Goal: Information Seeking & Learning: Compare options

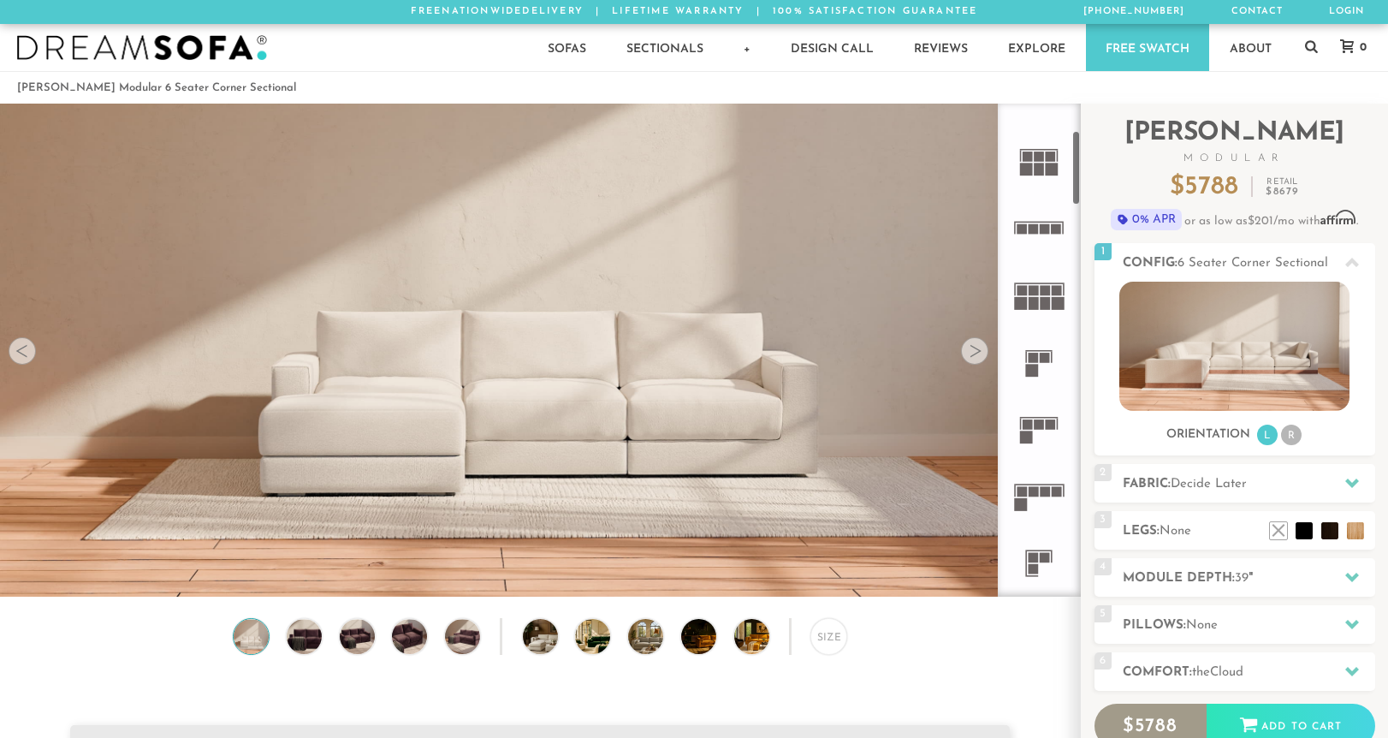
scroll to position [171, 0]
click at [1037, 302] on icon at bounding box center [1038, 300] width 67 height 67
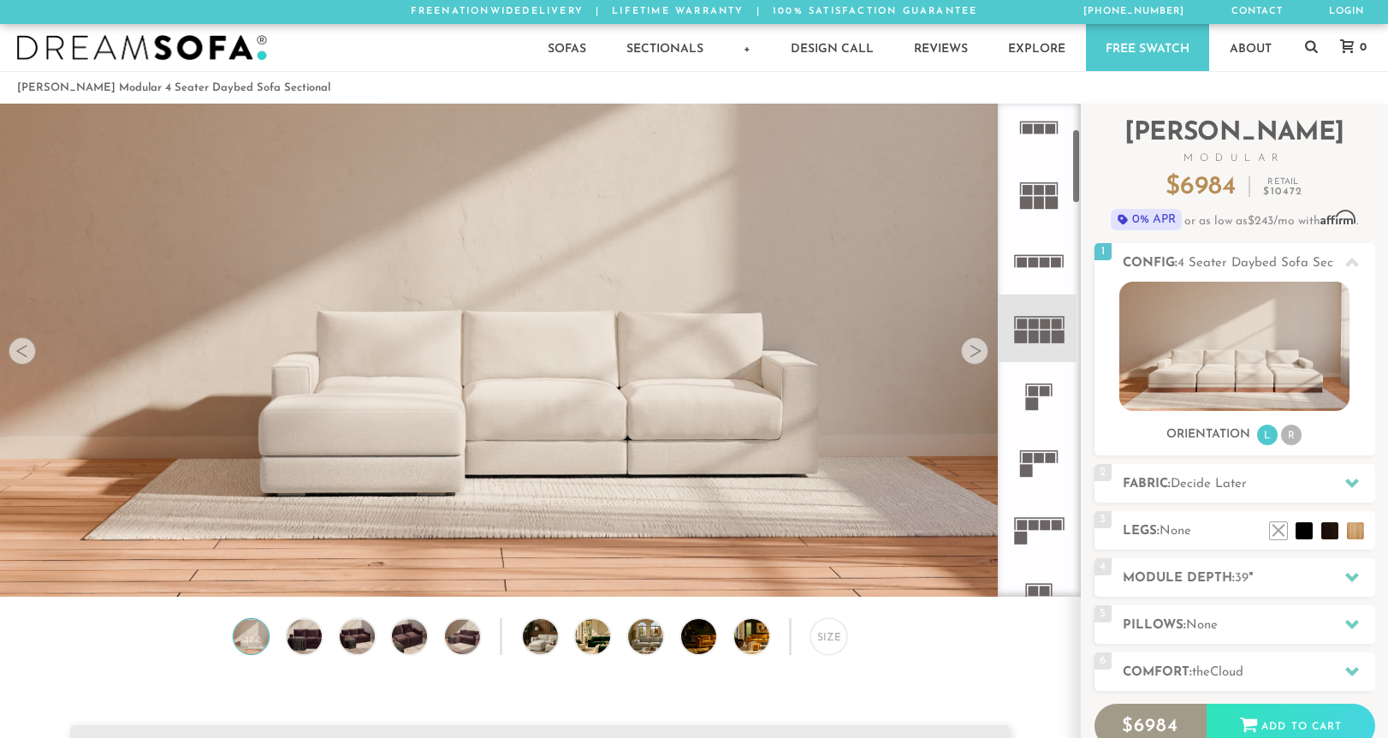
scroll to position [176, 0]
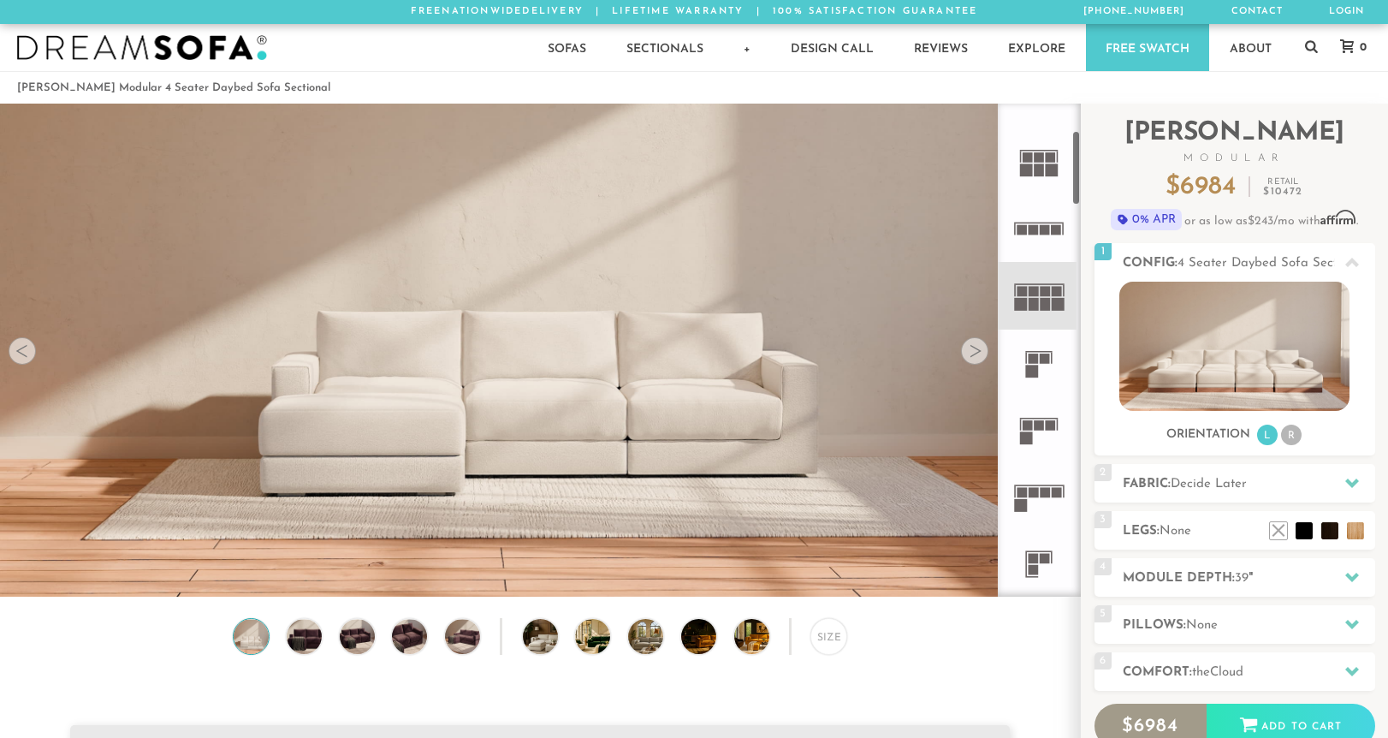
click at [1042, 424] on rect at bounding box center [1039, 425] width 10 height 10
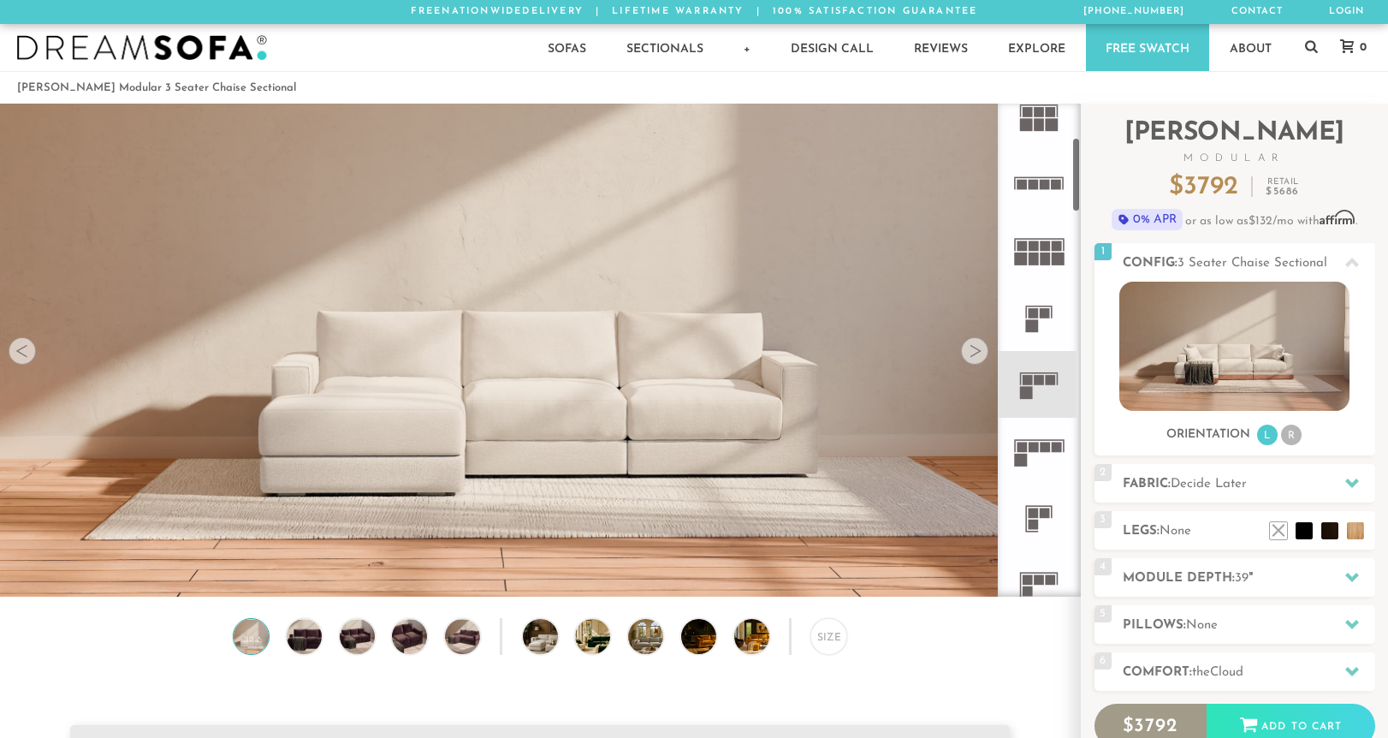
scroll to position [222, 0]
click at [1027, 448] on icon at bounding box center [1038, 450] width 67 height 67
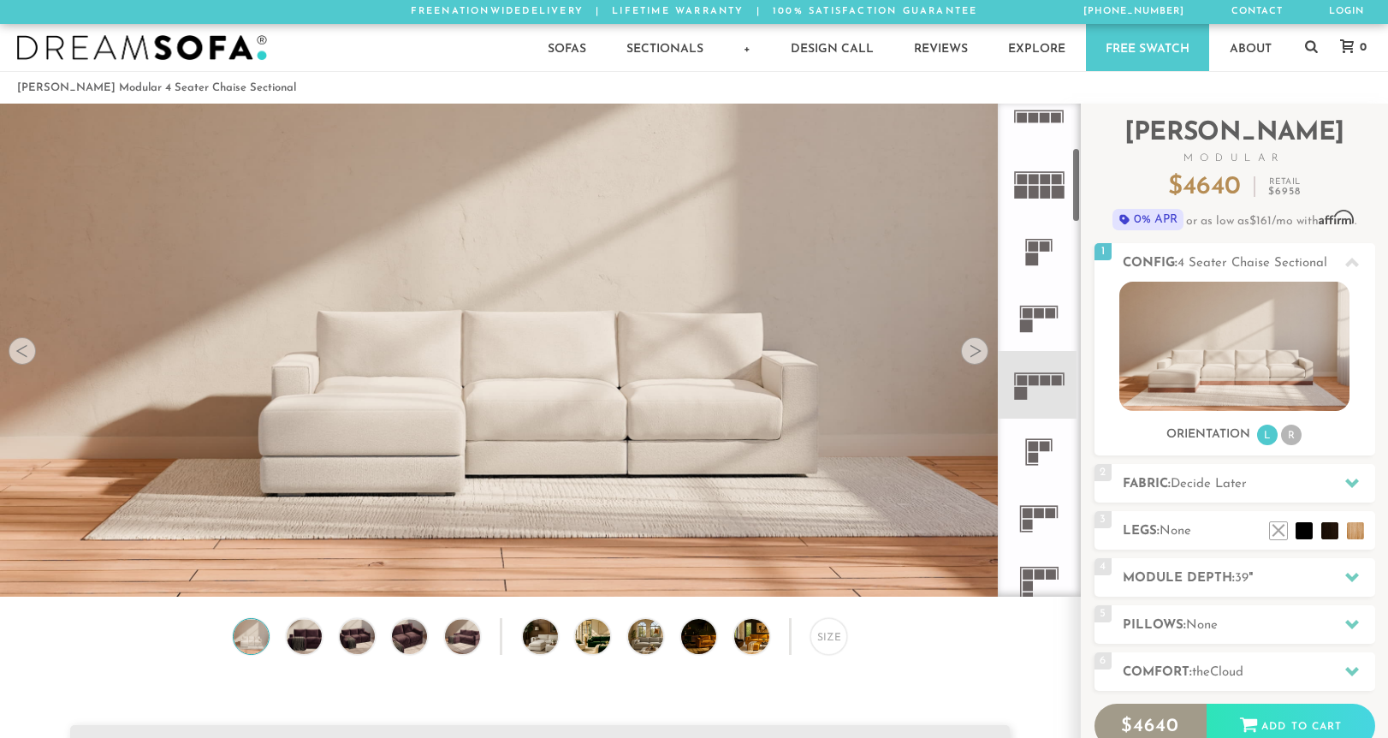
scroll to position [326, 0]
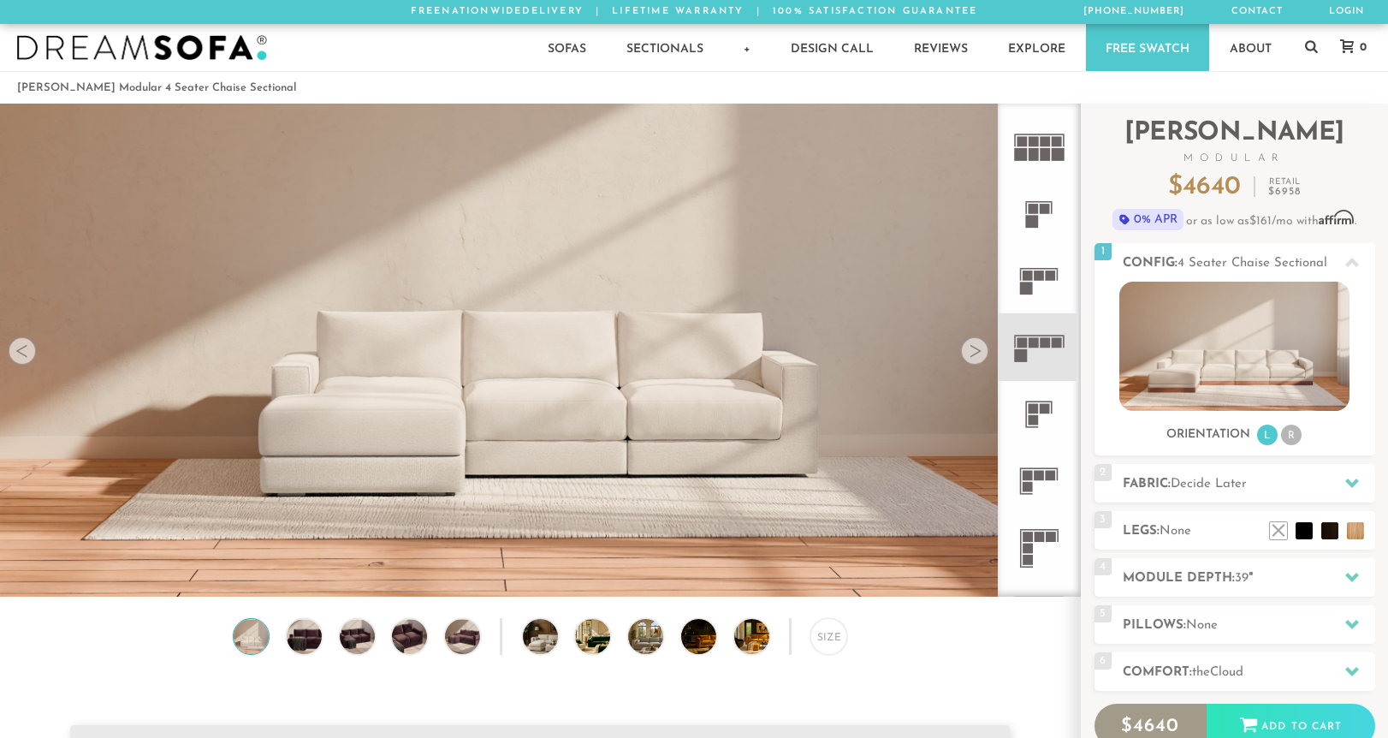
click at [1037, 536] on rect at bounding box center [1039, 536] width 10 height 10
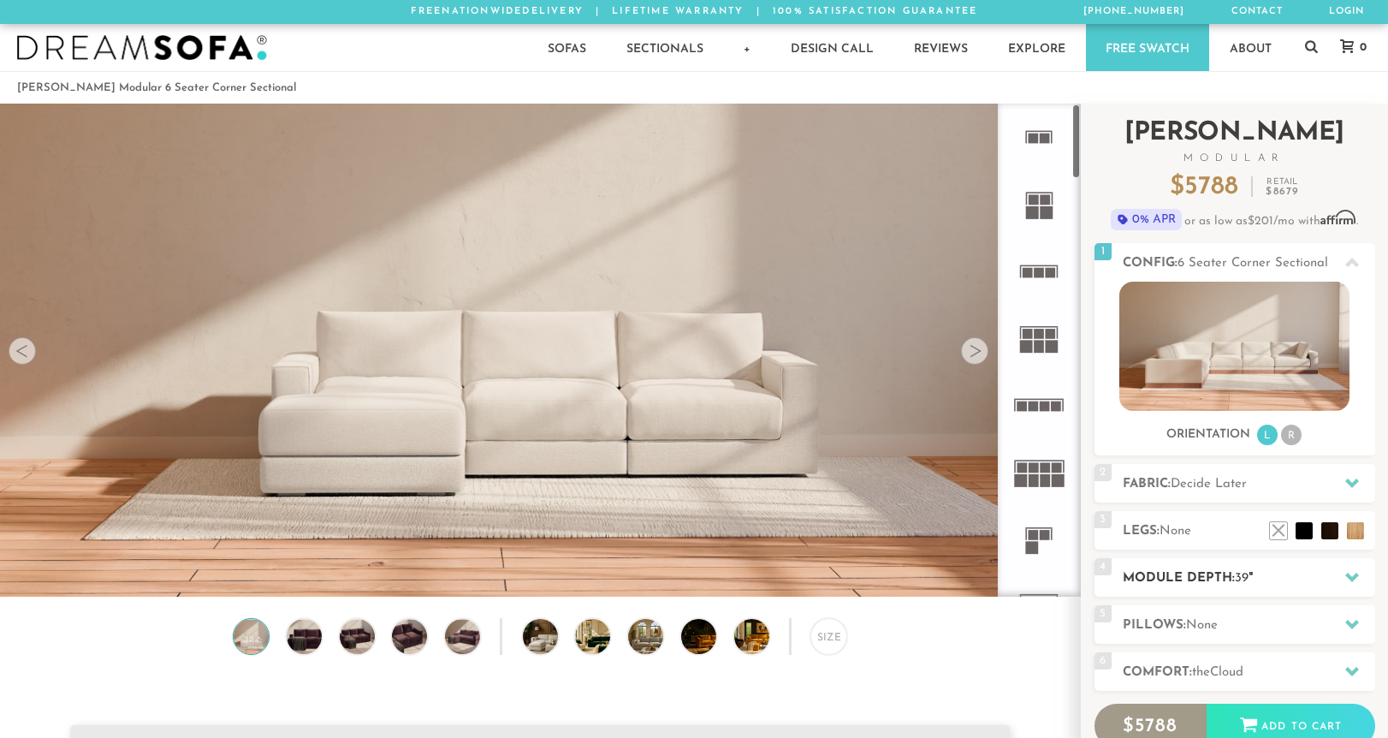
click at [1161, 580] on h2 "Module Depth: 39 "" at bounding box center [1249, 578] width 252 height 20
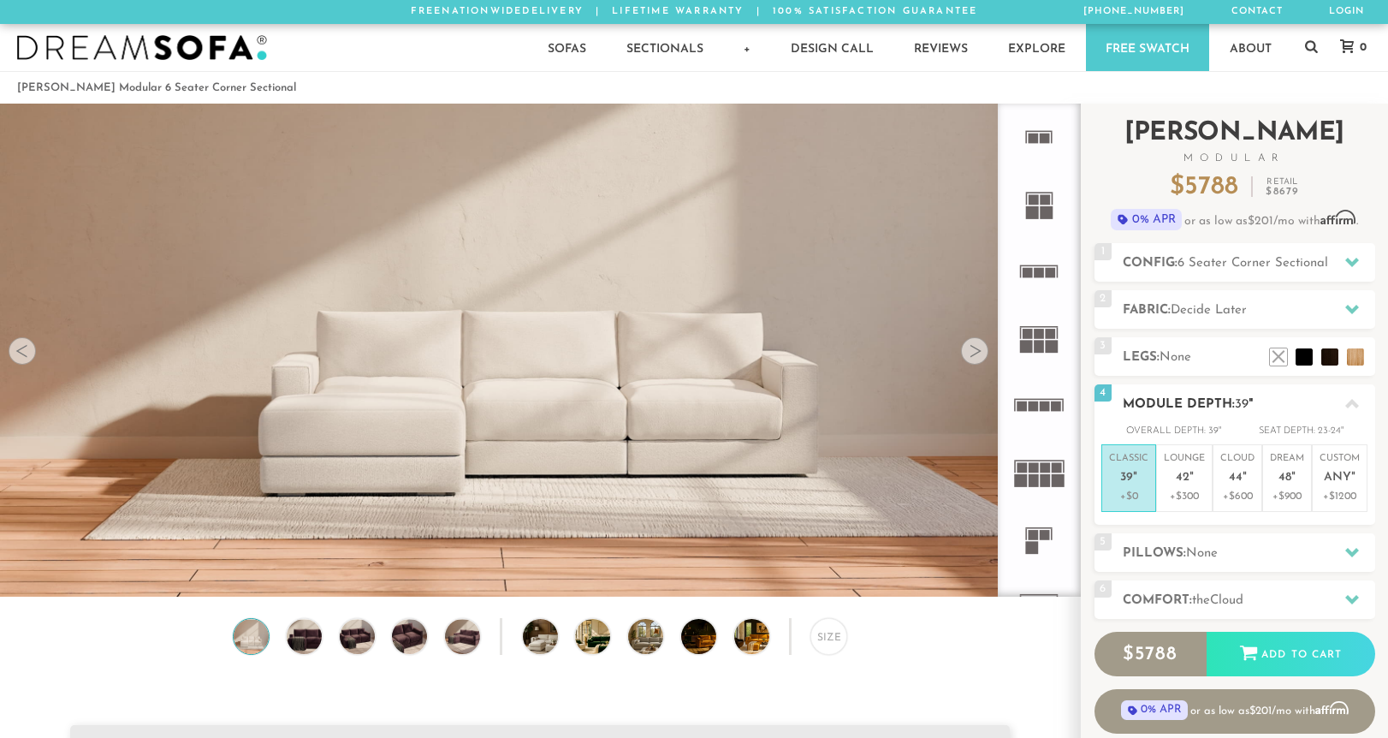
click at [1246, 419] on div "4 Module Depth: 39 "" at bounding box center [1234, 403] width 281 height 39
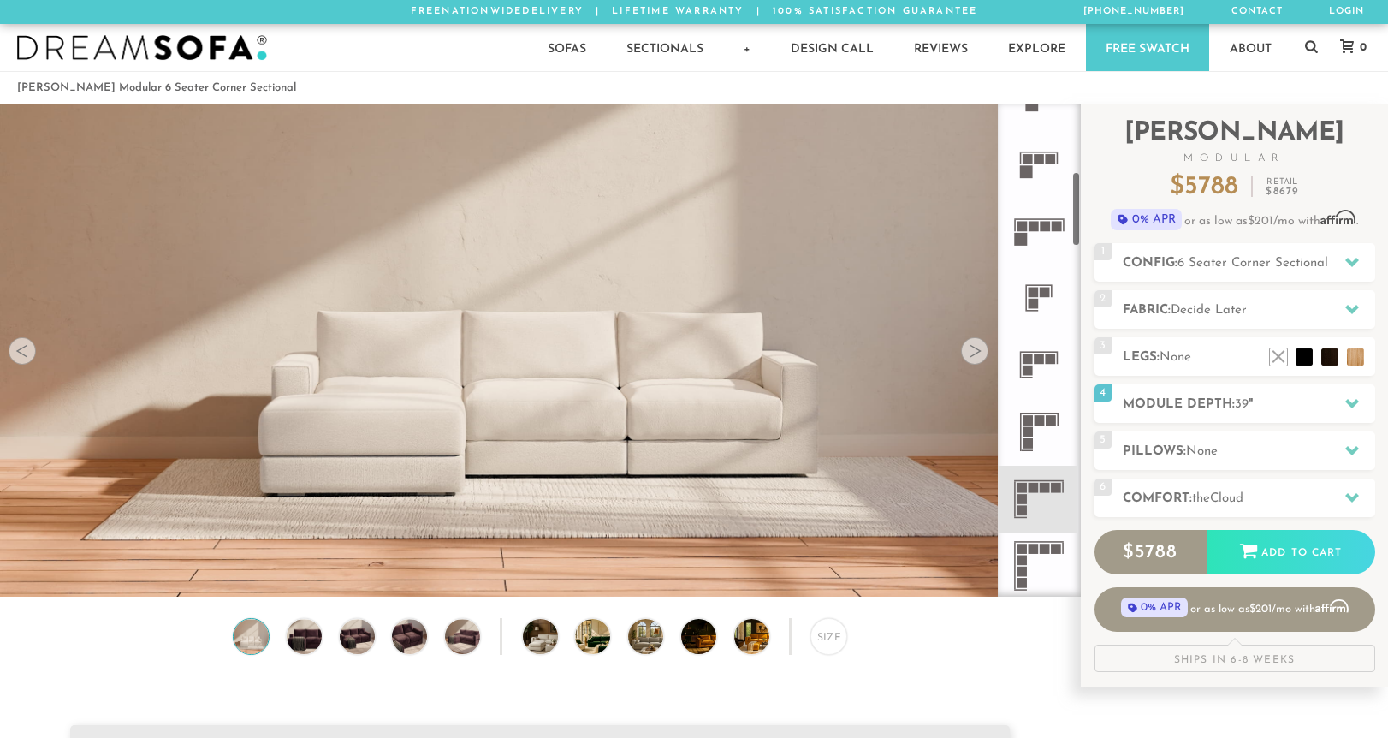
scroll to position [444, 0]
click at [1043, 505] on icon at bounding box center [1038, 497] width 67 height 67
click at [1020, 497] on rect at bounding box center [1022, 497] width 10 height 10
click at [311, 651] on img at bounding box center [304, 636] width 42 height 35
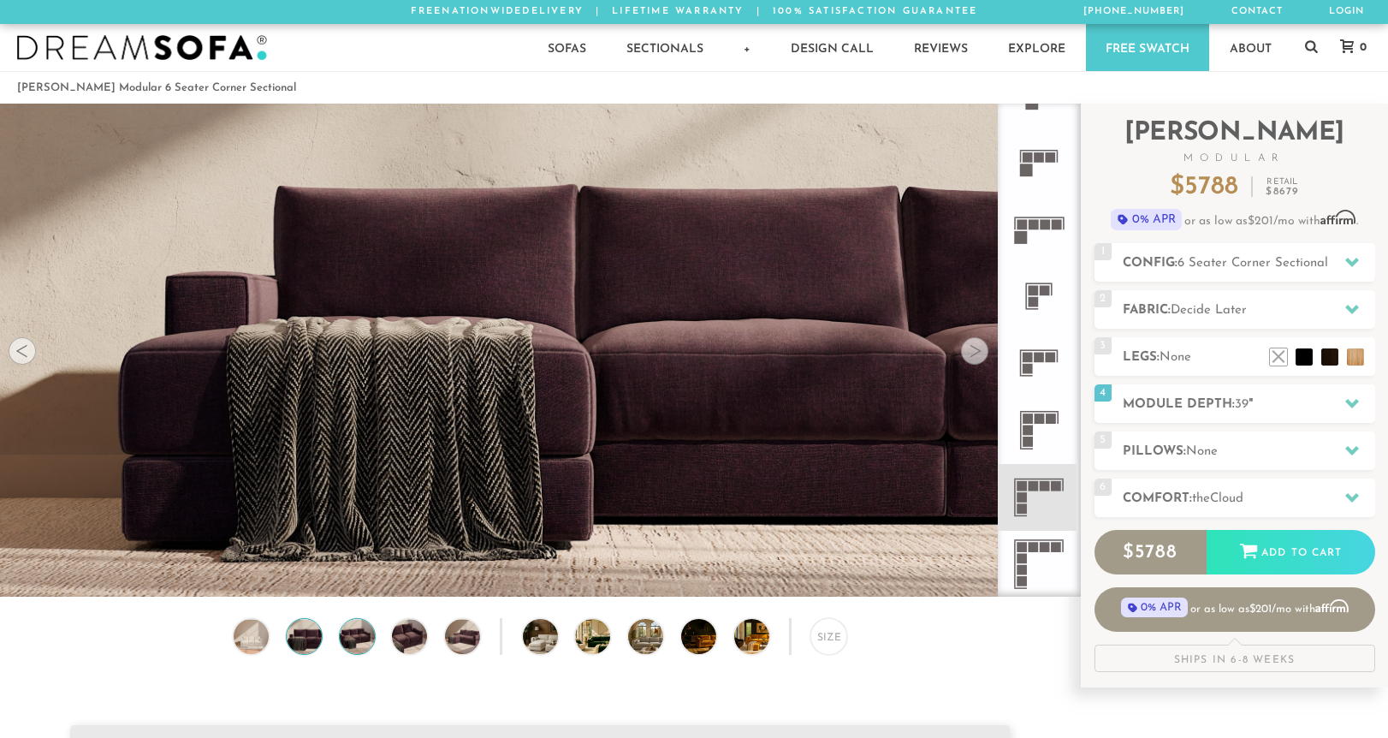
click at [347, 645] on img at bounding box center [356, 636] width 42 height 35
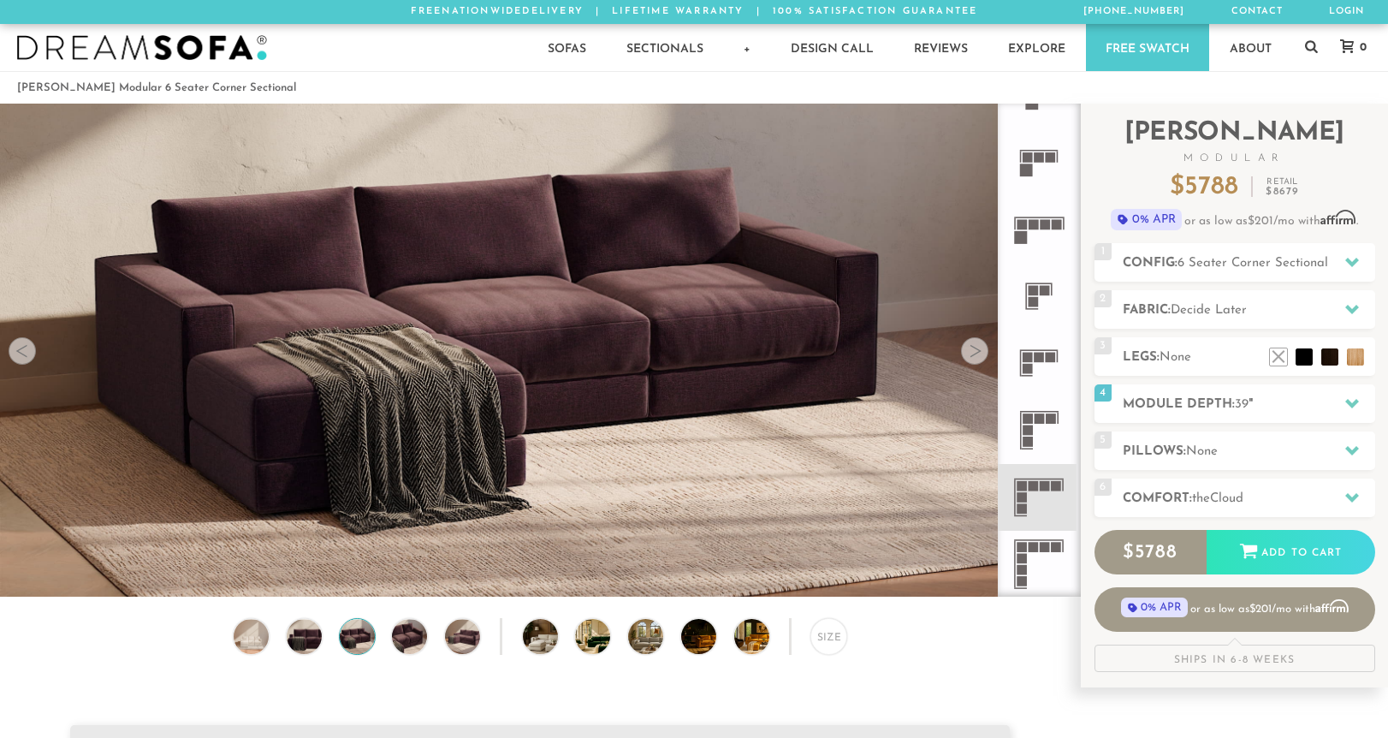
click at [387, 640] on div "Size" at bounding box center [540, 640] width 1080 height 45
click at [418, 640] on img at bounding box center [409, 636] width 42 height 35
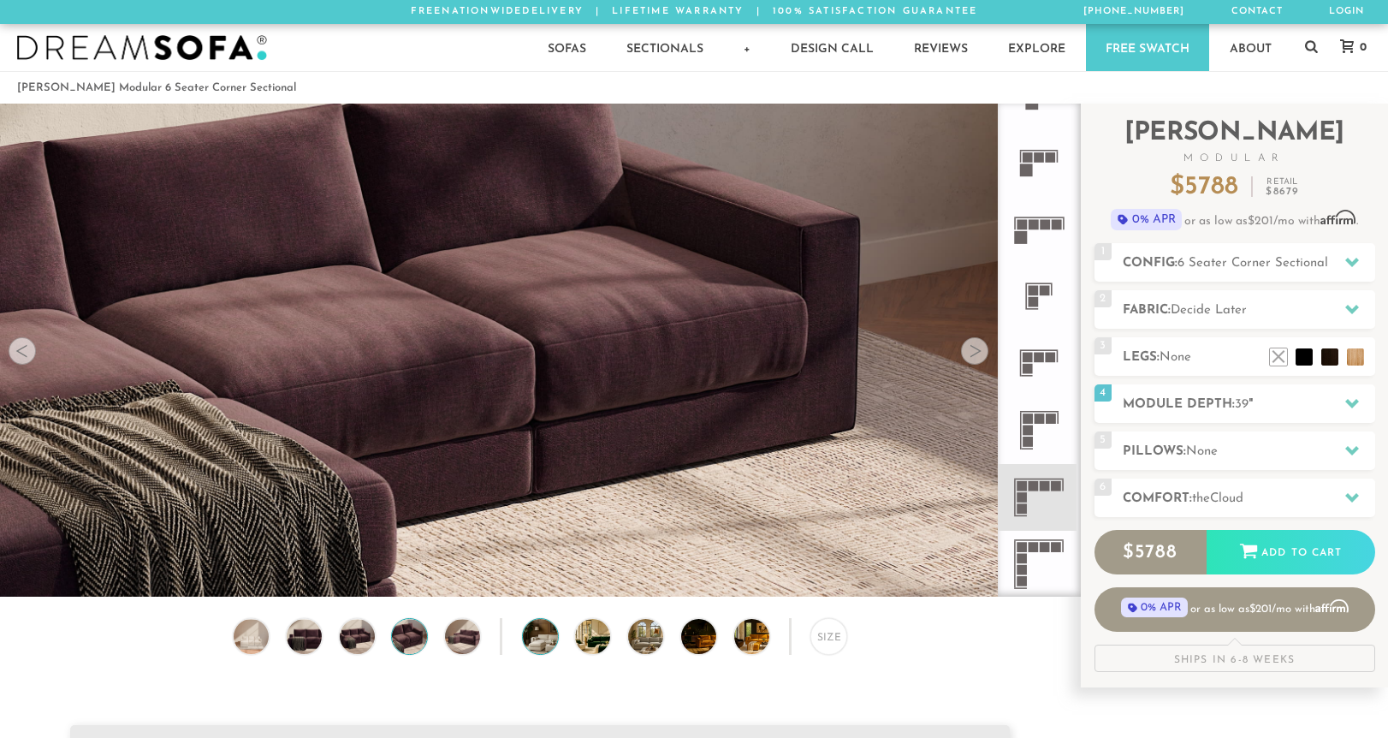
click at [540, 630] on img at bounding box center [554, 636] width 62 height 35
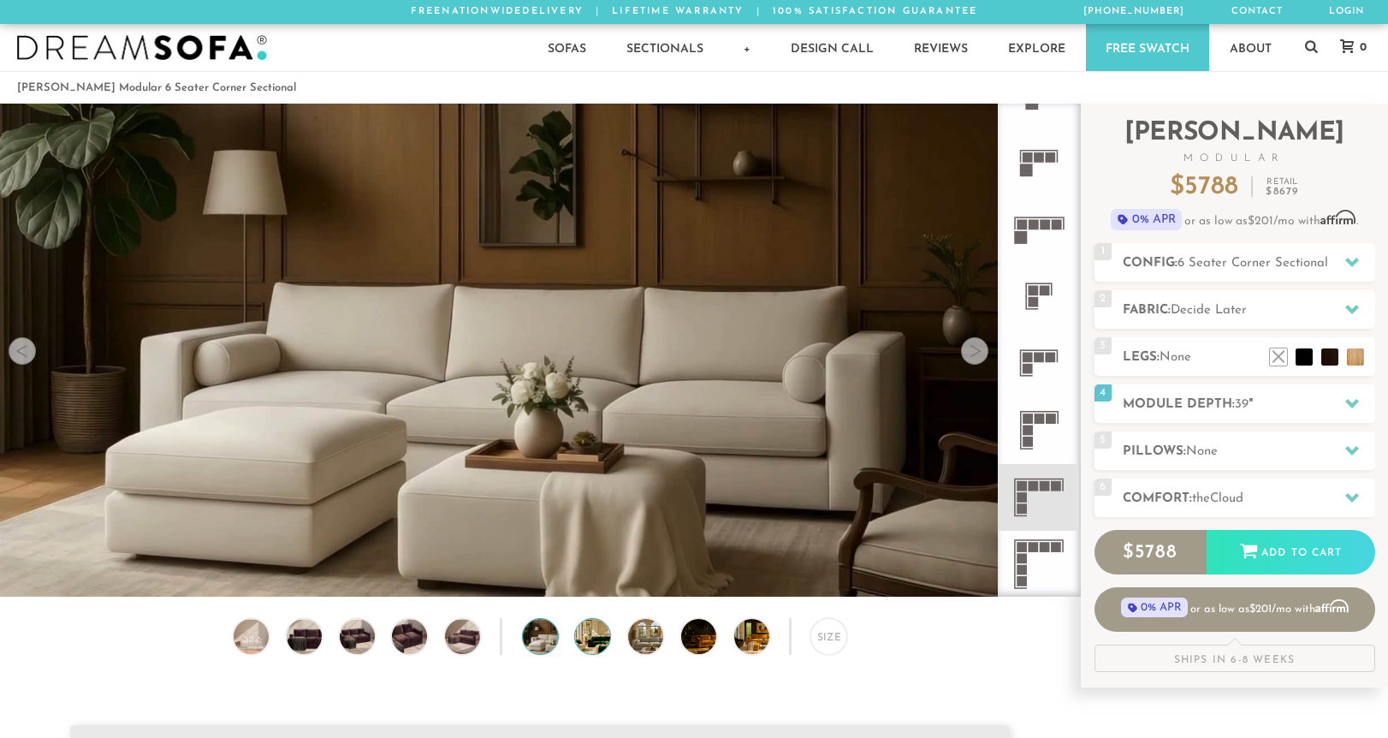
click at [586, 636] on img at bounding box center [606, 636] width 62 height 35
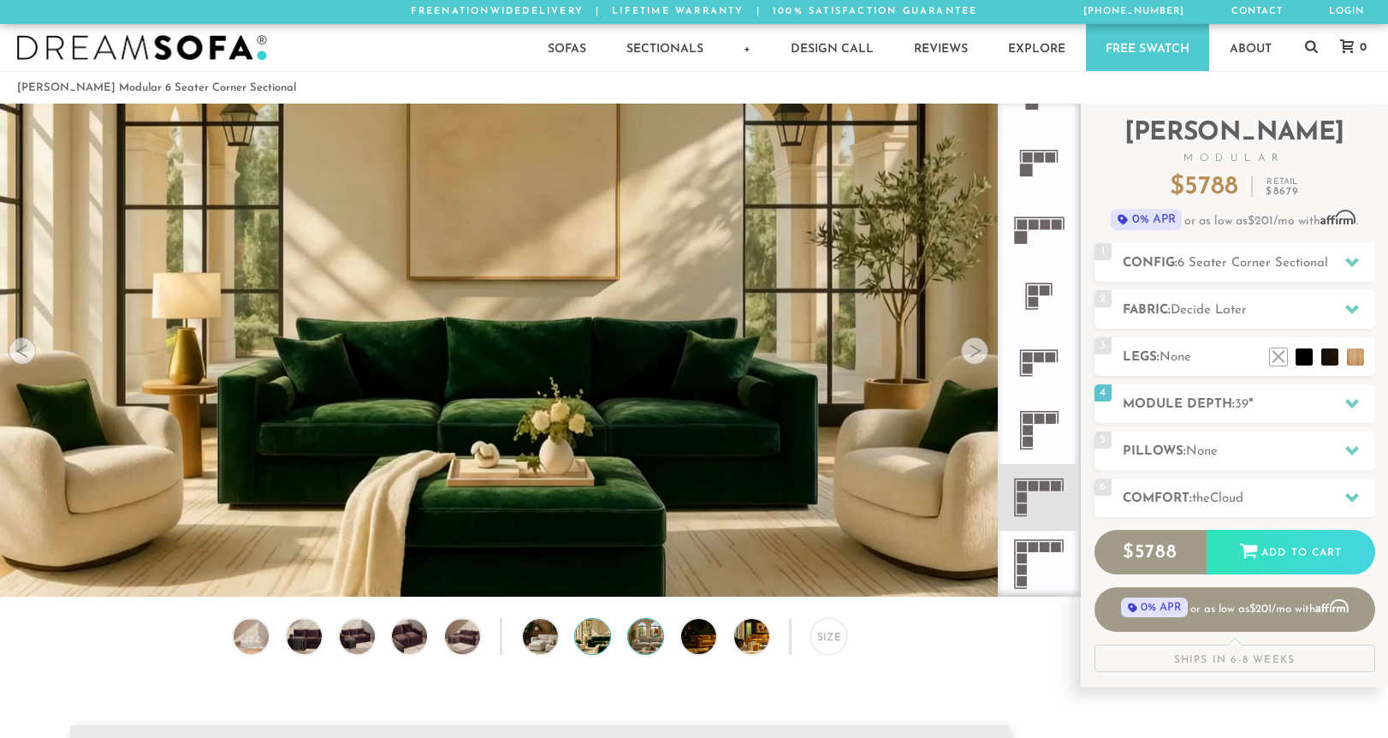
click at [642, 638] on img at bounding box center [659, 636] width 62 height 35
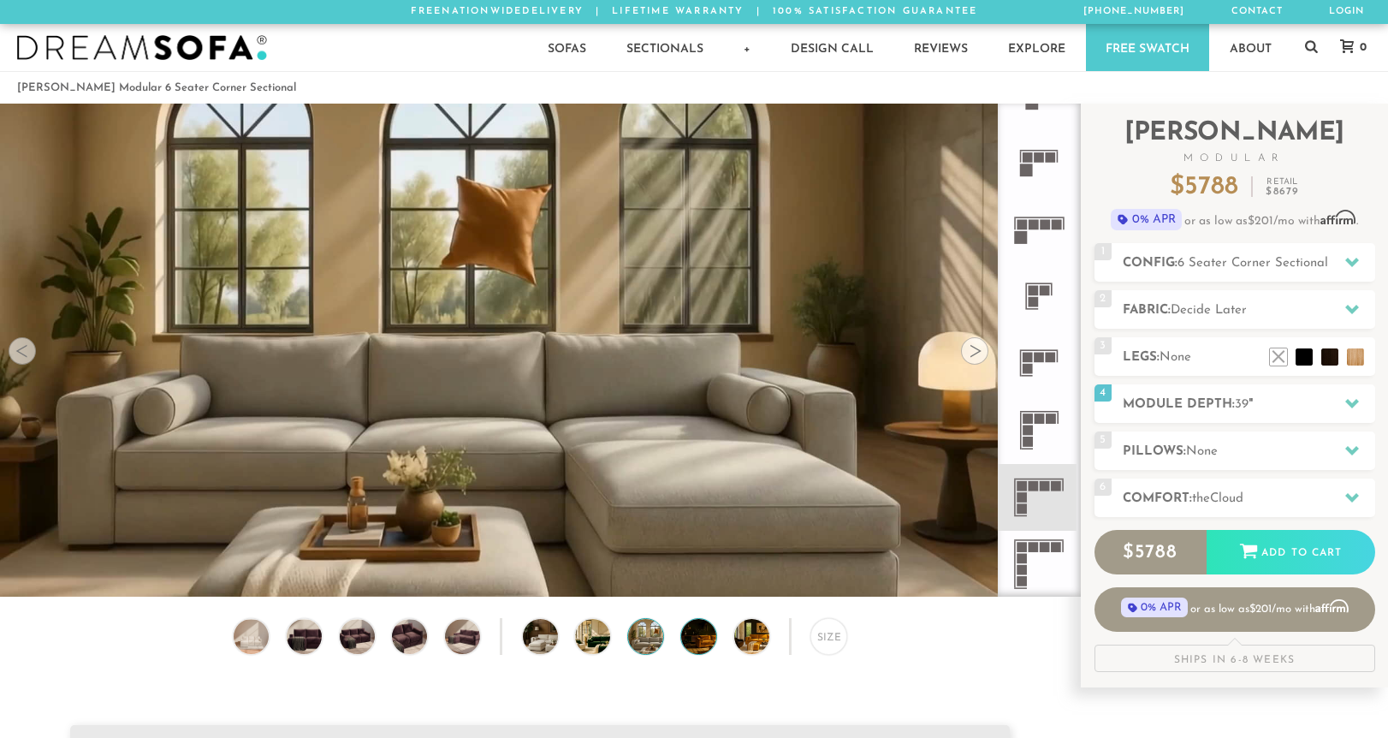
click at [706, 645] on img at bounding box center [712, 636] width 62 height 35
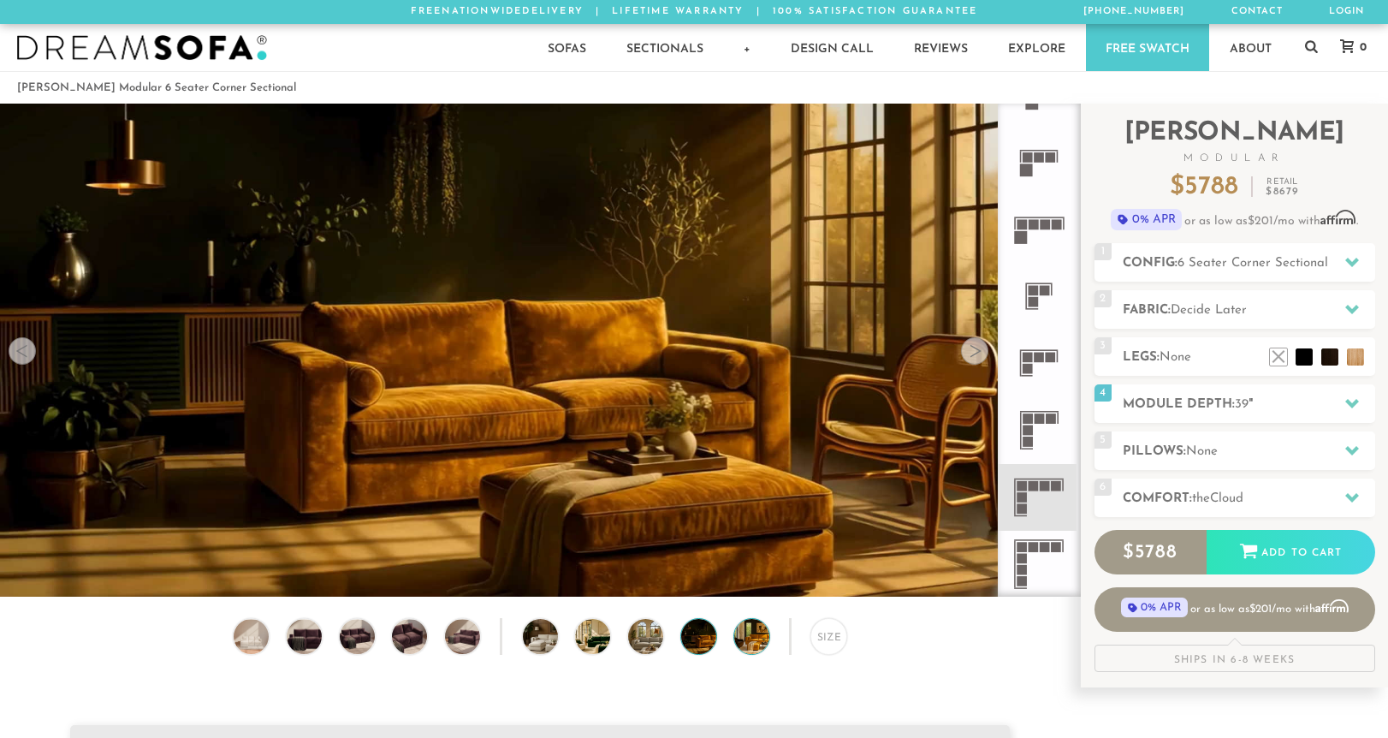
click at [759, 645] on img at bounding box center [765, 636] width 62 height 35
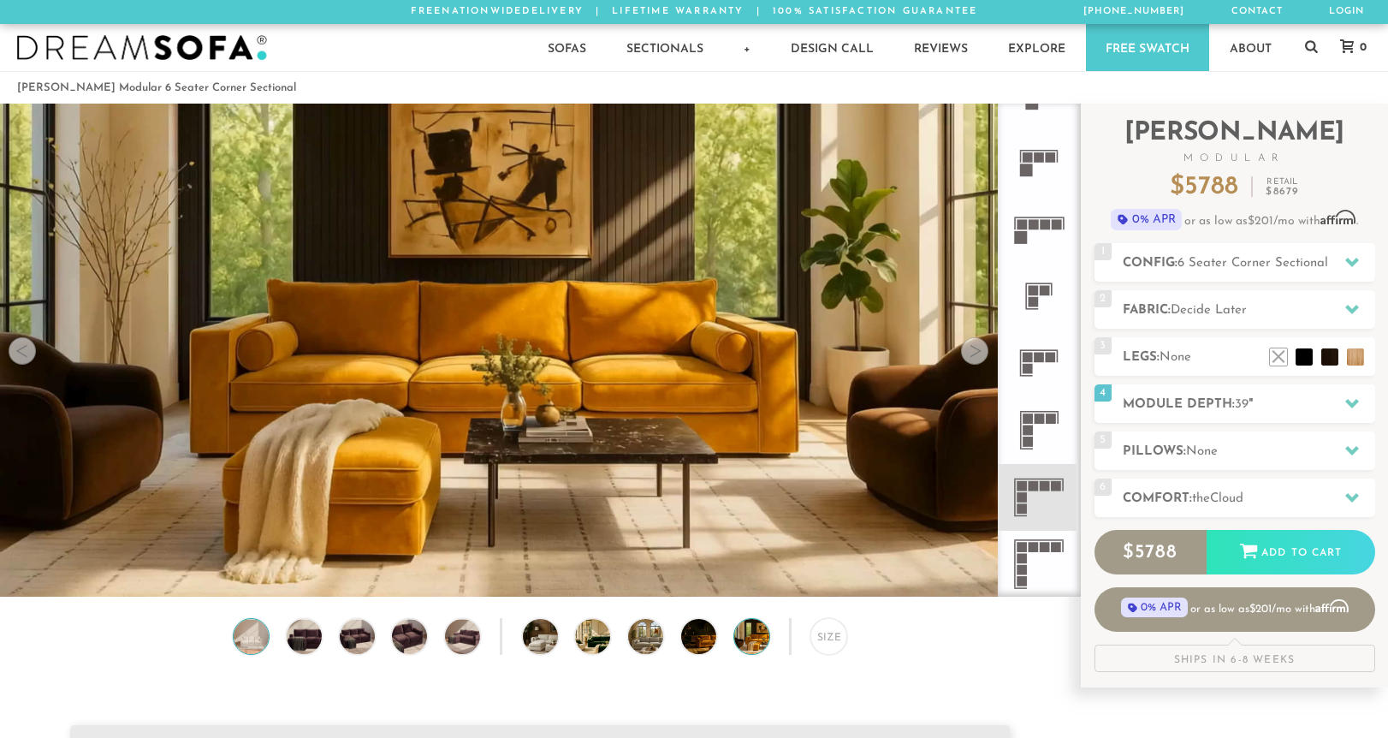
click at [243, 641] on img at bounding box center [251, 636] width 42 height 35
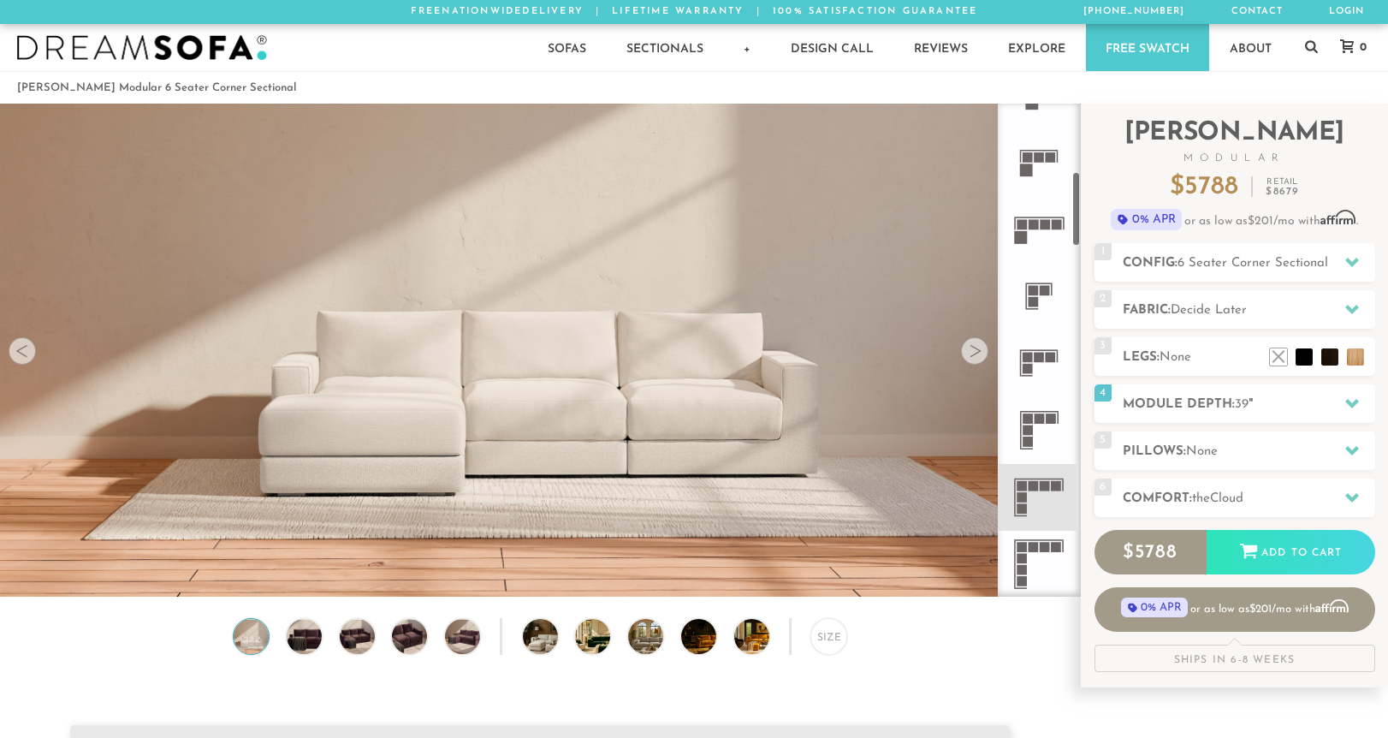
click at [1042, 507] on icon at bounding box center [1038, 497] width 67 height 67
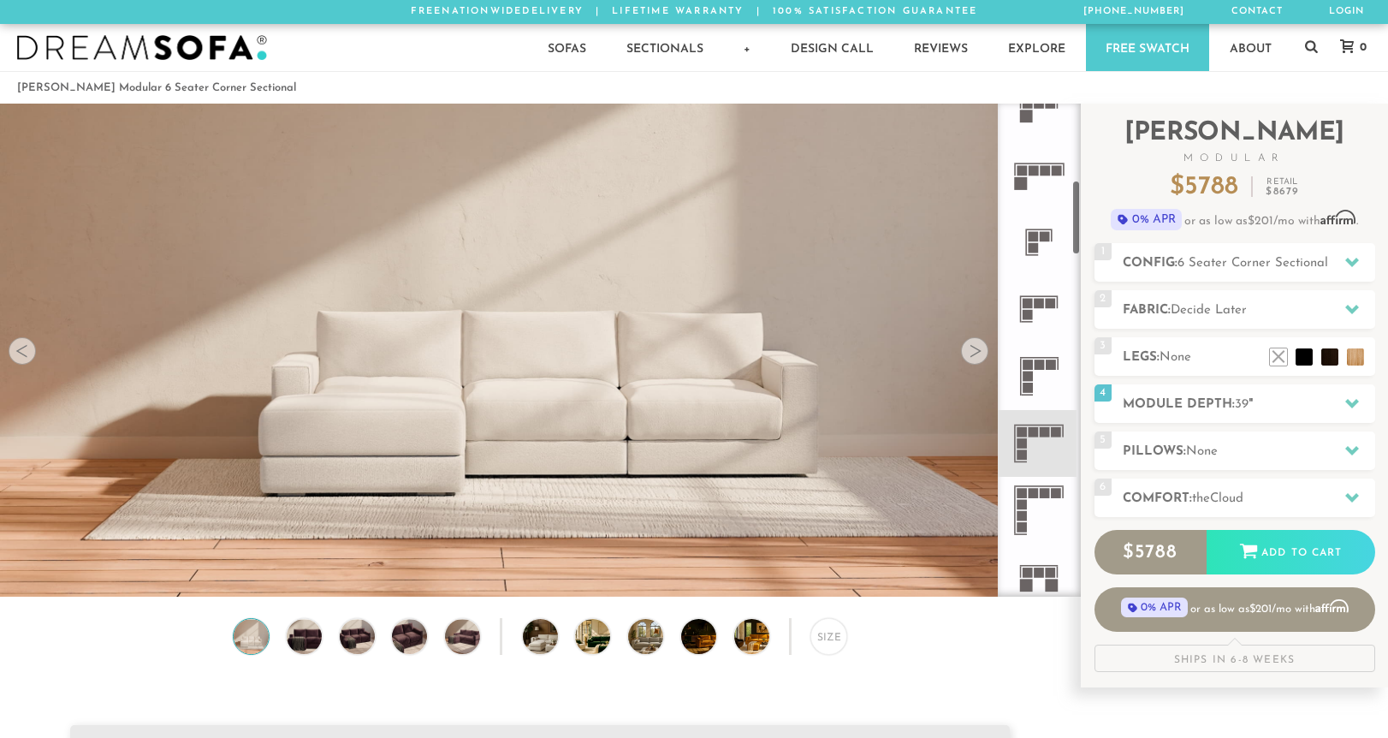
scroll to position [504, 0]
click at [1043, 529] on icon at bounding box center [1038, 505] width 67 height 67
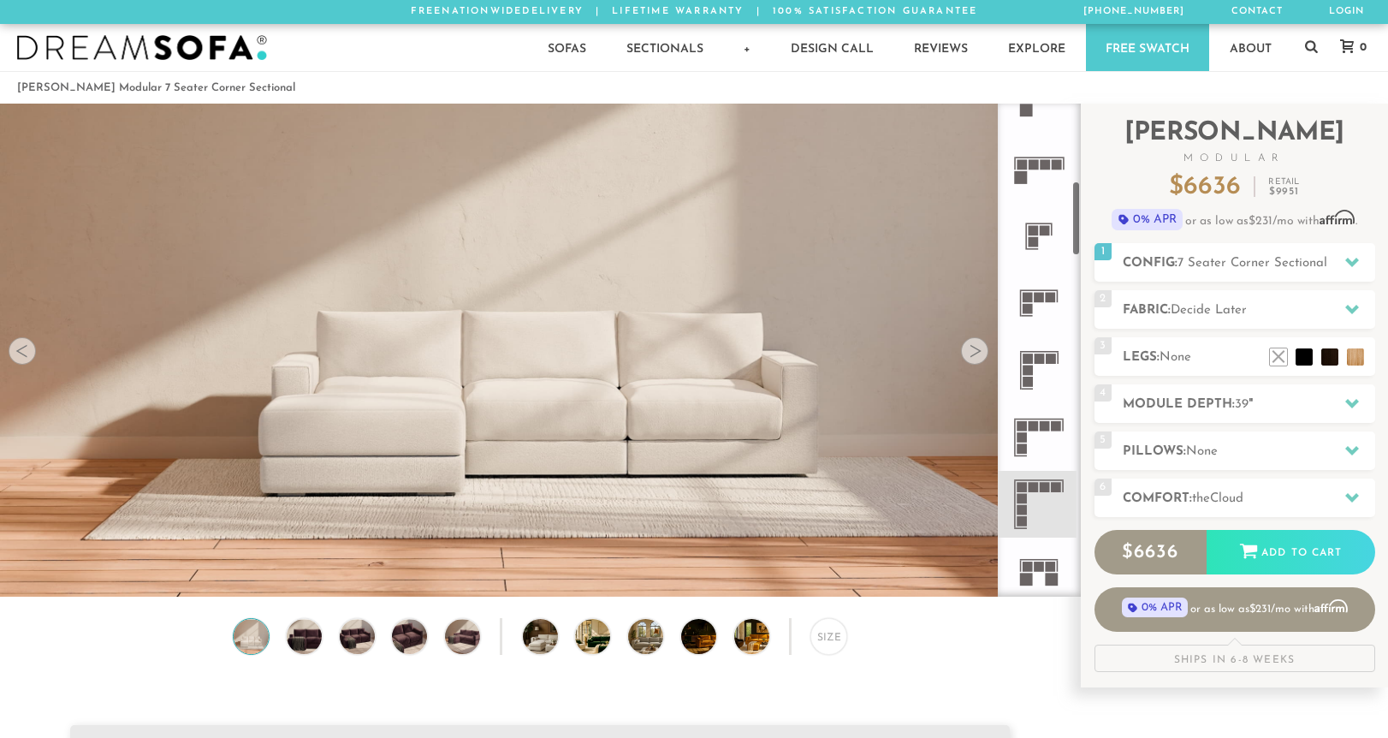
click at [1041, 441] on icon at bounding box center [1038, 437] width 67 height 67
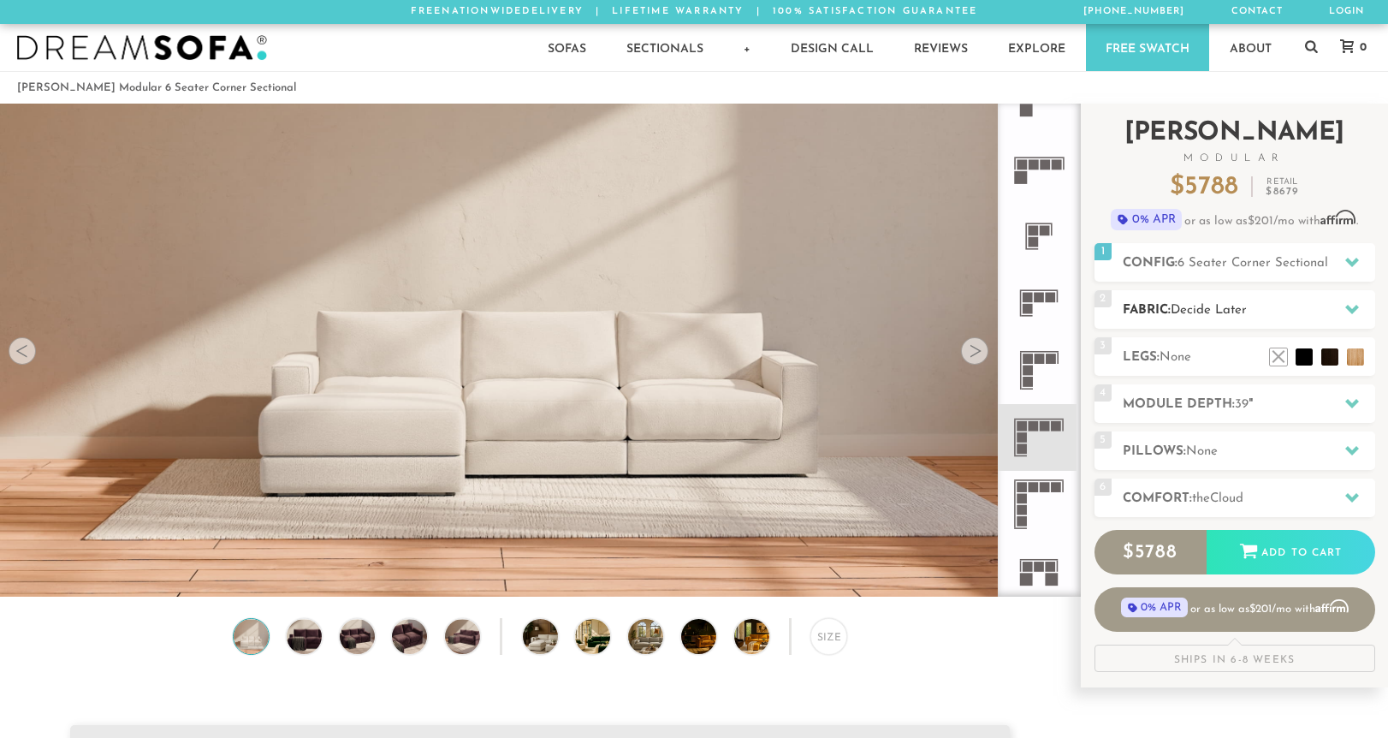
click at [1163, 309] on h2 "Fabric: Decide Later" at bounding box center [1249, 310] width 252 height 20
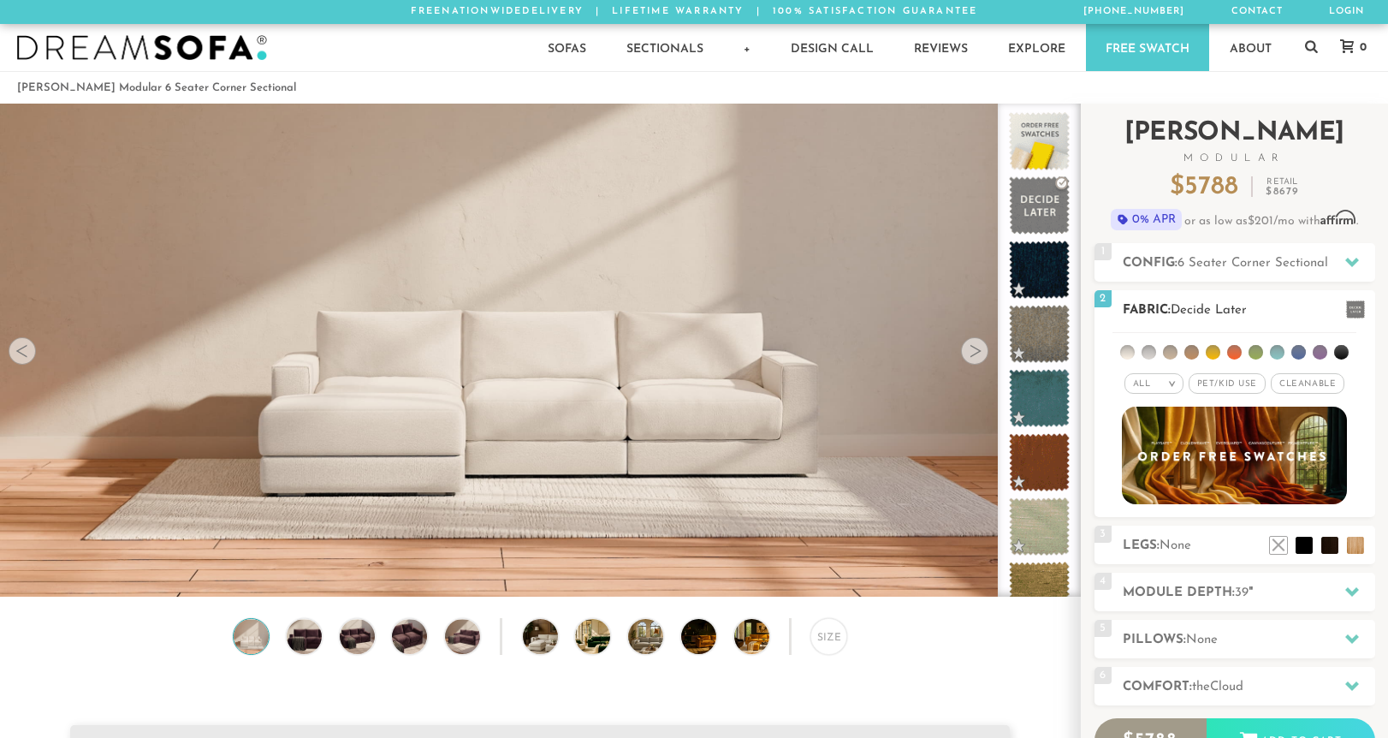
click at [1248, 385] on span "Pet/Kid Use x" at bounding box center [1226, 383] width 77 height 21
click at [1289, 385] on span "Cleanable x" at bounding box center [1314, 383] width 74 height 21
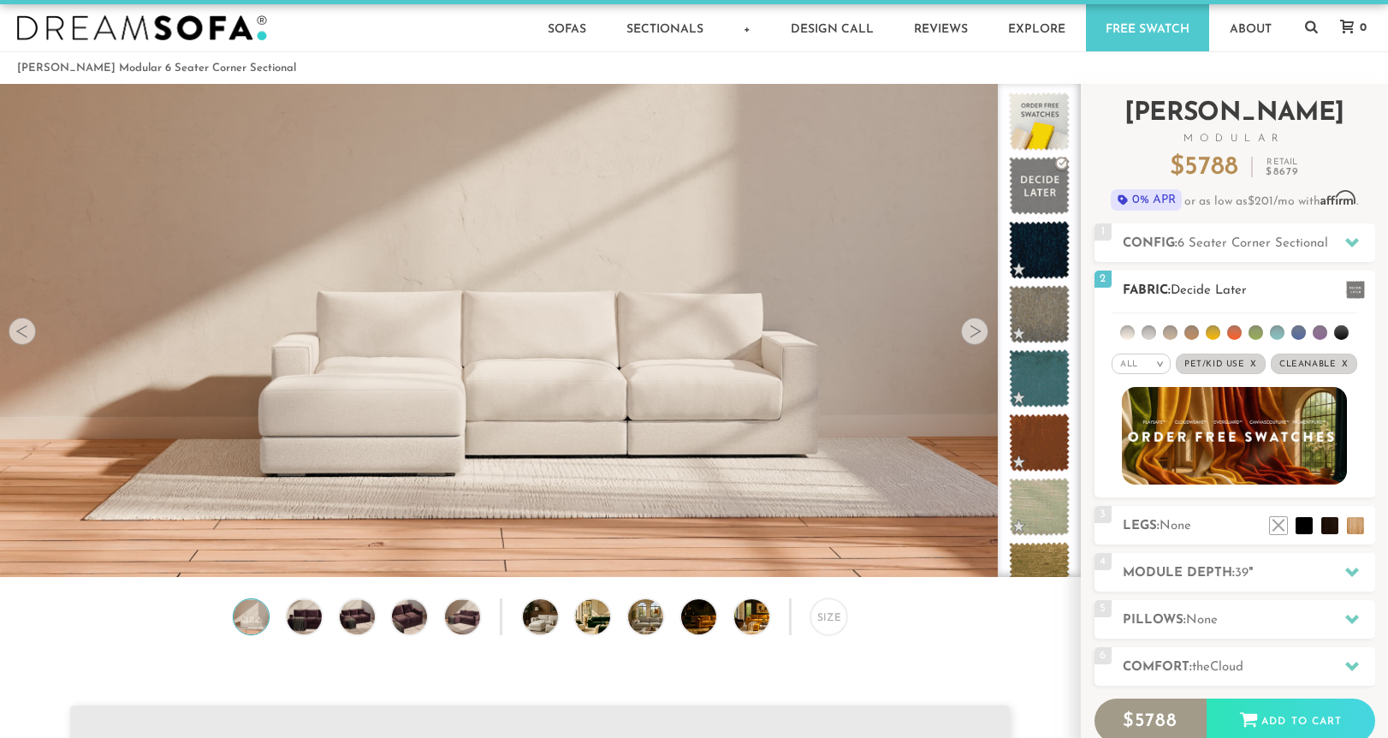
scroll to position [21, 0]
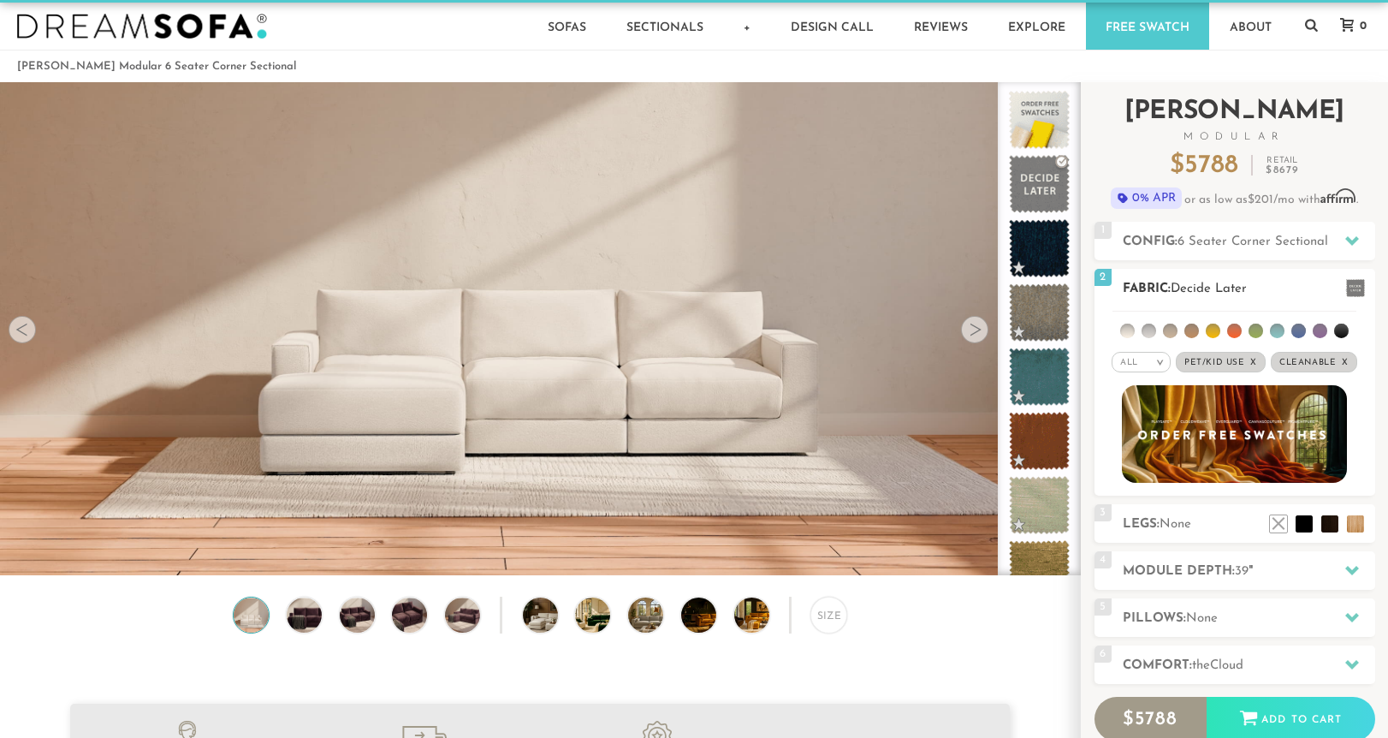
click at [1147, 364] on div "All >" at bounding box center [1140, 362] width 59 height 21
click at [1154, 481] on li "Durable" at bounding box center [1140, 483] width 59 height 24
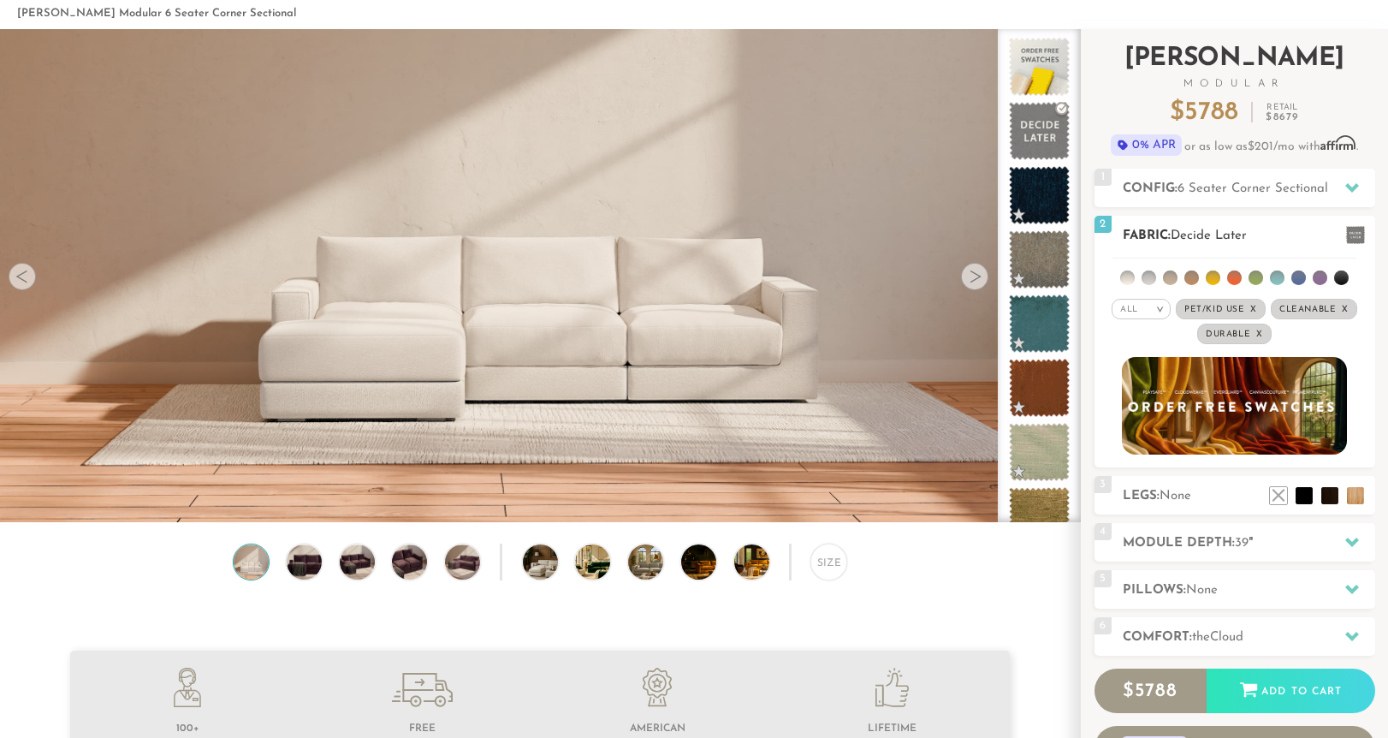
scroll to position [85, 0]
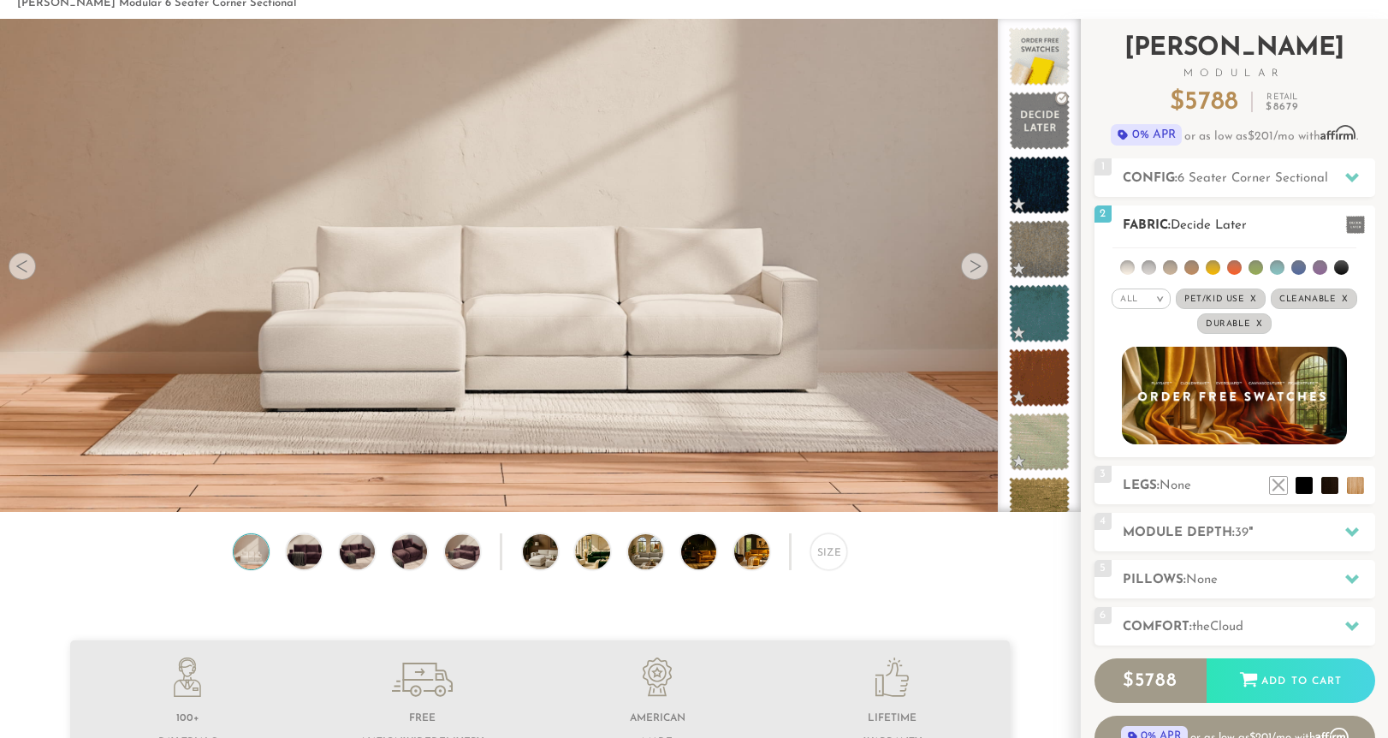
click at [1190, 272] on li at bounding box center [1191, 267] width 15 height 15
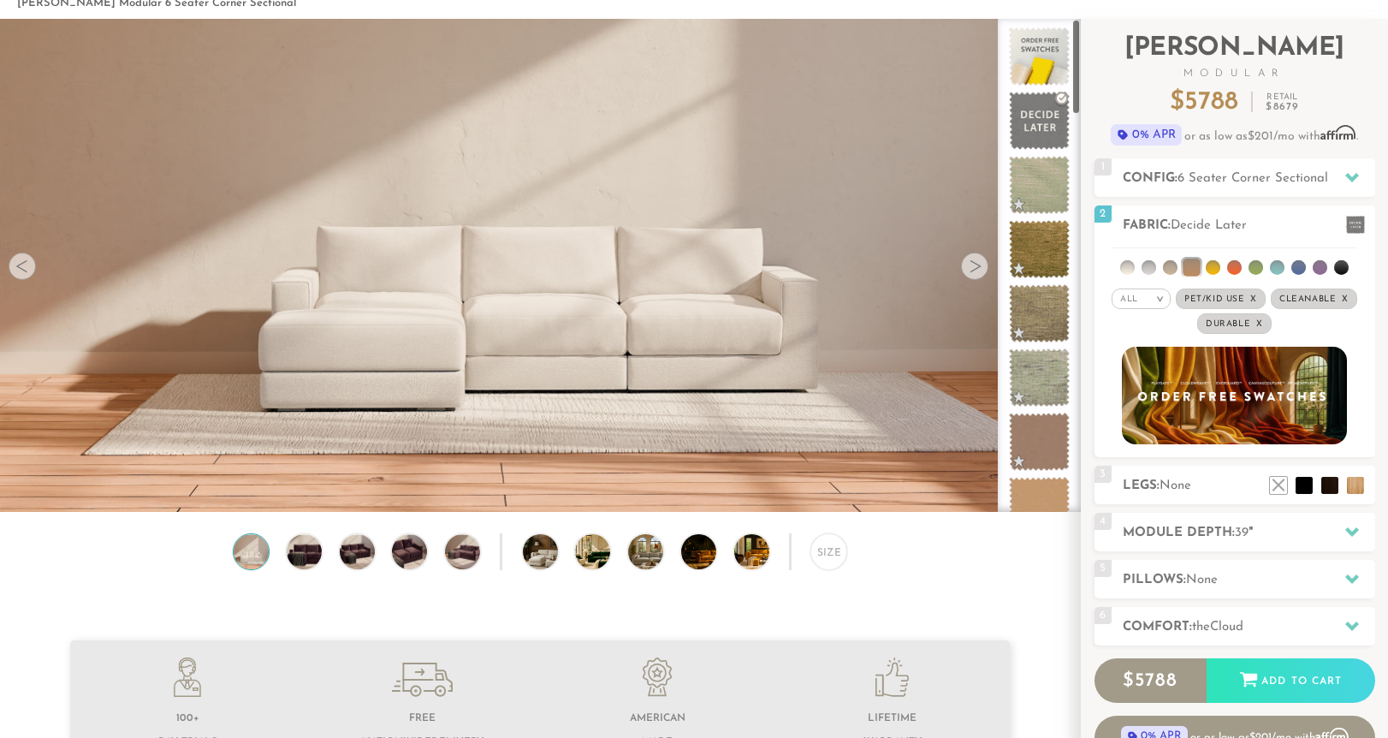
scroll to position [84, 0]
click at [1176, 267] on li at bounding box center [1170, 268] width 15 height 15
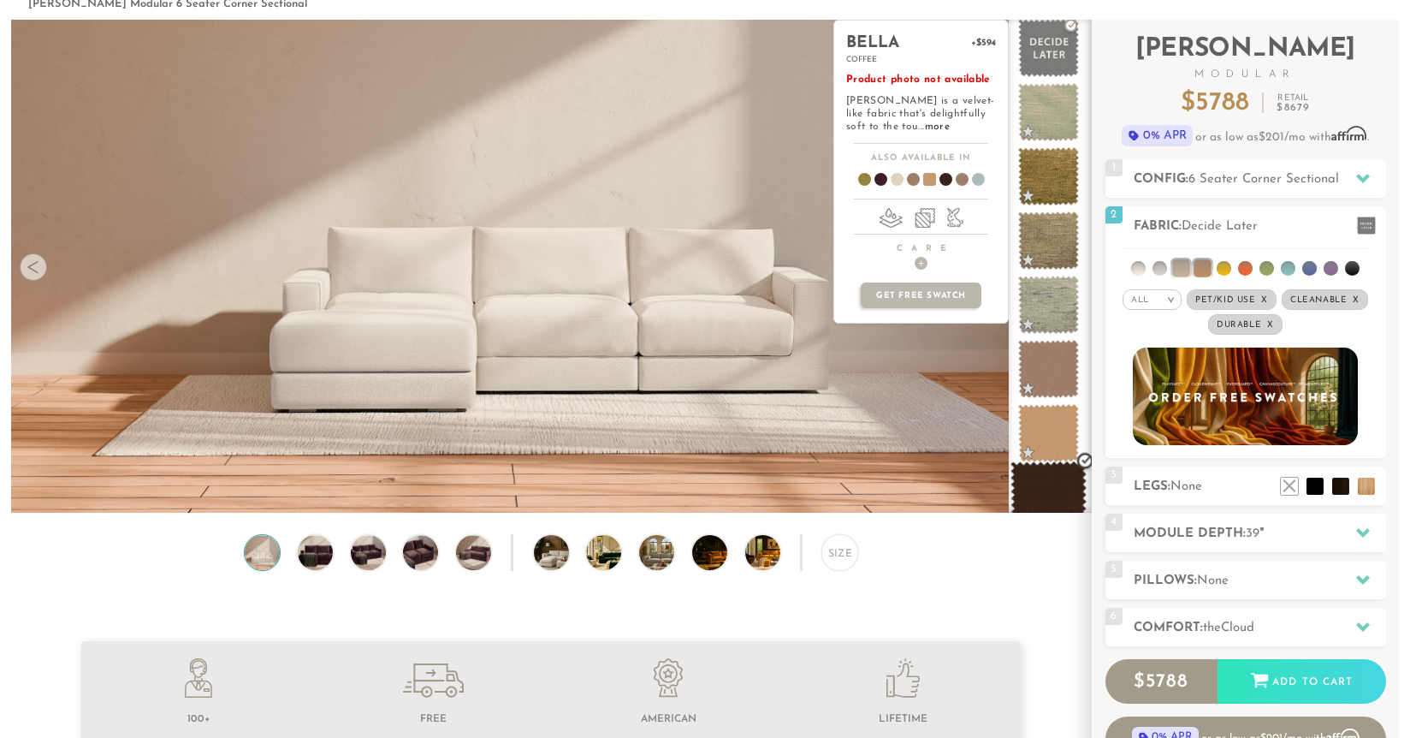
scroll to position [74, 0]
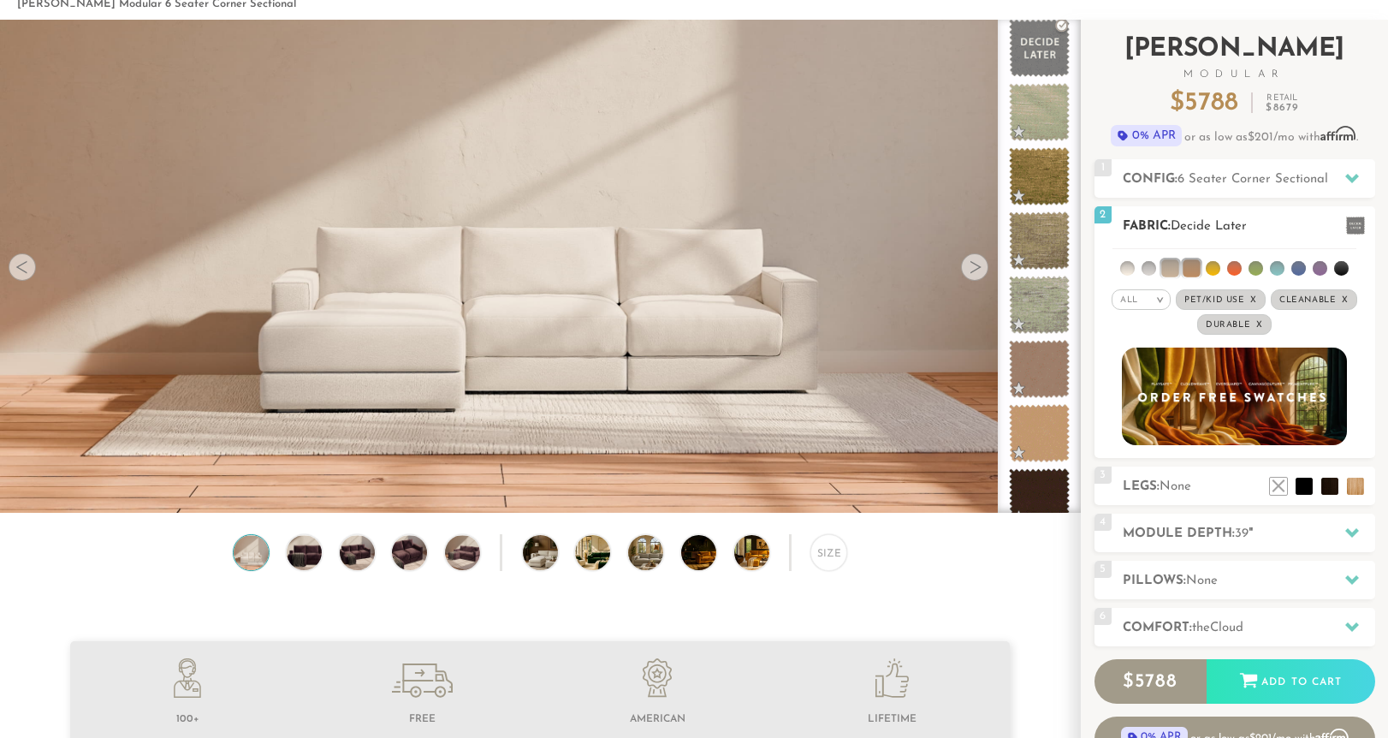
click at [1158, 307] on div "All >" at bounding box center [1140, 299] width 59 height 21
click at [1133, 325] on li "All" at bounding box center [1140, 322] width 59 height 24
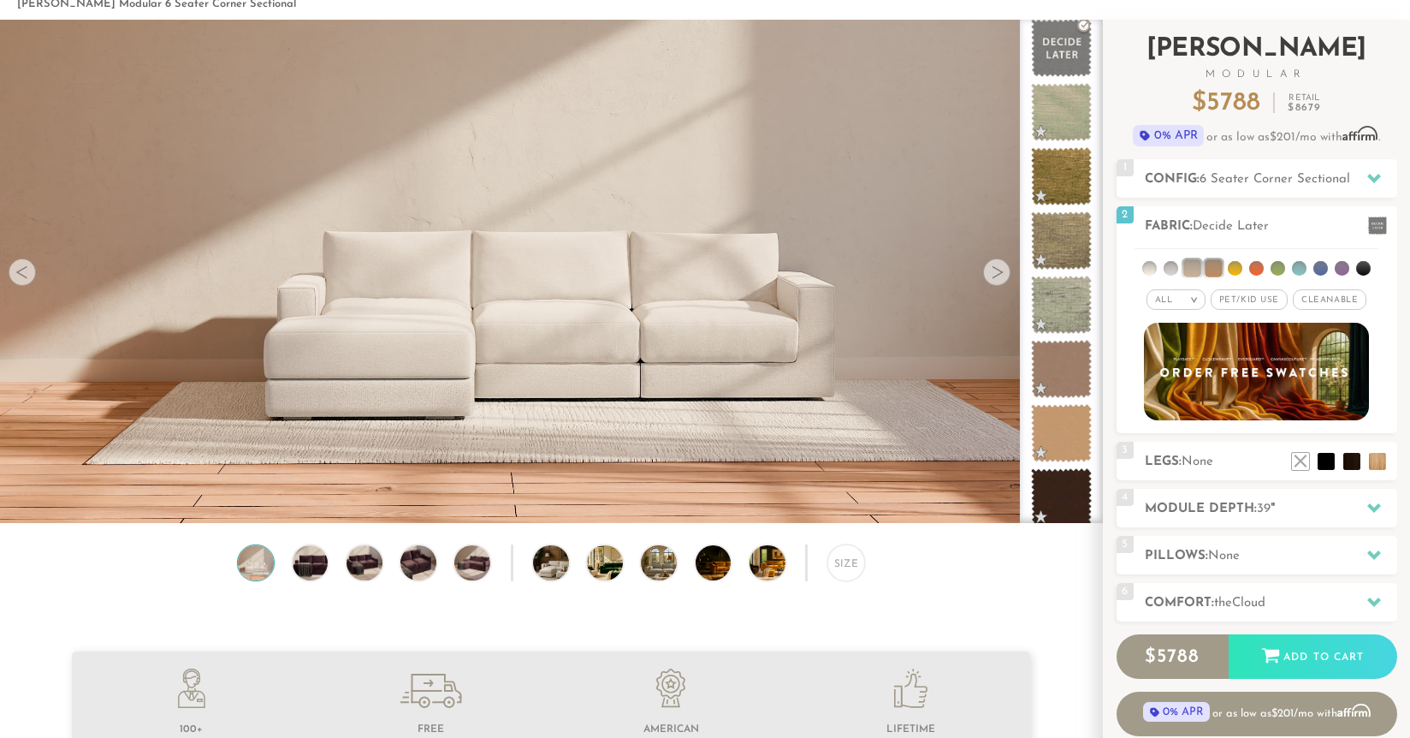
scroll to position [19393, 1410]
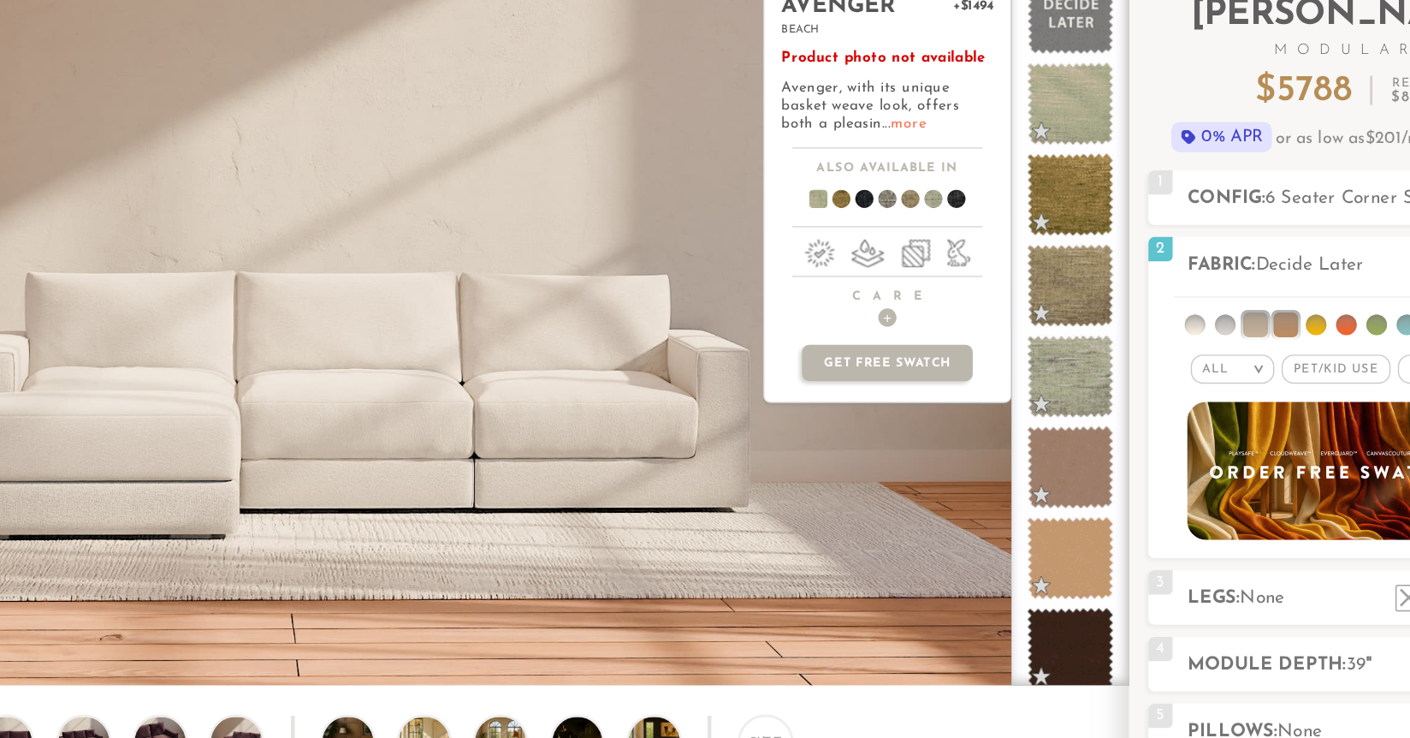
click at [934, 126] on link "more" at bounding box center [946, 126] width 25 height 10
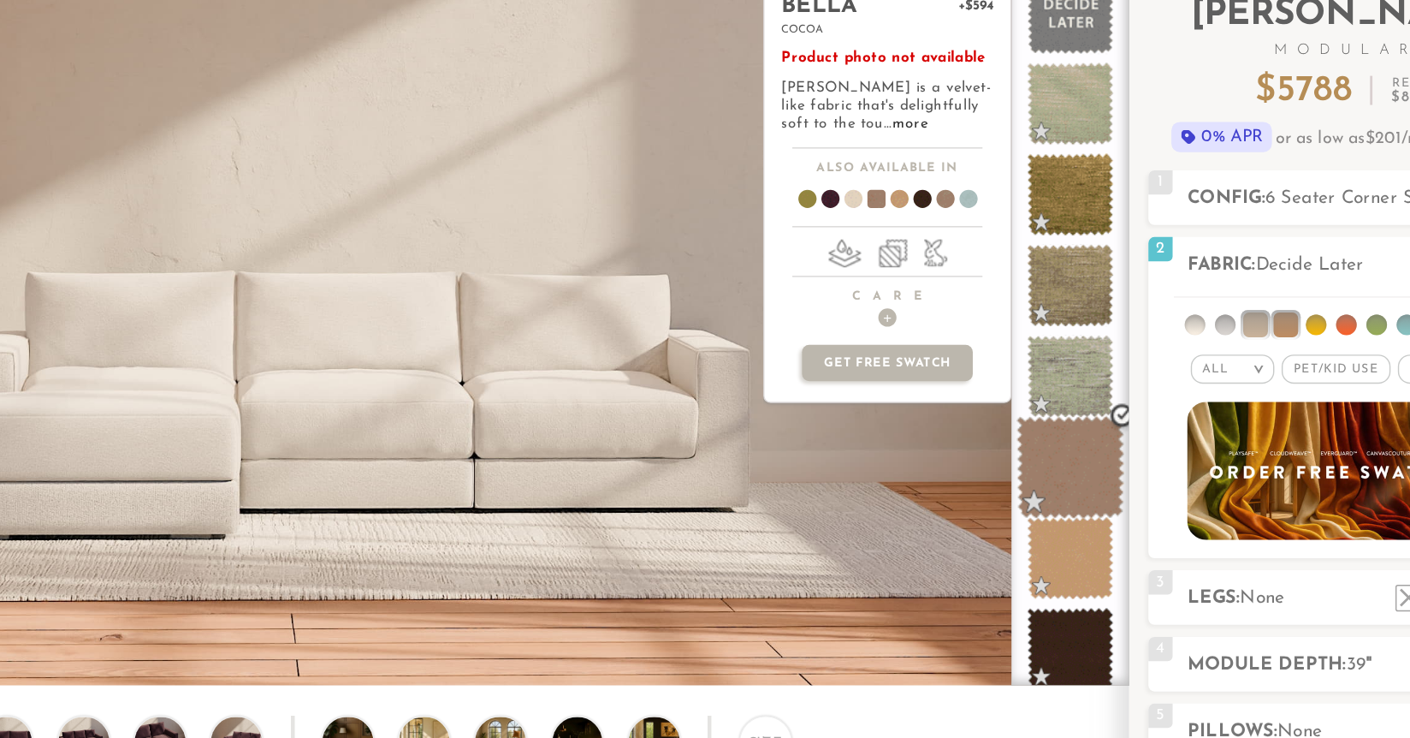
click at [1047, 357] on span at bounding box center [1061, 369] width 76 height 73
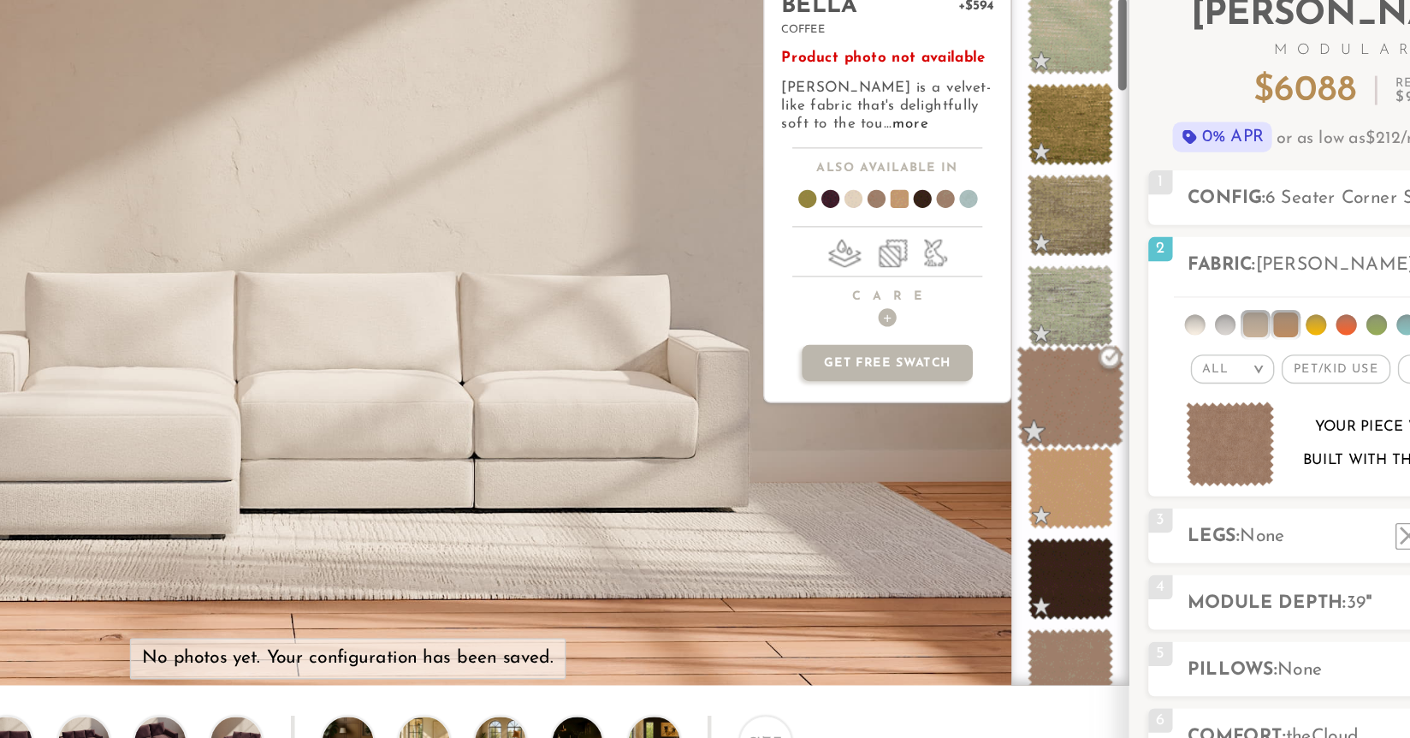
scroll to position [199, 0]
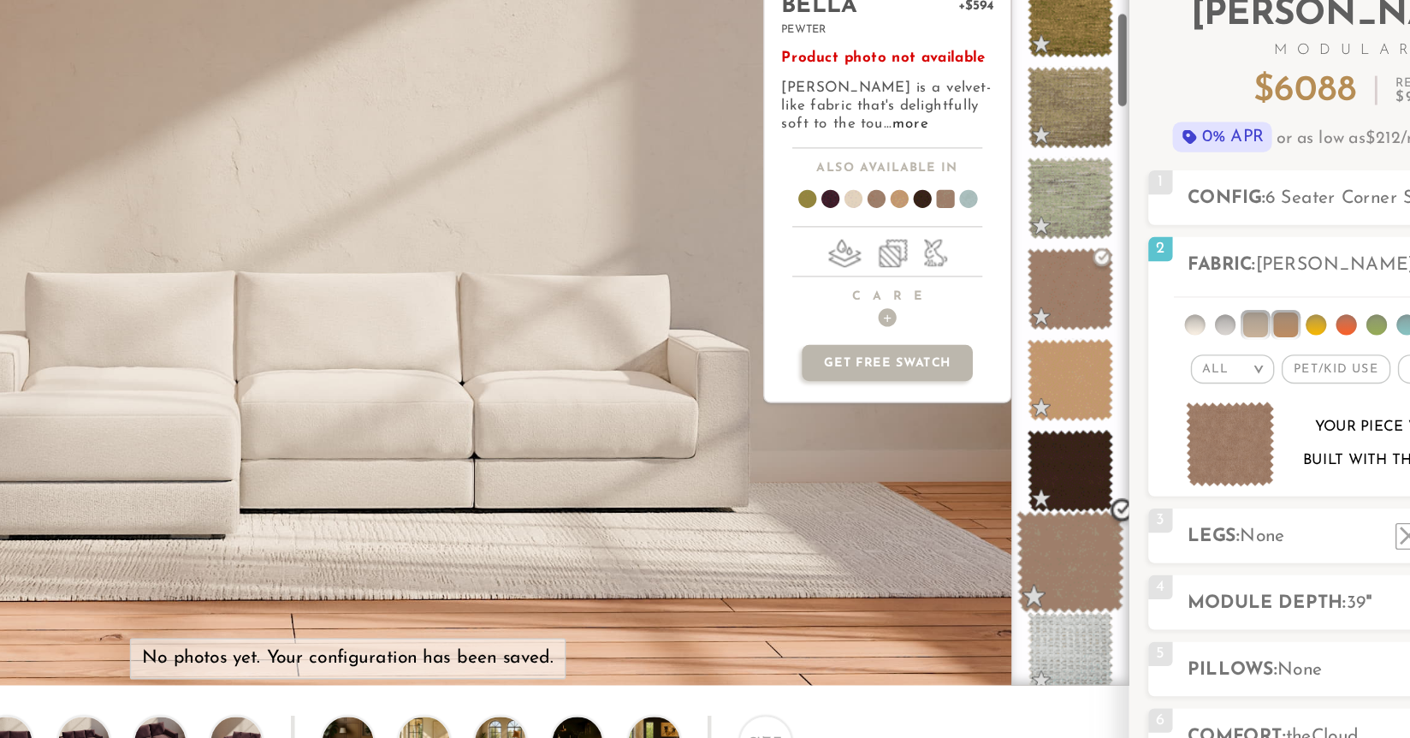
click at [1063, 436] on span at bounding box center [1061, 436] width 76 height 73
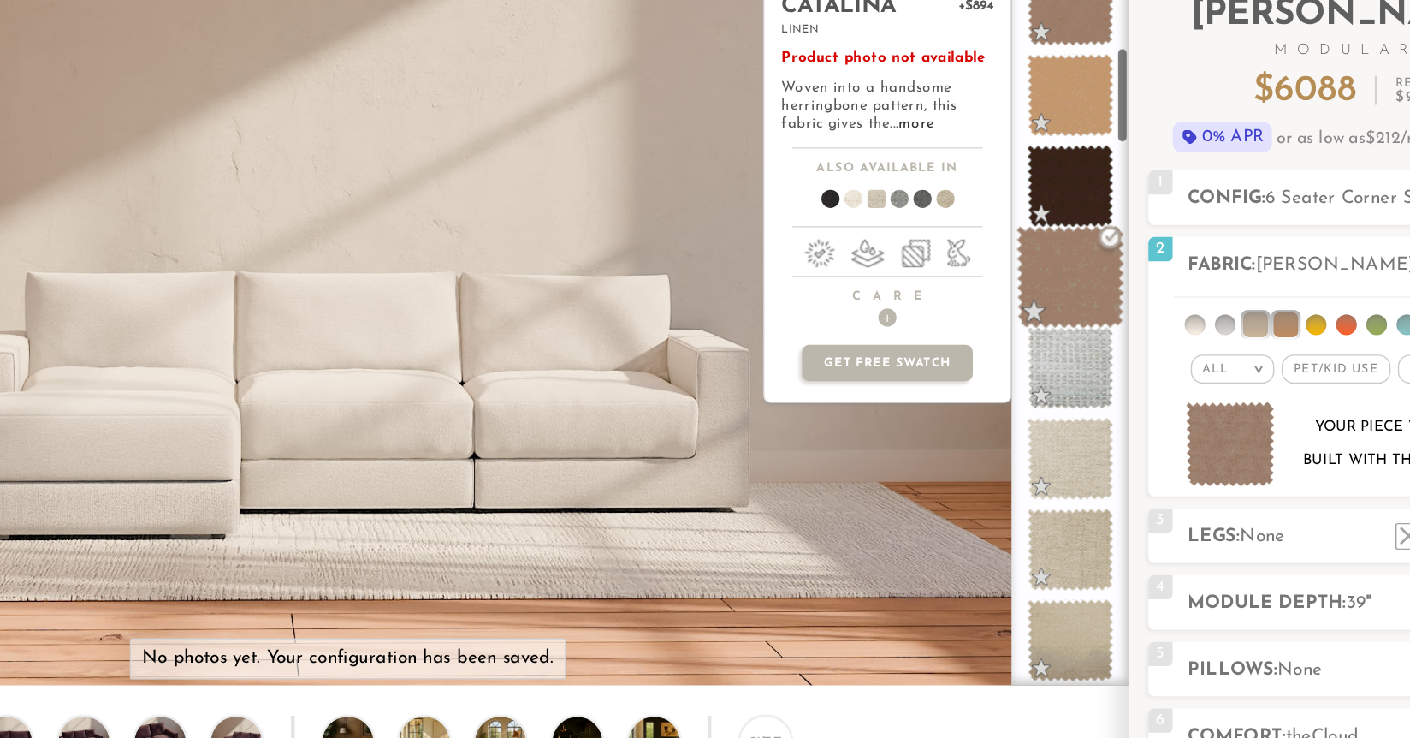
scroll to position [407, 0]
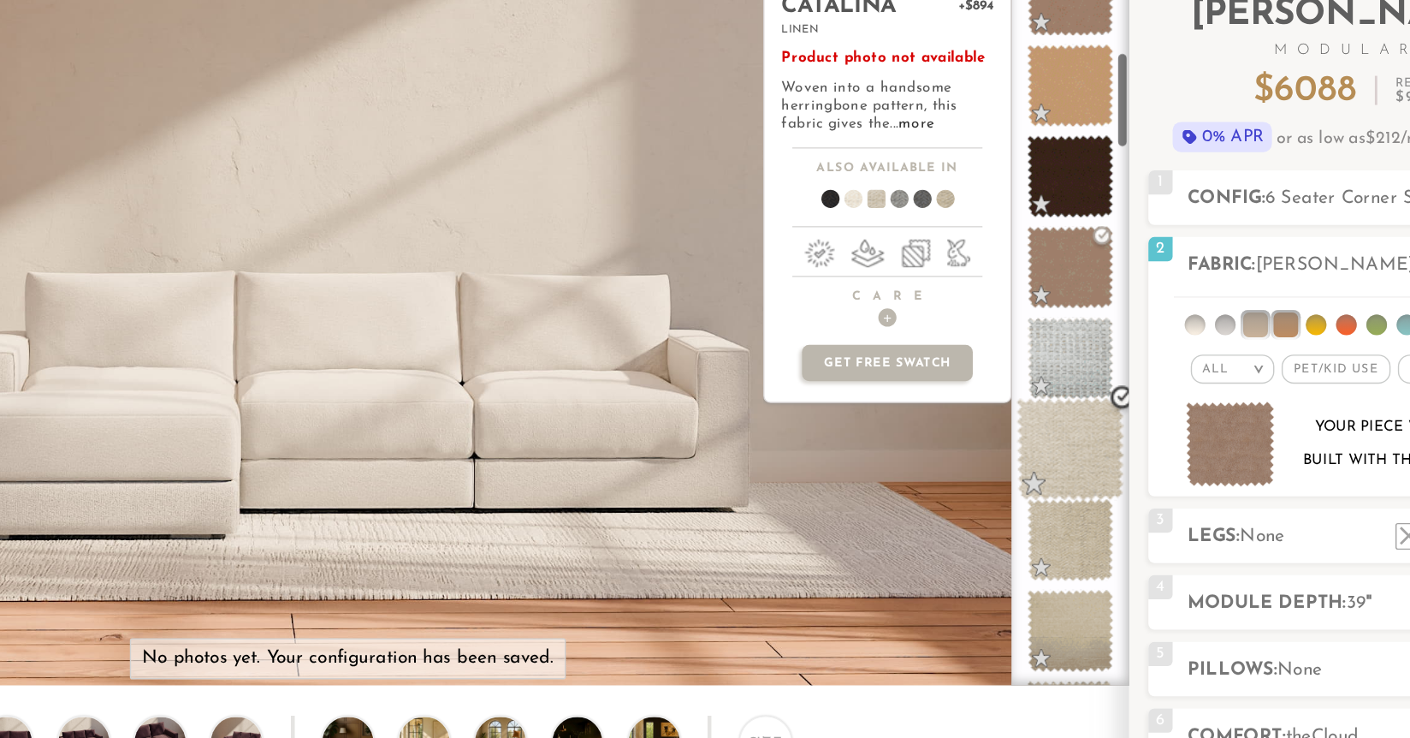
click at [1062, 366] on span at bounding box center [1061, 356] width 76 height 73
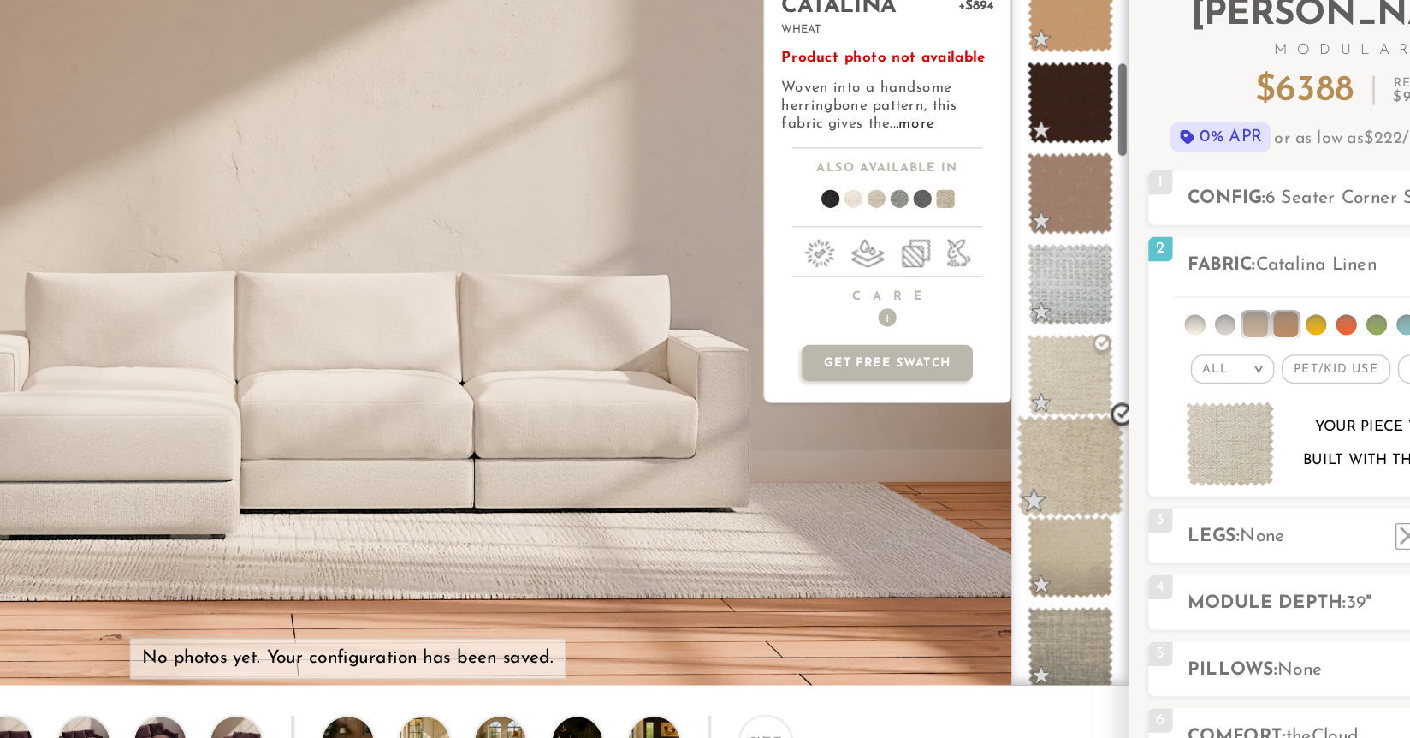
scroll to position [461, 0]
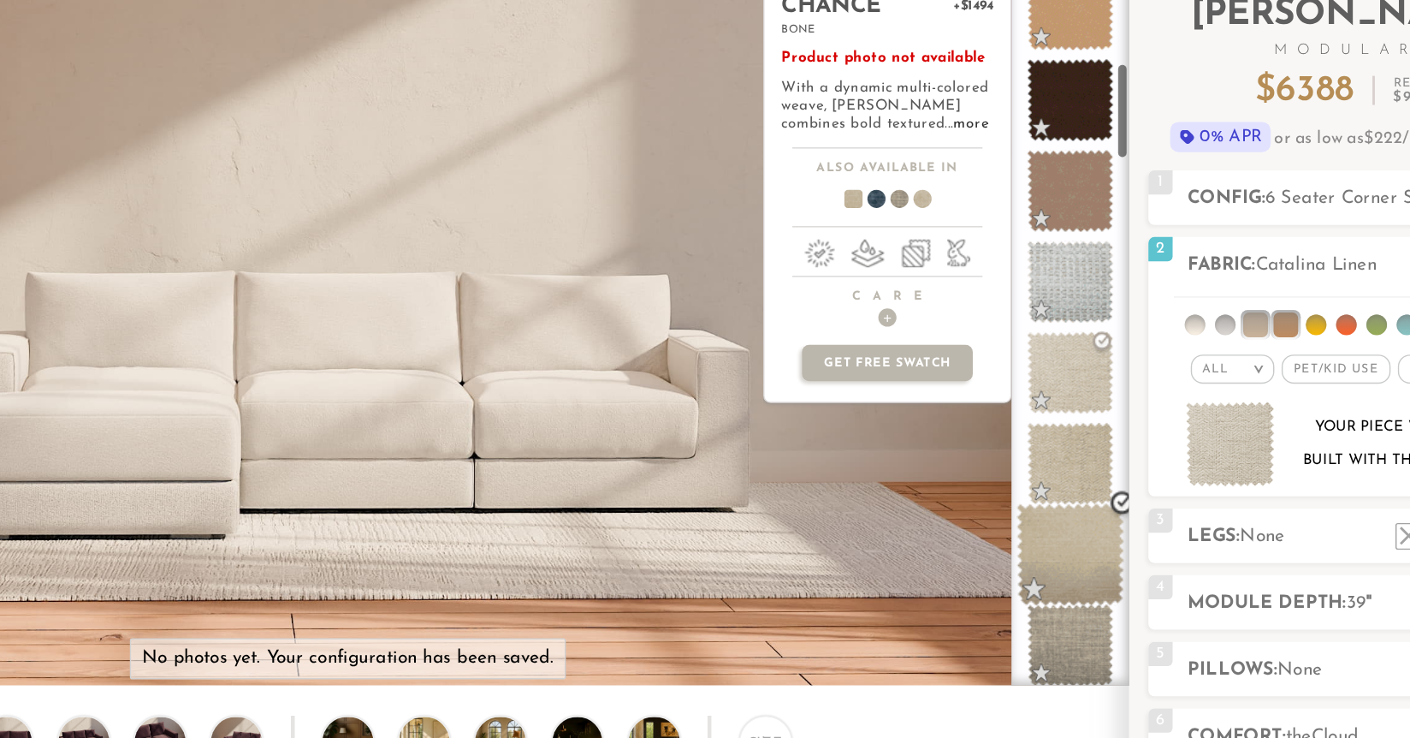
click at [1061, 432] on span at bounding box center [1061, 430] width 76 height 73
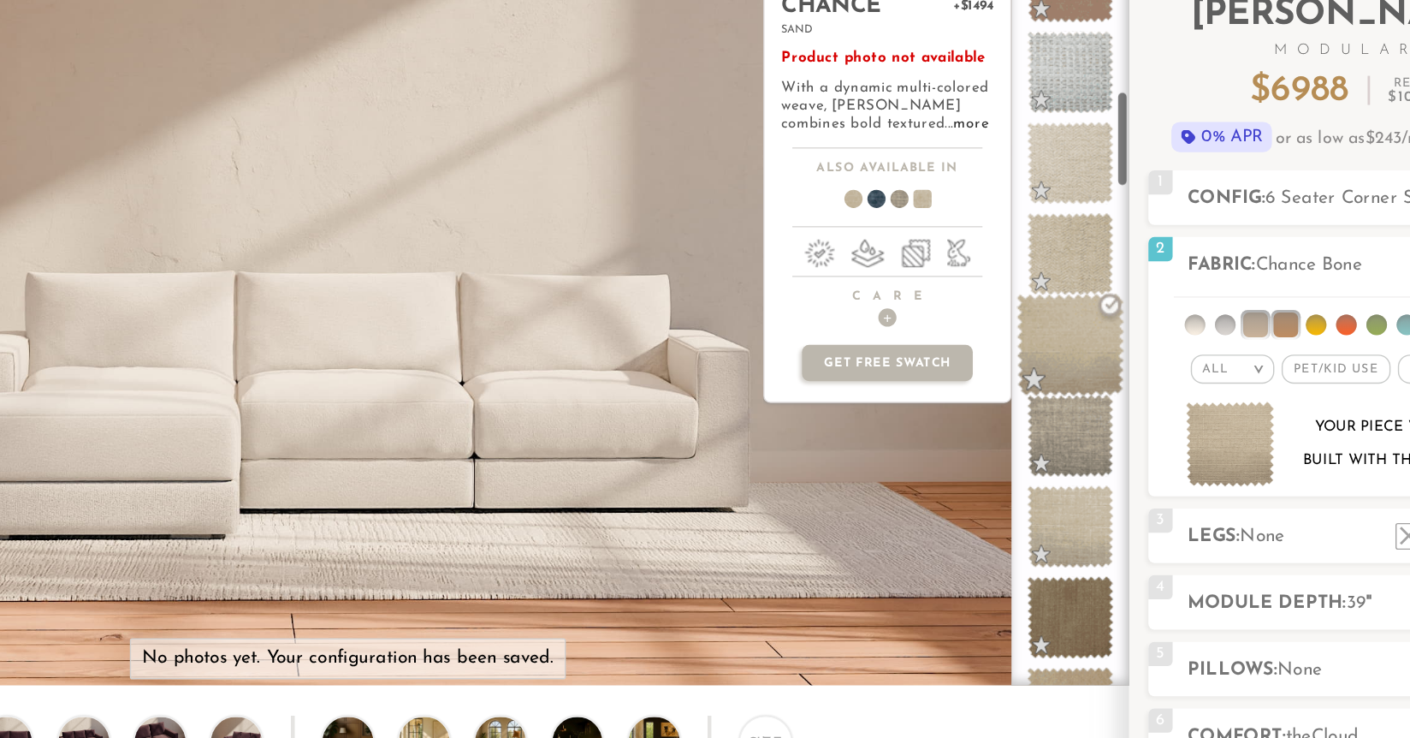
scroll to position [609, 2]
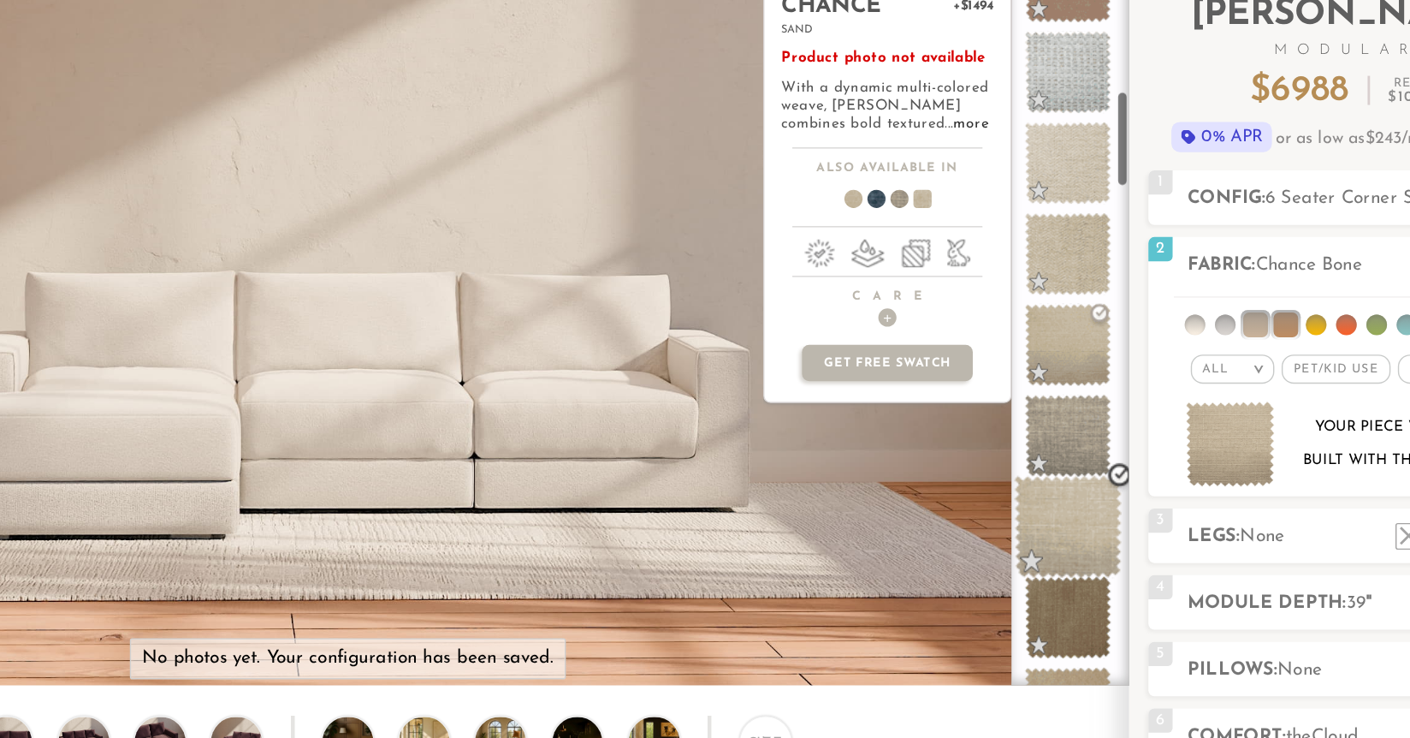
click at [1061, 430] on span at bounding box center [1060, 411] width 76 height 73
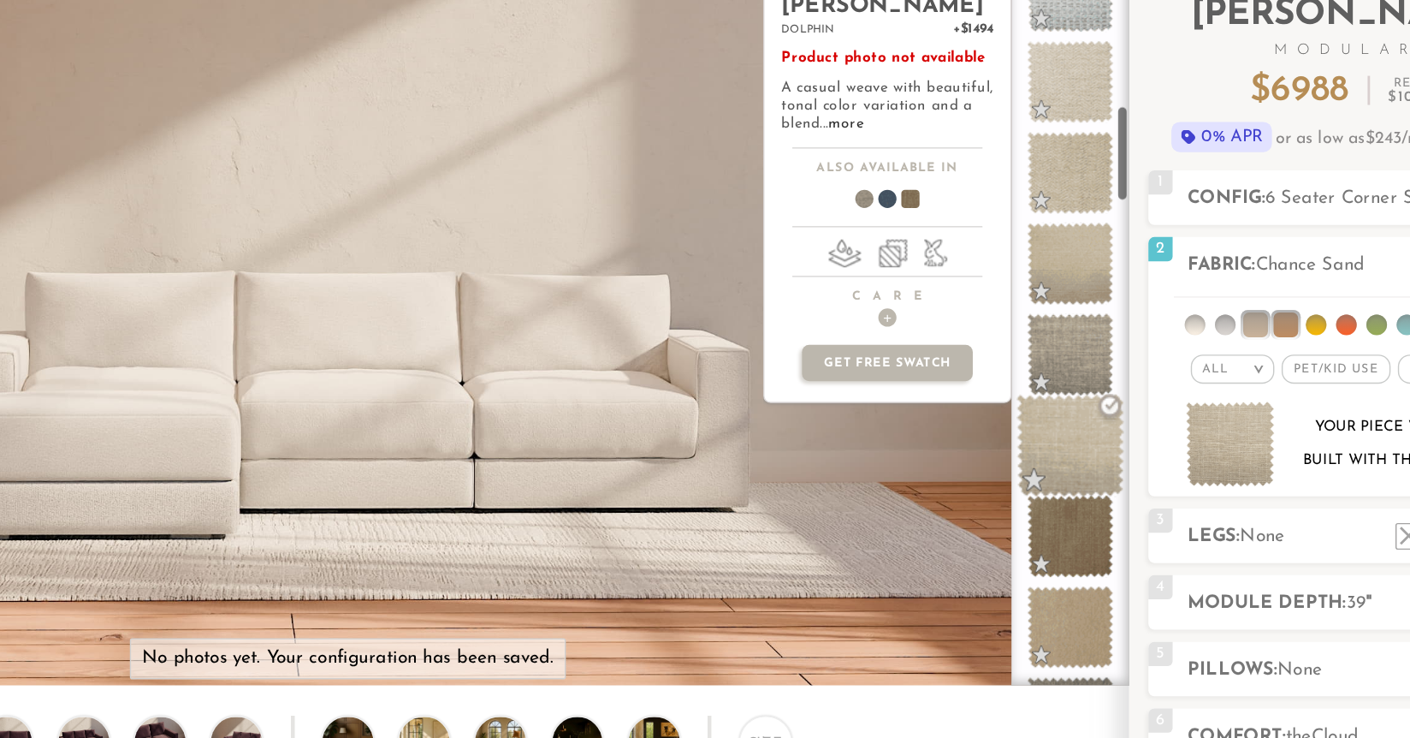
scroll to position [692, 0]
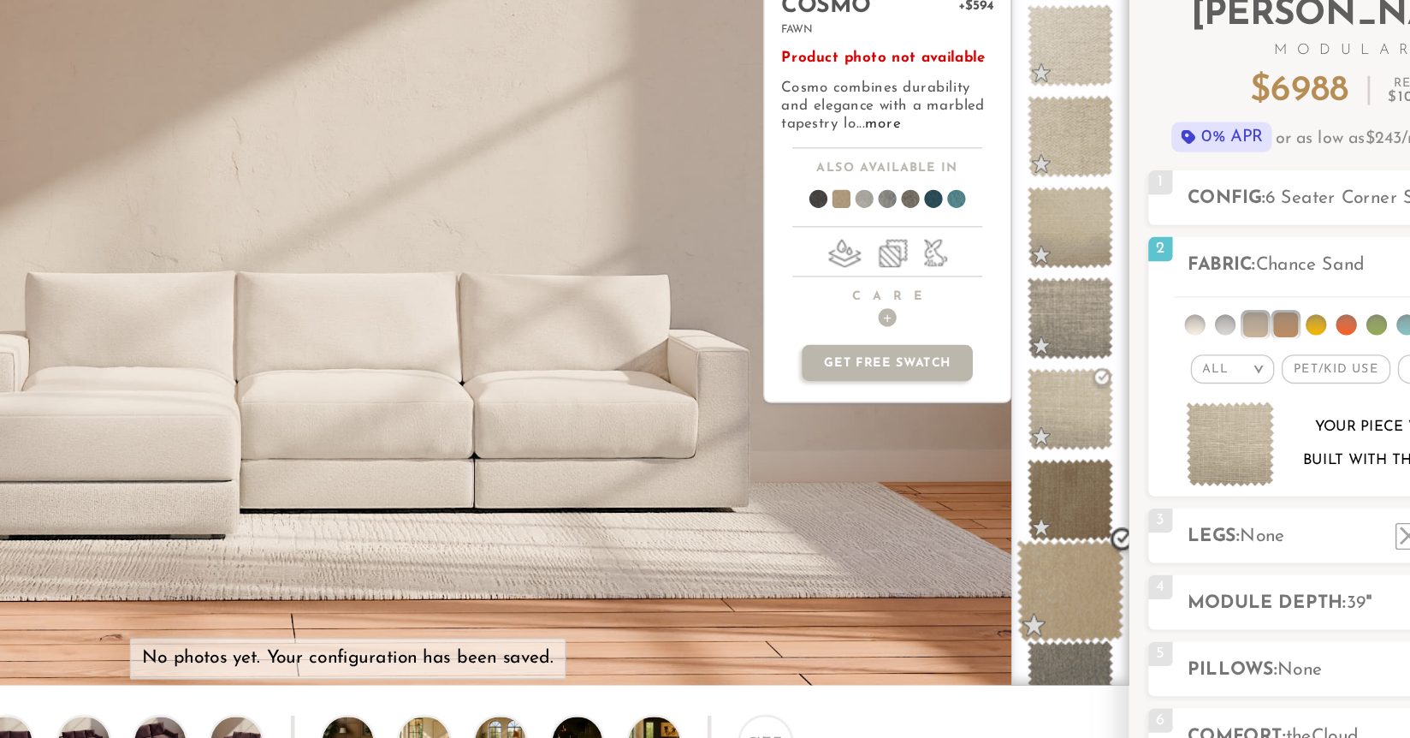
click at [1063, 453] on span at bounding box center [1061, 456] width 76 height 73
click at [1069, 460] on span at bounding box center [1061, 456] width 76 height 73
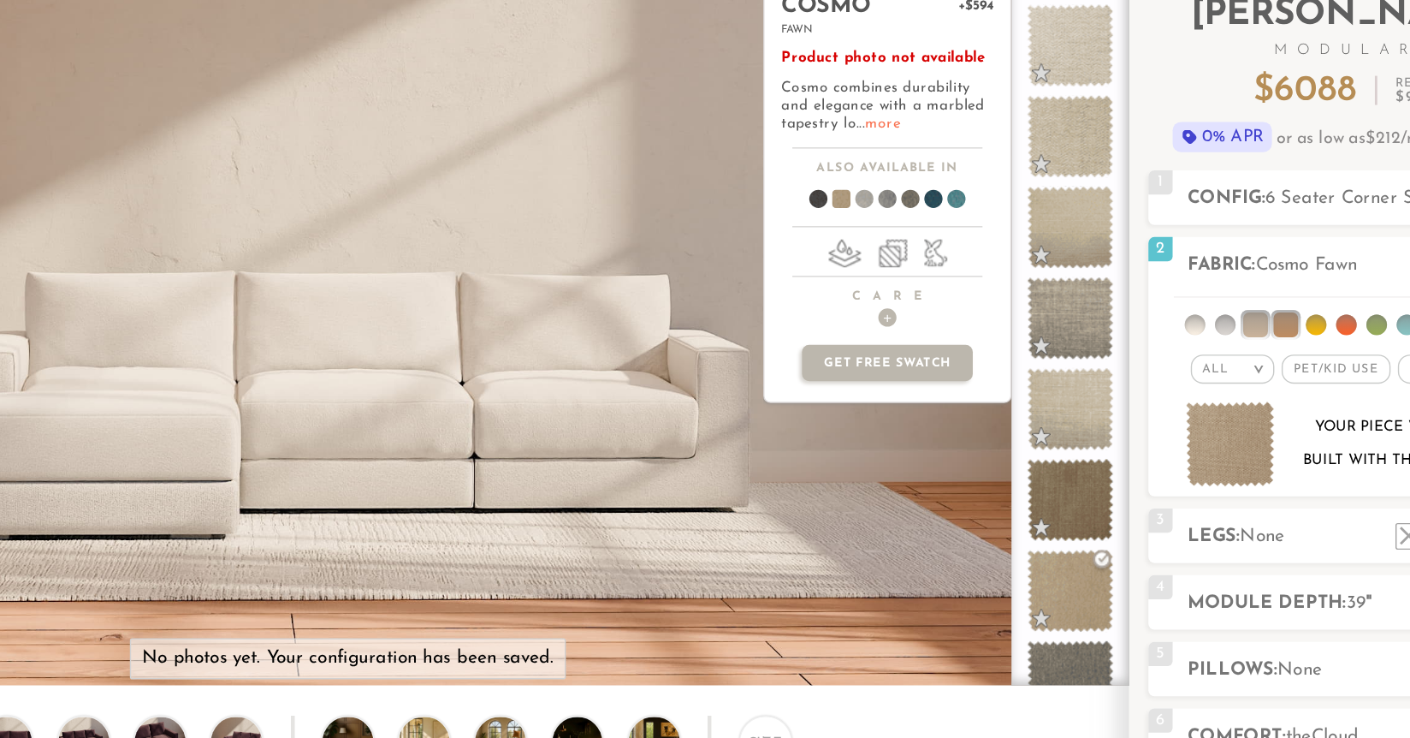
click at [932, 127] on link "more" at bounding box center [928, 126] width 25 height 10
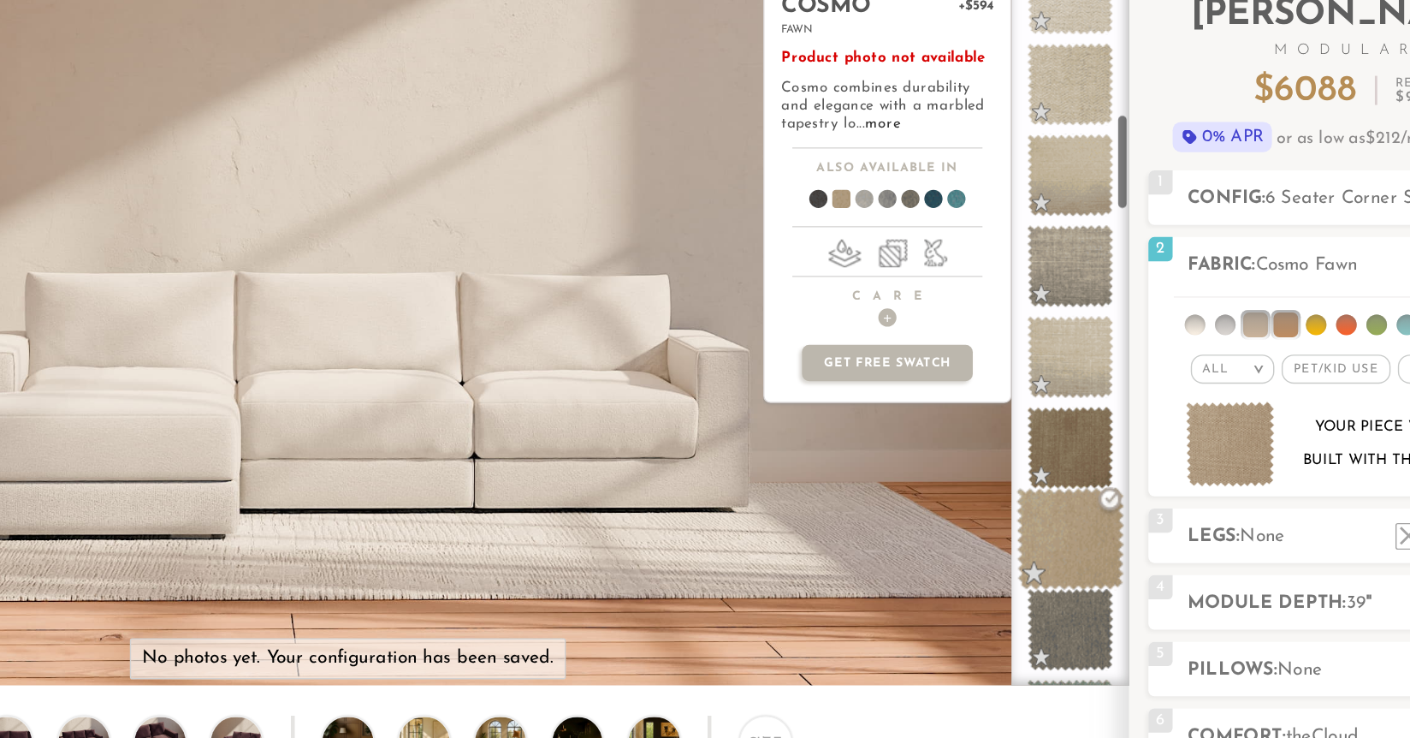
scroll to position [729, 0]
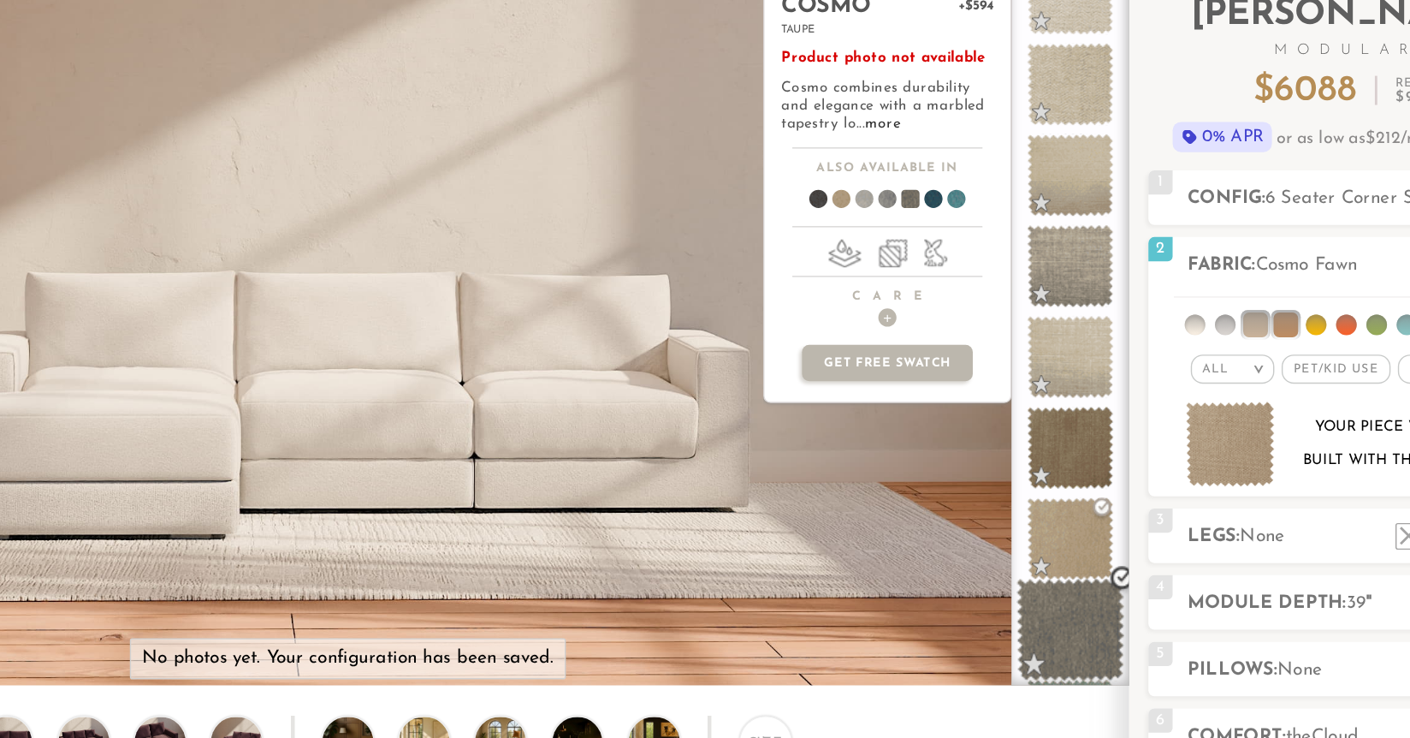
click at [1065, 473] on span at bounding box center [1061, 483] width 76 height 73
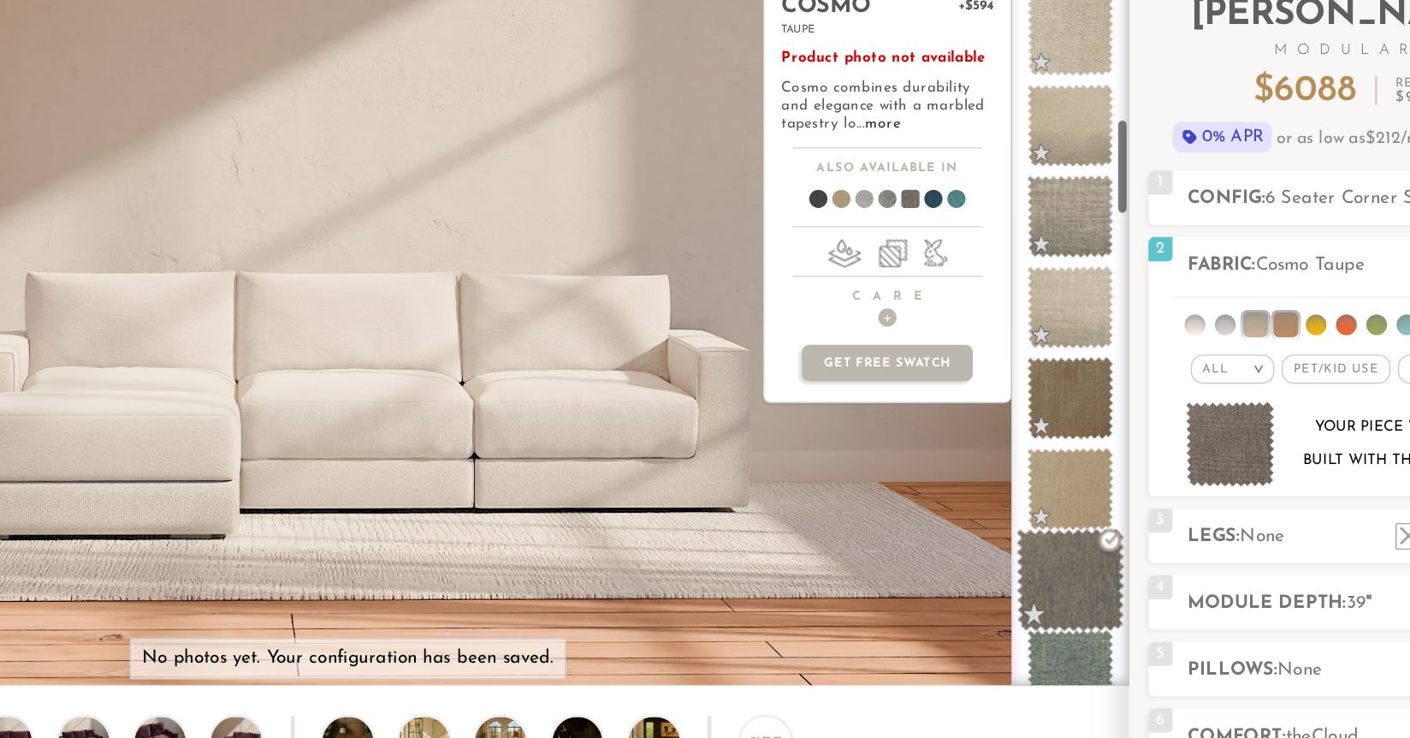
scroll to position [765, 0]
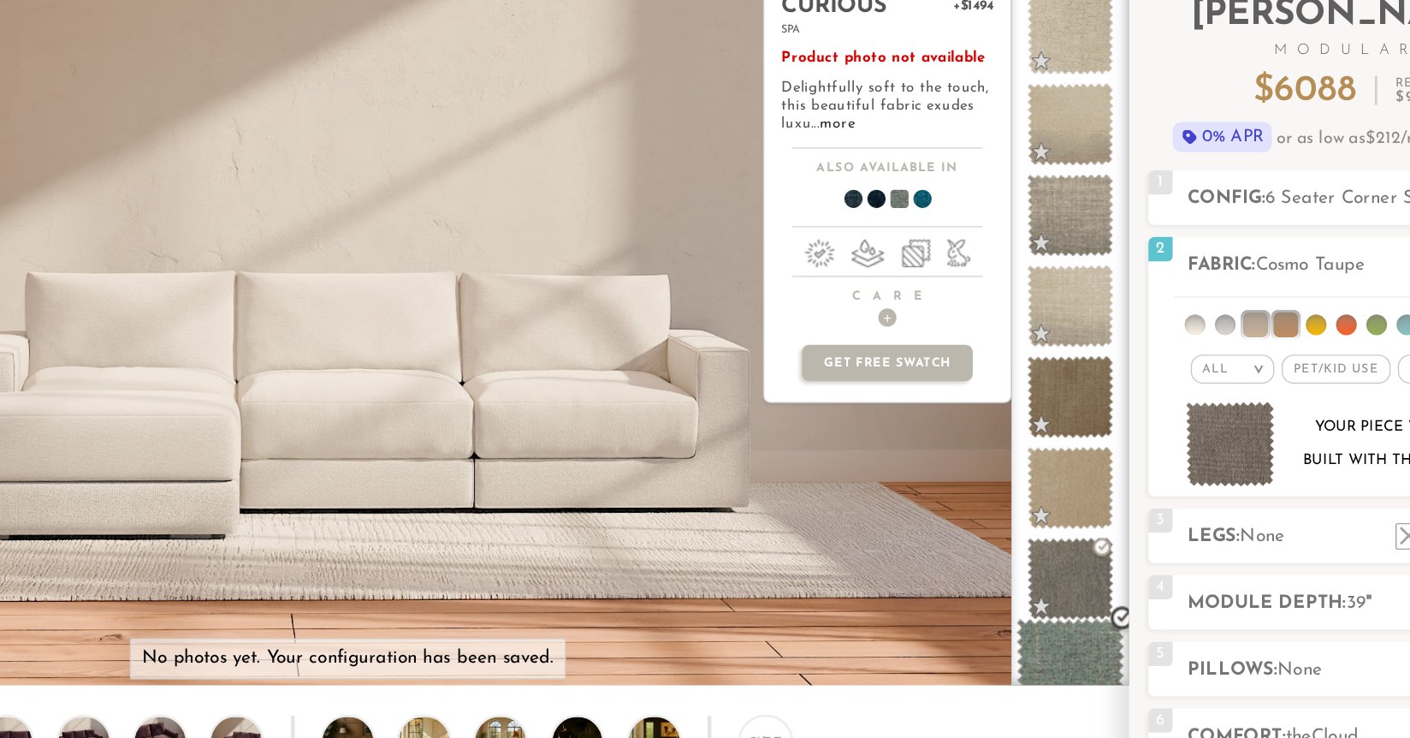
click at [1065, 501] on span at bounding box center [1061, 512] width 76 height 73
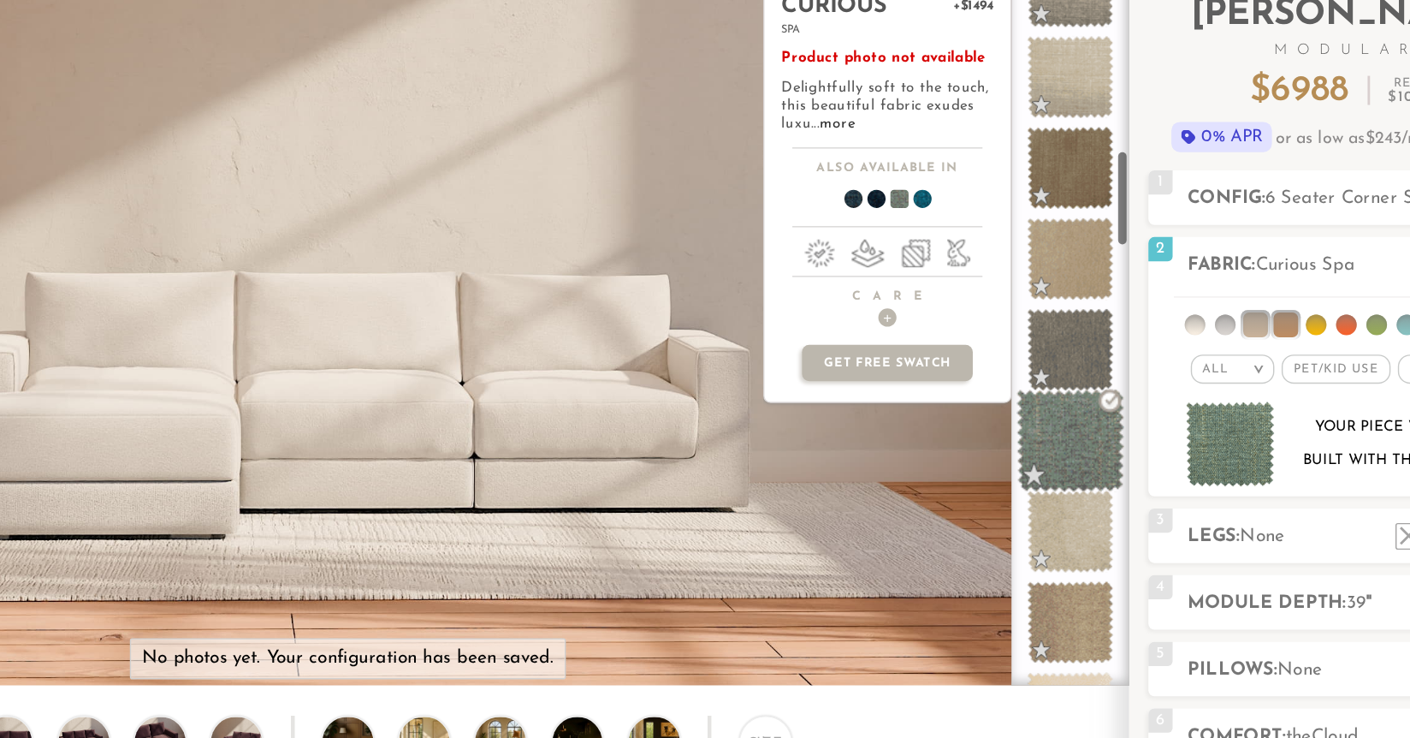
scroll to position [948, 0]
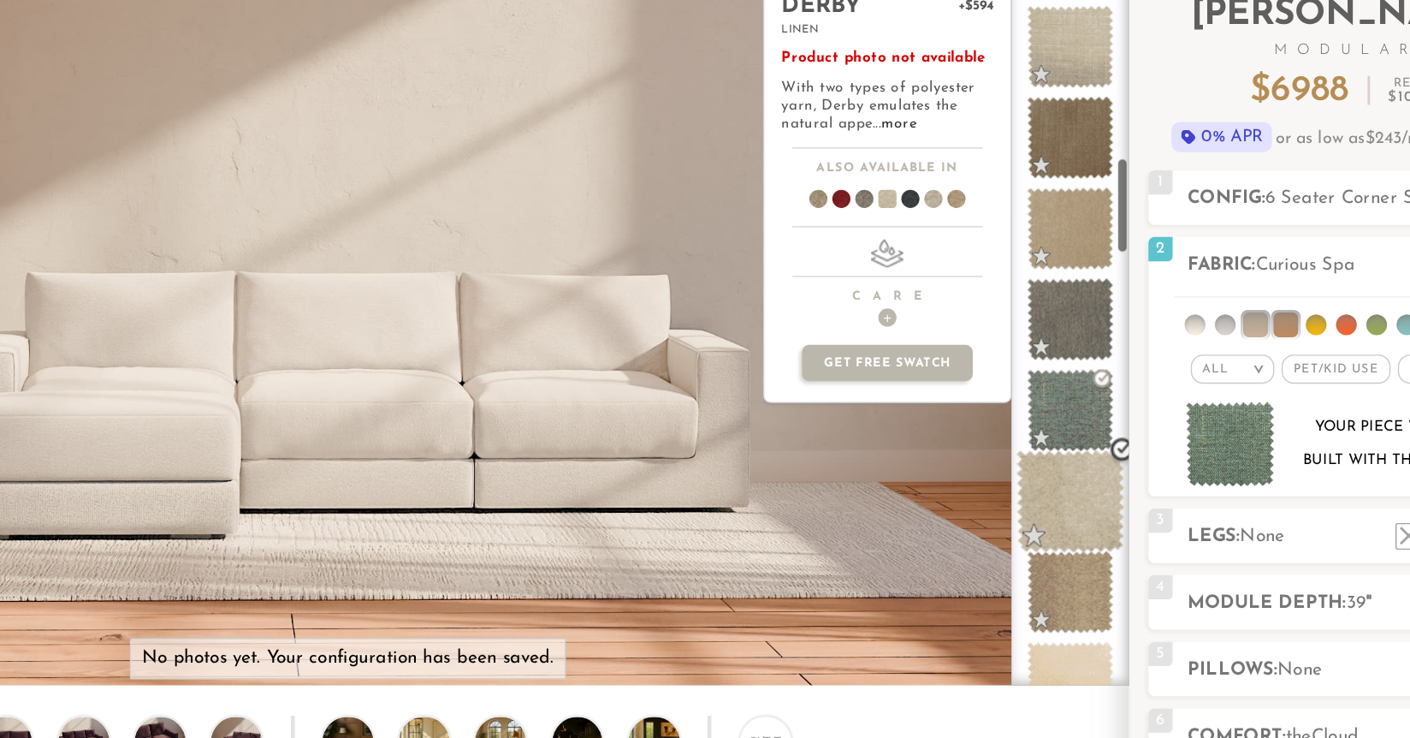
click at [1052, 395] on span at bounding box center [1061, 393] width 76 height 73
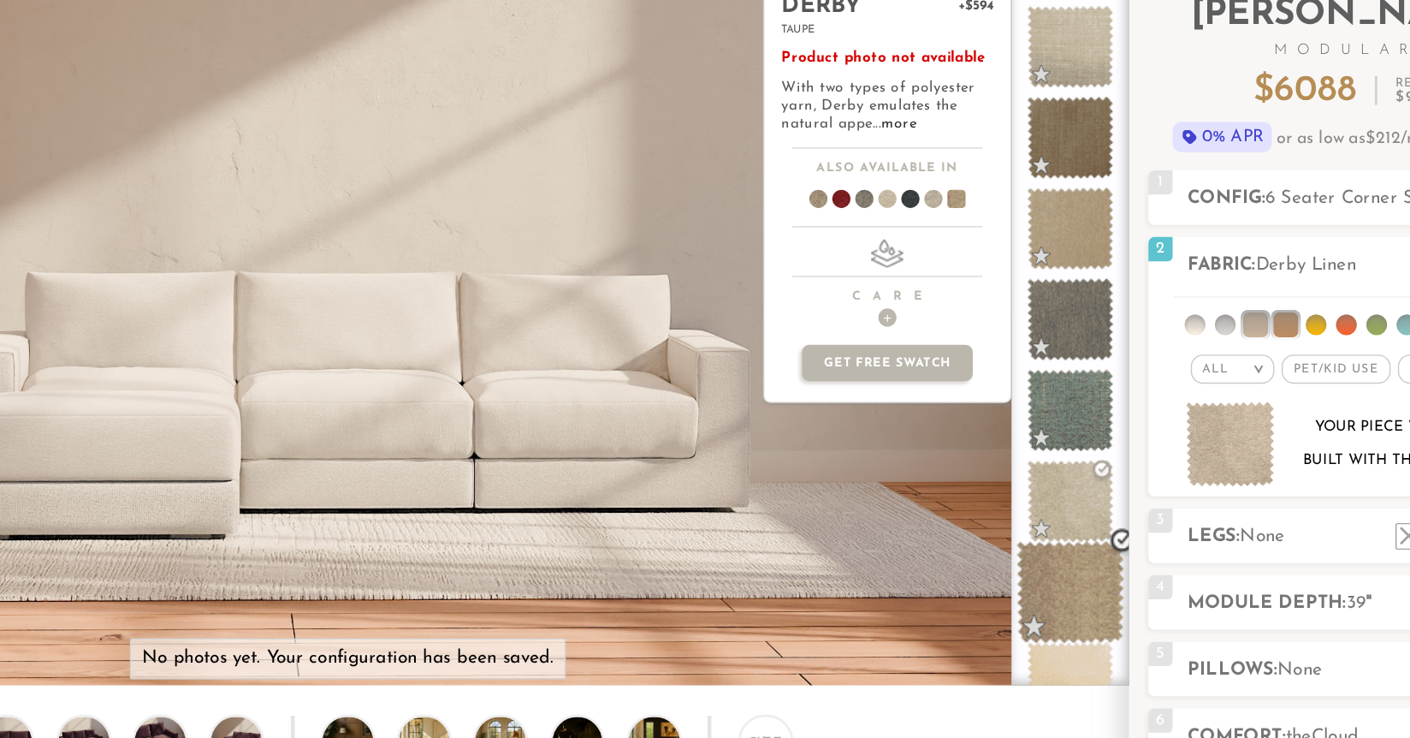
click at [1055, 437] on span at bounding box center [1061, 457] width 76 height 73
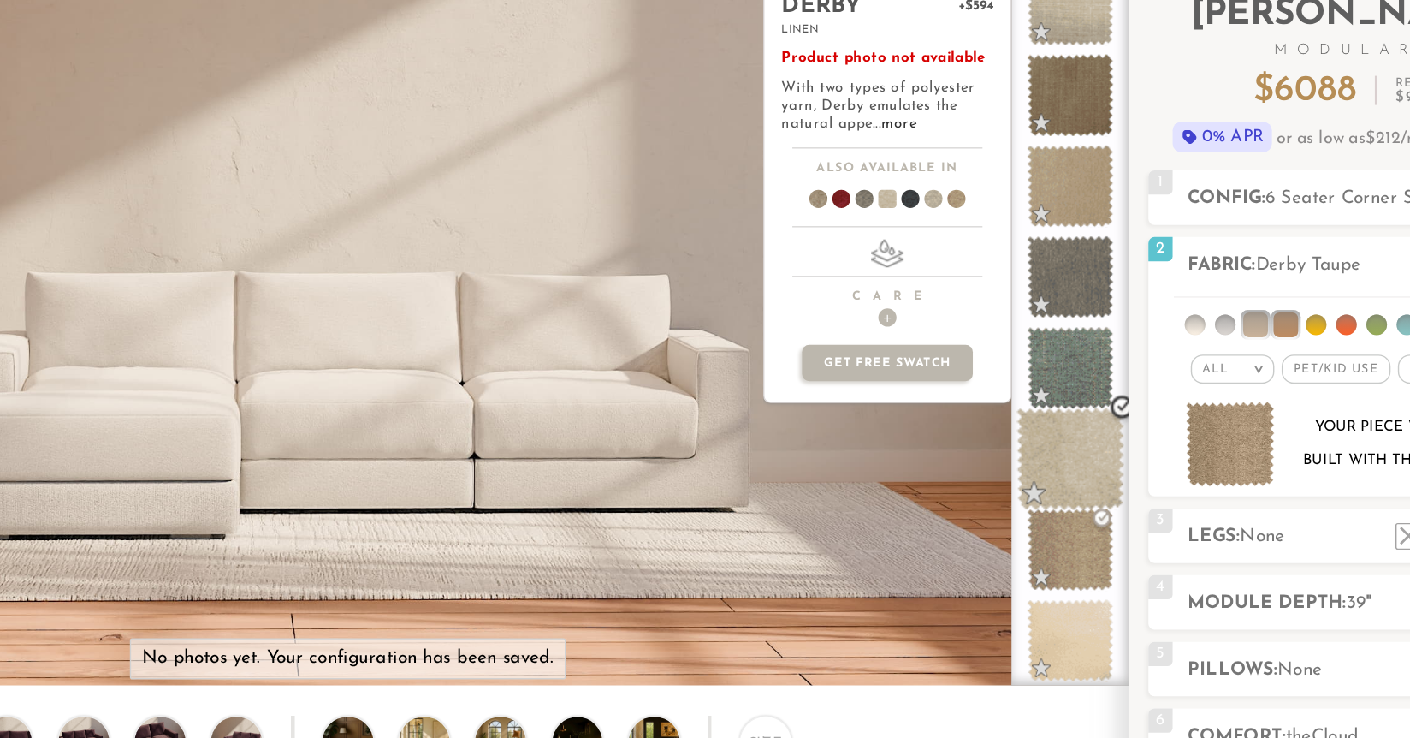
click at [1050, 358] on span at bounding box center [1061, 363] width 76 height 73
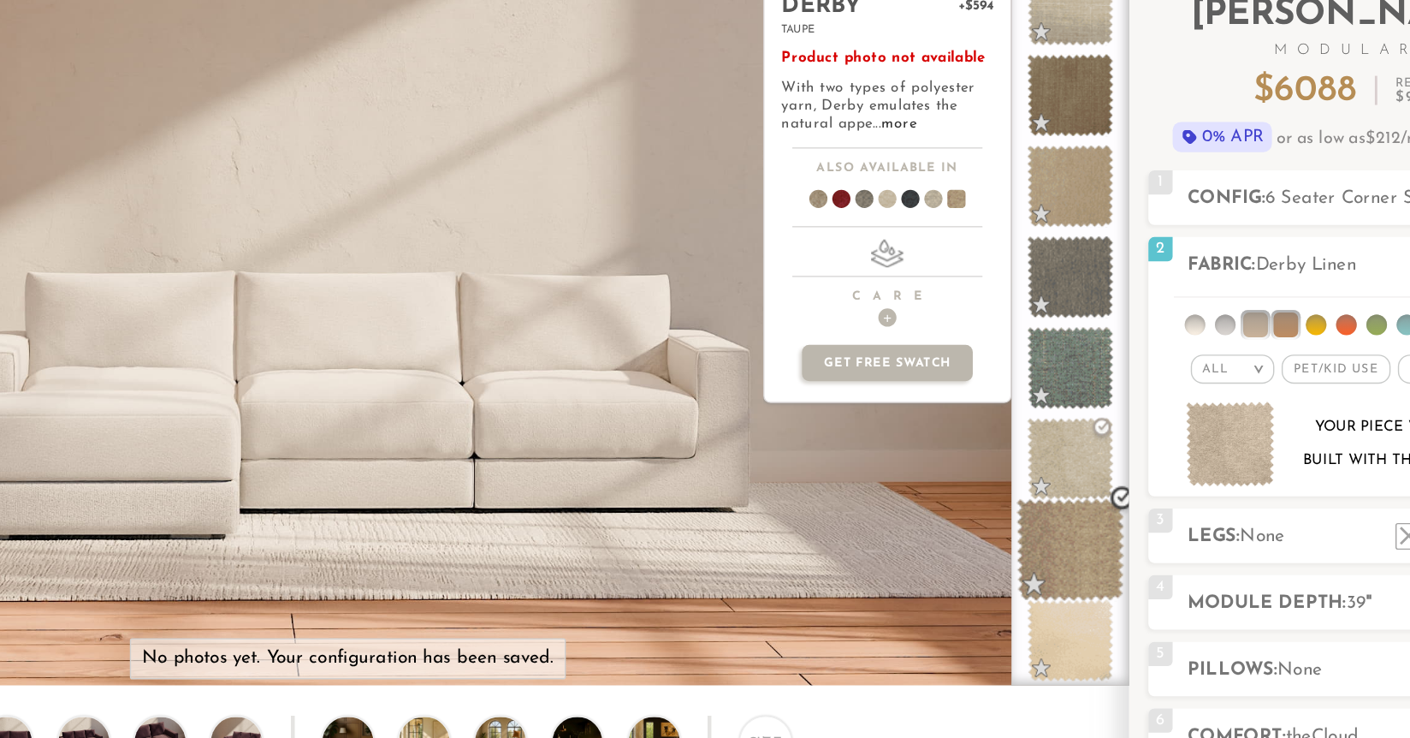
click at [1068, 419] on span at bounding box center [1061, 427] width 76 height 73
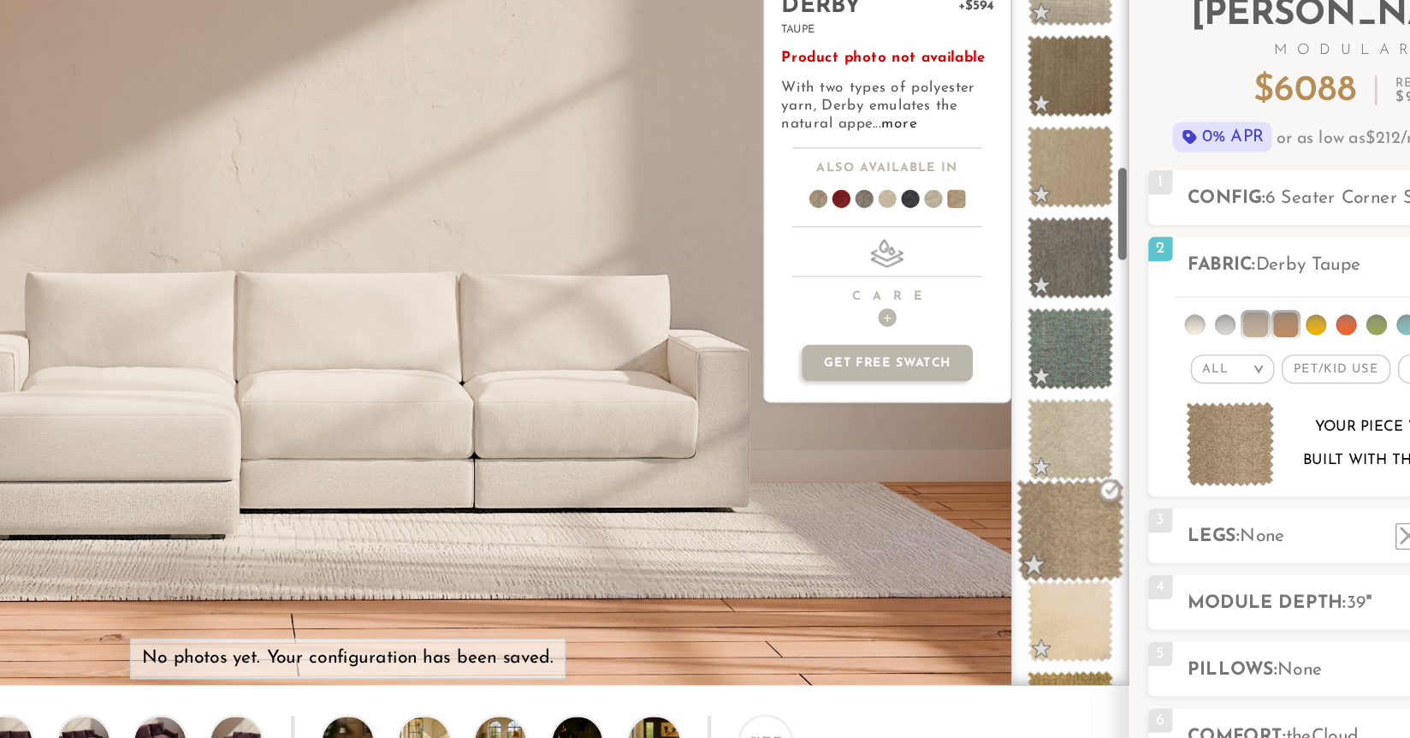
scroll to position [994, 0]
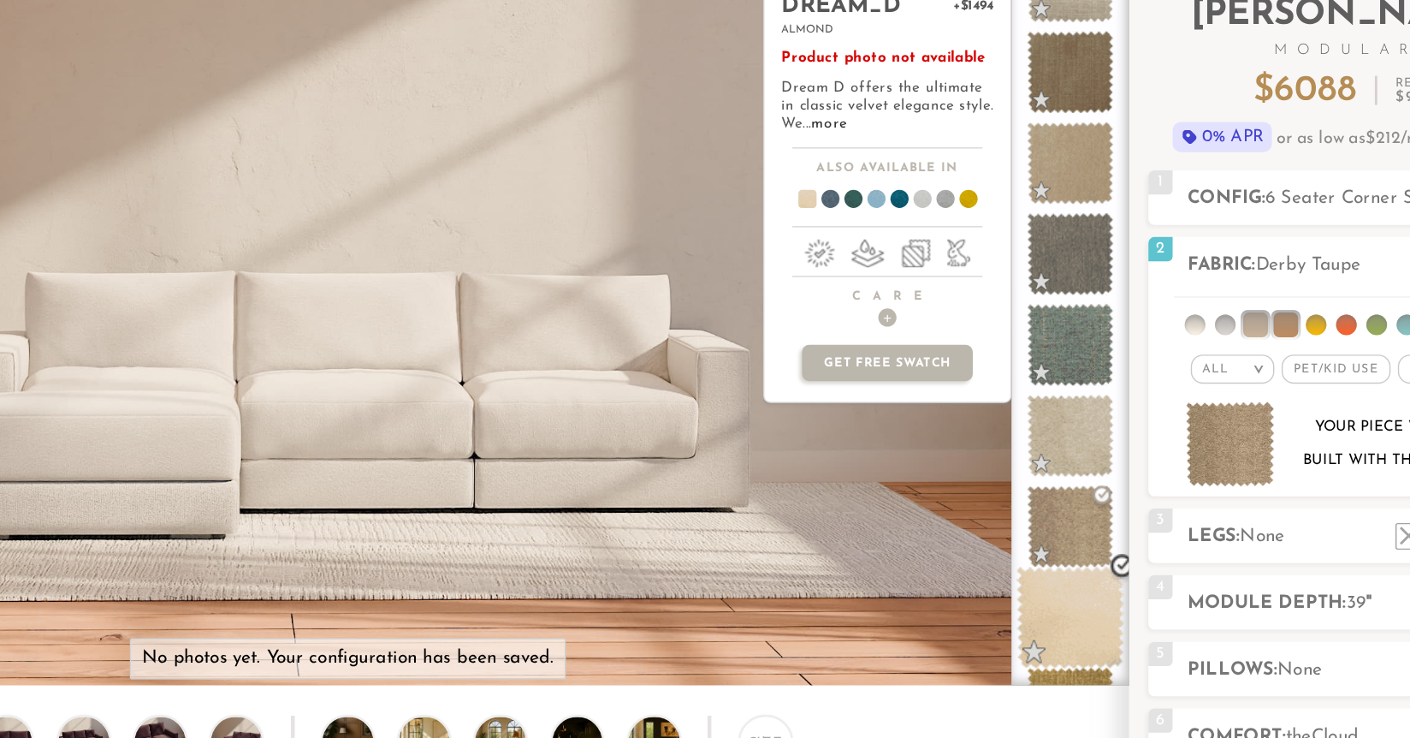
click at [1065, 476] on span at bounding box center [1061, 475] width 76 height 73
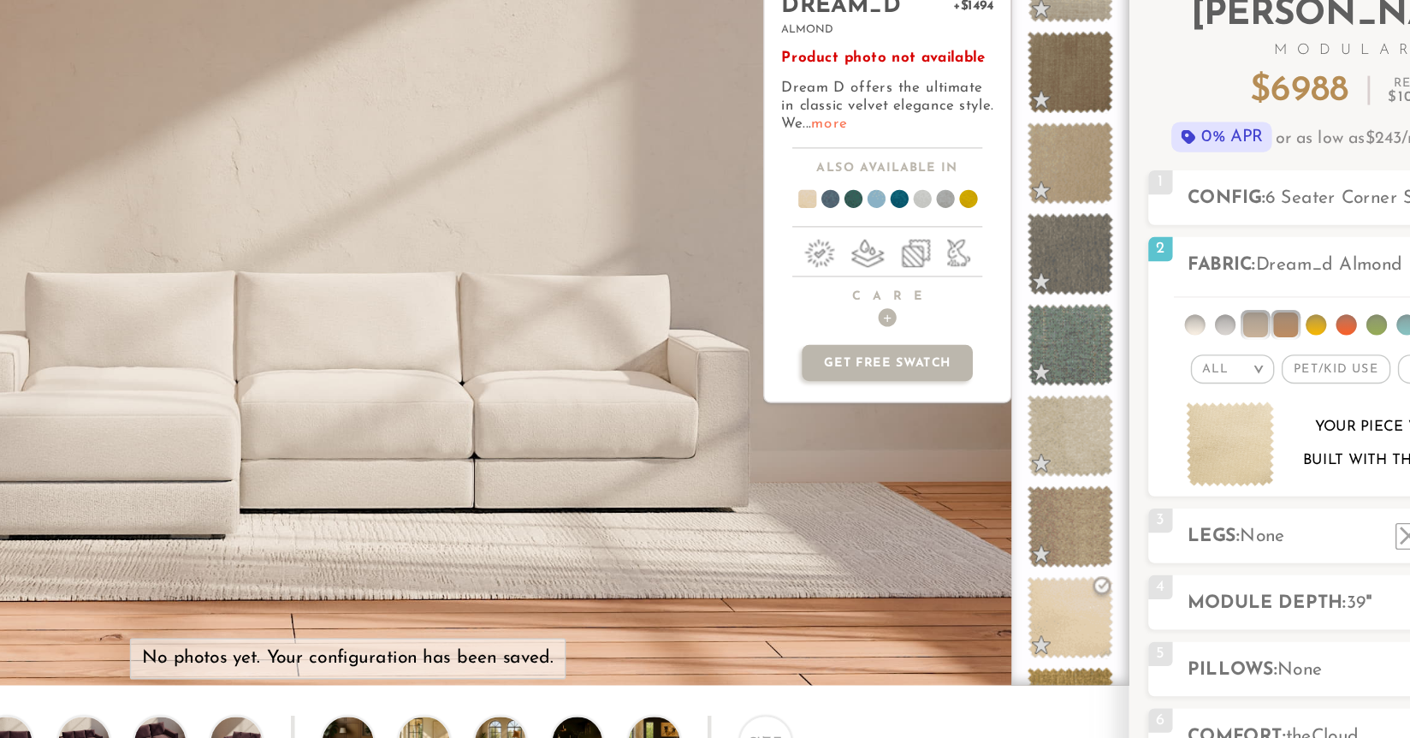
click at [904, 126] on link "more" at bounding box center [891, 126] width 25 height 10
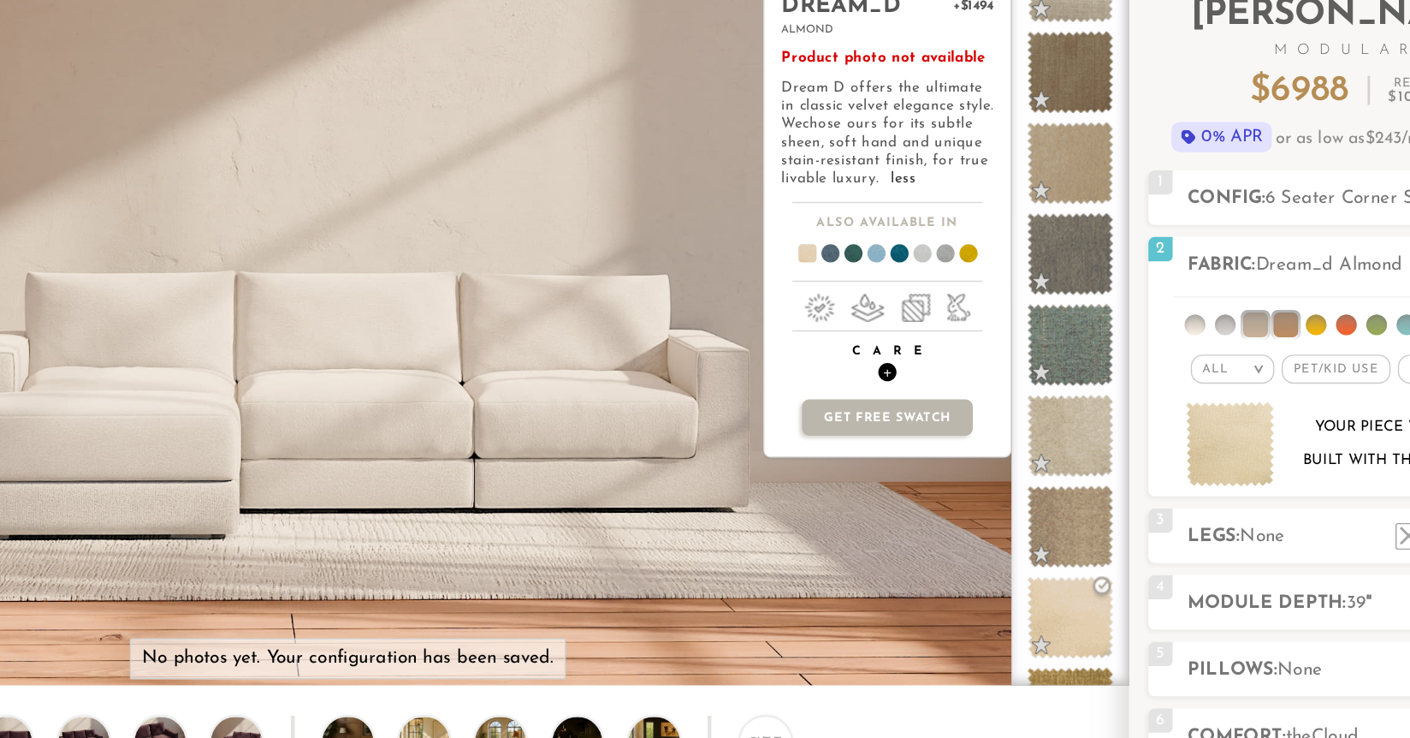
click at [934, 307] on span "+" at bounding box center [932, 301] width 13 height 13
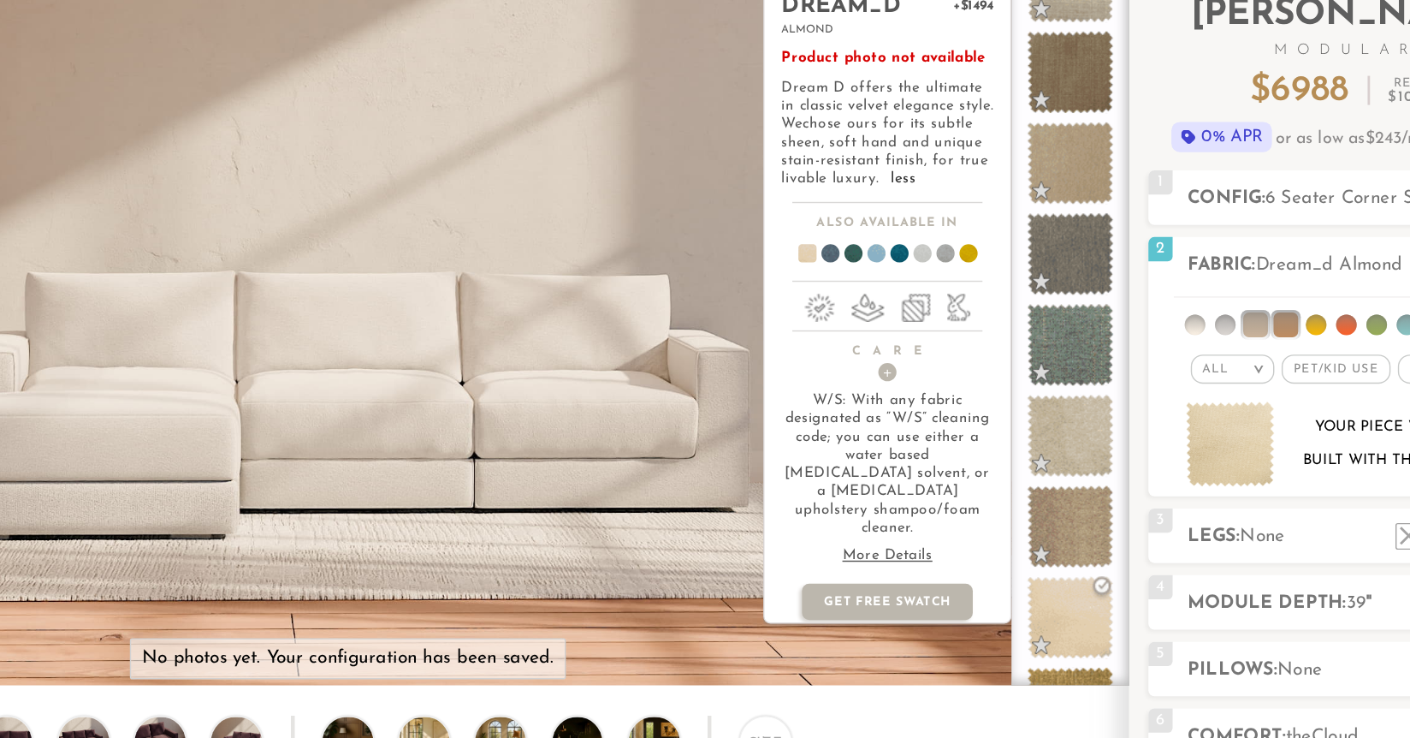
click at [940, 425] on p "More Details" at bounding box center [932, 431] width 150 height 13
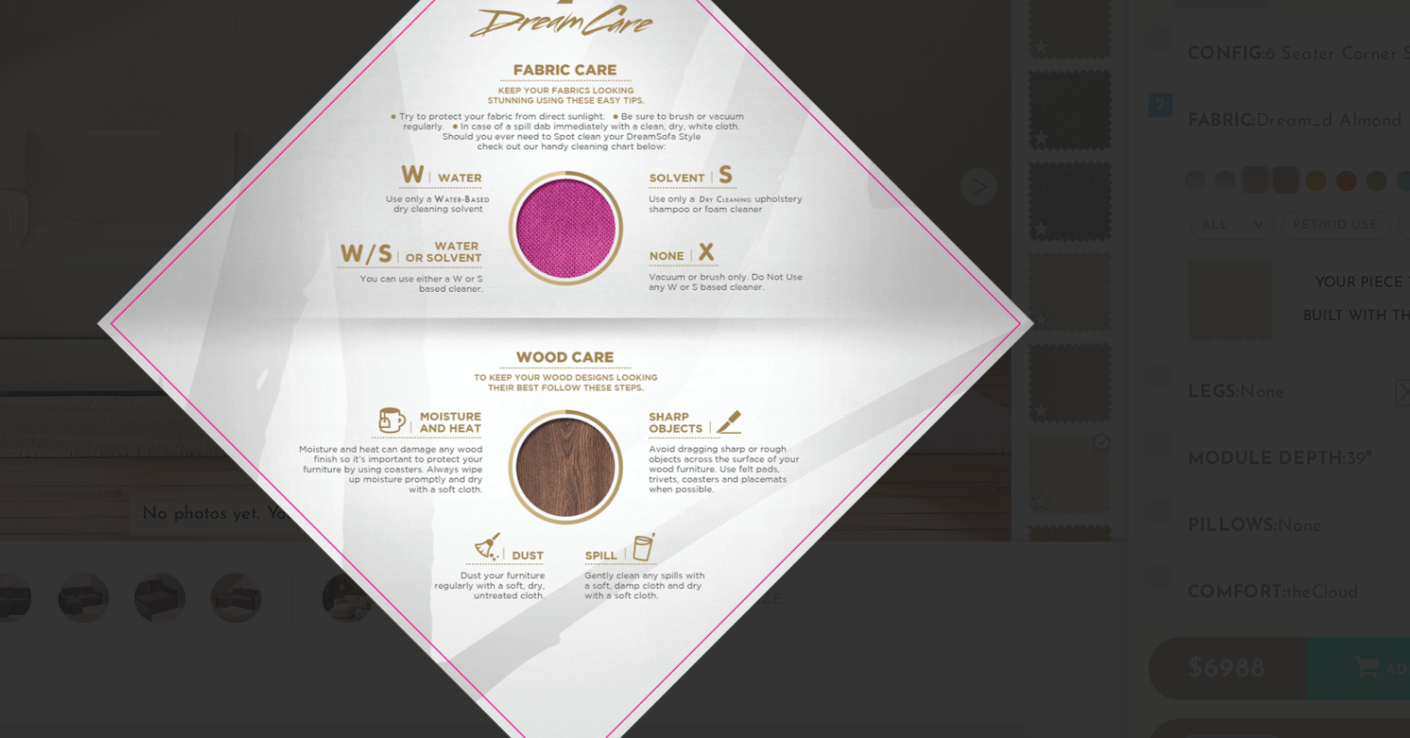
click at [969, 284] on img at bounding box center [705, 369] width 662 height 662
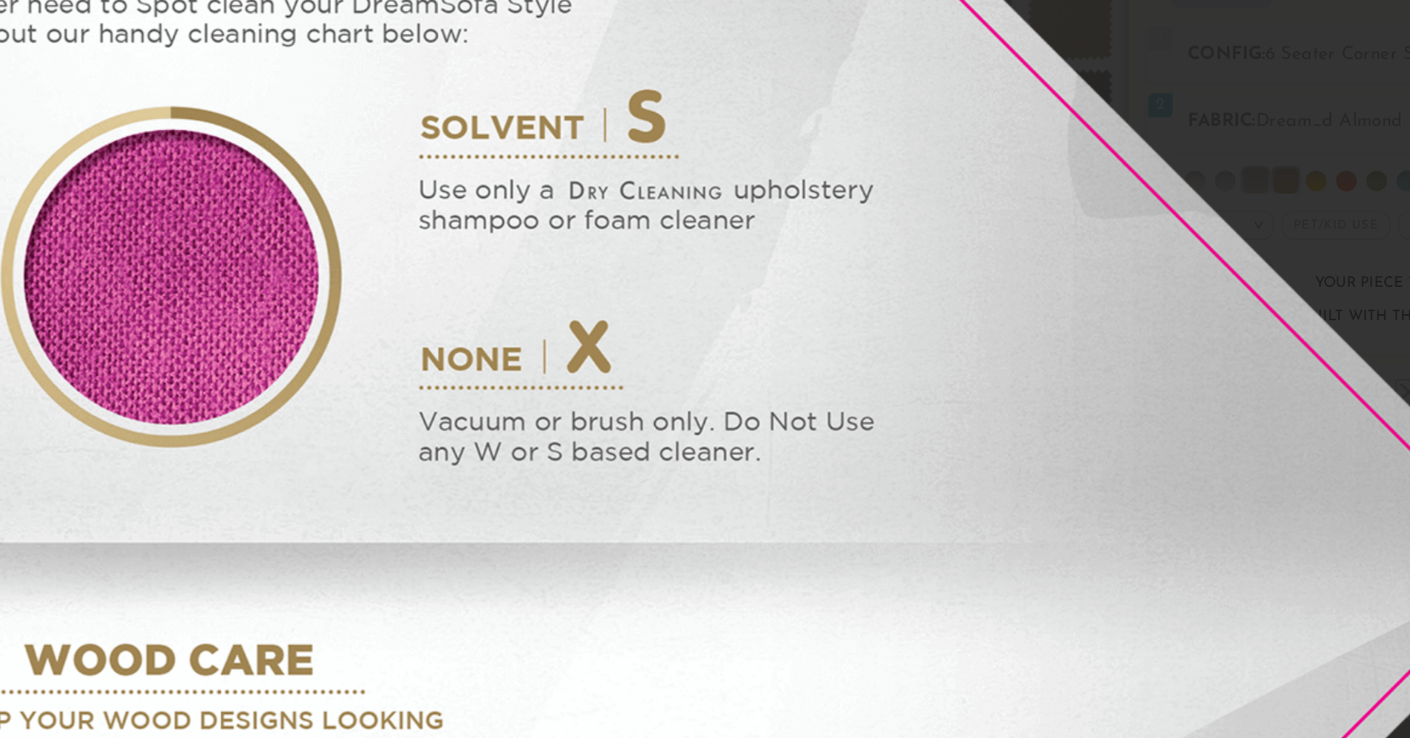
click at [970, 285] on img at bounding box center [426, 536] width 1968 height 1968
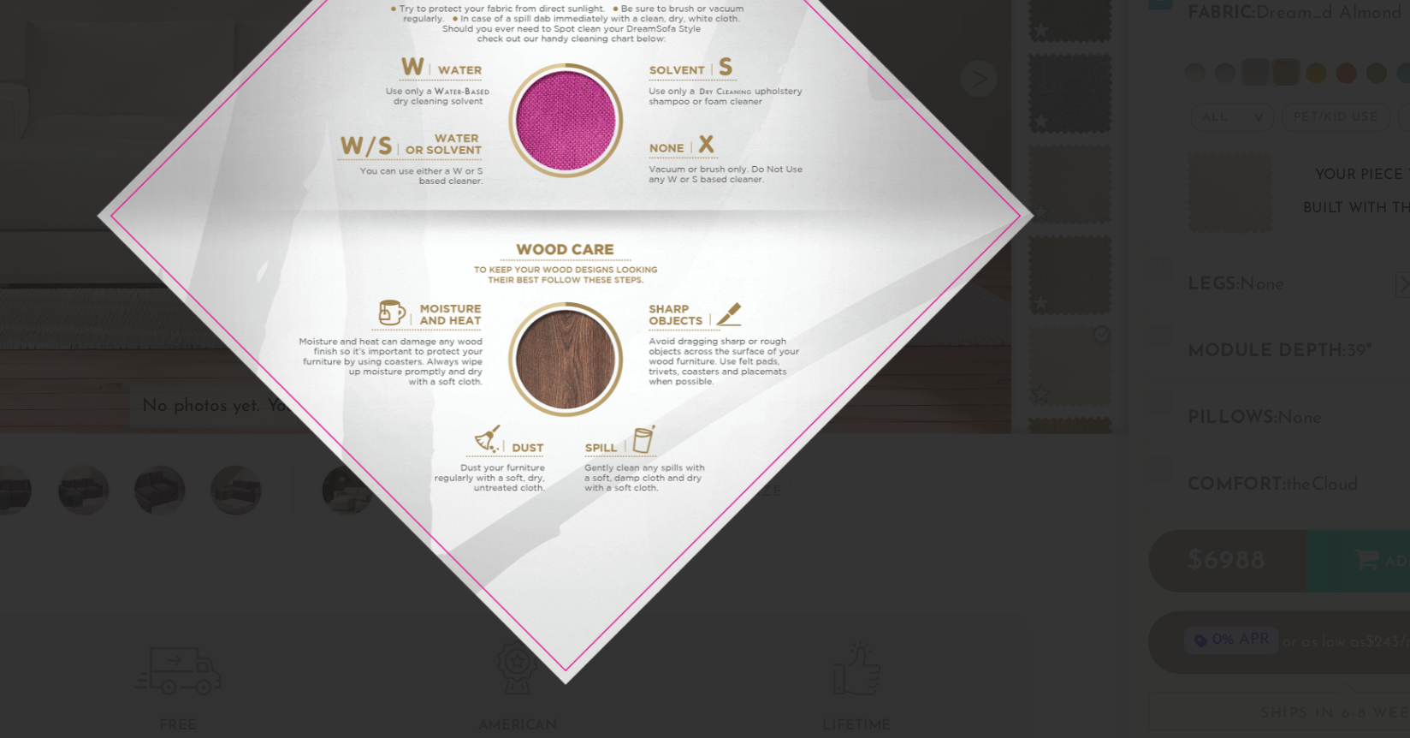
scroll to position [83, 0]
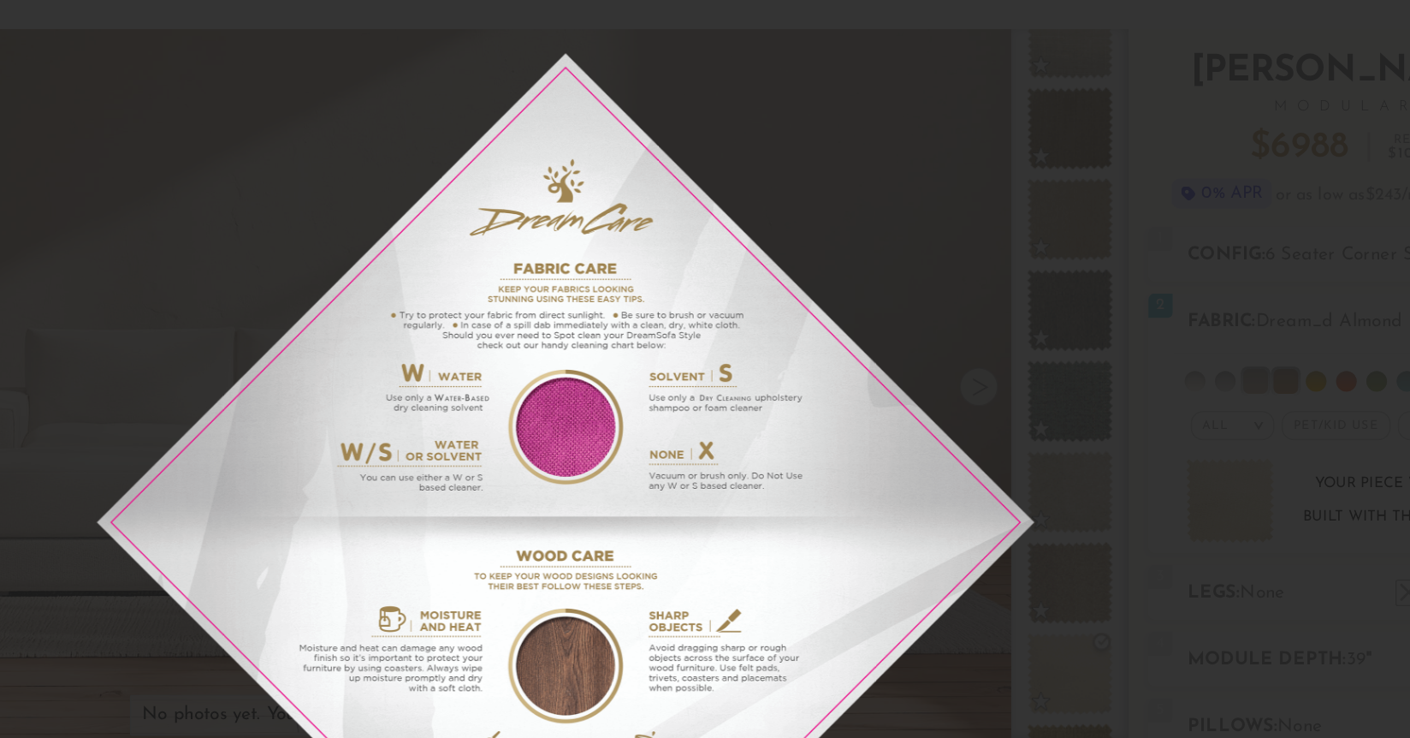
click at [1068, 110] on div at bounding box center [705, 369] width 1410 height 738
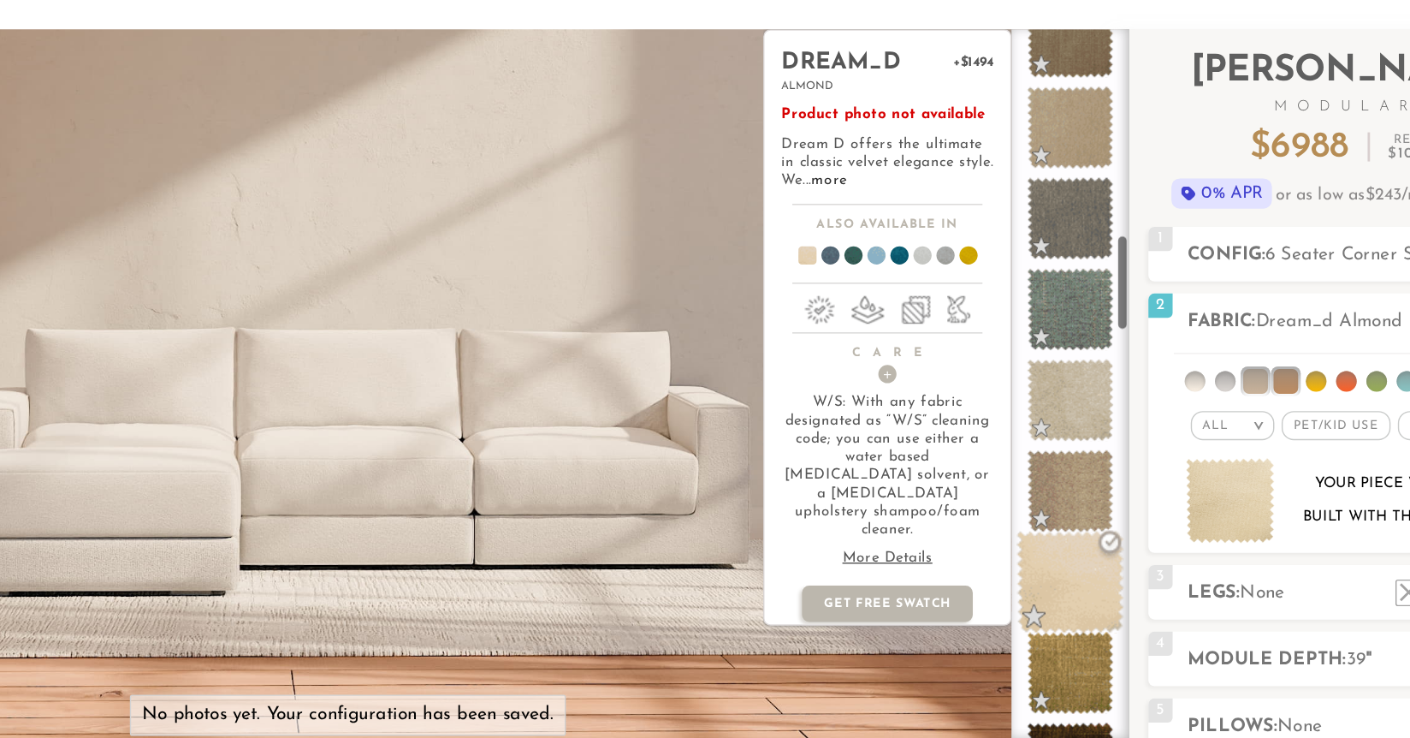
scroll to position [1059, 0]
click at [1059, 413] on span at bounding box center [1061, 411] width 76 height 73
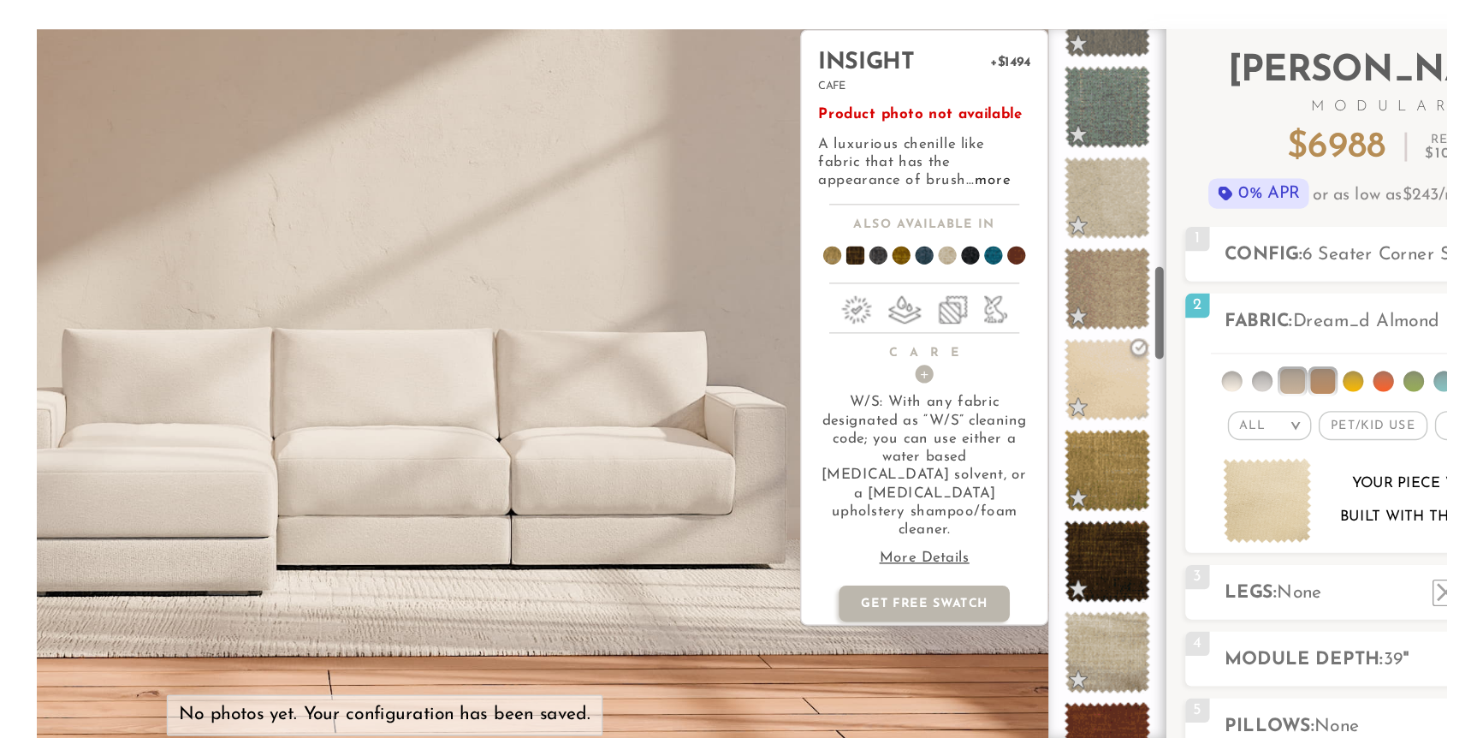
scroll to position [1212, 0]
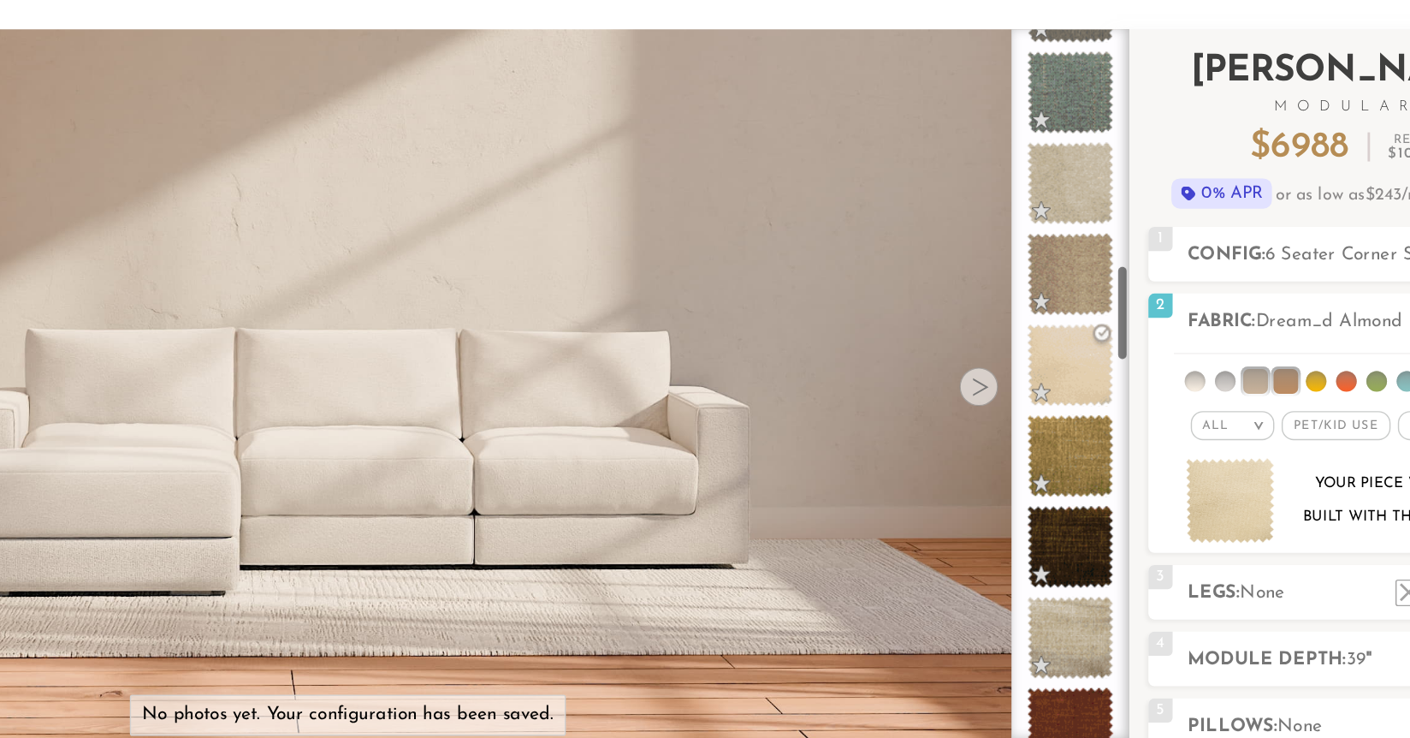
click at [1103, 432] on div "Introducing Landon Modular $ 6988 Retail $ 10479 $ 6988 Retail $ 10479 0% APR o…" at bounding box center [1256, 377] width 307 height 713
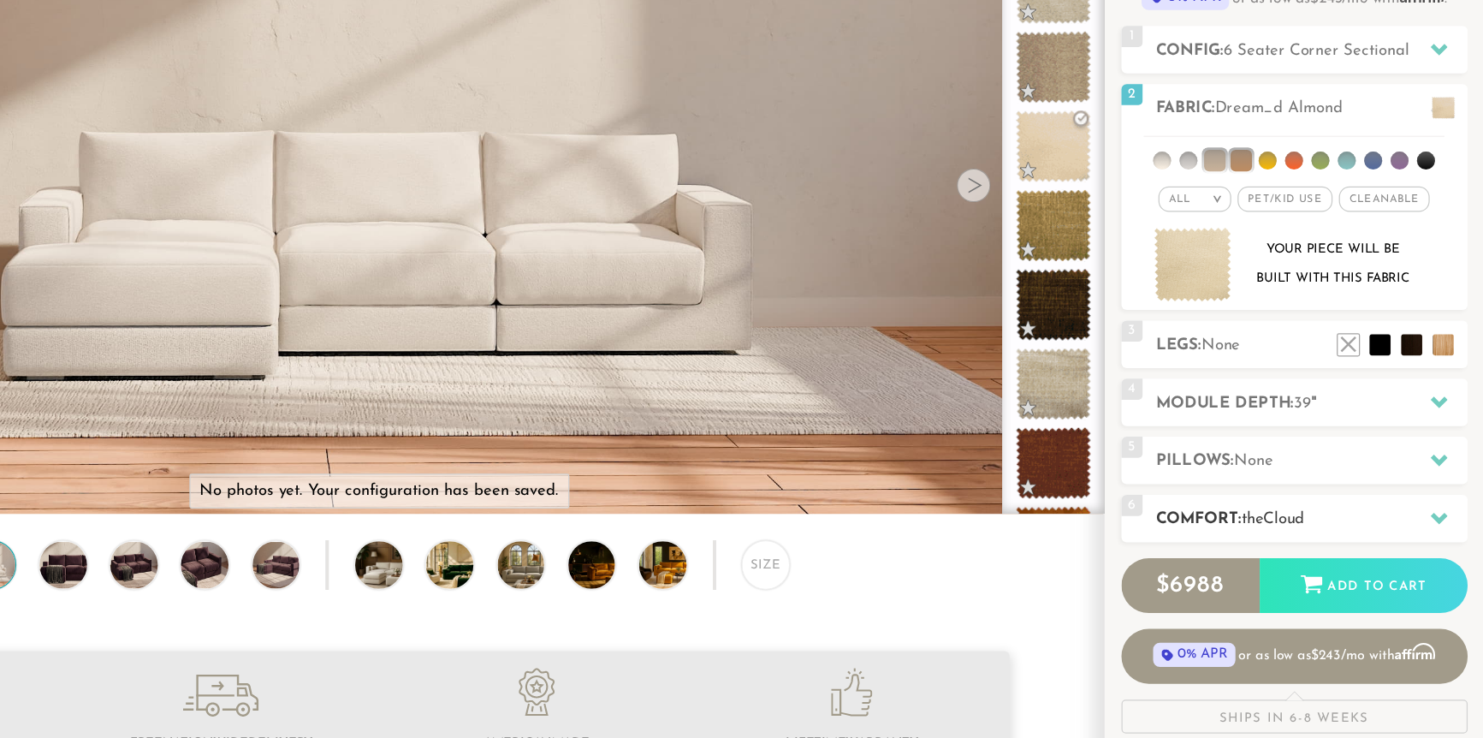
scroll to position [141, 0]
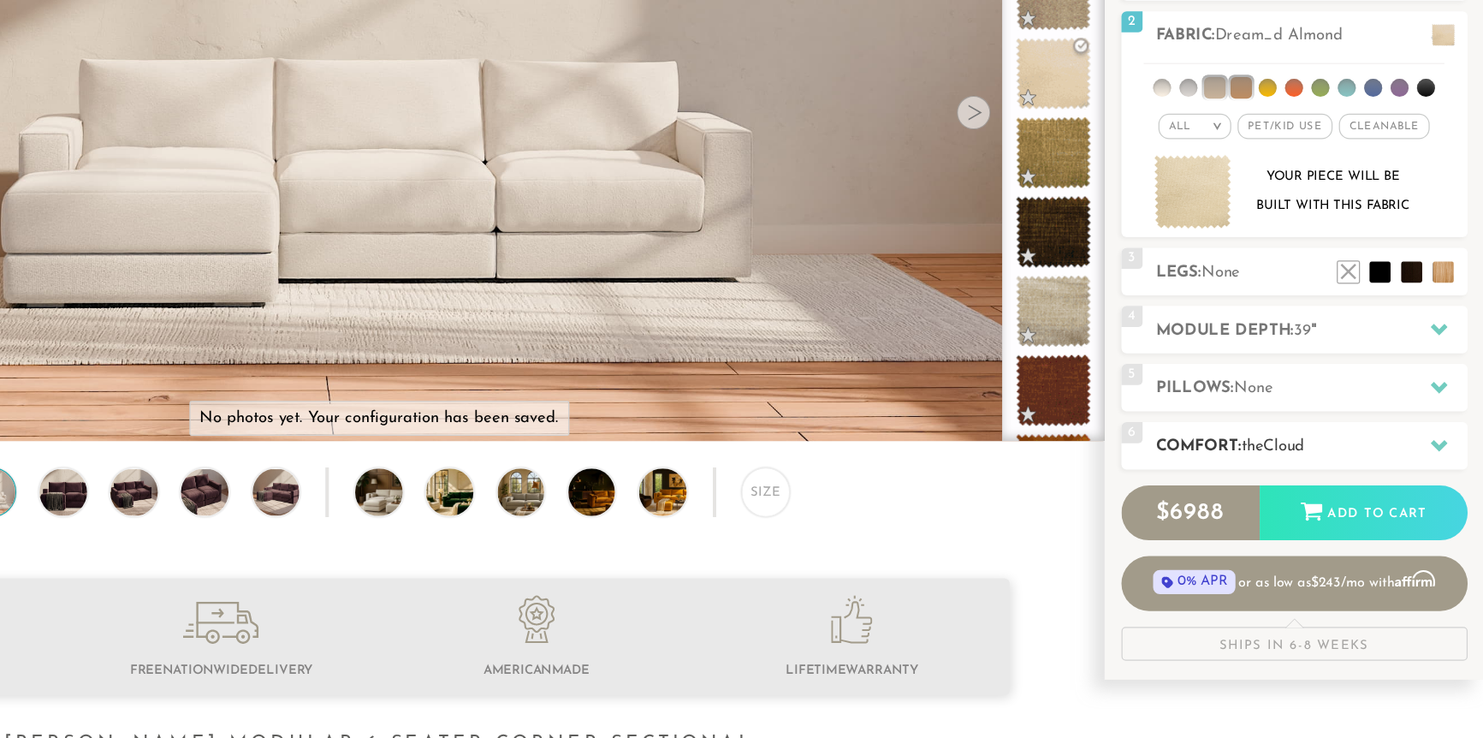
click at [1350, 482] on div "6 Comfort: the Cloud soft" at bounding box center [1329, 501] width 281 height 39
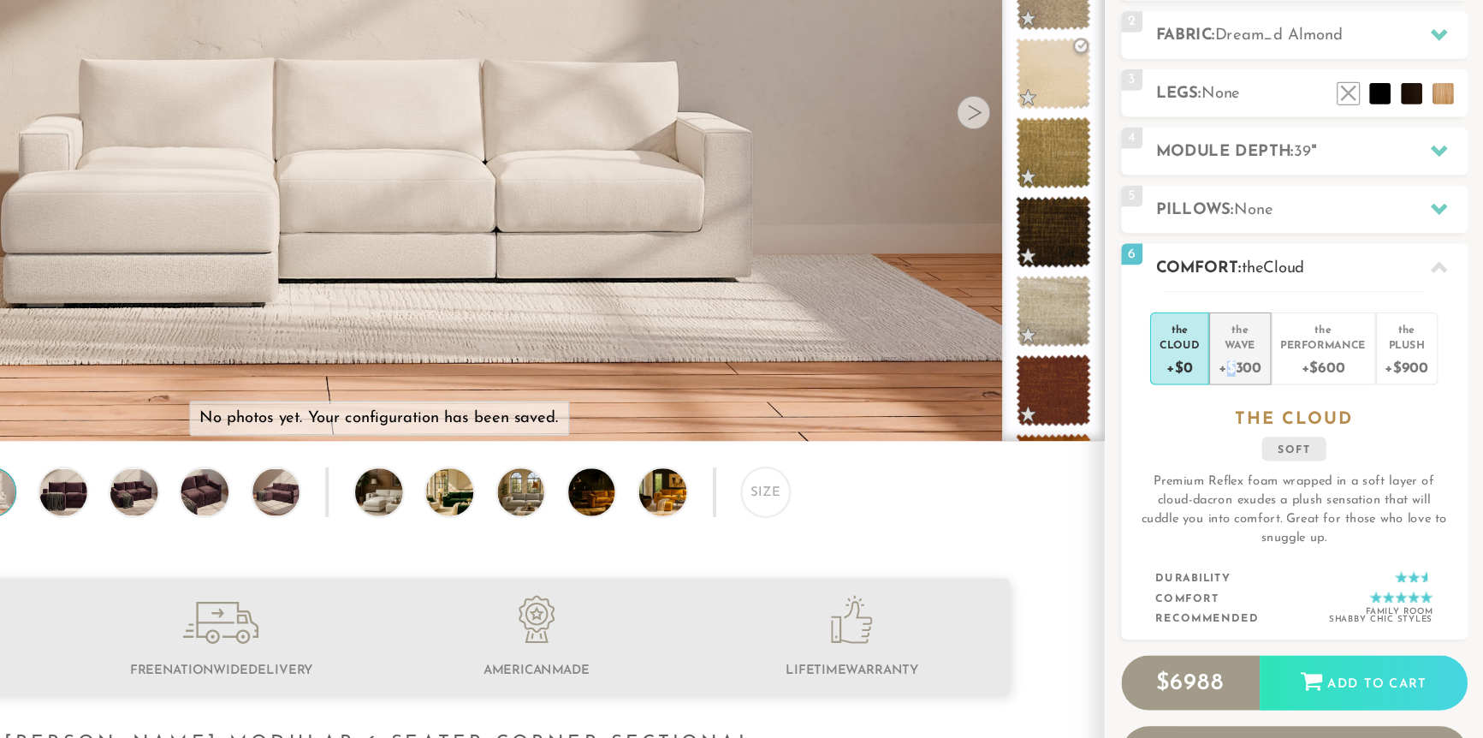
click at [1278, 435] on div "+$300" at bounding box center [1285, 436] width 34 height 25
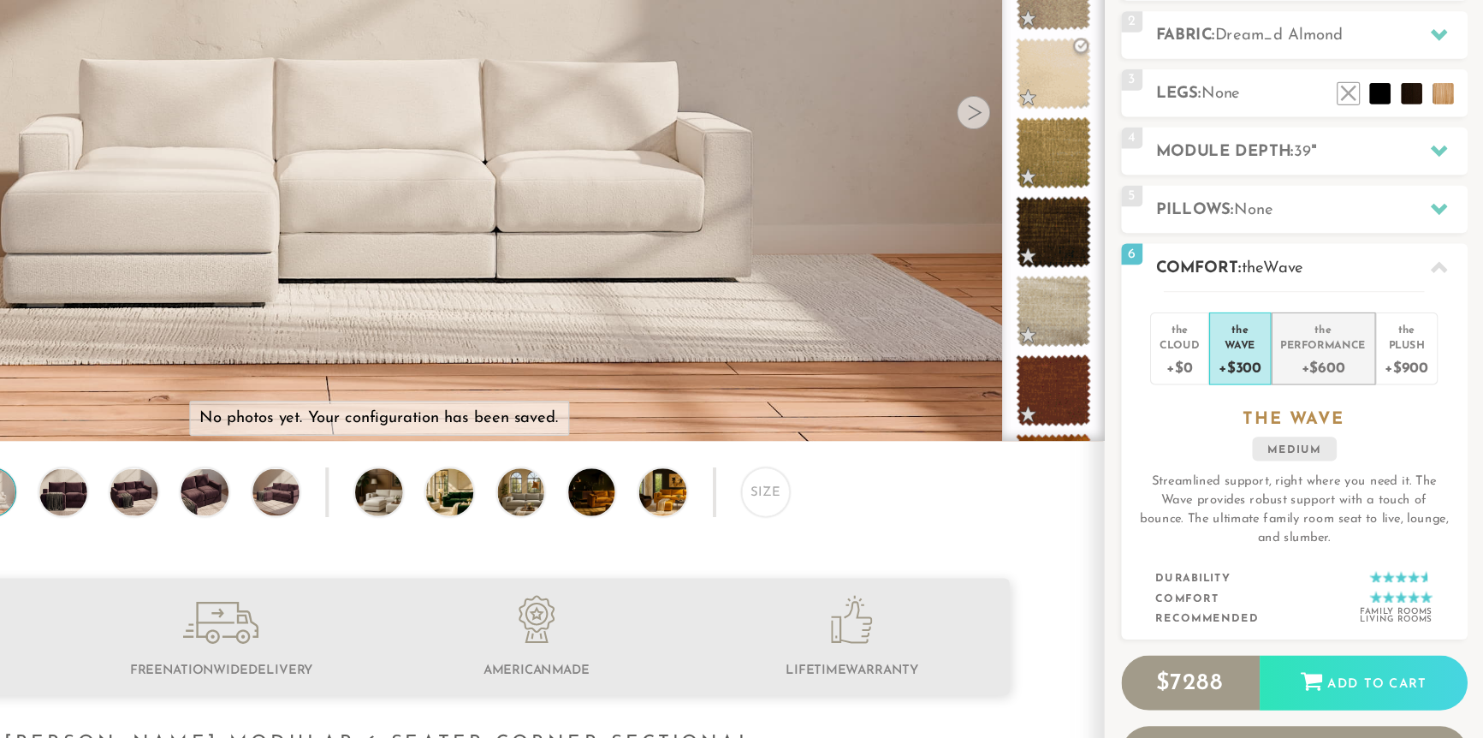
click at [1334, 437] on div "+$600" at bounding box center [1352, 436] width 69 height 25
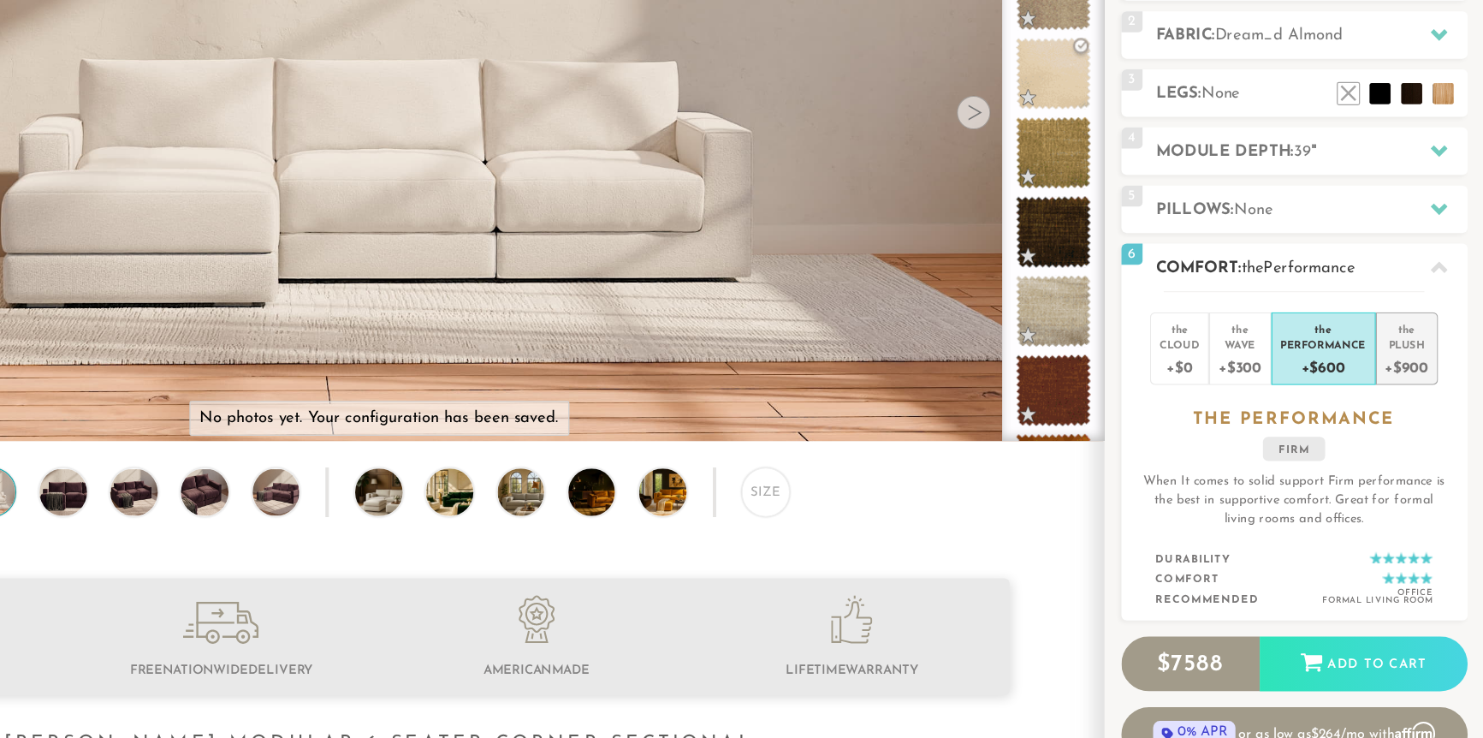
click at [1387, 435] on div "+$900" at bounding box center [1420, 436] width 35 height 25
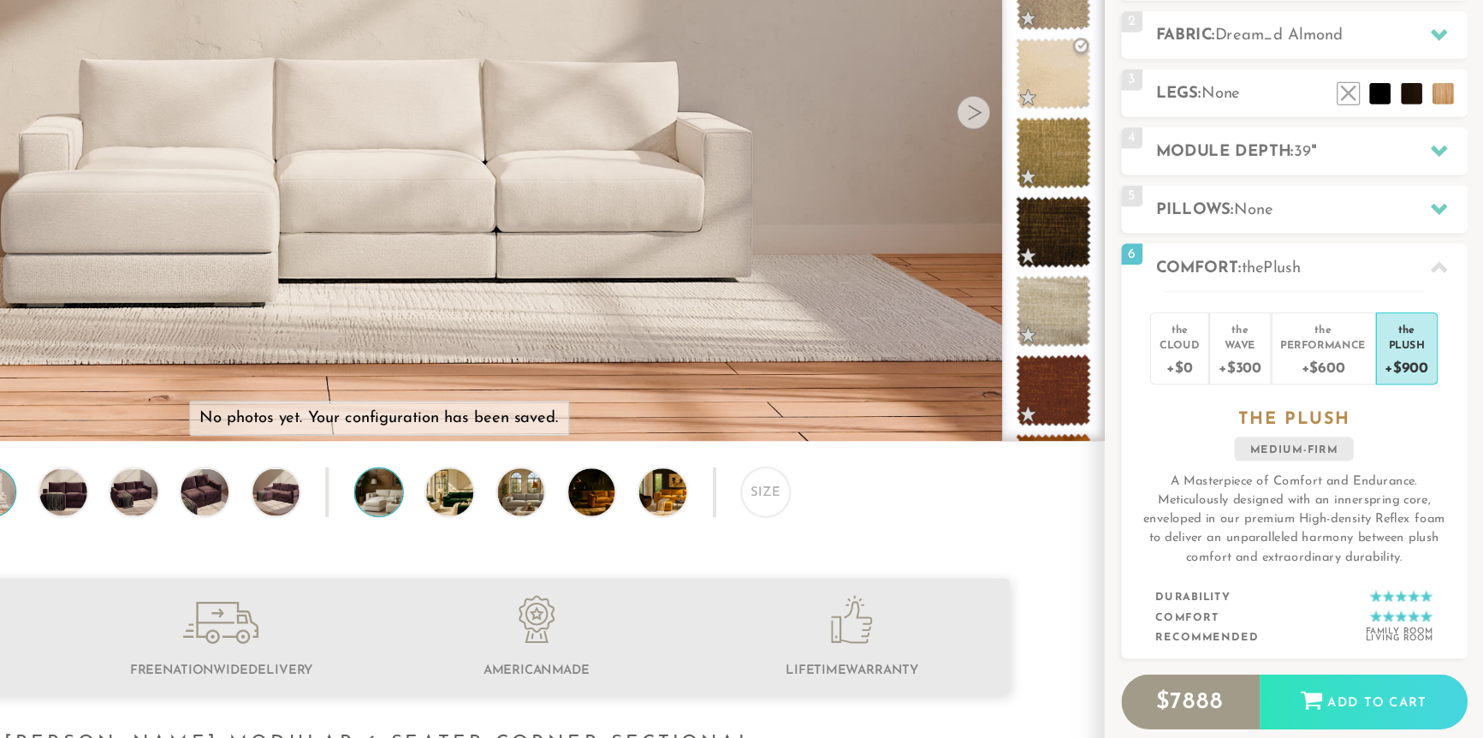
click at [584, 536] on img at bounding box center [602, 538] width 68 height 39
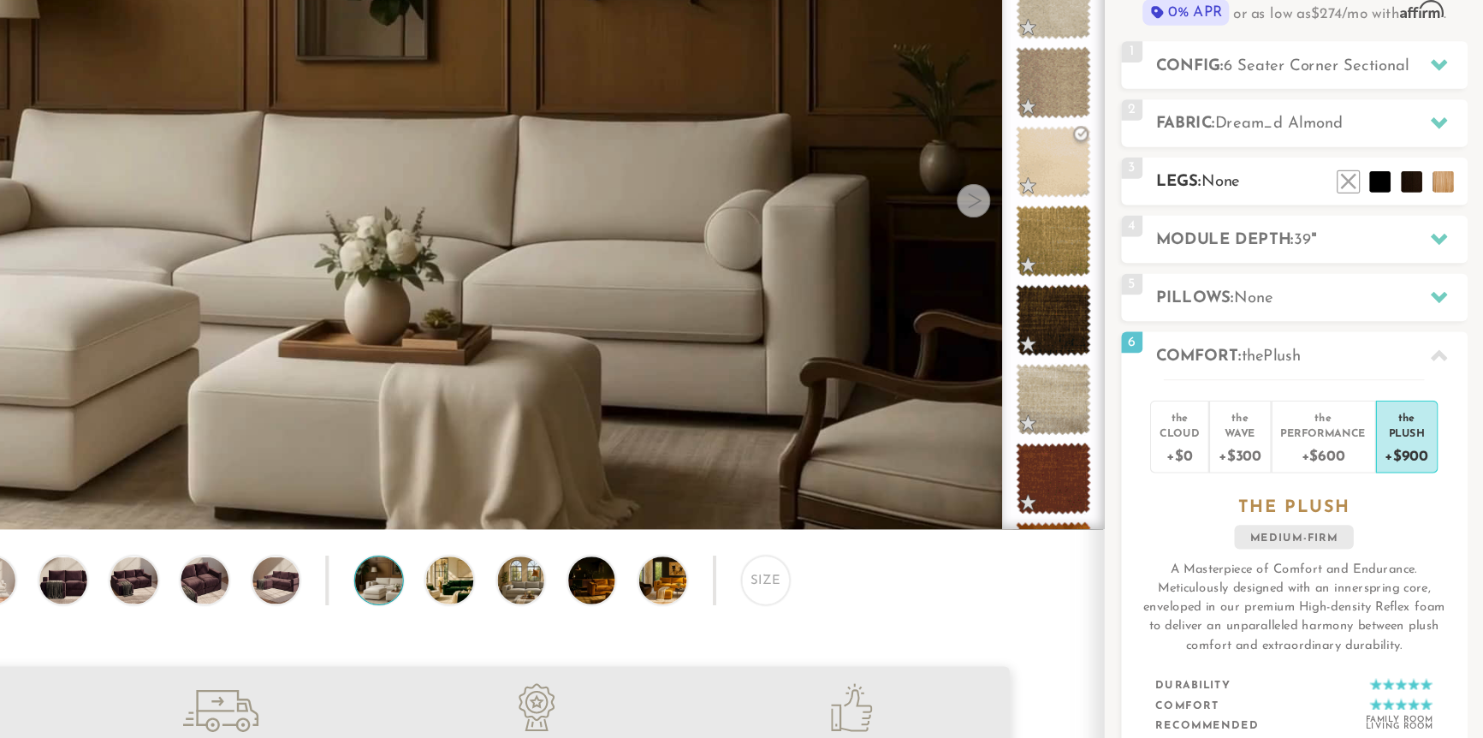
click at [1274, 216] on span "None" at bounding box center [1270, 216] width 32 height 13
click at [1231, 208] on h2 "Legs: None" at bounding box center [1344, 216] width 252 height 20
click at [1387, 218] on li at bounding box center [1399, 190] width 68 height 68
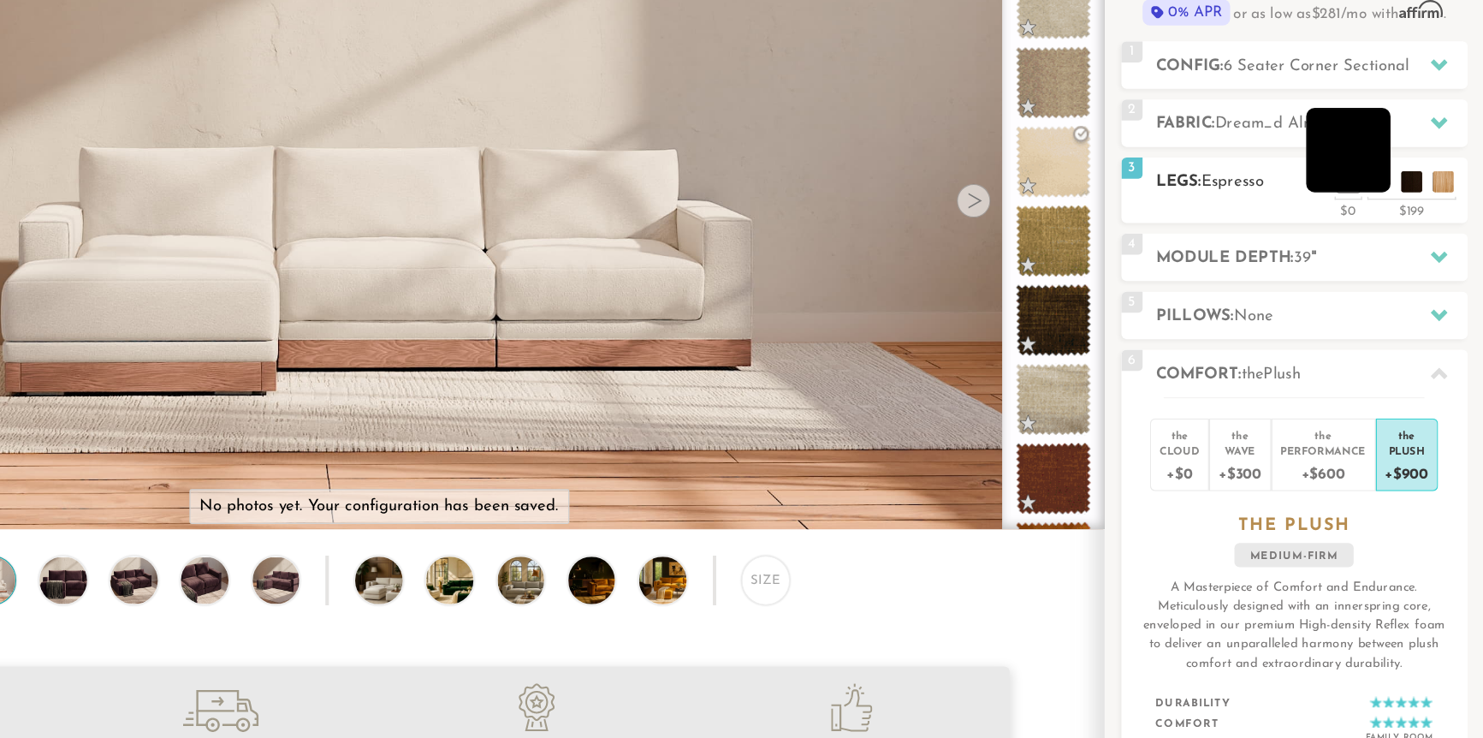
click at [1387, 219] on li at bounding box center [1373, 190] width 68 height 68
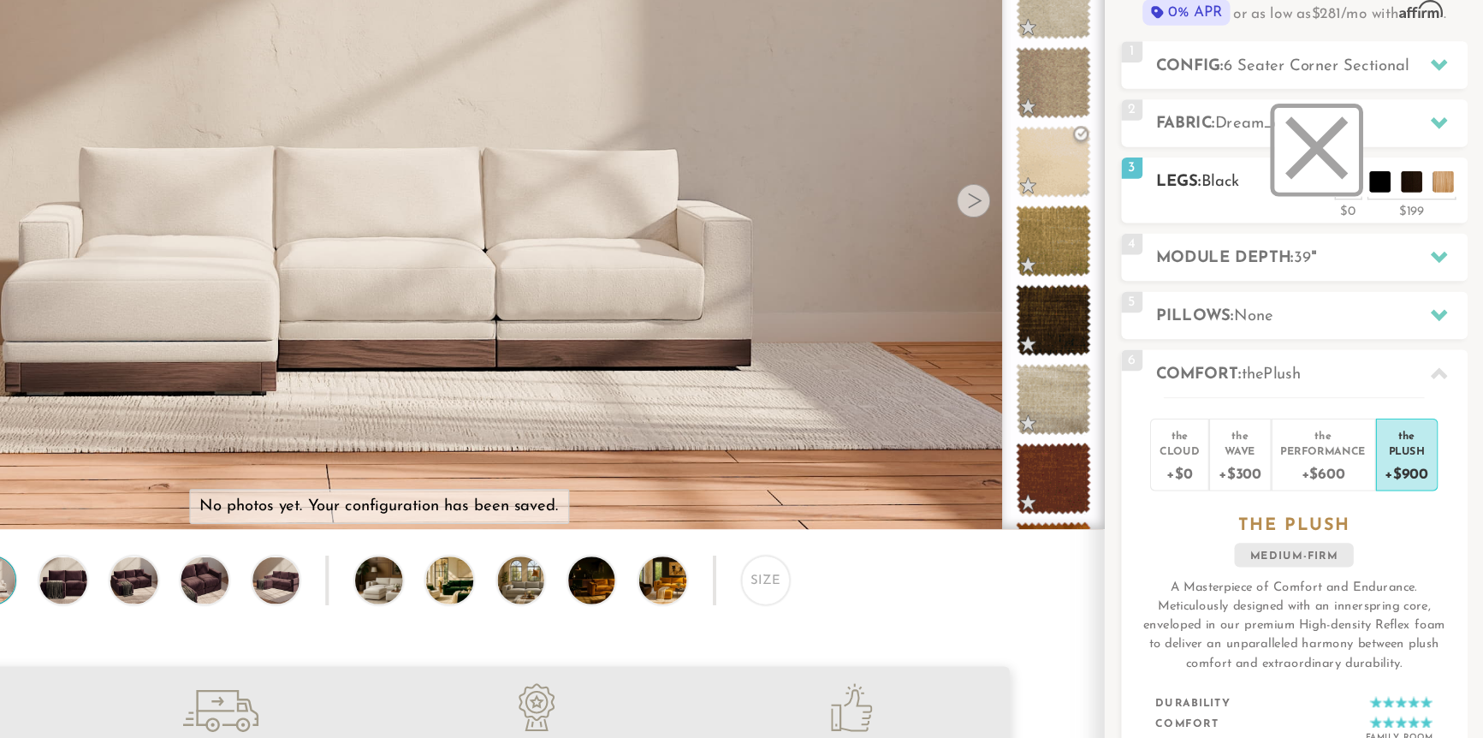
click at [1371, 216] on li at bounding box center [1347, 190] width 68 height 68
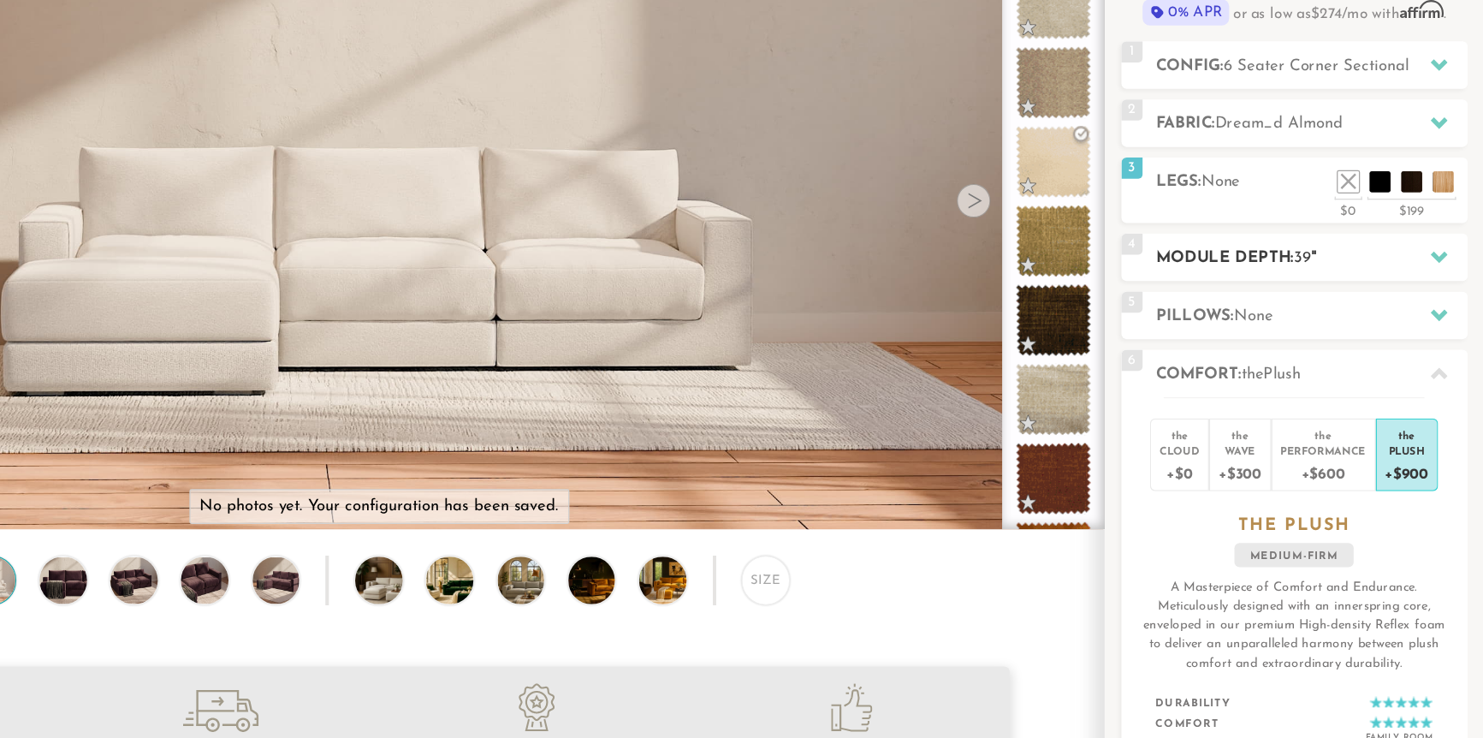
click at [1292, 280] on h2 "Module Depth: 39 "" at bounding box center [1344, 278] width 252 height 20
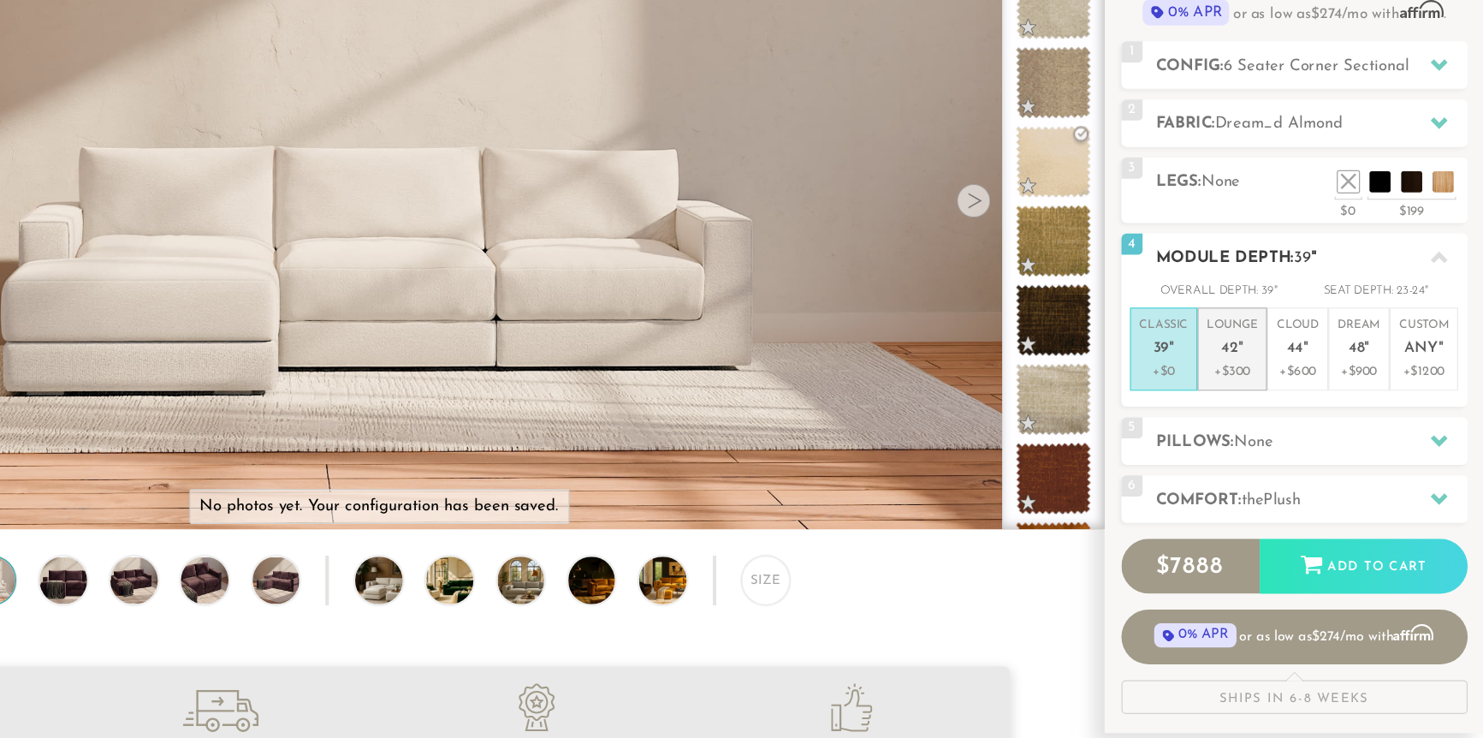
click at [1287, 331] on p "Lounge 42 "" at bounding box center [1279, 343] width 41 height 37
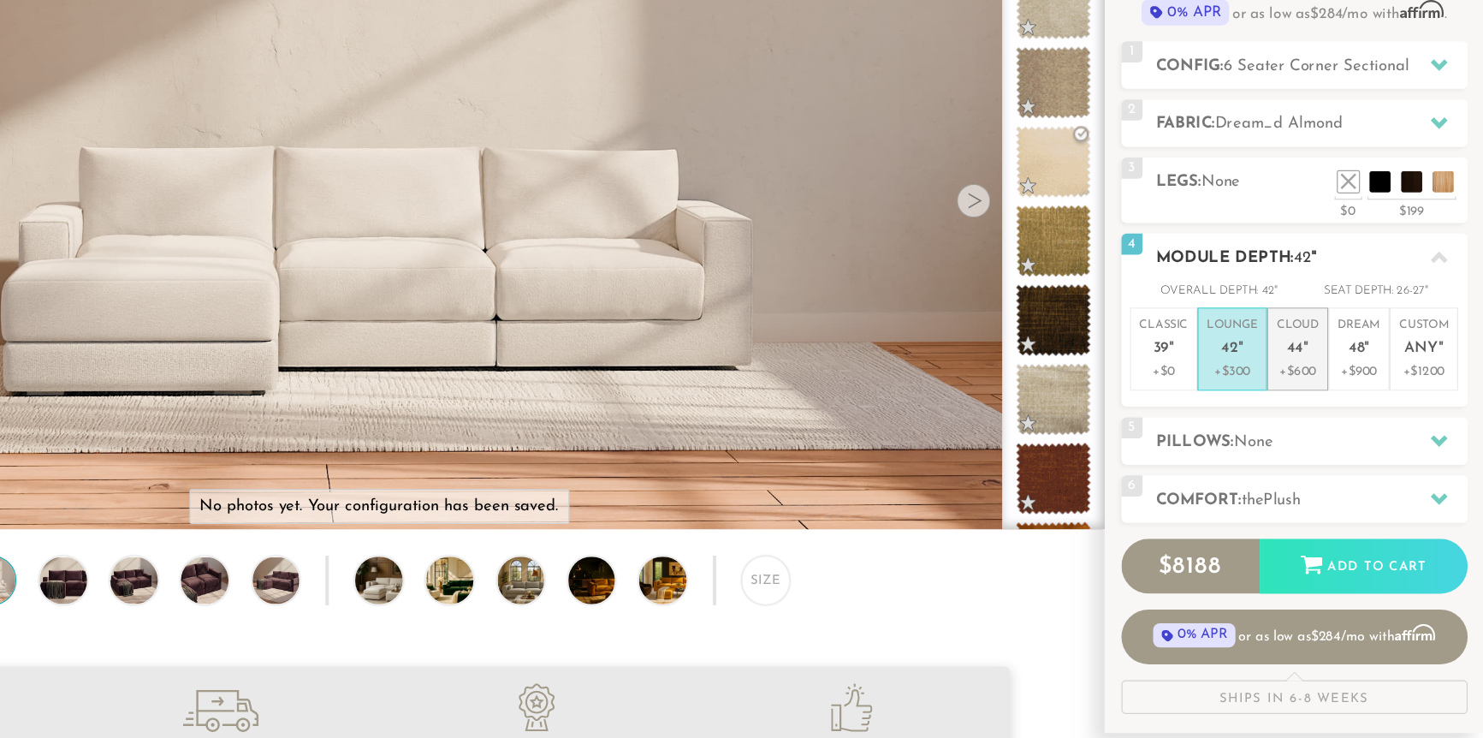
click at [1324, 348] on span "44" at bounding box center [1331, 351] width 14 height 15
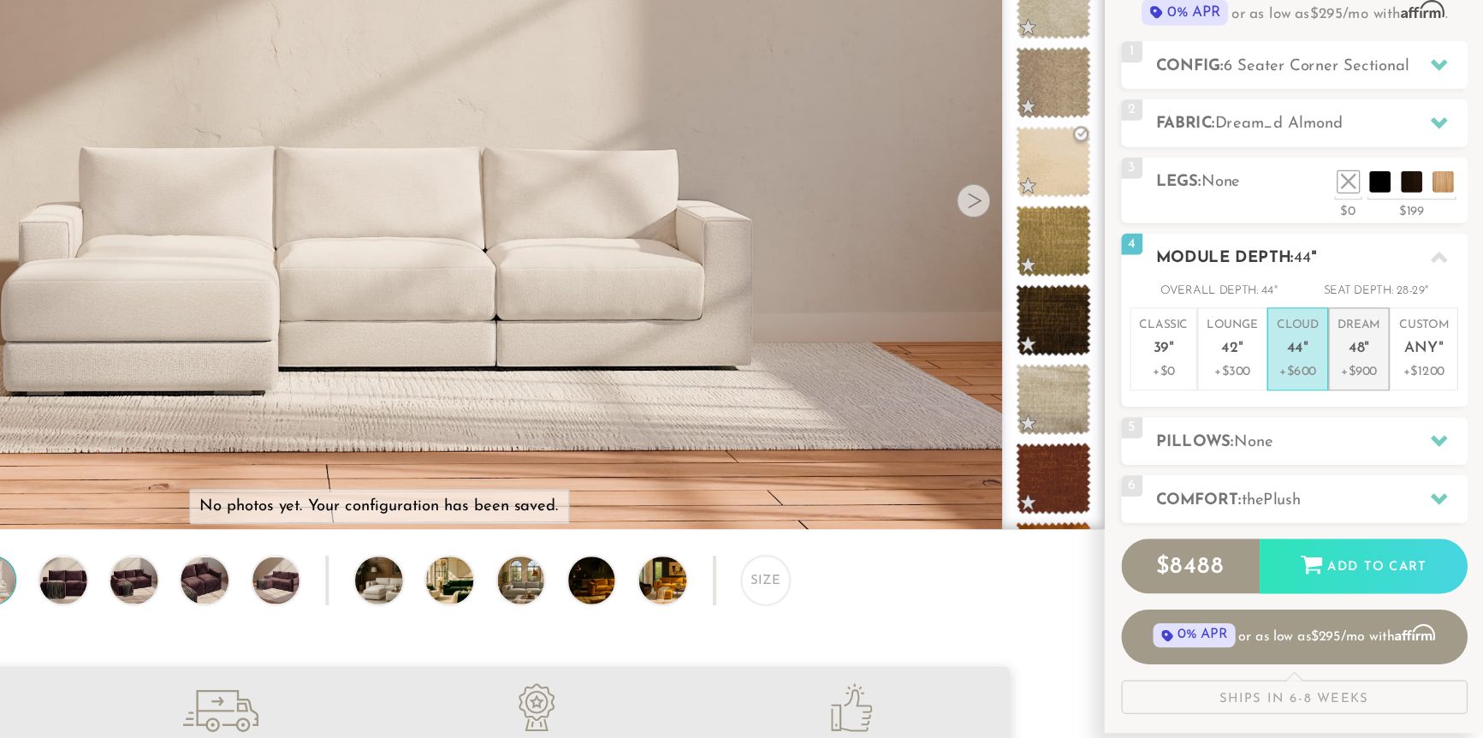
click at [1373, 348] on span "48" at bounding box center [1379, 351] width 13 height 15
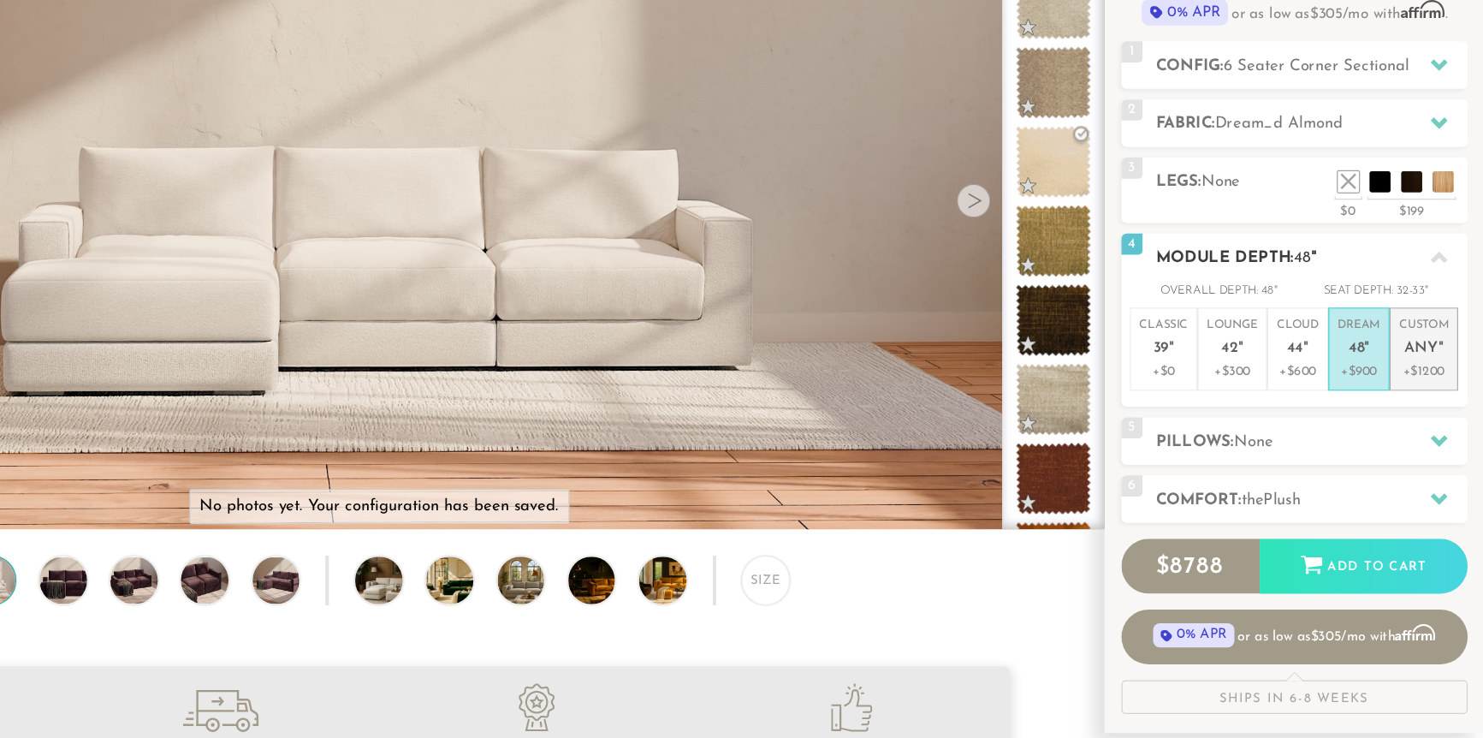
click at [1387, 353] on span "Any" at bounding box center [1432, 351] width 27 height 15
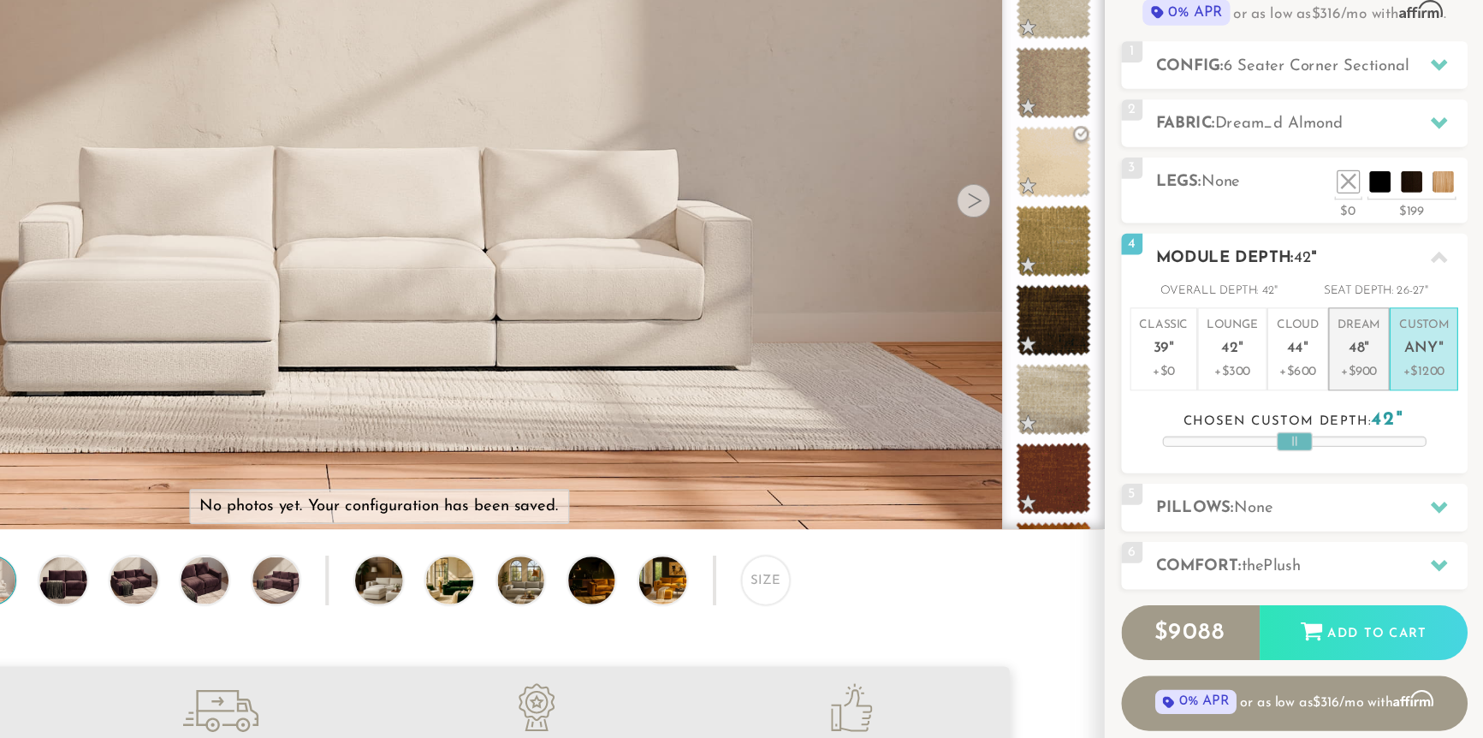
click at [1379, 352] on span "48" at bounding box center [1379, 351] width 13 height 15
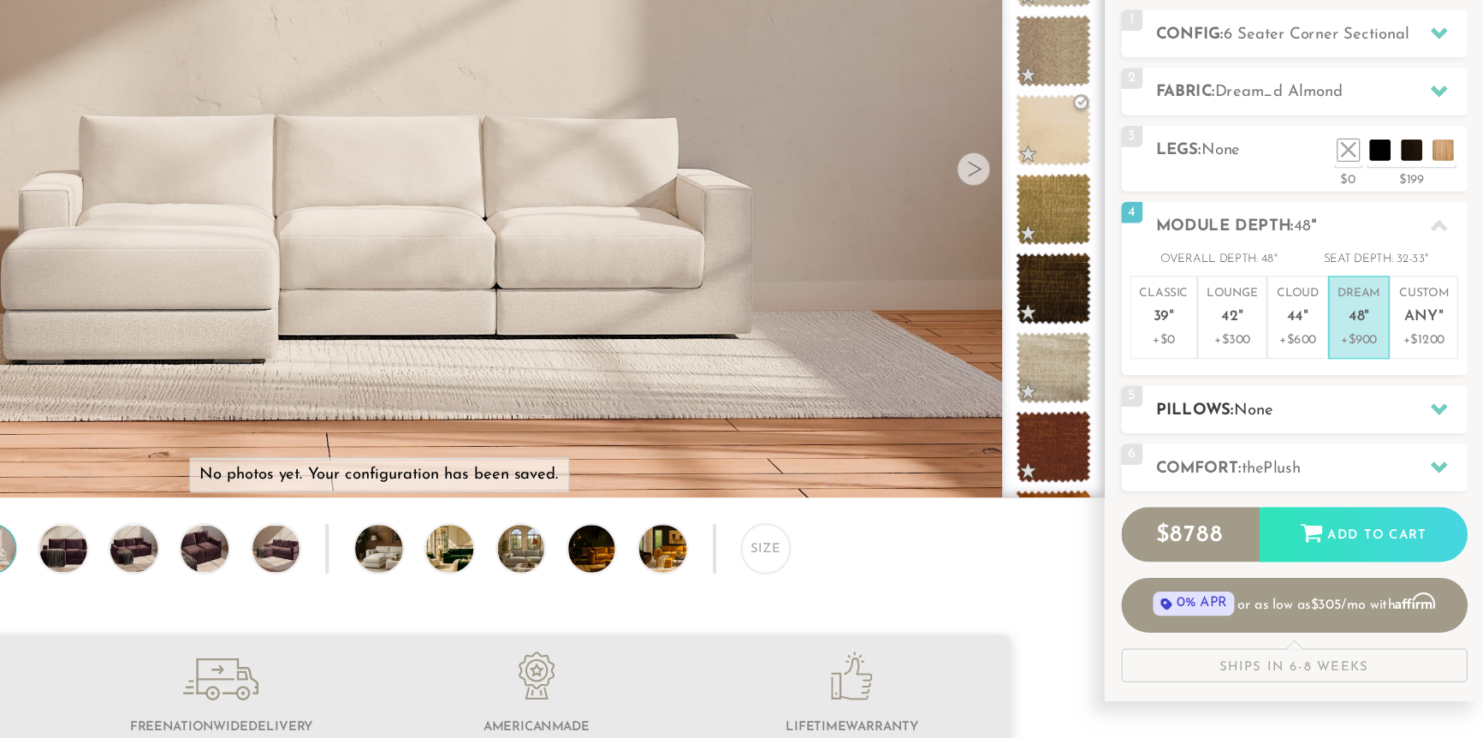
click at [1371, 424] on h2 "Pillows: None" at bounding box center [1344, 427] width 252 height 20
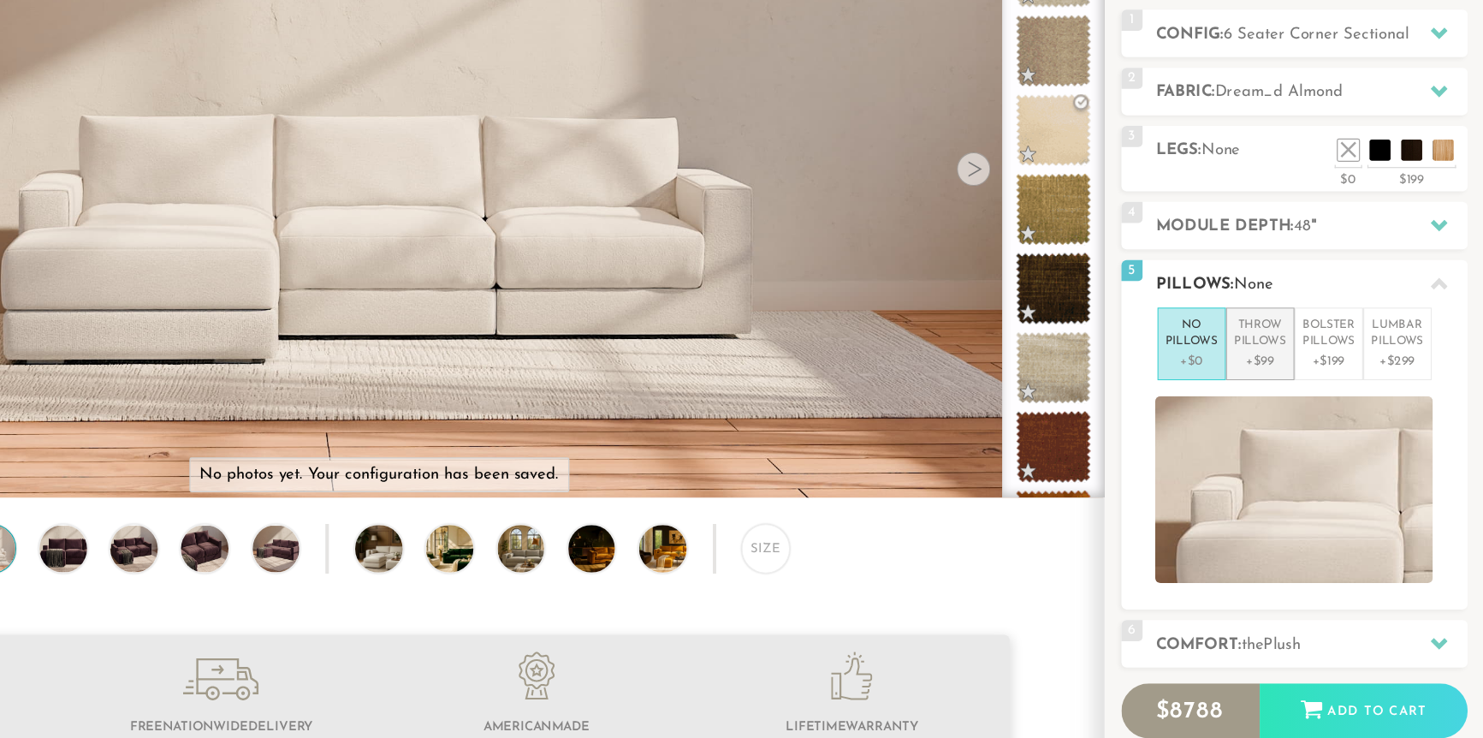
click at [1309, 379] on p "+$99" at bounding box center [1302, 386] width 42 height 15
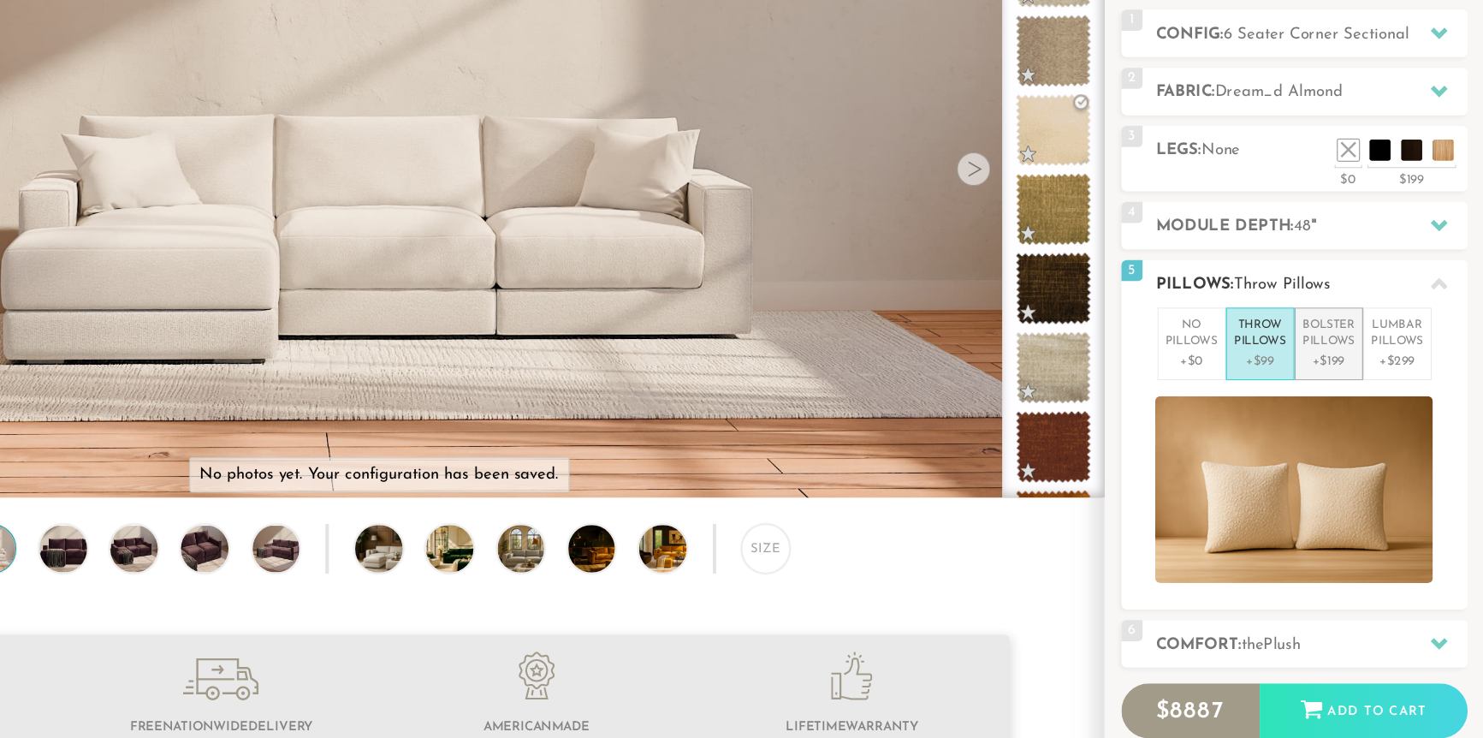
click at [1354, 386] on p "+$199" at bounding box center [1357, 386] width 42 height 15
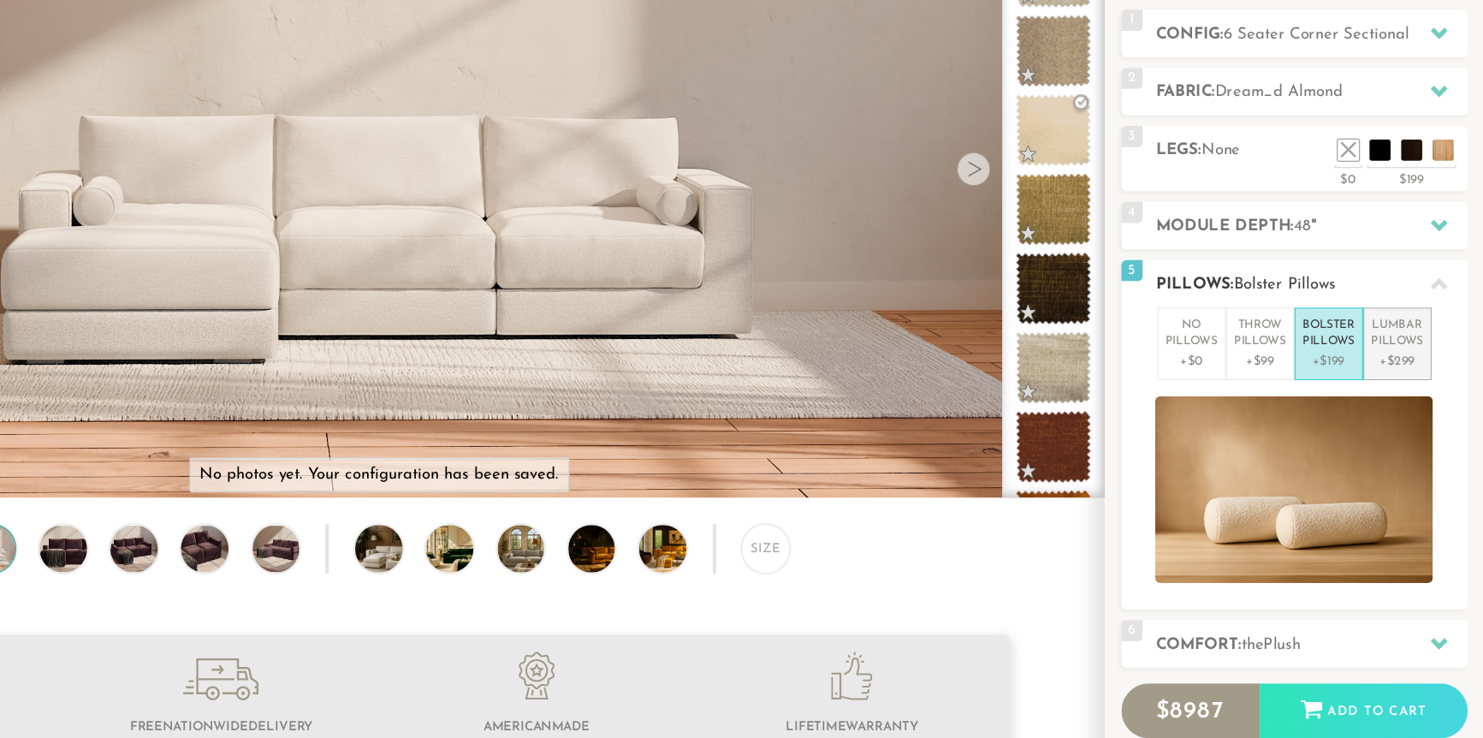
click at [1387, 372] on p "Lumbar Pillows" at bounding box center [1413, 365] width 42 height 28
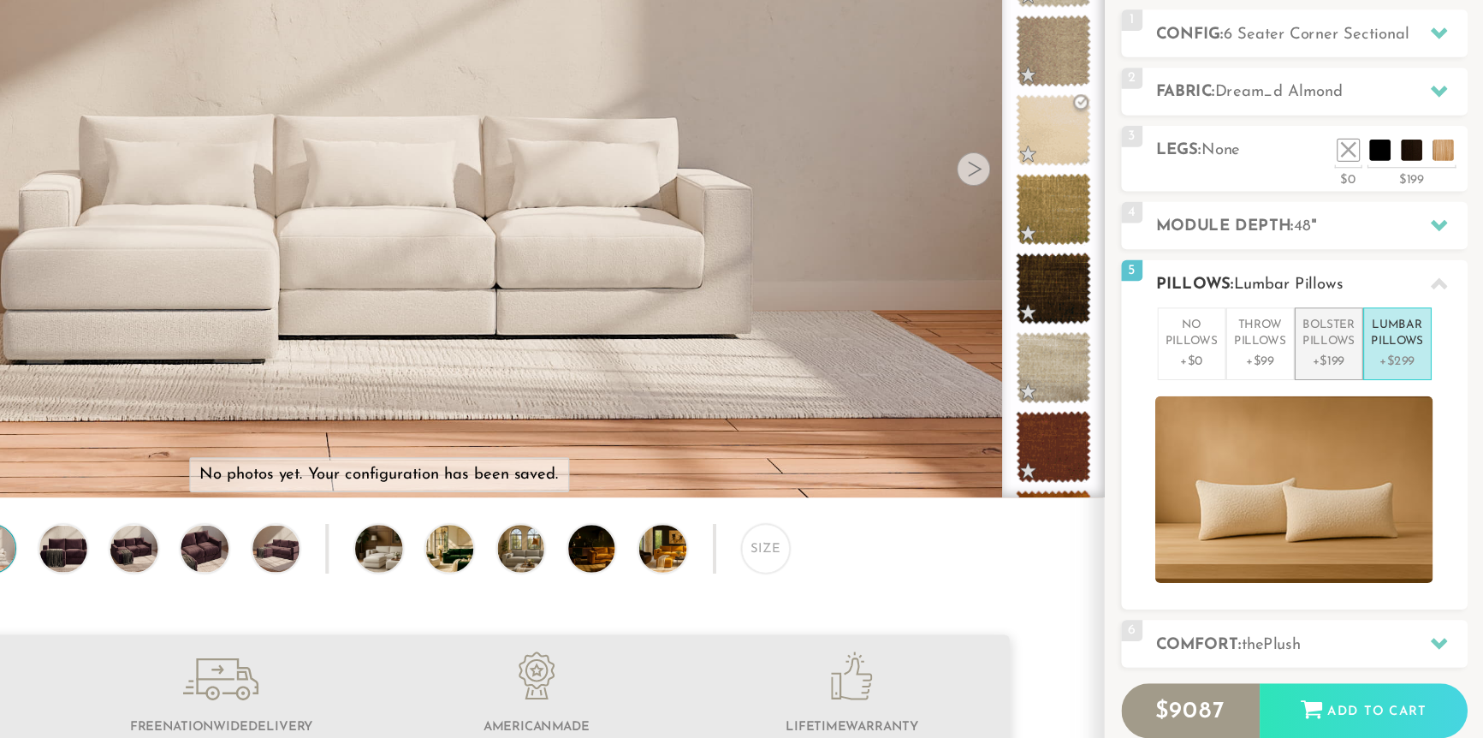
click at [1350, 380] on p "+$199" at bounding box center [1357, 386] width 42 height 15
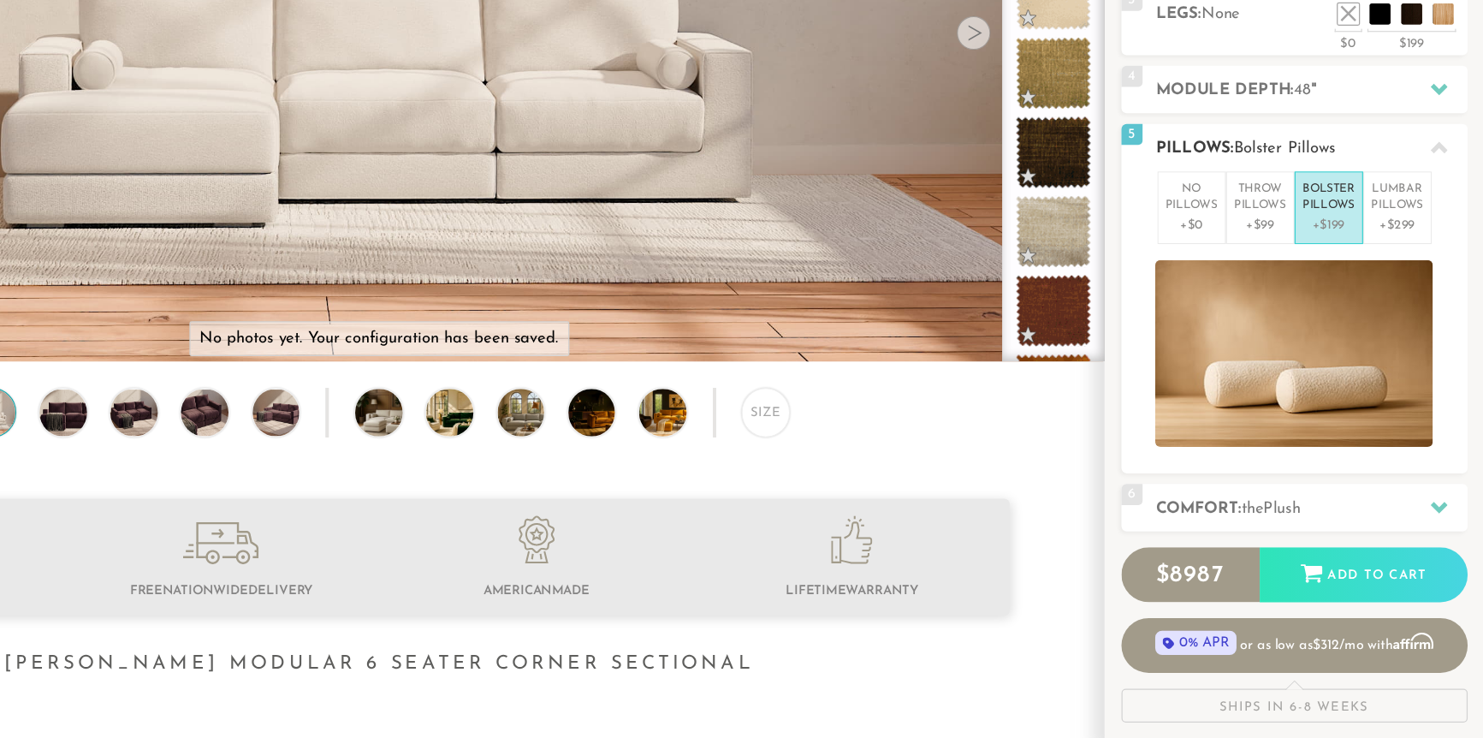
scroll to position [209, 0]
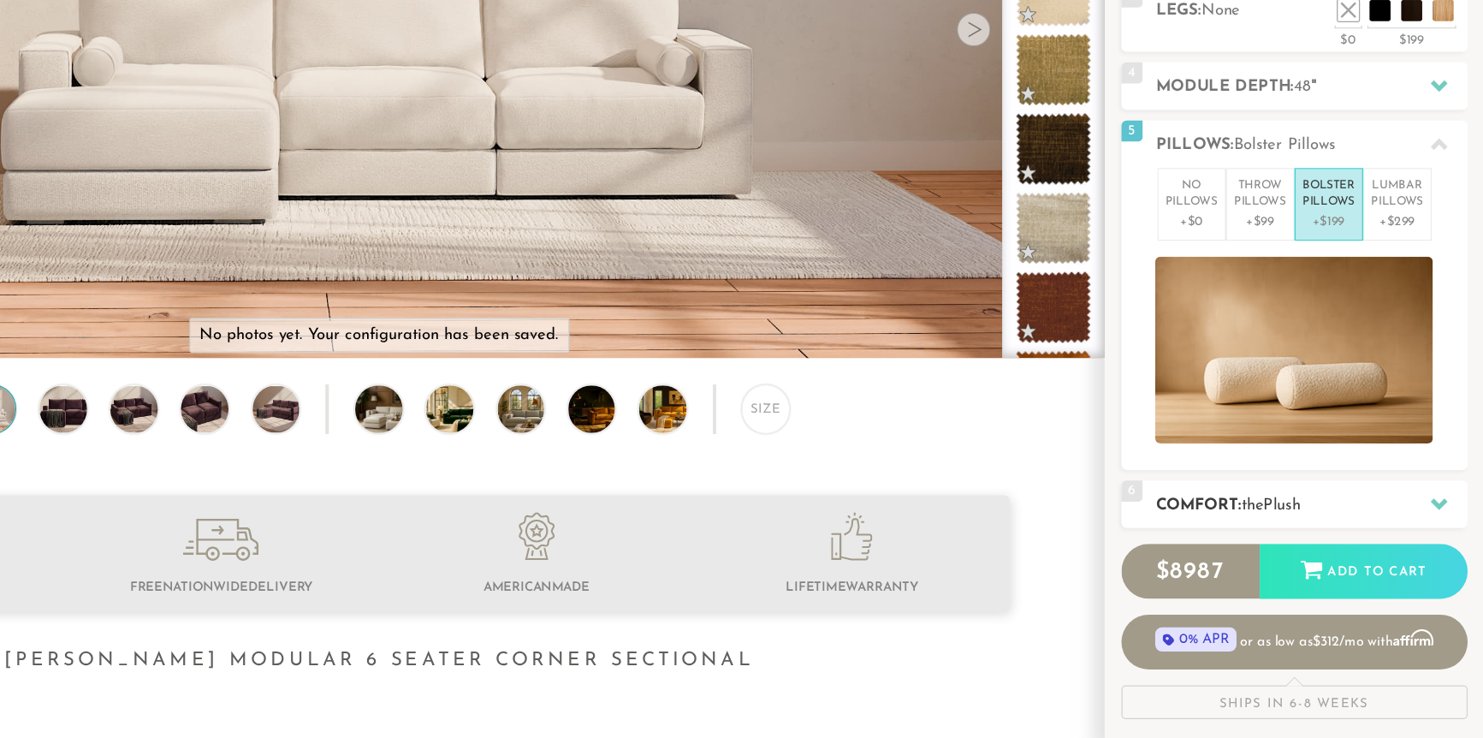
click at [1365, 547] on h2 "Comfort: the Plush" at bounding box center [1344, 549] width 252 height 20
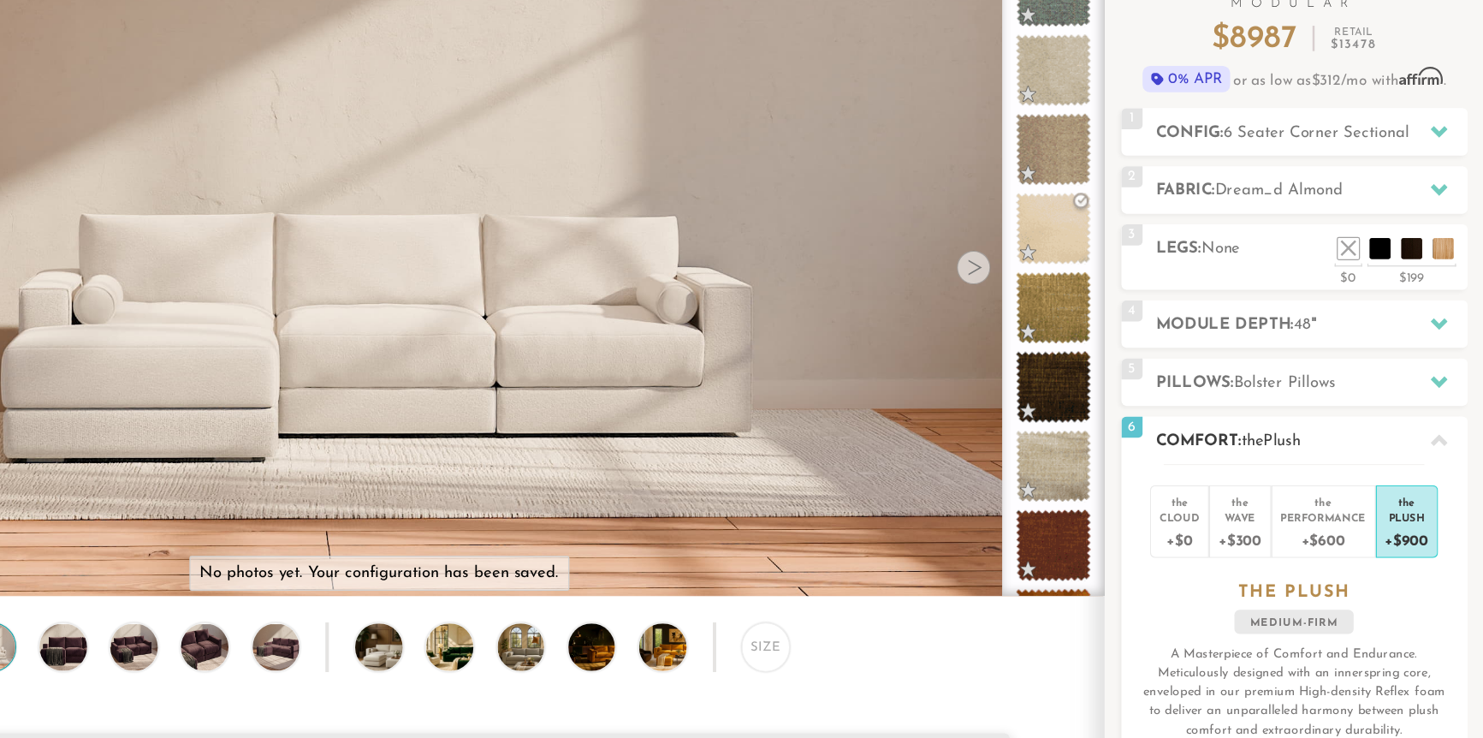
scroll to position [139, 0]
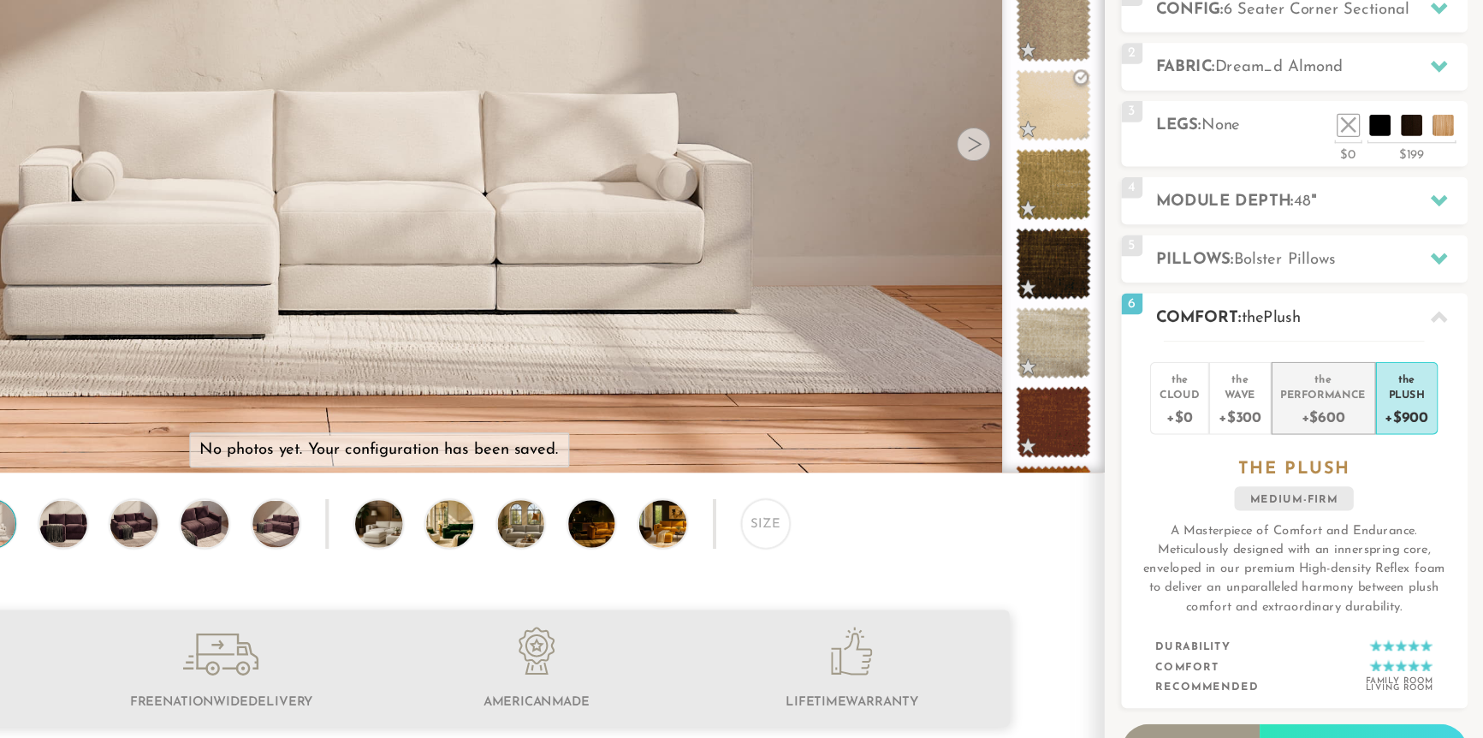
click at [1361, 433] on div "Performance" at bounding box center [1352, 435] width 69 height 12
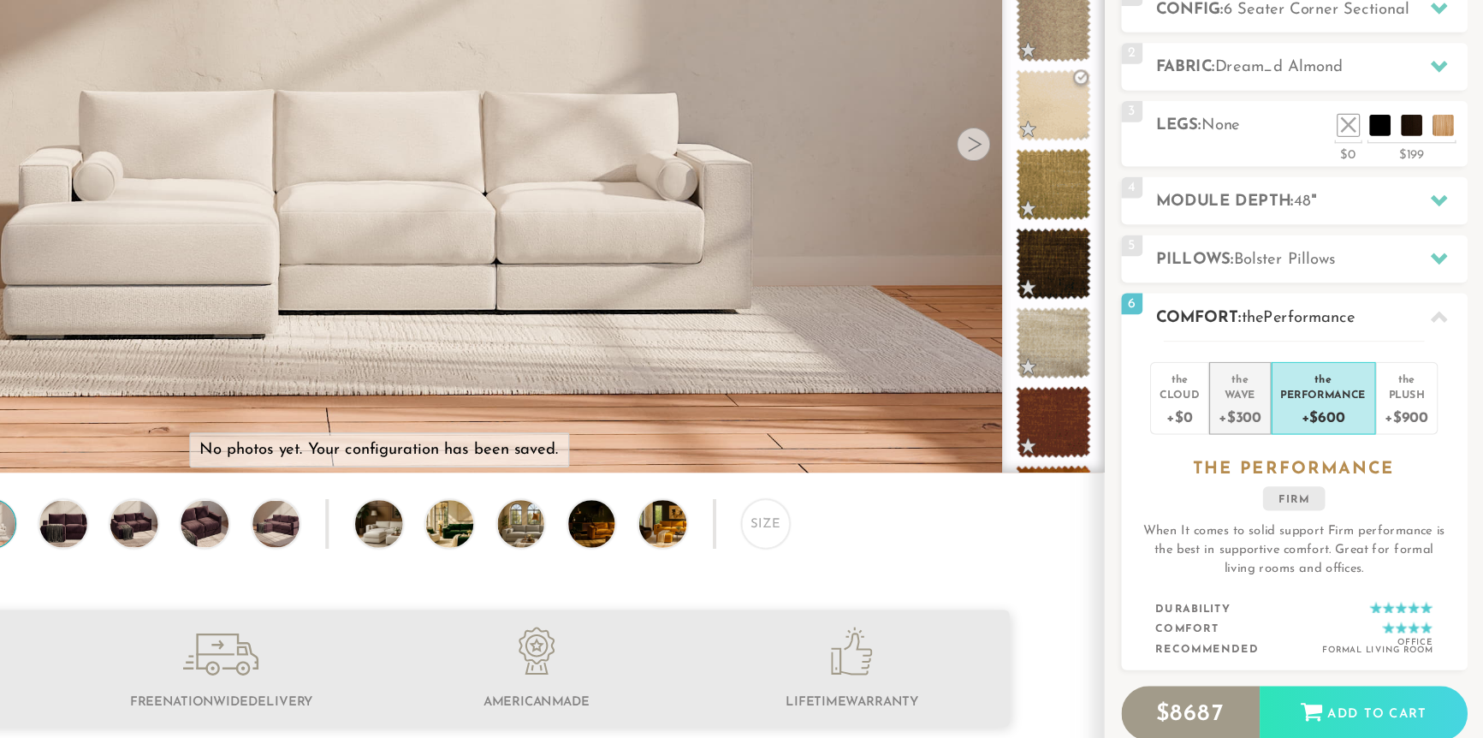
click at [1291, 436] on div "Wave" at bounding box center [1285, 435] width 34 height 12
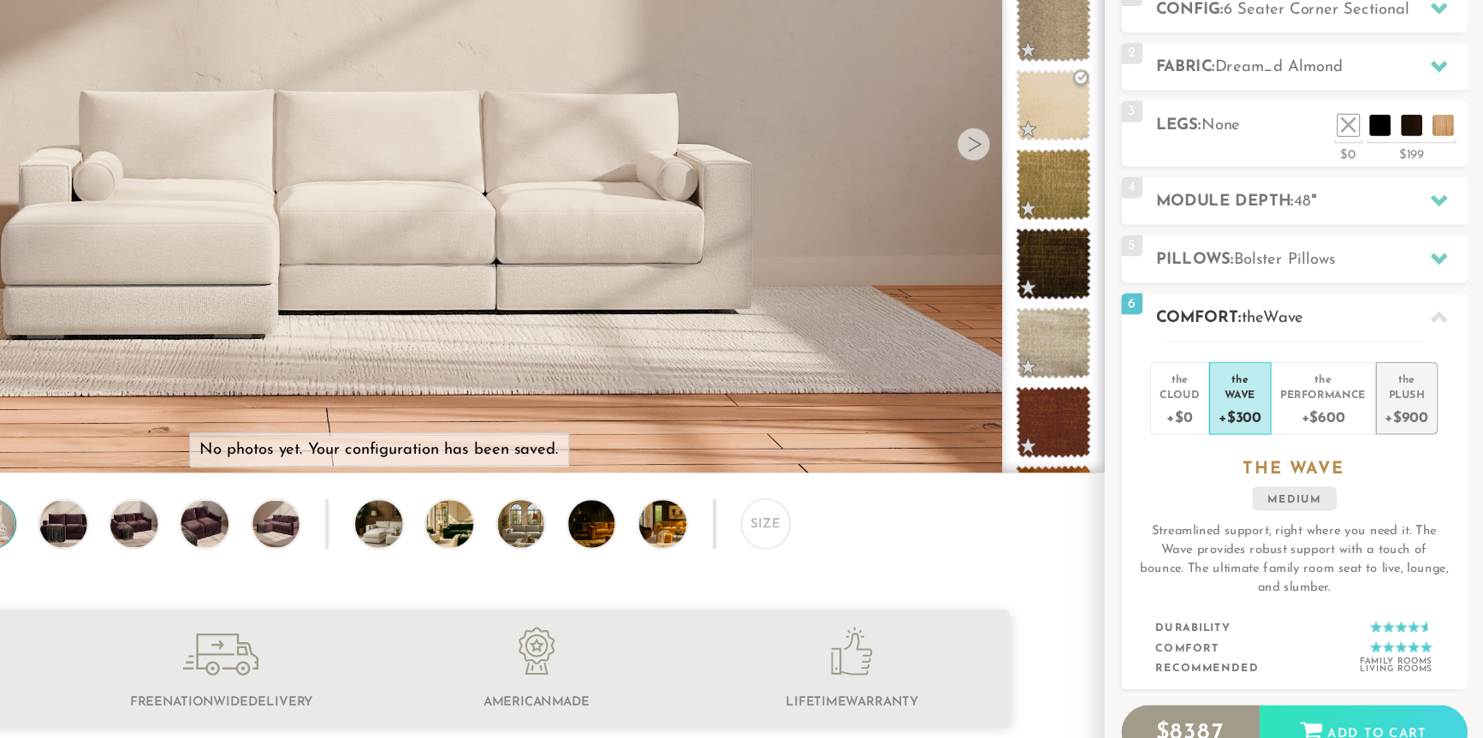
click at [1387, 441] on div "+$900" at bounding box center [1420, 453] width 35 height 25
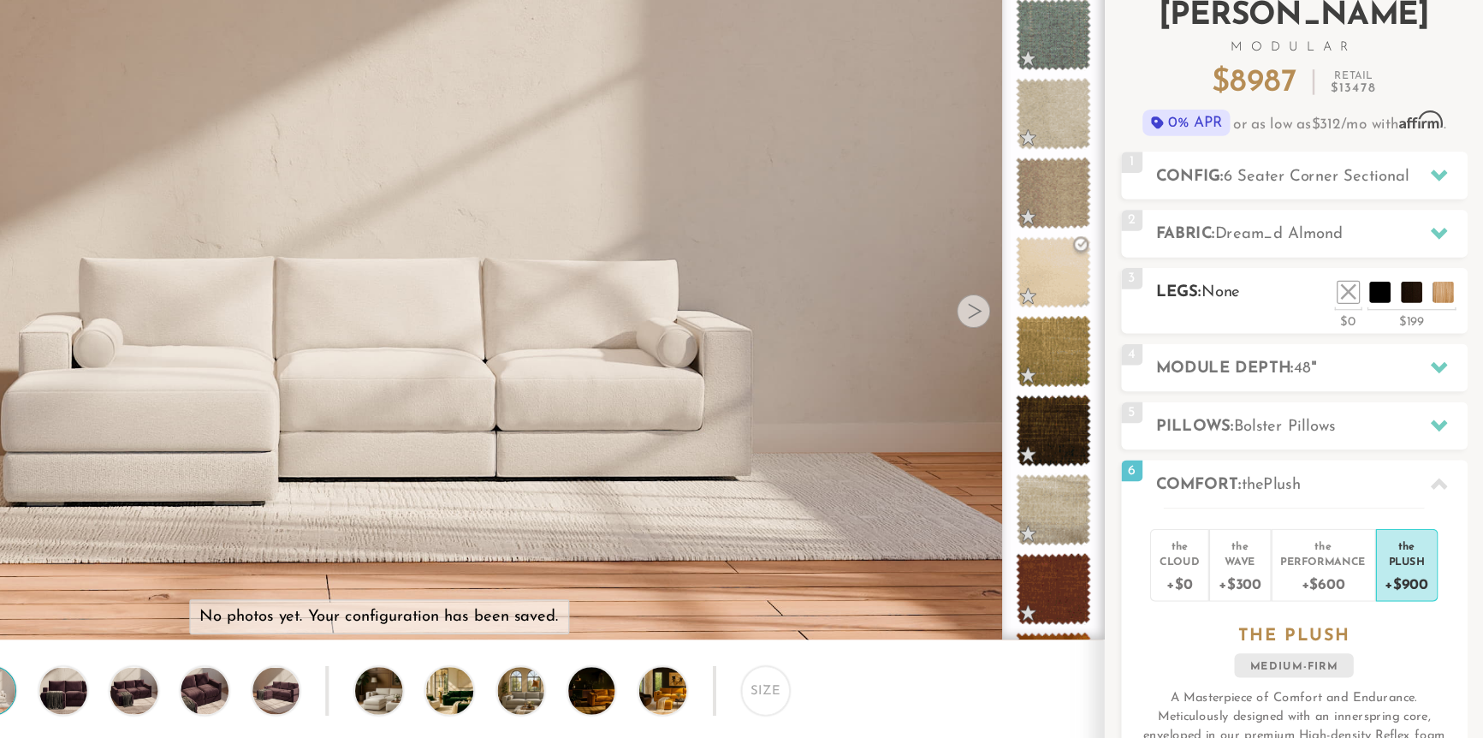
scroll to position [109, 0]
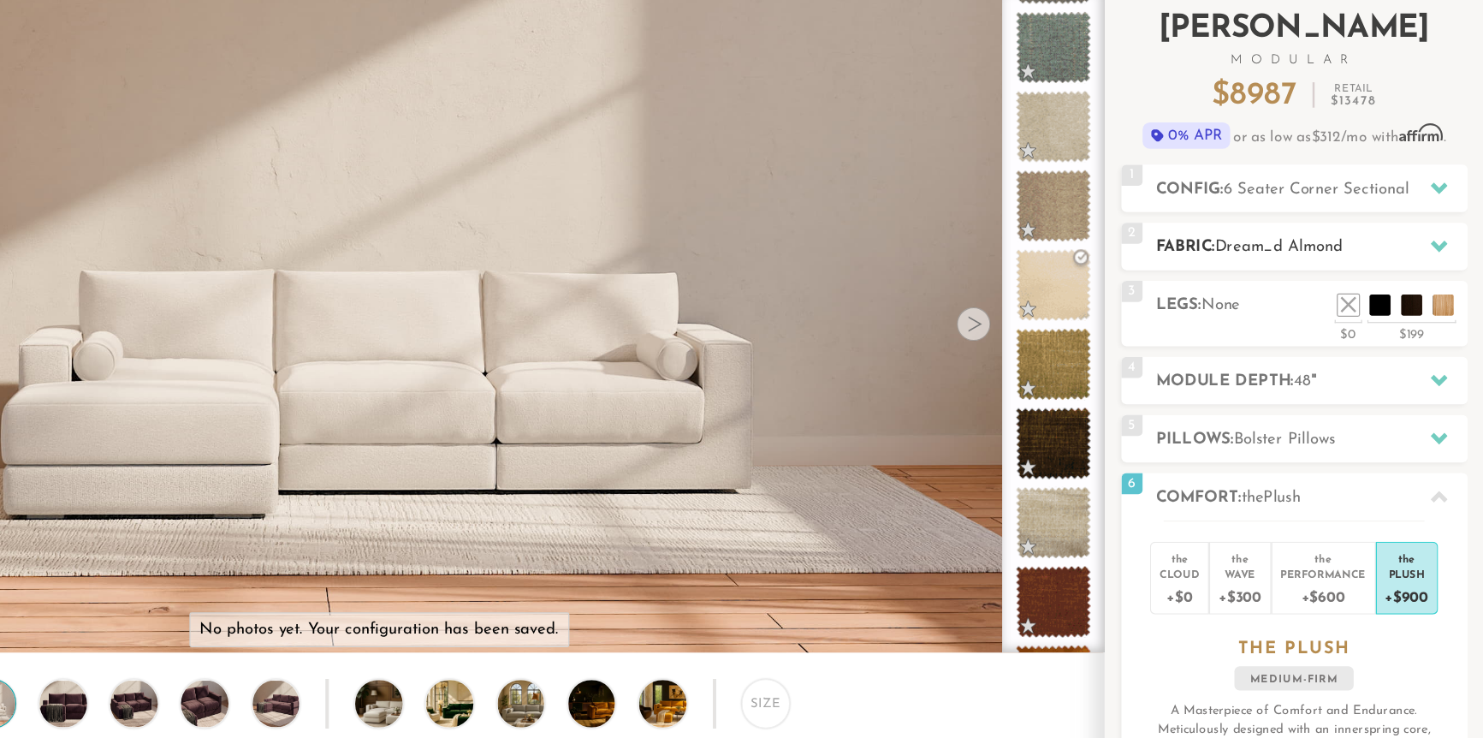
click at [1301, 204] on span "Dream_d Almond" at bounding box center [1317, 201] width 104 height 13
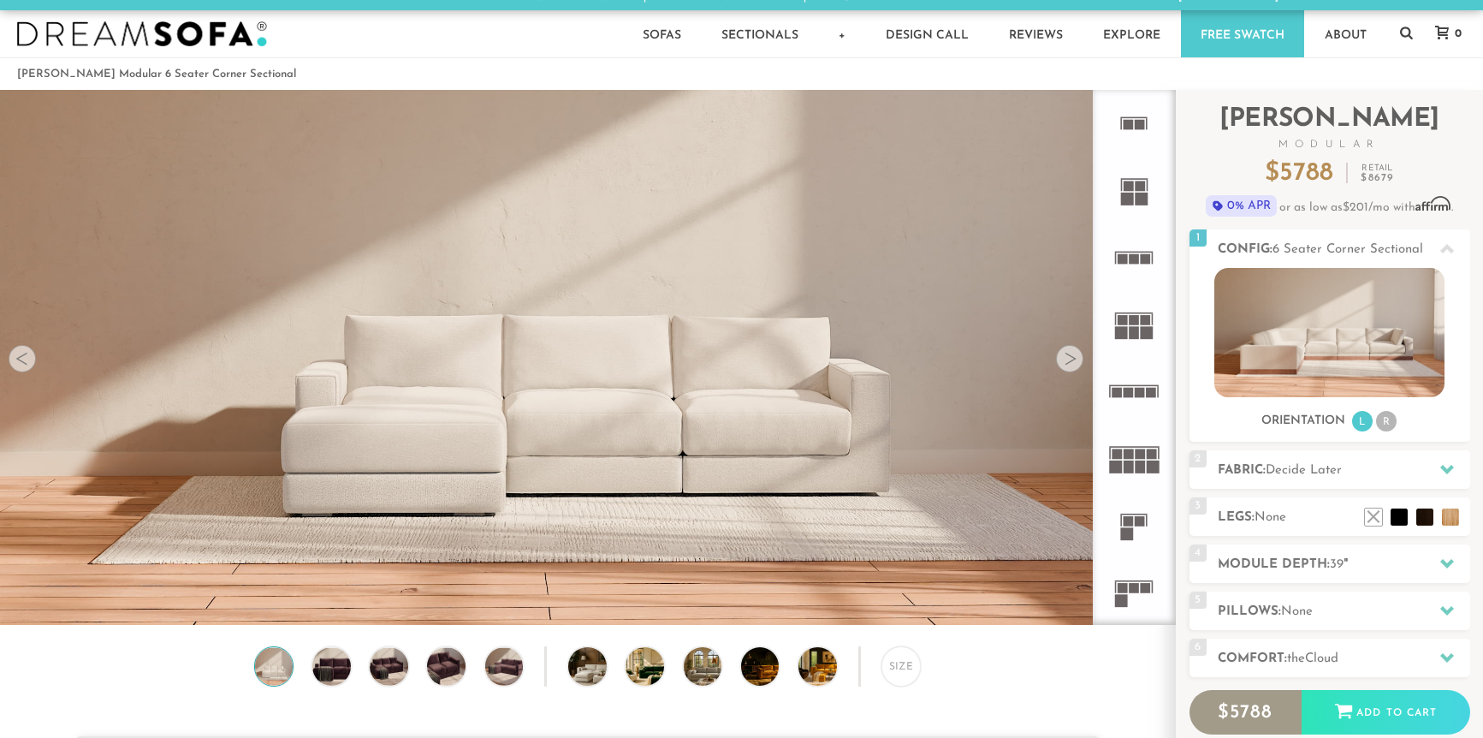
scroll to position [19, 0]
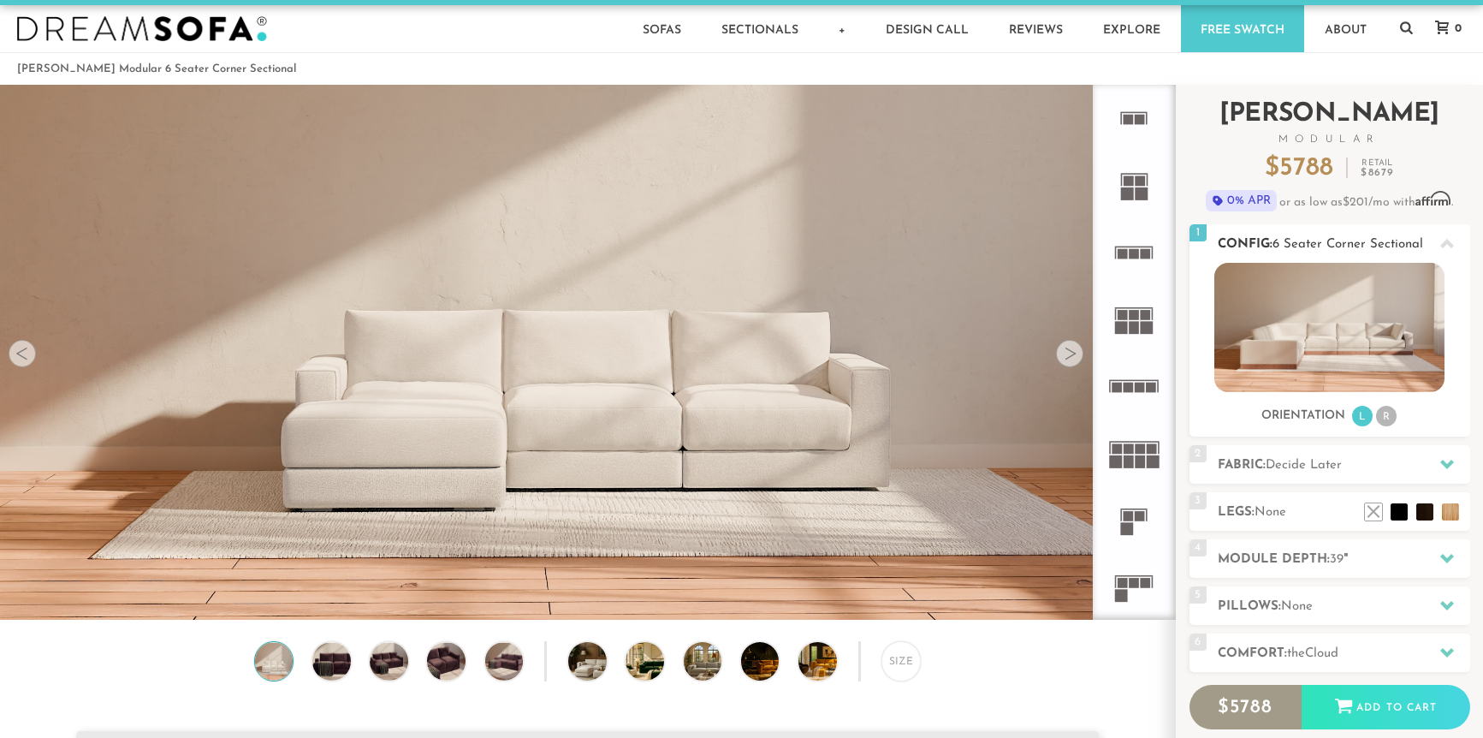
click at [1254, 341] on img at bounding box center [1329, 327] width 230 height 129
click at [1301, 342] on img at bounding box center [1329, 327] width 230 height 129
click at [1299, 342] on img at bounding box center [1329, 327] width 230 height 129
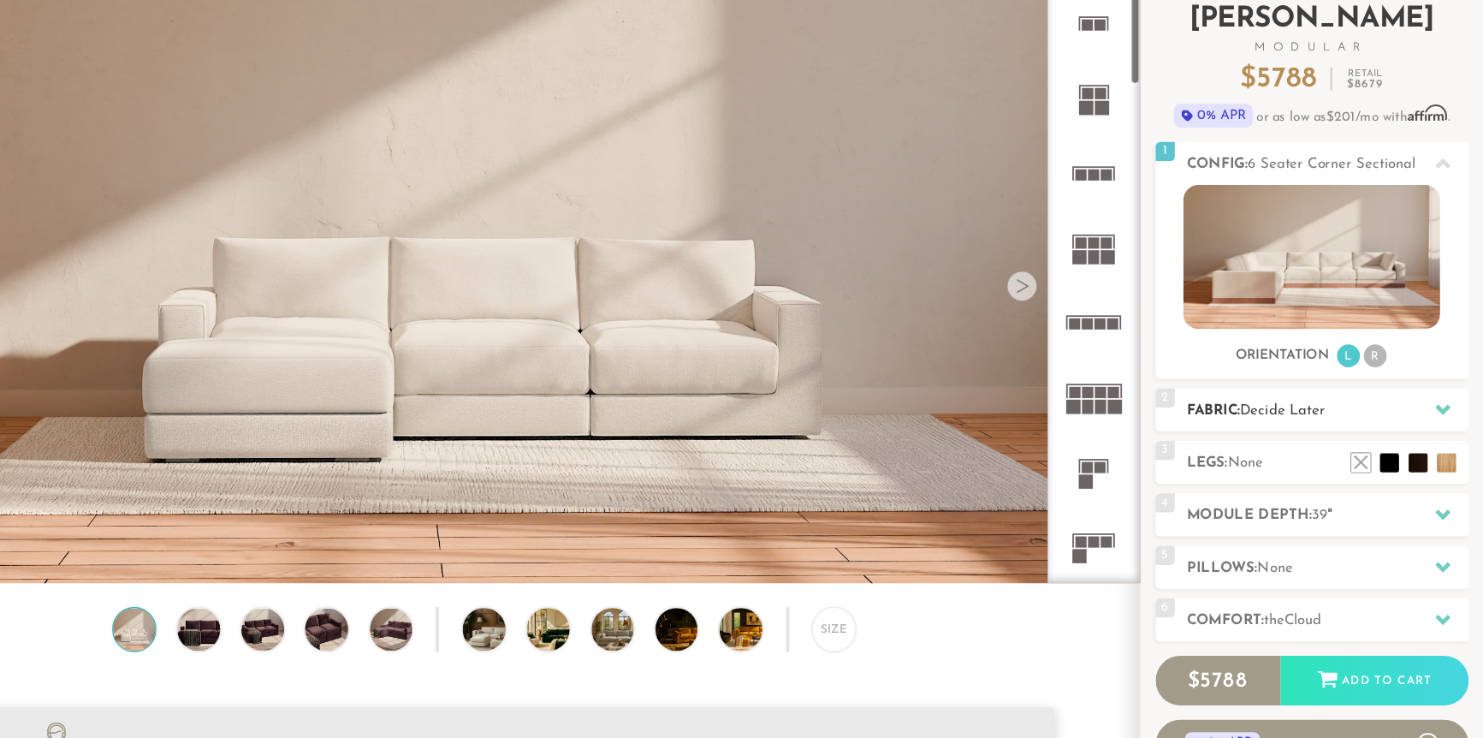
scroll to position [40, 0]
click at [1259, 536] on h2 "Module Depth: 39 "" at bounding box center [1344, 538] width 252 height 20
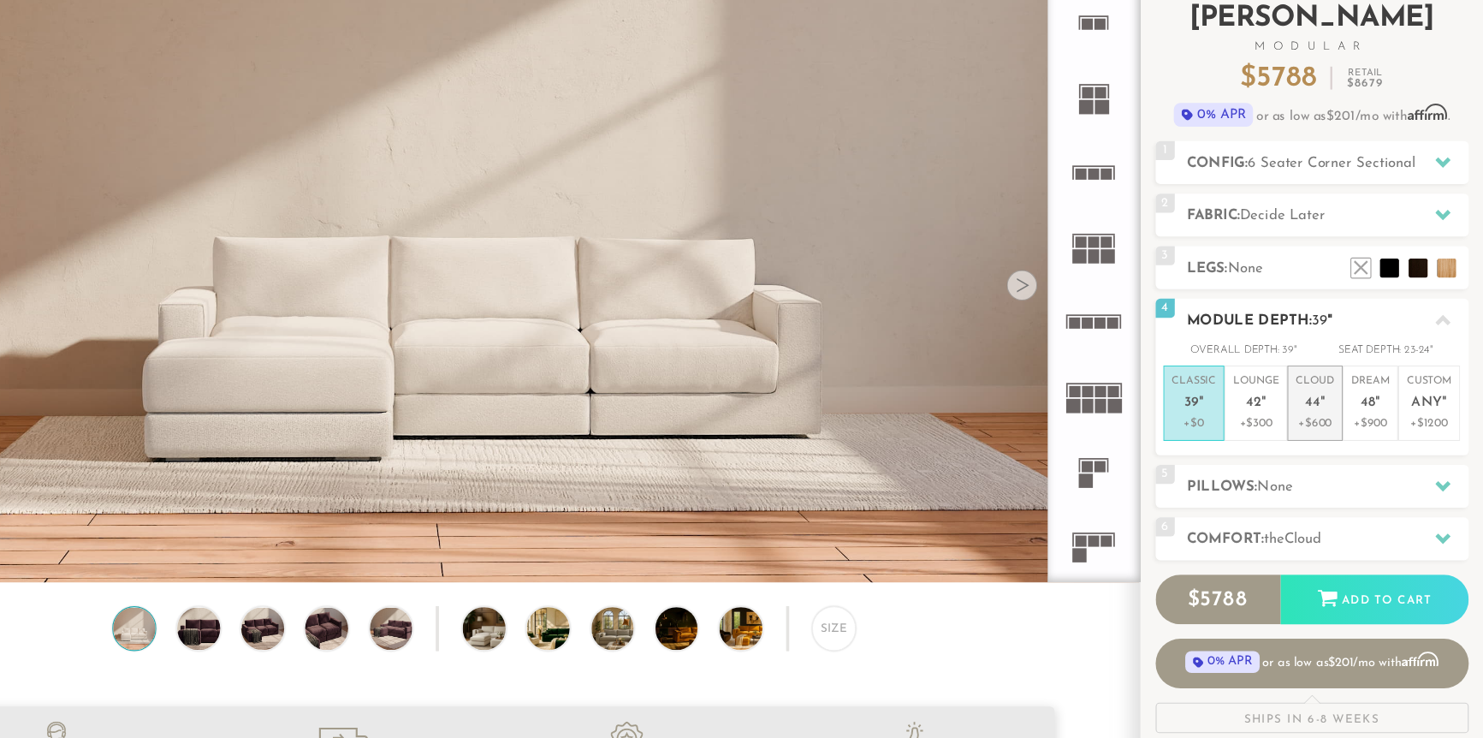
click at [1332, 440] on span "44" at bounding box center [1331, 437] width 14 height 15
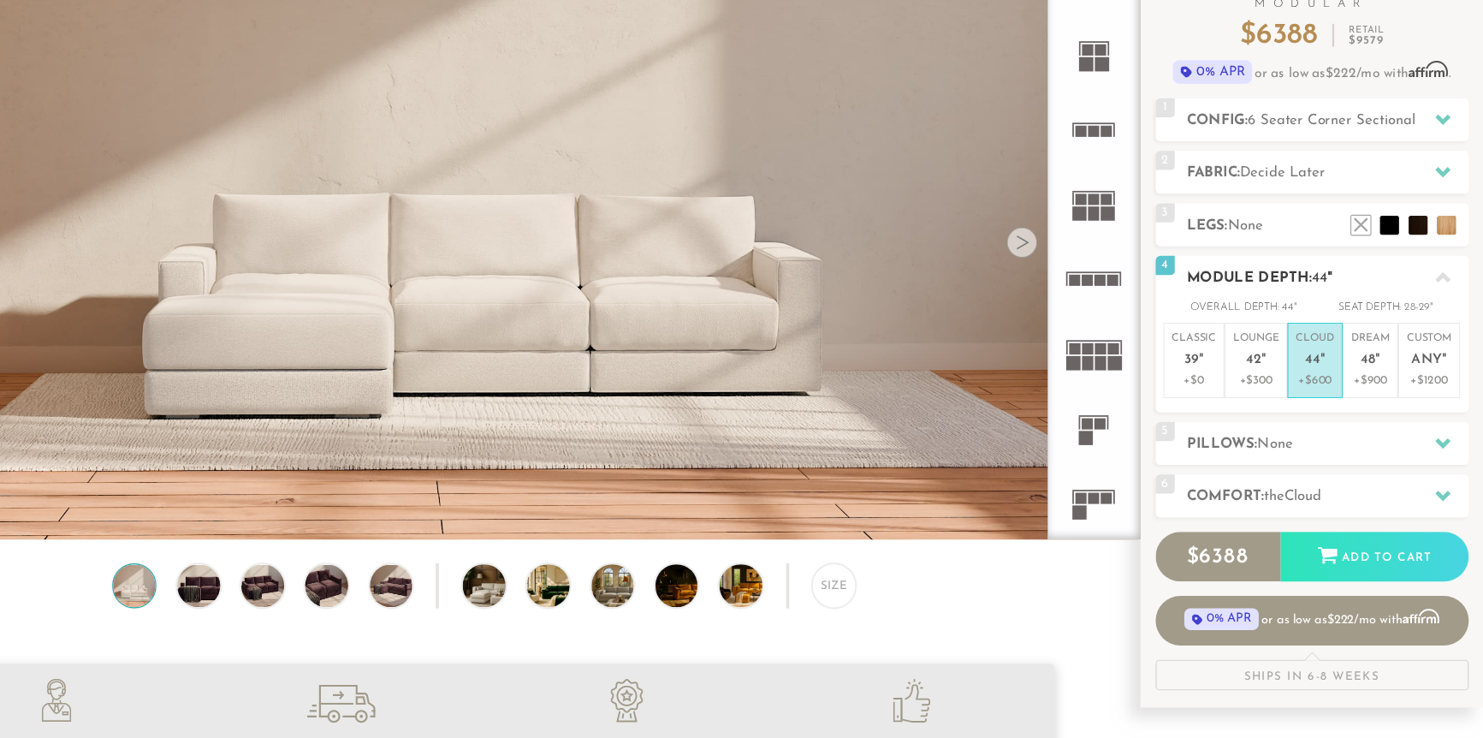
scroll to position [85, 0]
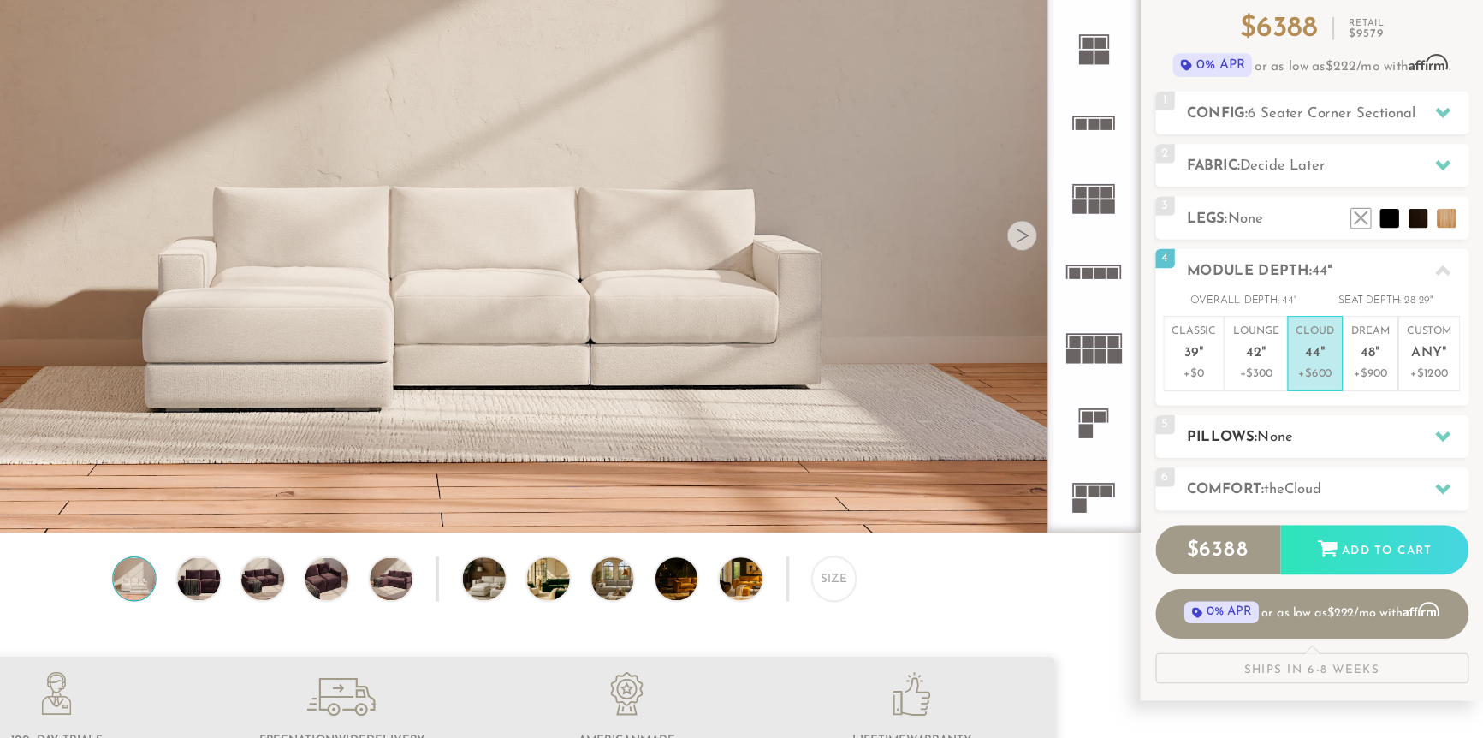
click at [1342, 474] on h2 "Pillows: None" at bounding box center [1344, 469] width 252 height 20
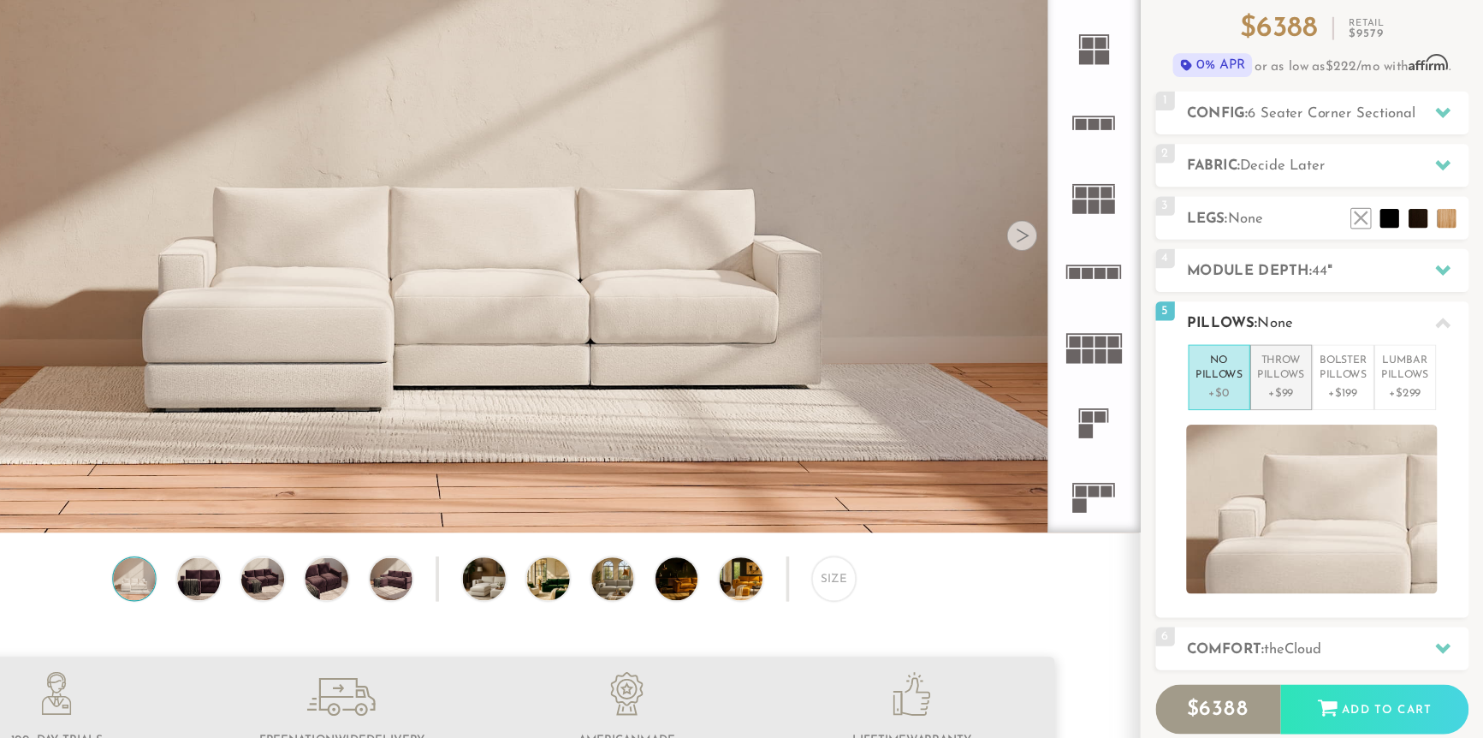
click at [1301, 413] on p "Throw Pillows" at bounding box center [1302, 407] width 42 height 28
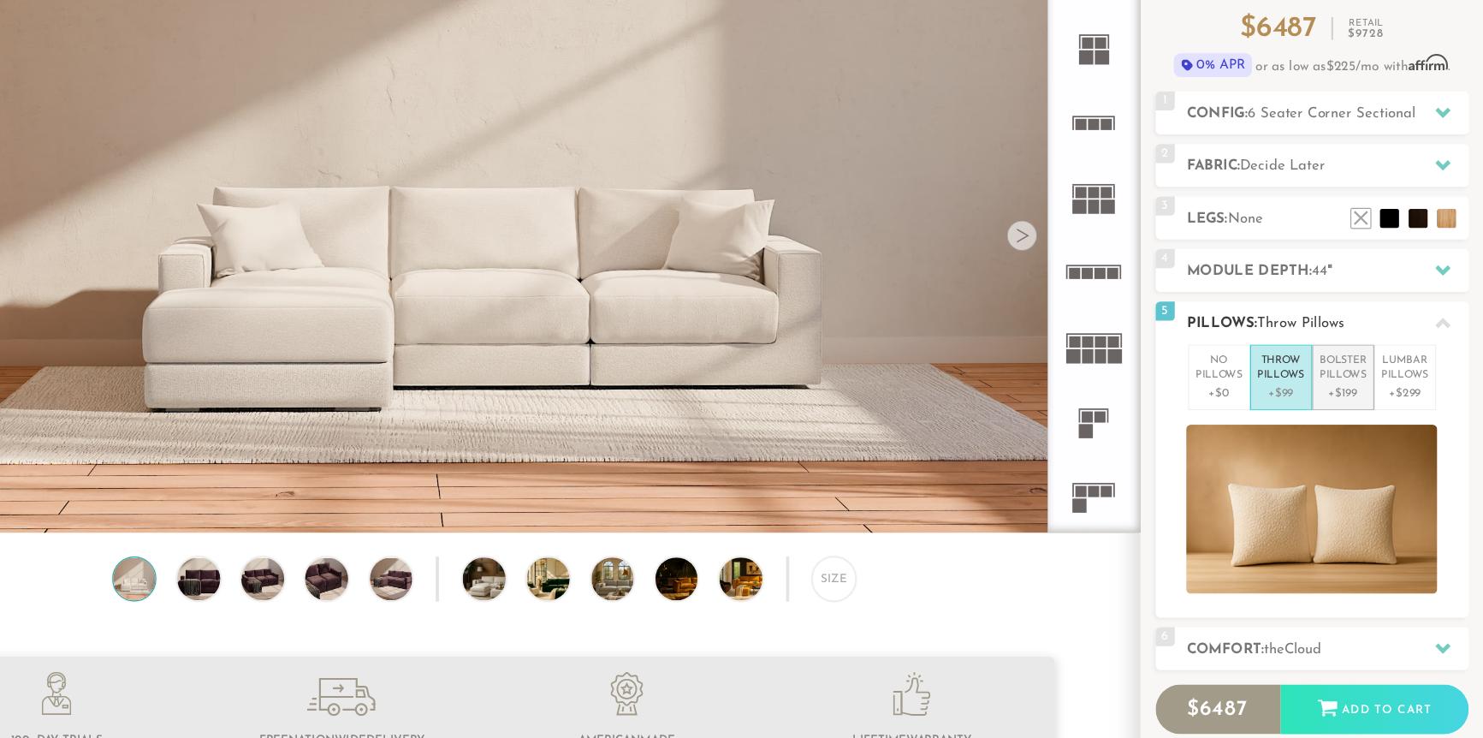
click at [1348, 430] on p "+$199" at bounding box center [1357, 428] width 42 height 15
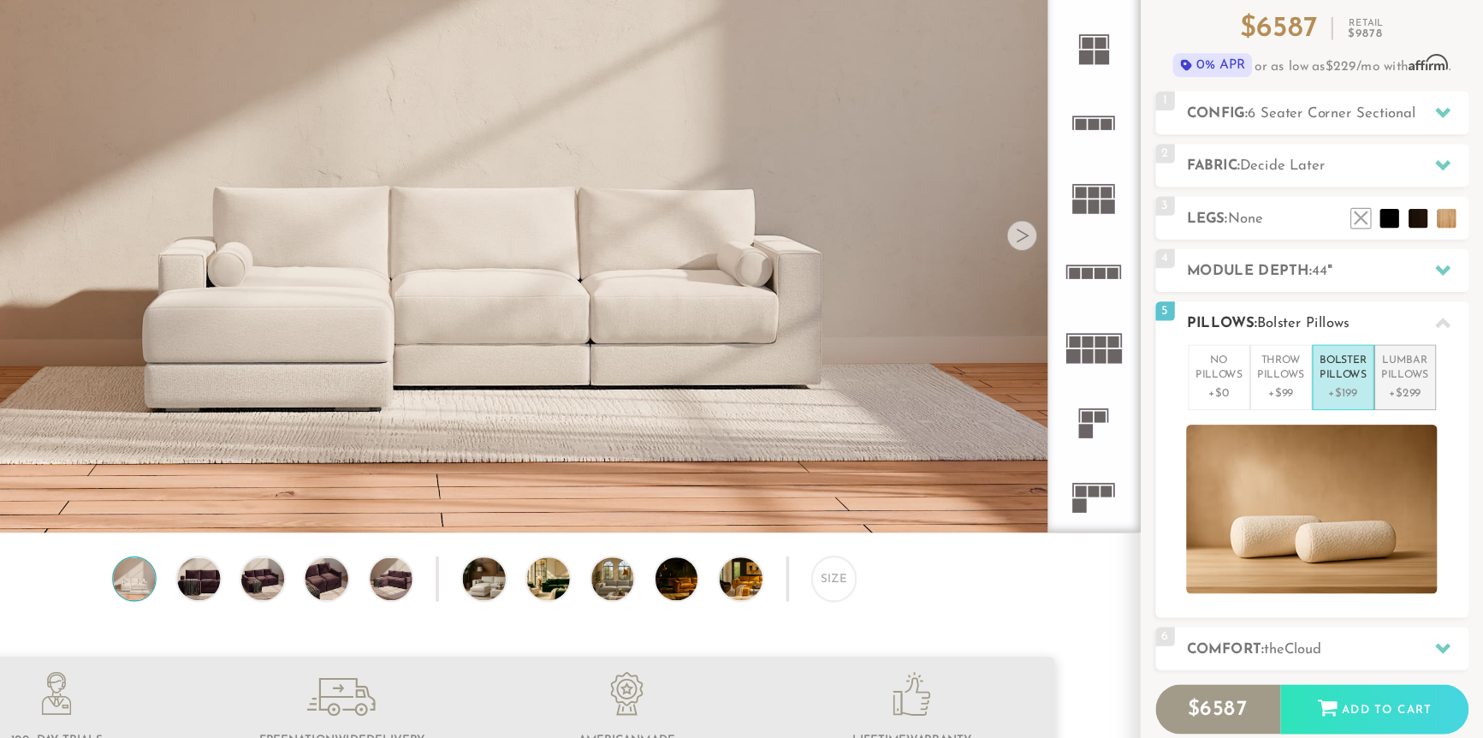
click at [1400, 411] on p "Lumbar Pillows" at bounding box center [1413, 407] width 42 height 28
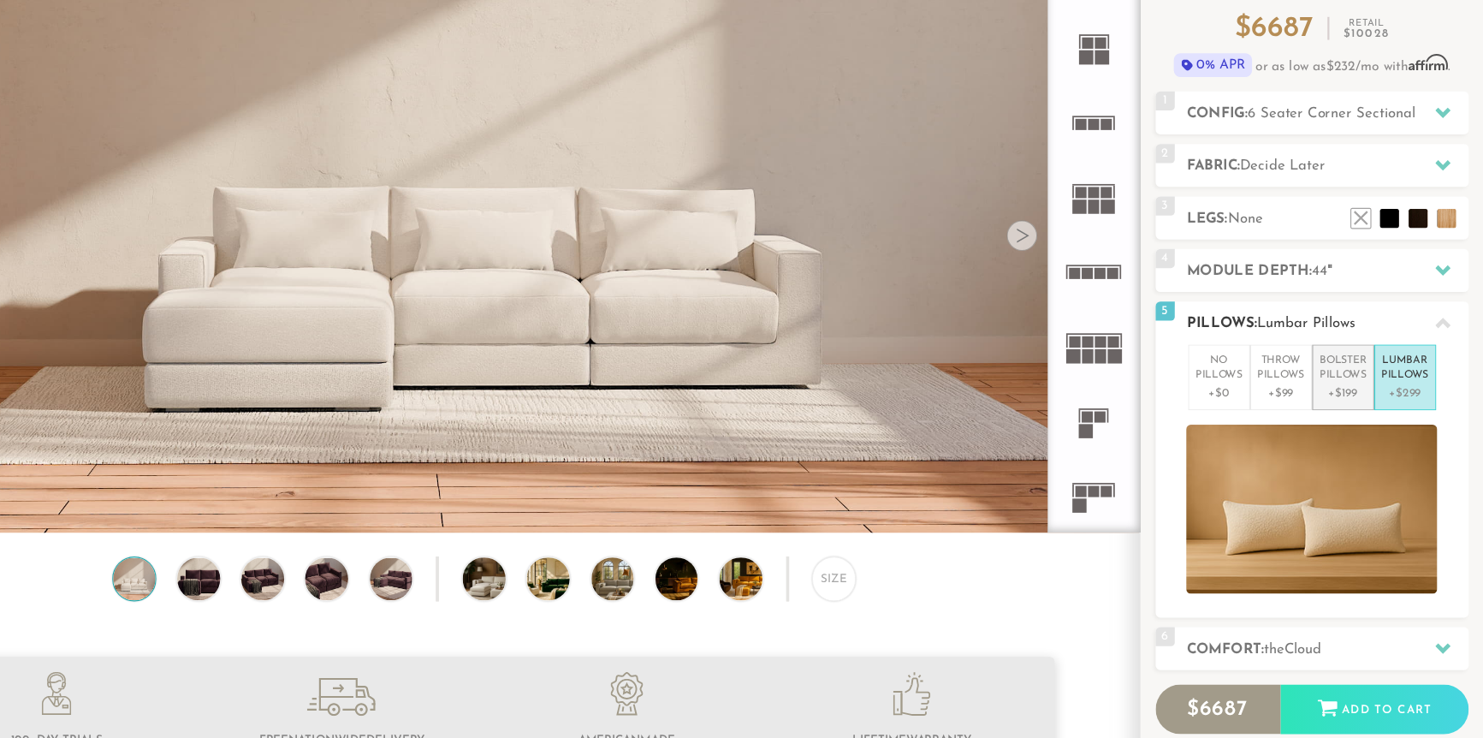
click at [1362, 412] on p "Bolster Pillows" at bounding box center [1357, 407] width 42 height 28
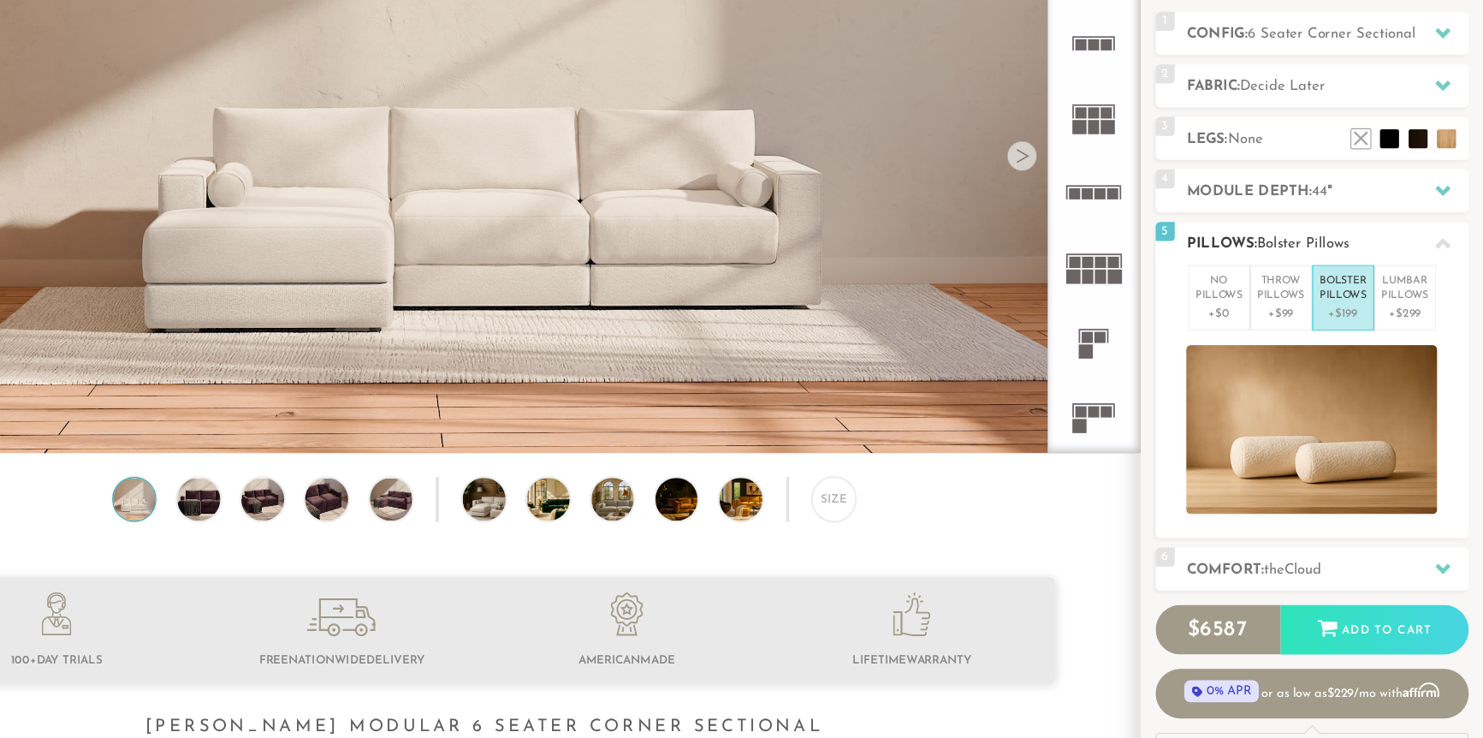
scroll to position [216, 0]
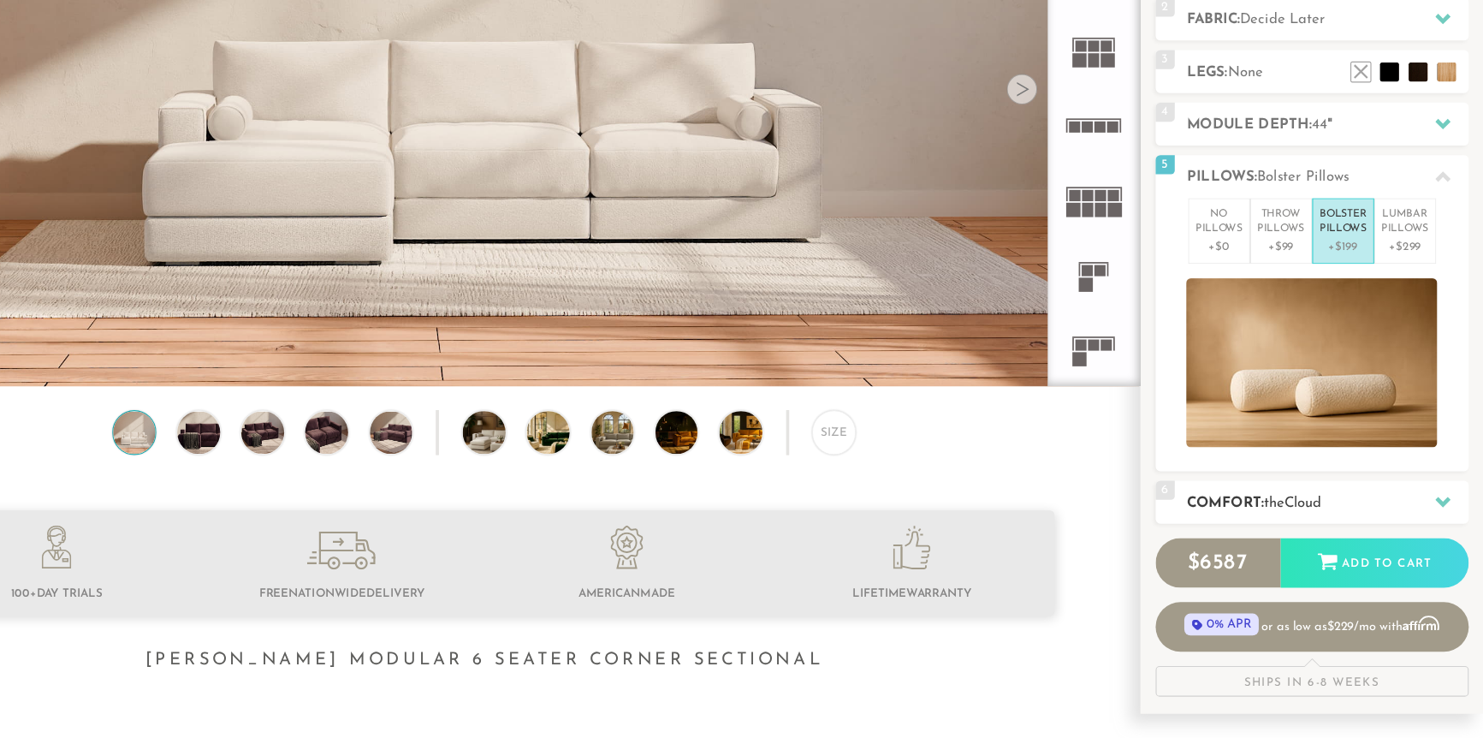
click at [1271, 522] on h2 "Comfort: the Cloud" at bounding box center [1344, 527] width 252 height 20
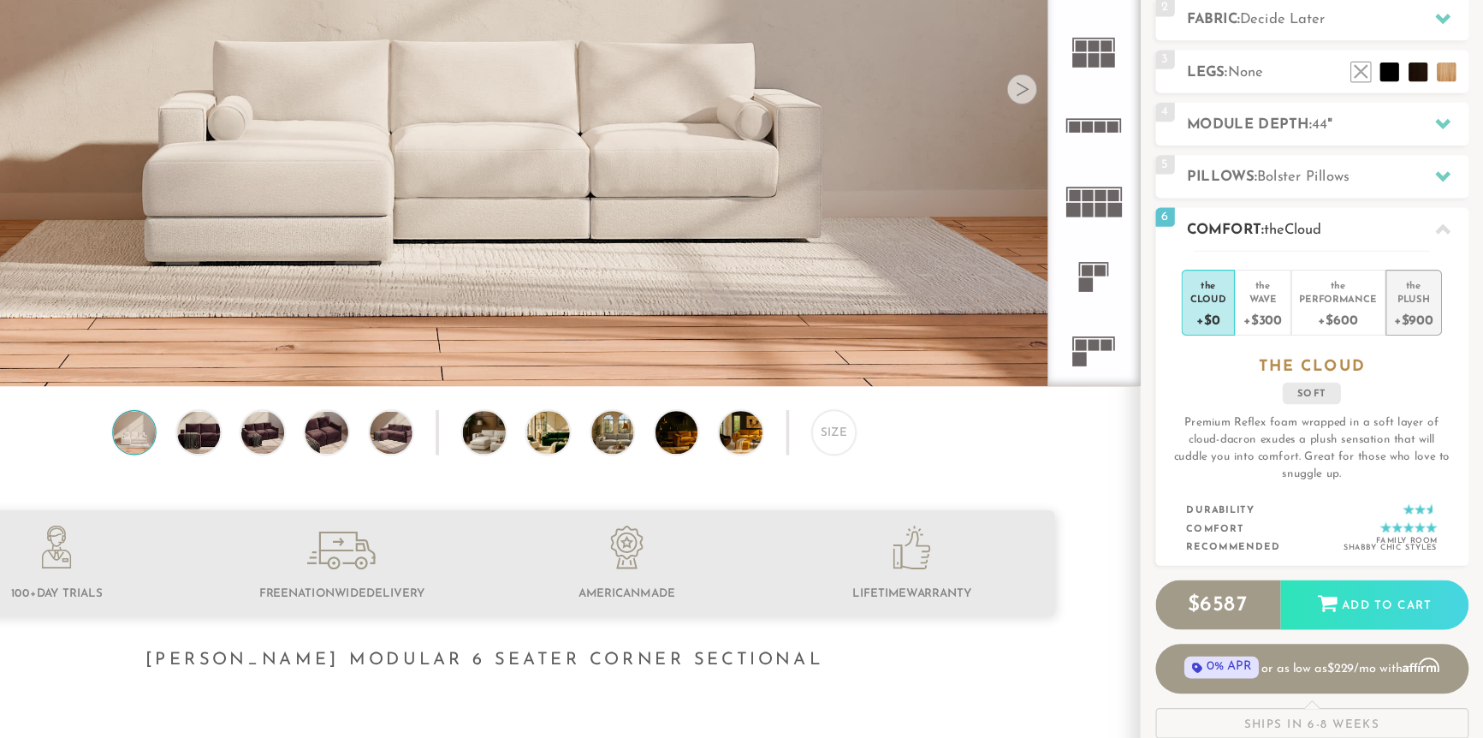
click at [1406, 356] on div "+$900" at bounding box center [1420, 361] width 35 height 25
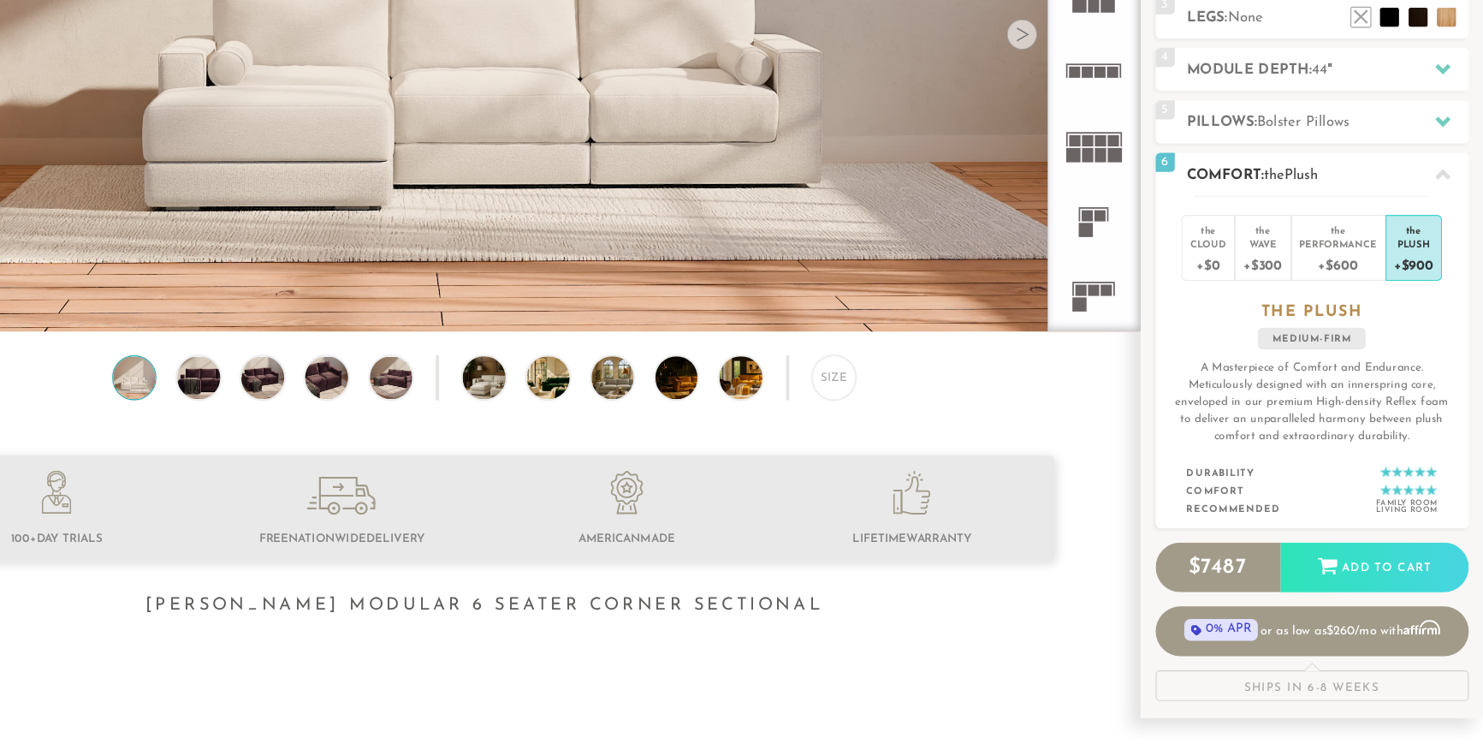
scroll to position [269, 0]
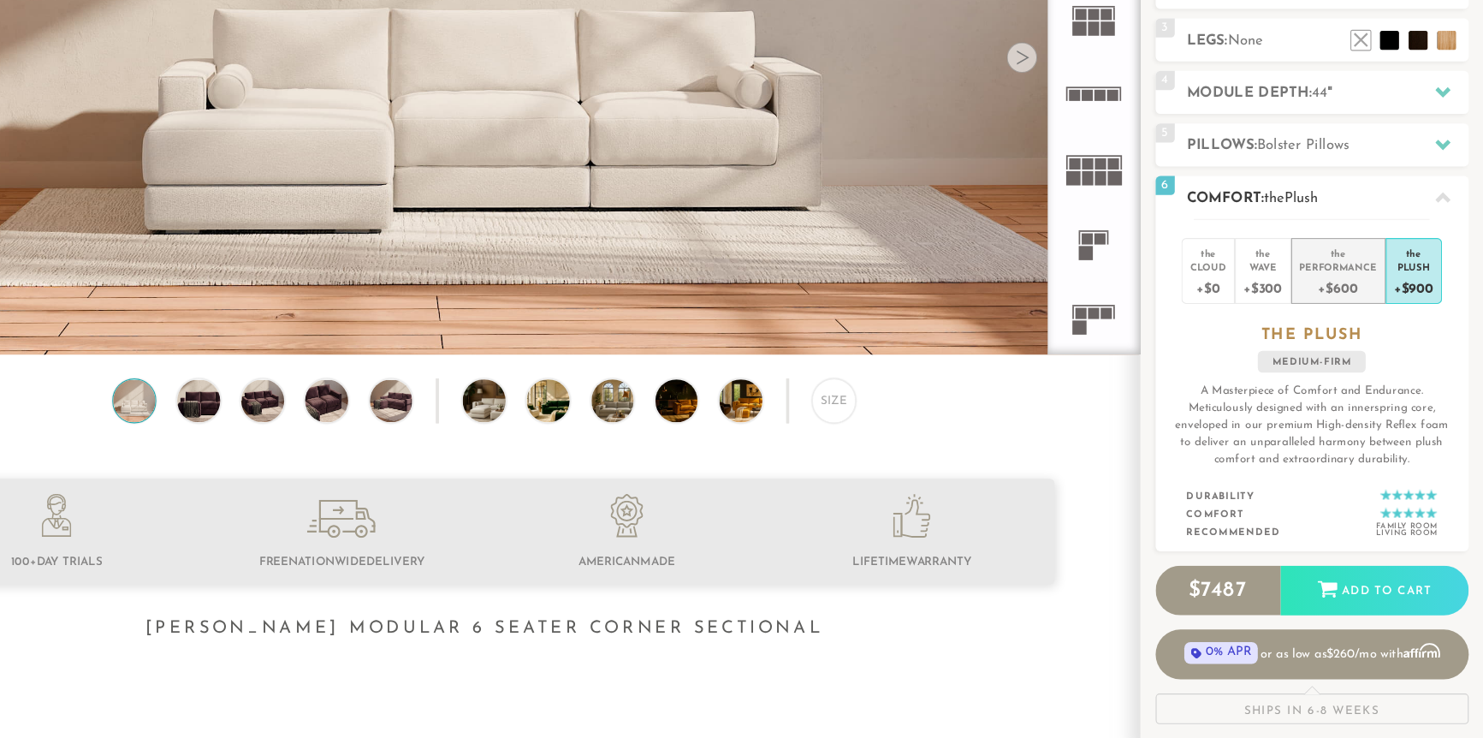
click at [1340, 290] on div "Performance" at bounding box center [1352, 291] width 69 height 12
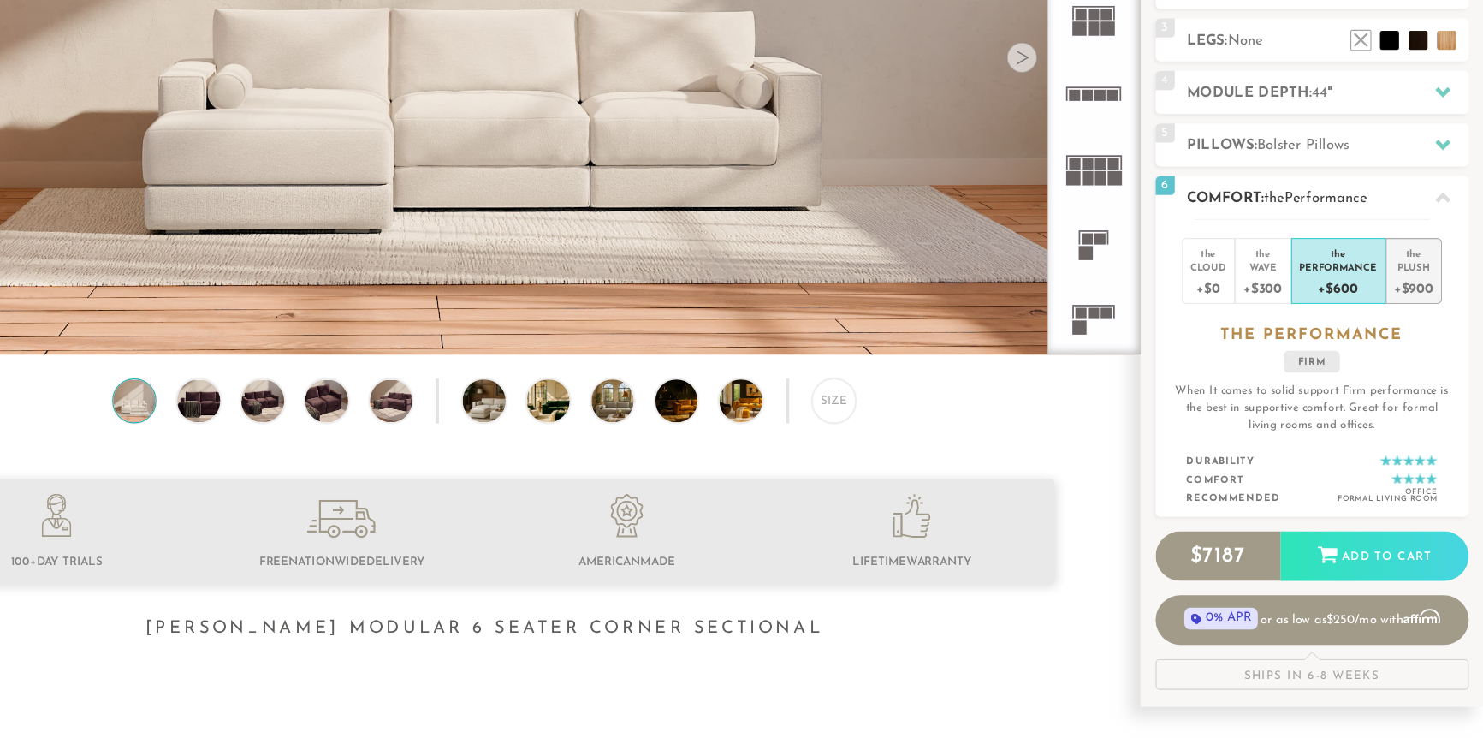
click at [1417, 298] on div "+$900" at bounding box center [1420, 309] width 35 height 25
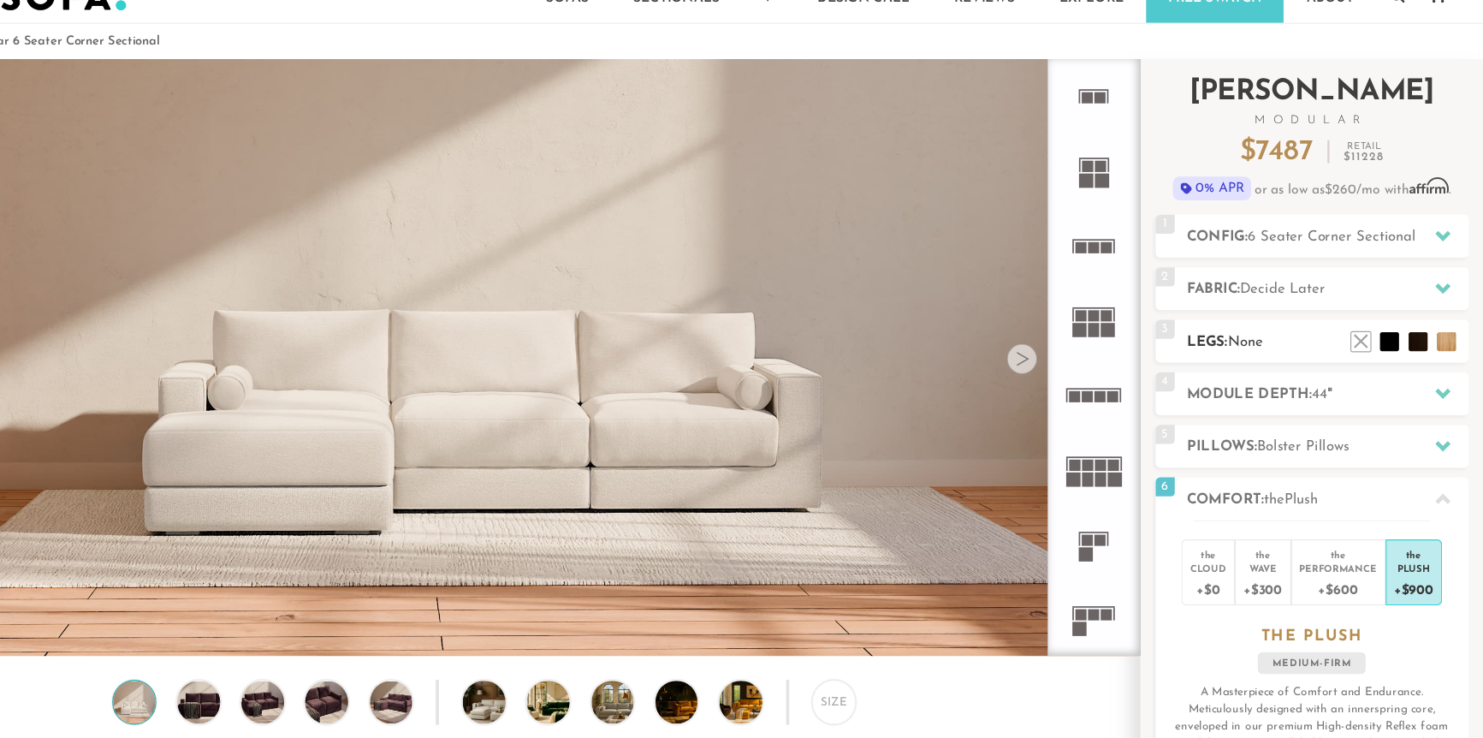
scroll to position [12, 0]
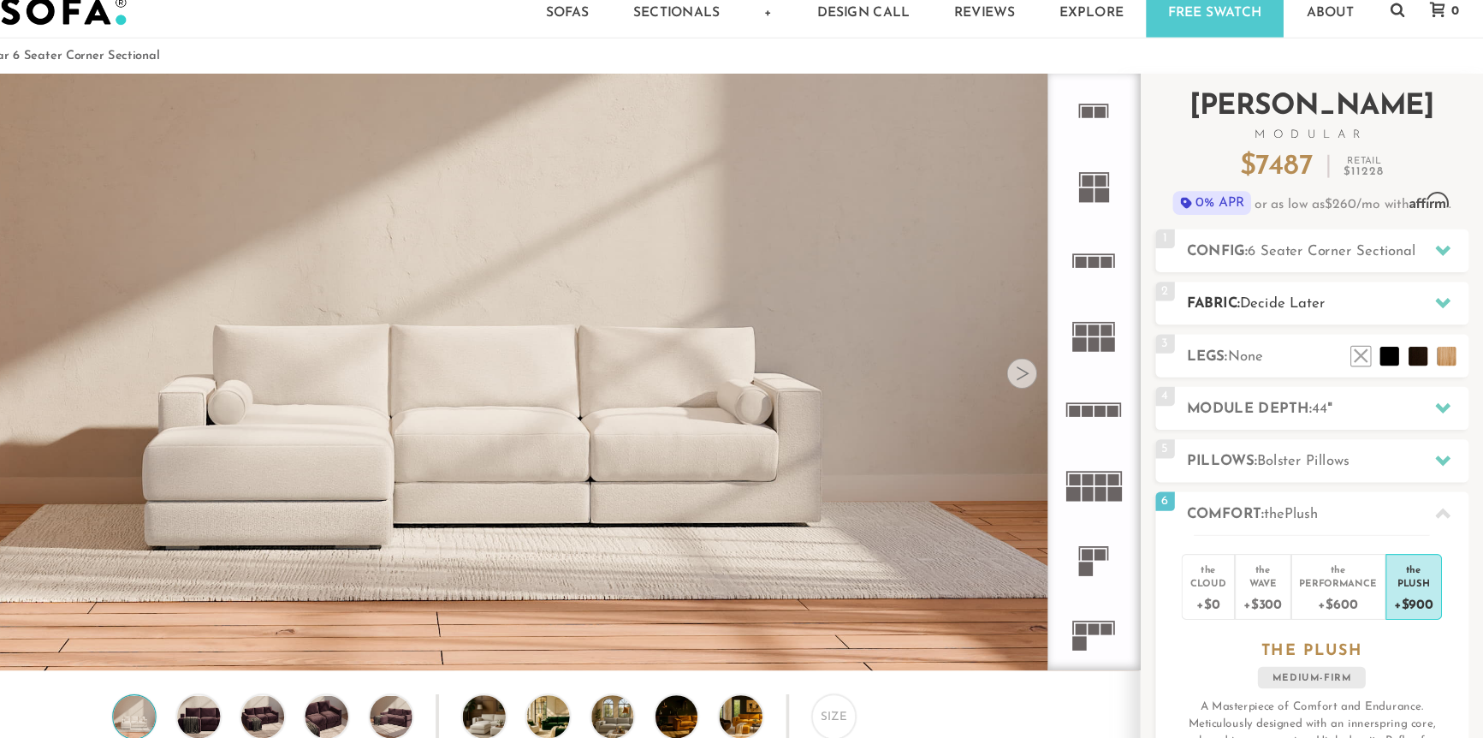
click at [1274, 292] on span "Decide Later" at bounding box center [1303, 298] width 76 height 13
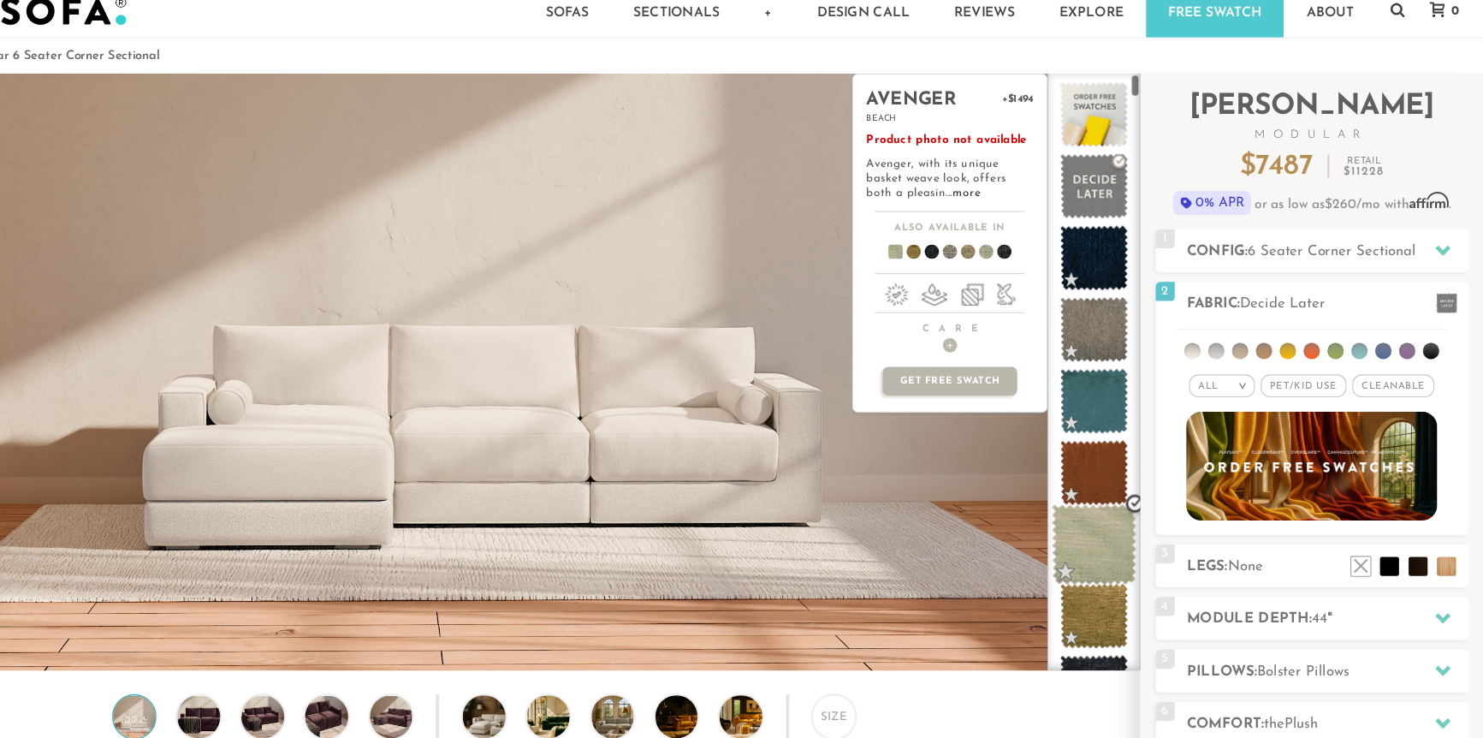
scroll to position [0, 0]
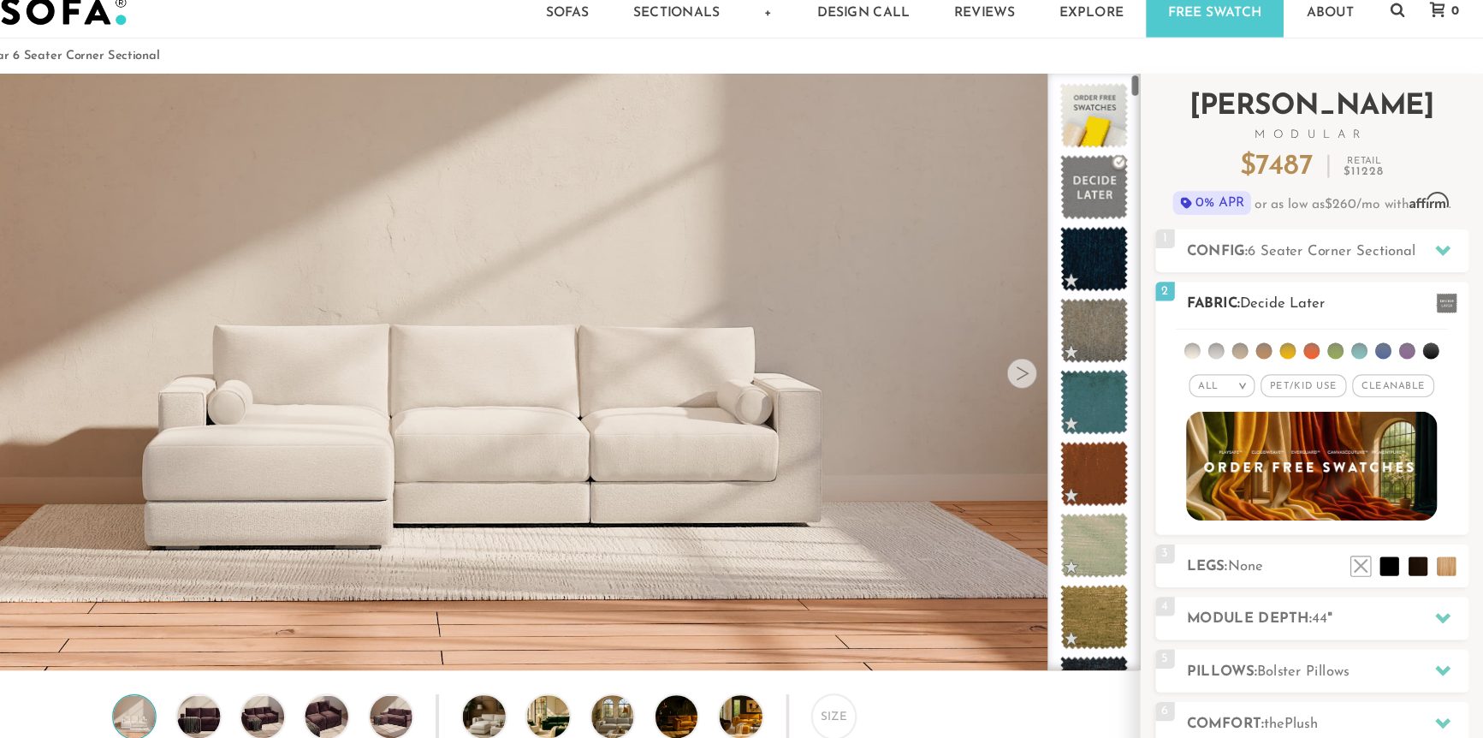
click at [1288, 341] on li at bounding box center [1286, 340] width 15 height 15
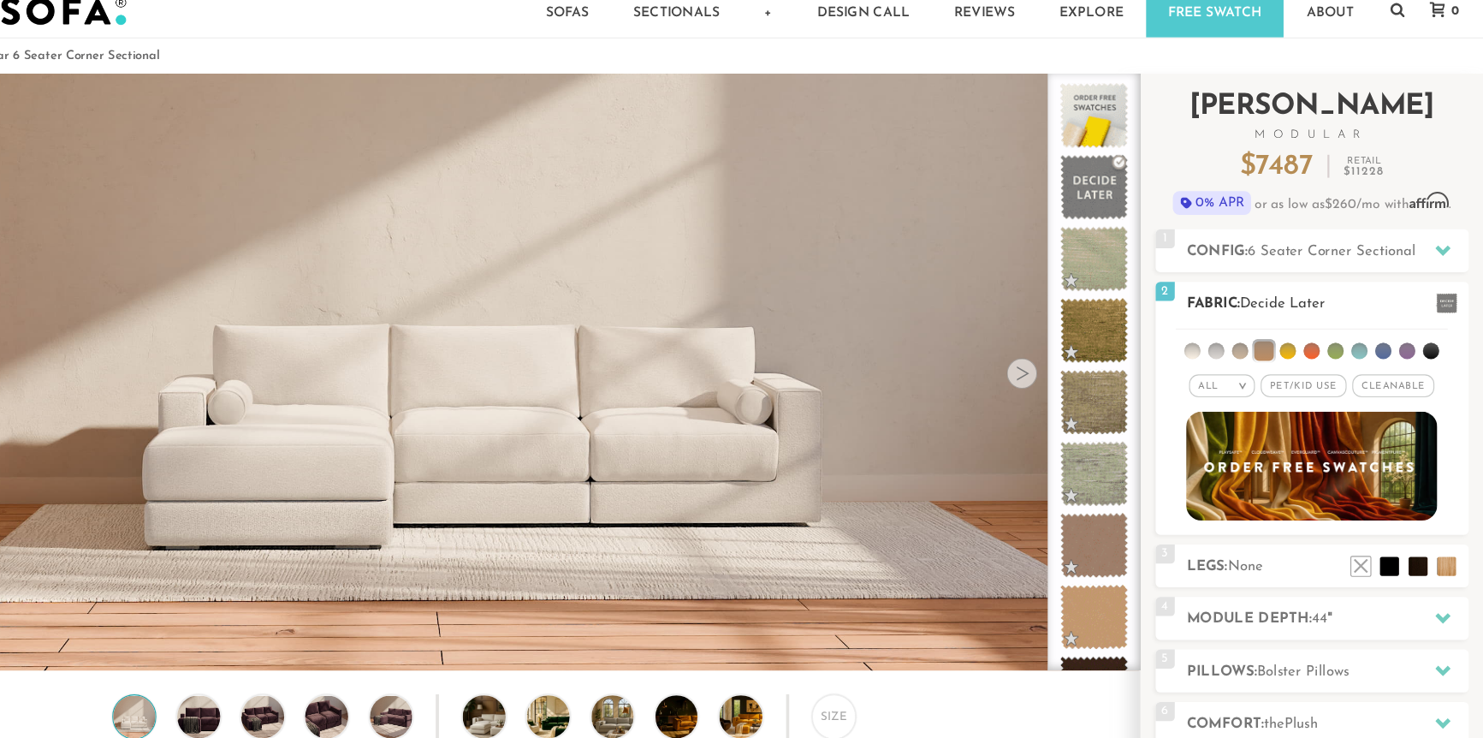
click at [1268, 341] on li at bounding box center [1265, 340] width 15 height 15
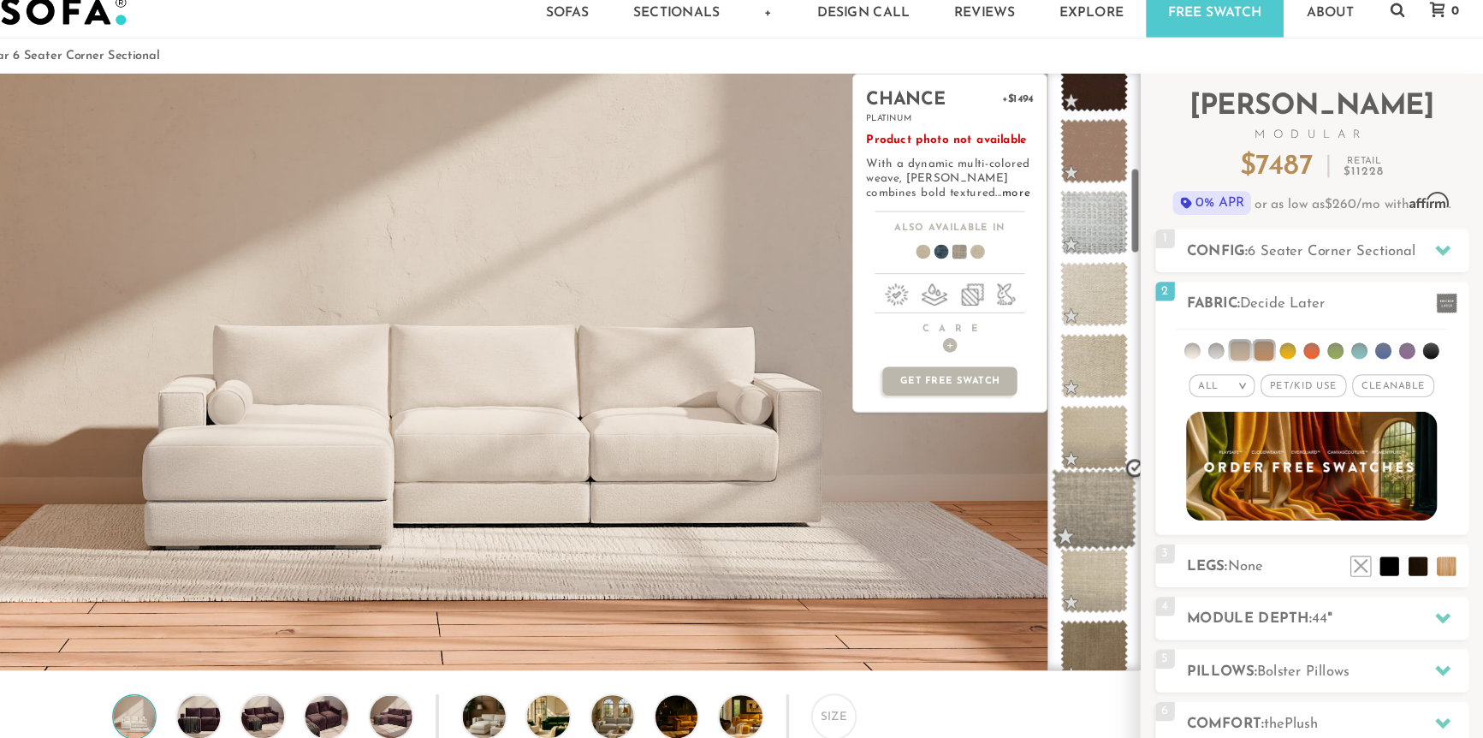
scroll to position [592, 0]
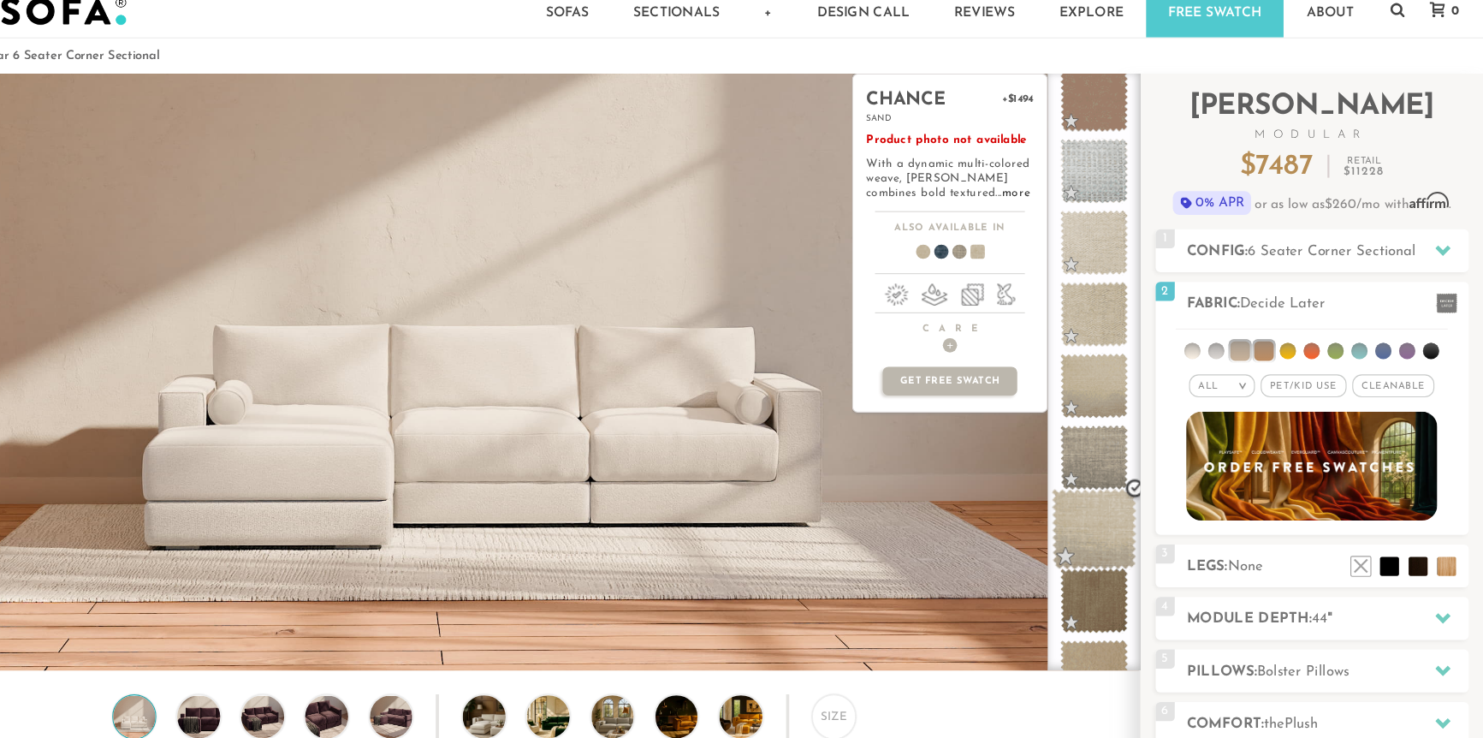
click at [1133, 499] on span at bounding box center [1134, 500] width 76 height 73
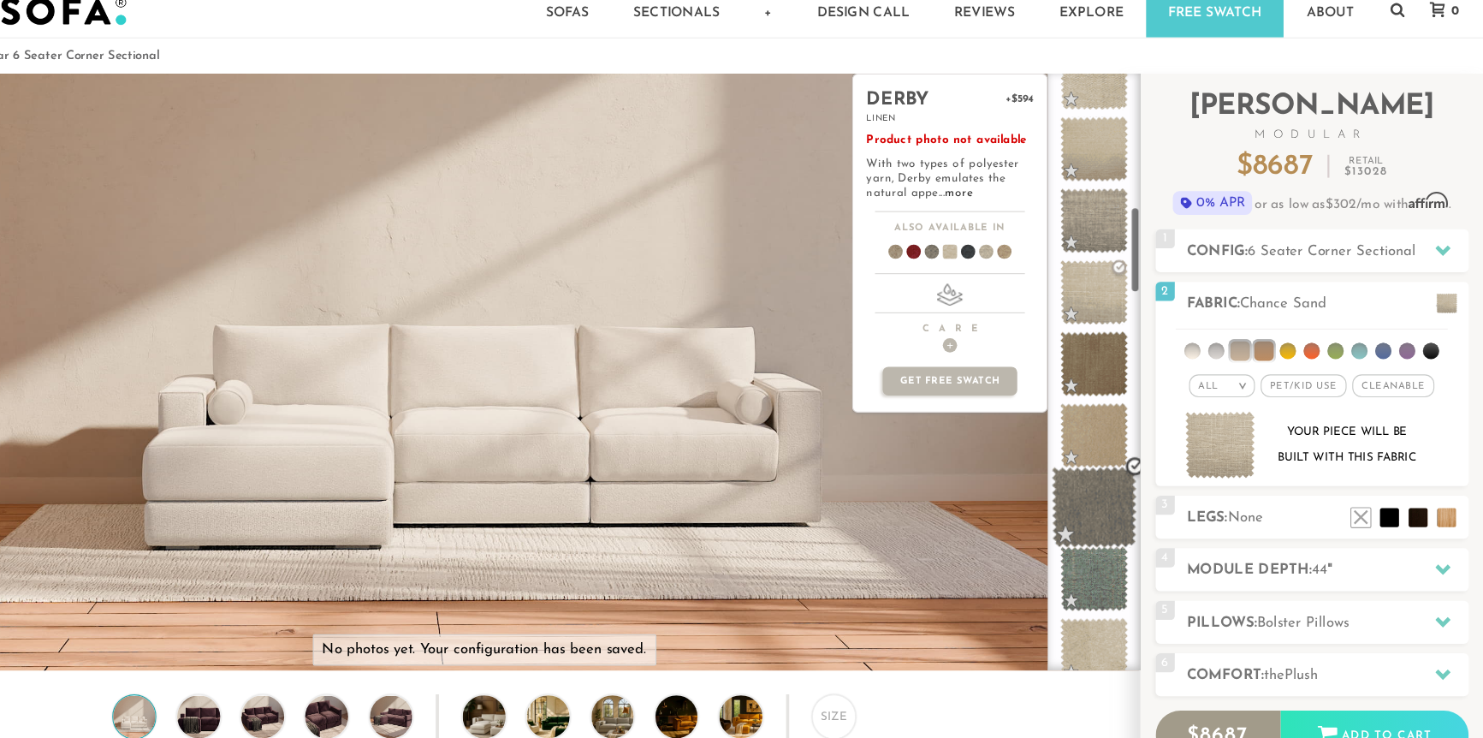
scroll to position [817, 0]
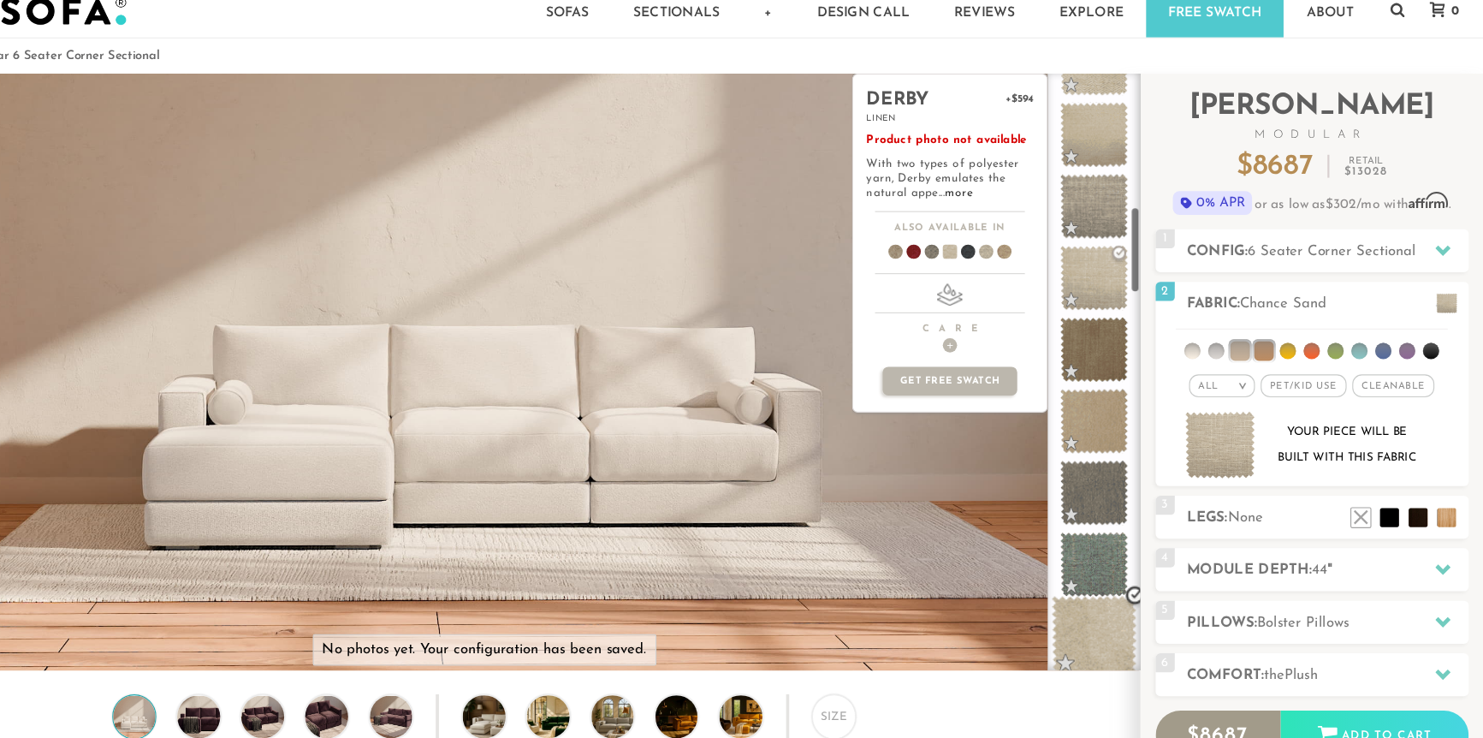
click at [1130, 586] on span at bounding box center [1134, 596] width 76 height 73
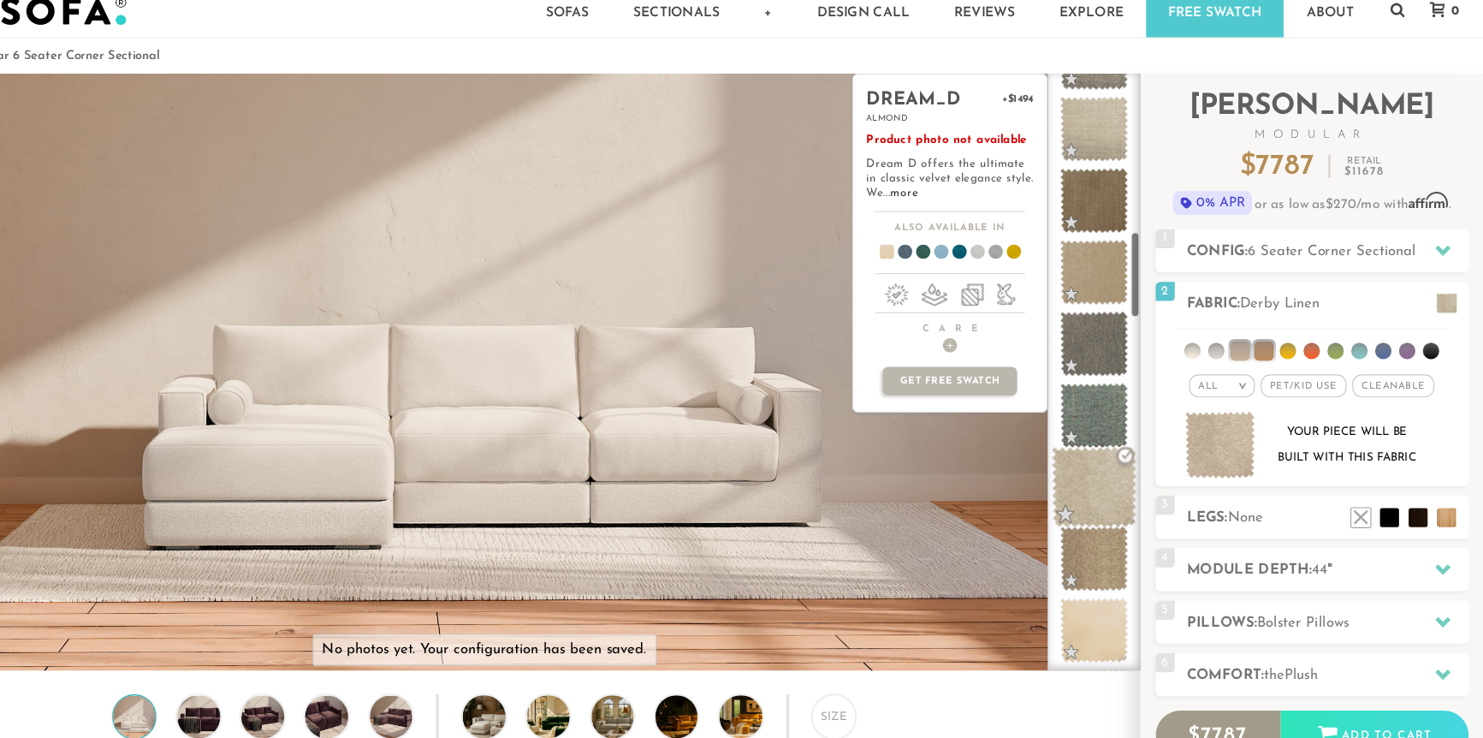
scroll to position [969, 0]
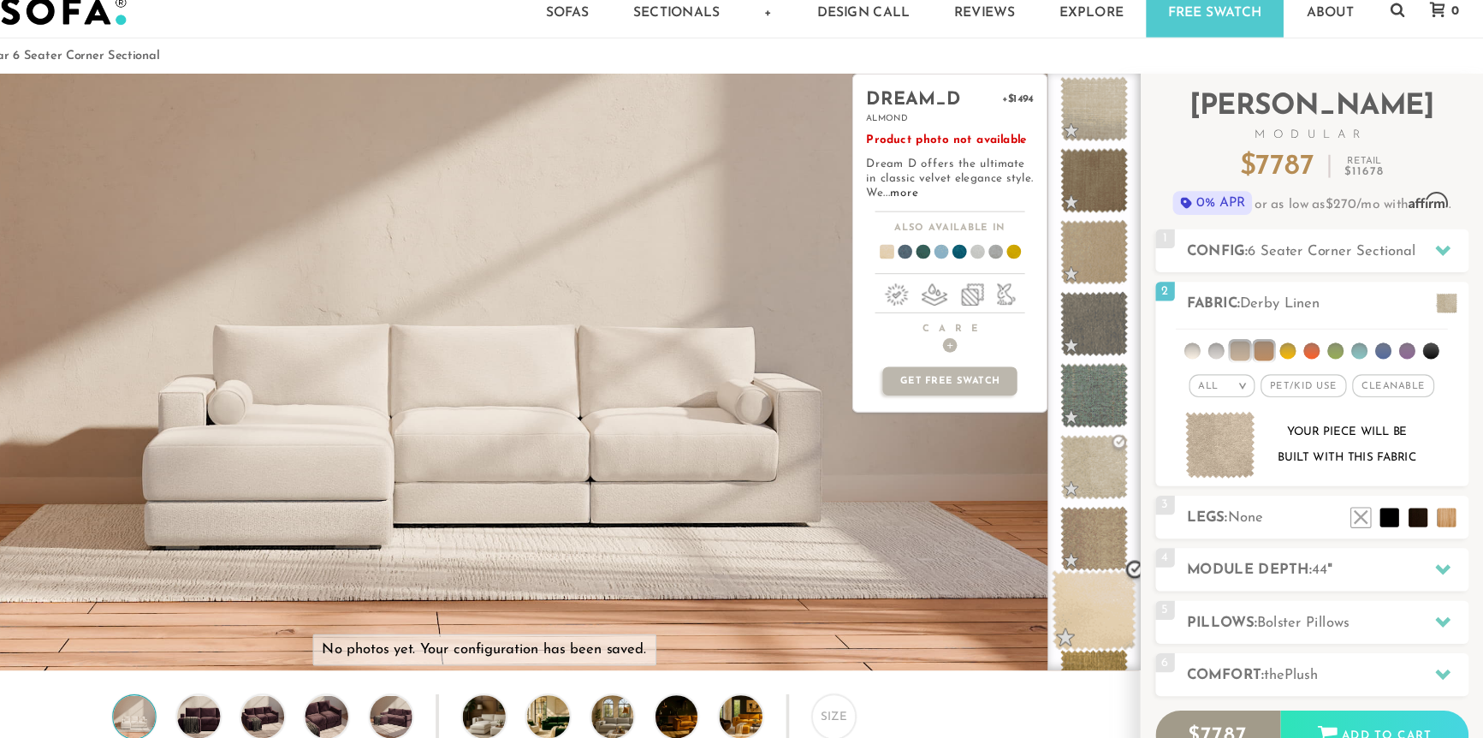
click at [1131, 575] on span at bounding box center [1134, 572] width 76 height 73
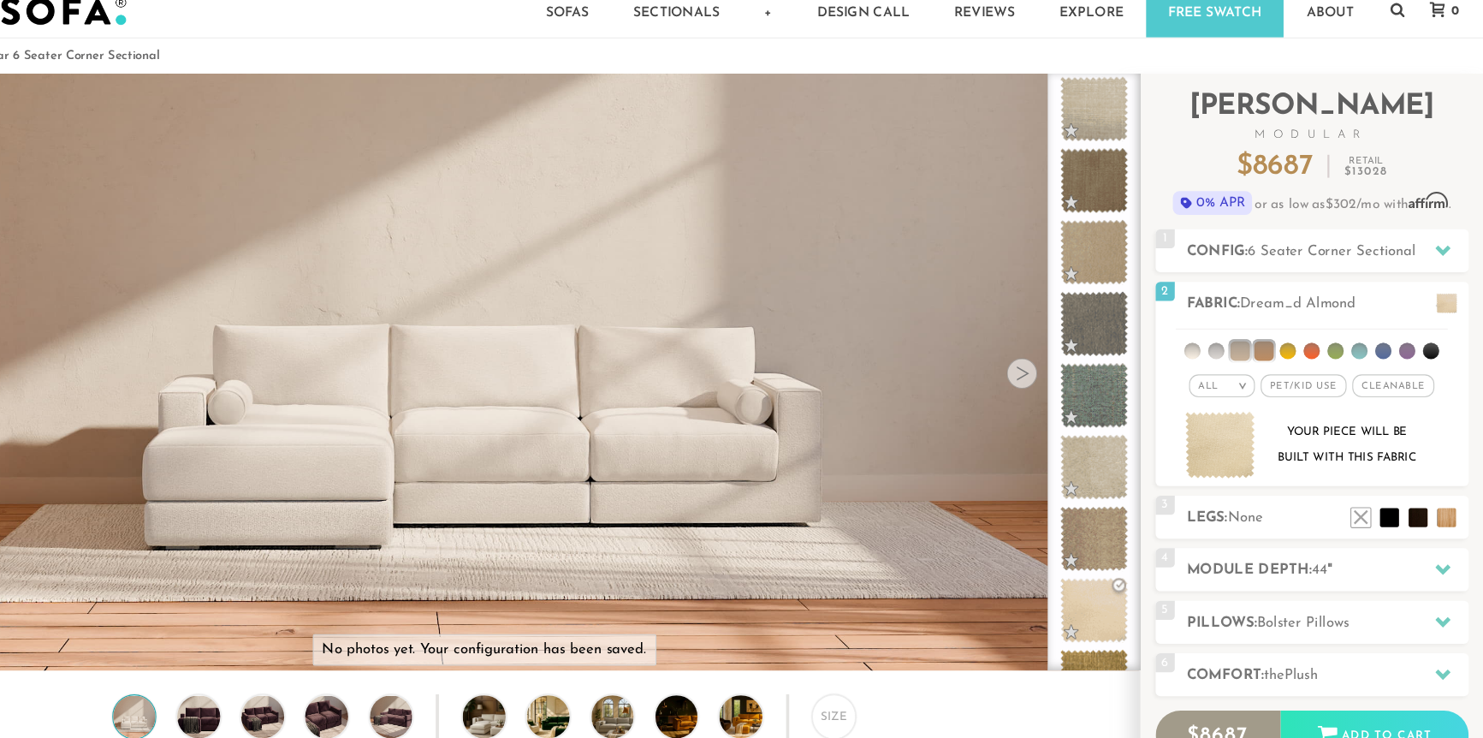
click at [1238, 40] on link "Free Swatch" at bounding box center [1242, 35] width 123 height 47
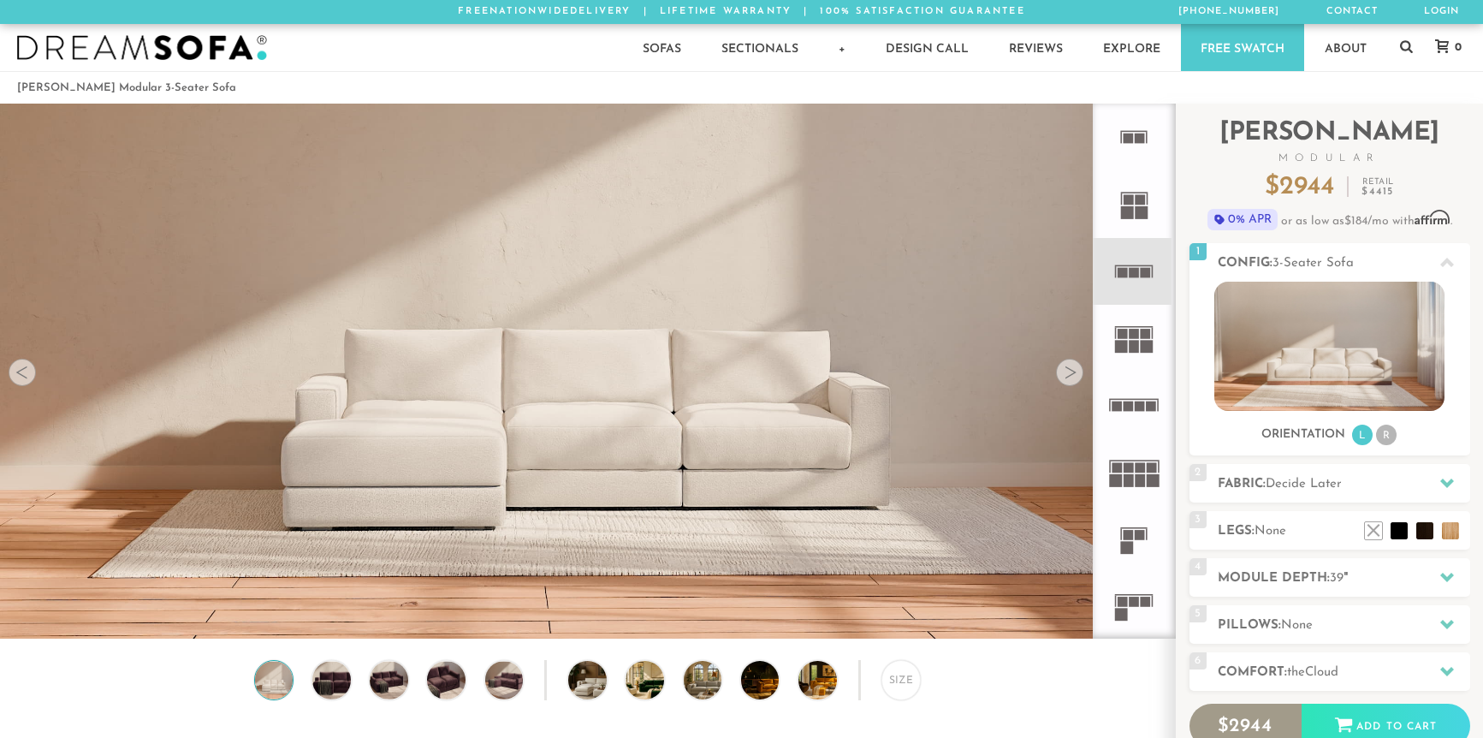
scroll to position [2, 0]
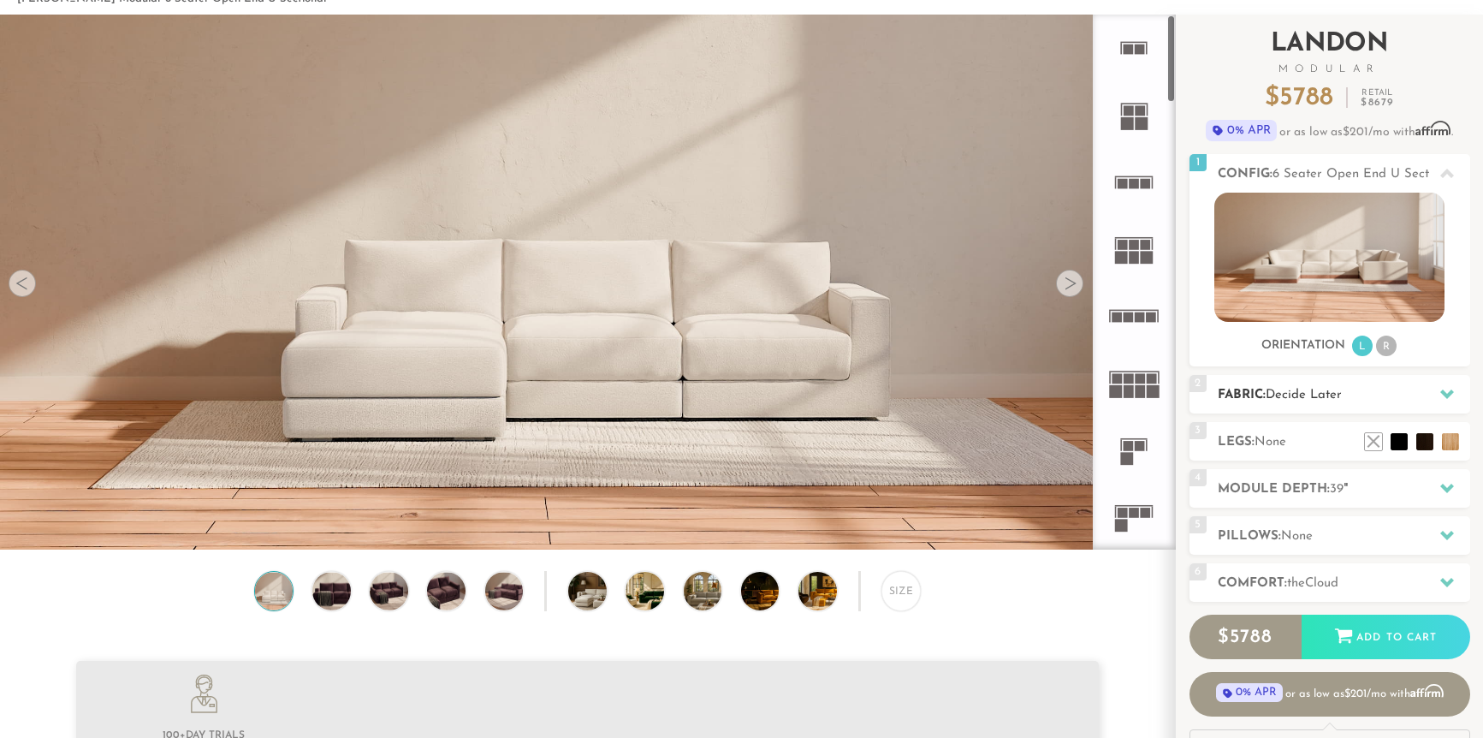
scroll to position [91, 0]
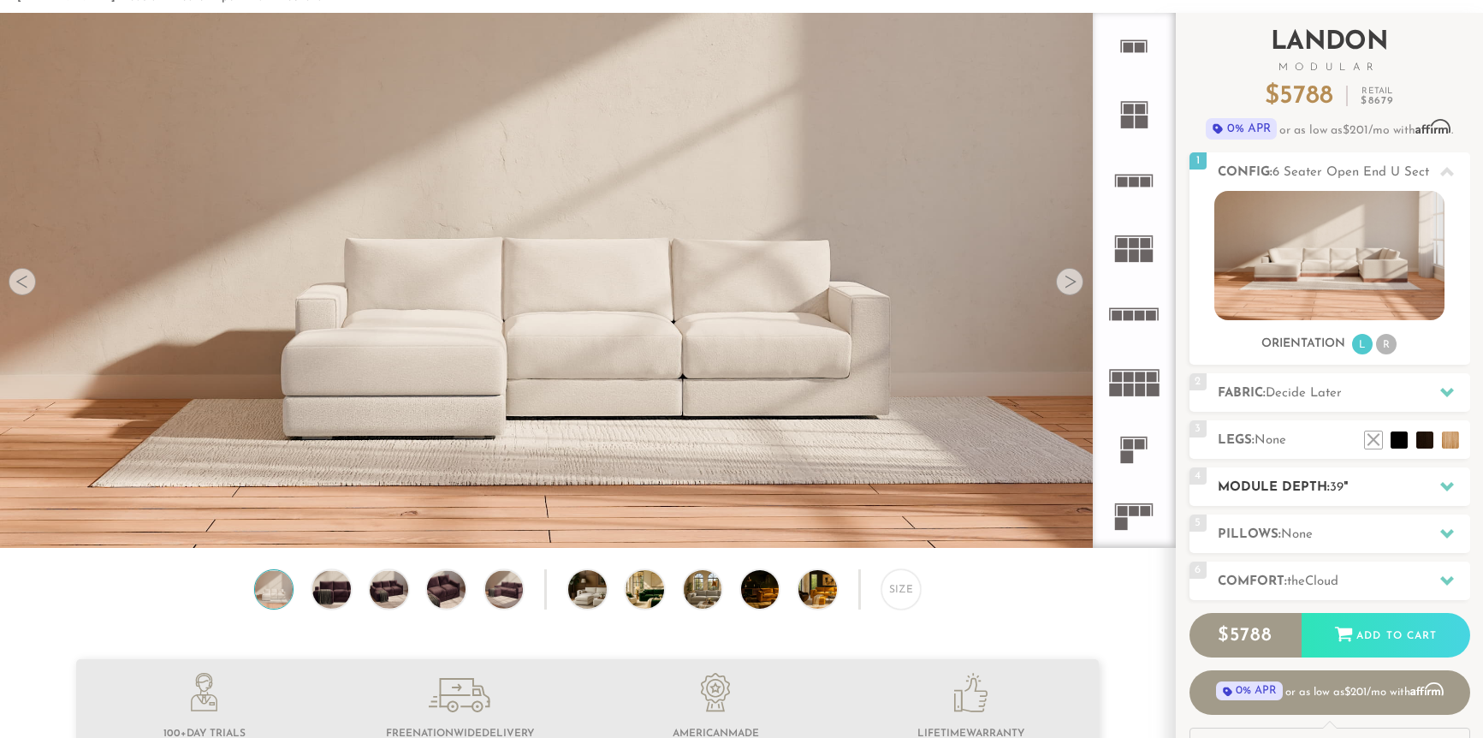
click at [1334, 489] on span "39" at bounding box center [1337, 487] width 14 height 13
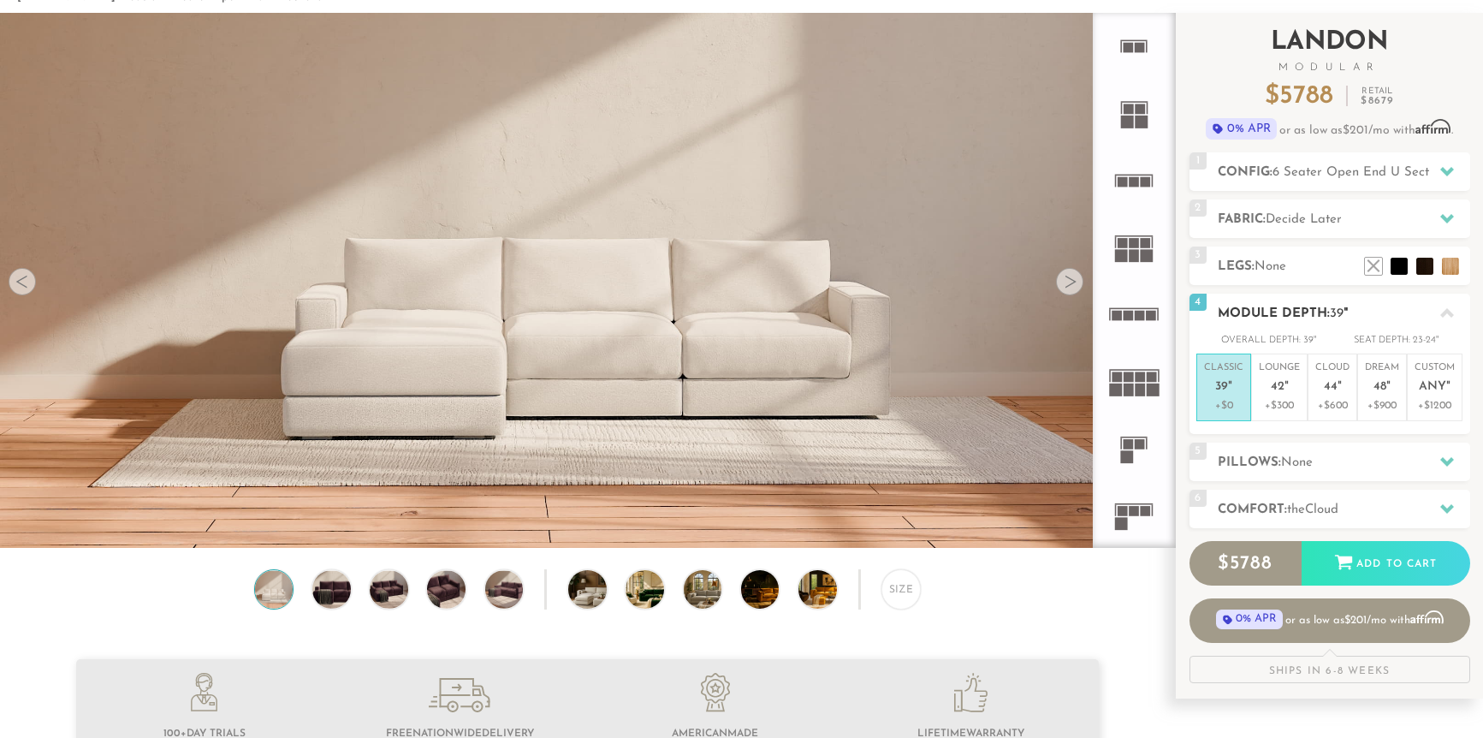
click at [1324, 326] on div "4 Module Depth: 39 "" at bounding box center [1329, 312] width 281 height 39
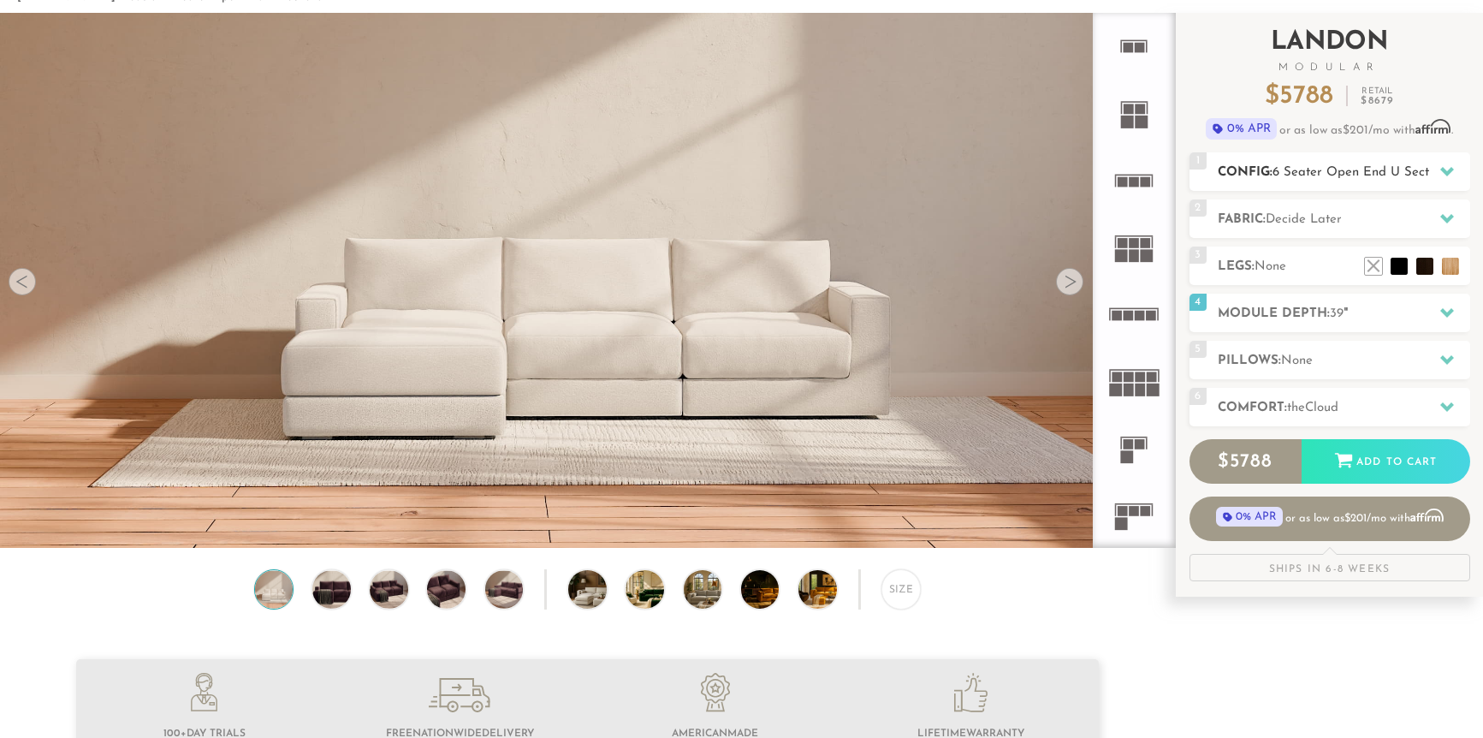
click at [1333, 172] on span "6 Seater Open End U Sectional" at bounding box center [1364, 172] width 185 height 13
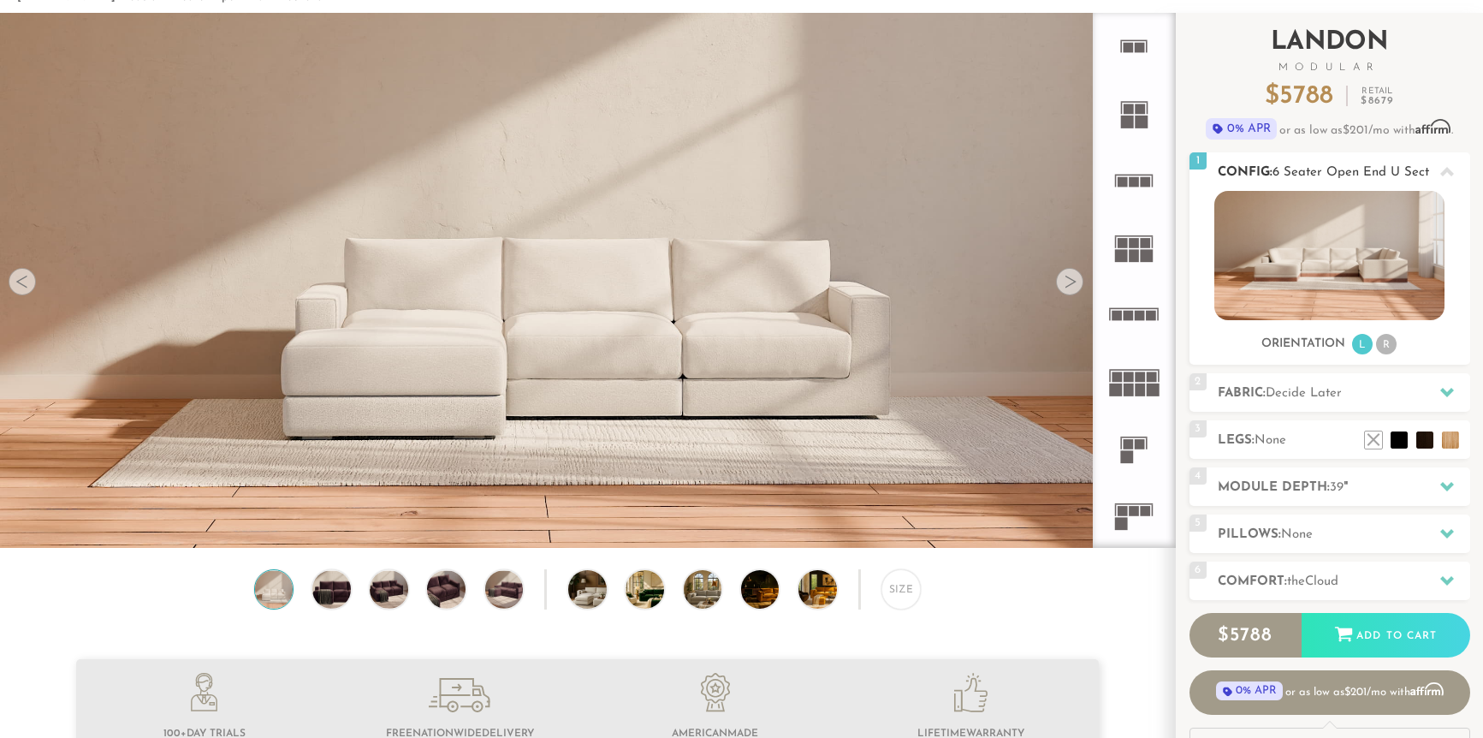
click at [1330, 173] on span "6 Seater Open End U Sectional" at bounding box center [1364, 172] width 185 height 13
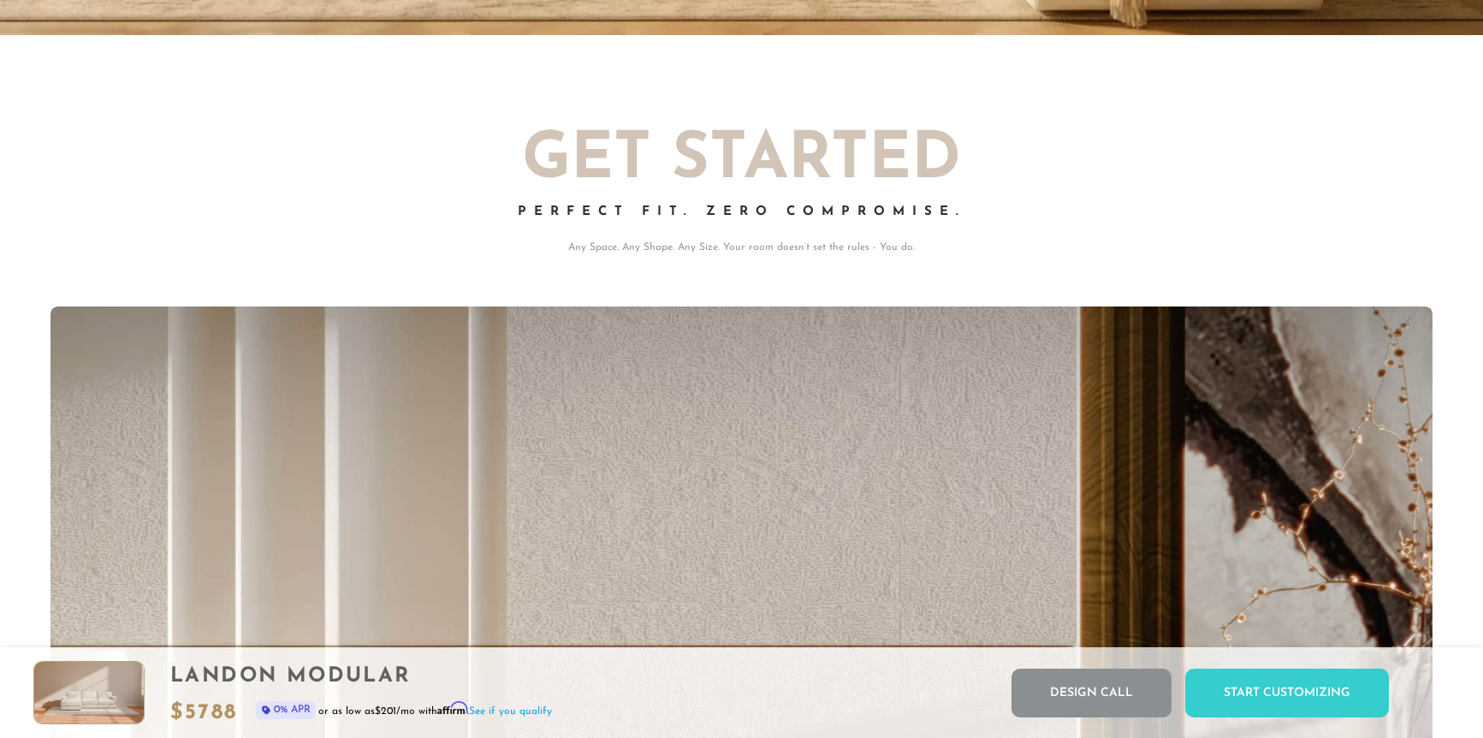
scroll to position [0, 0]
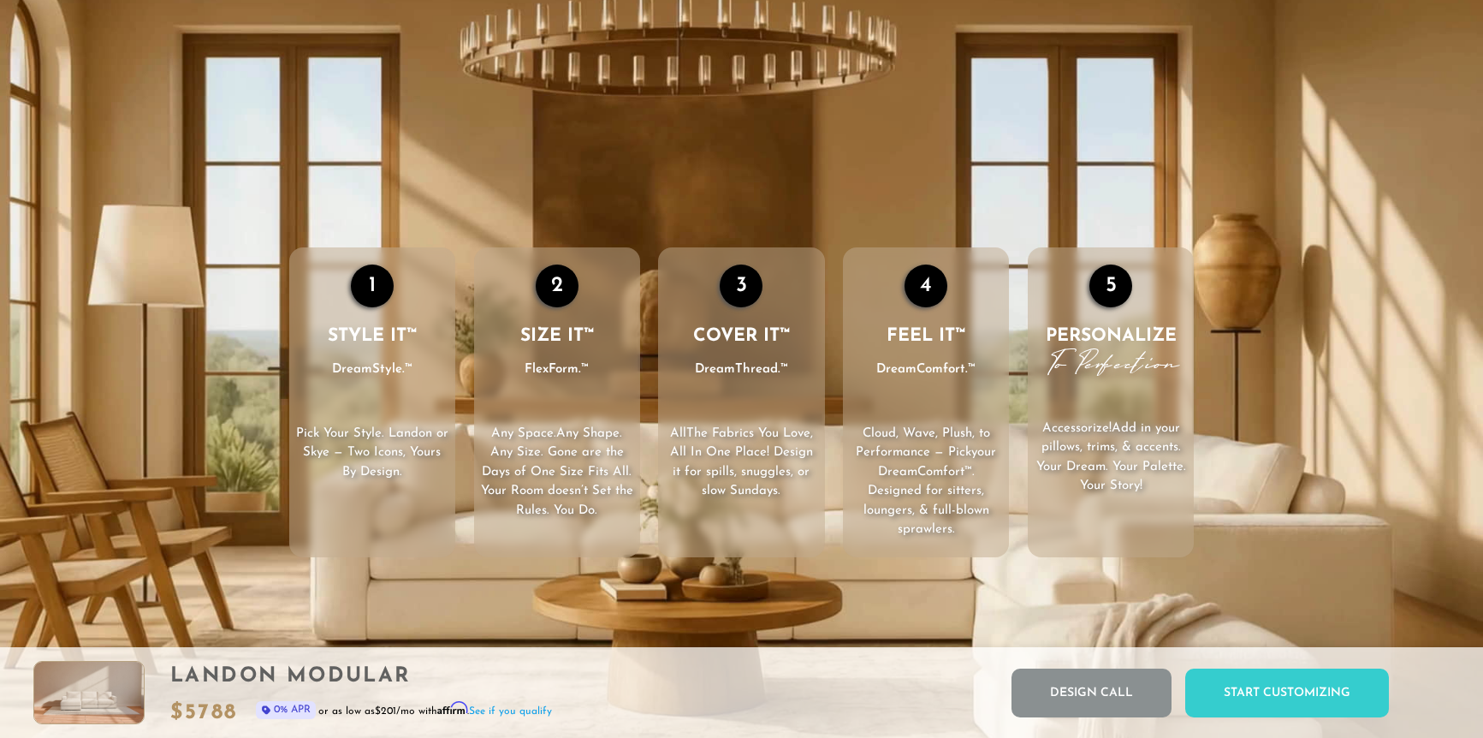
click at [370, 293] on div "1" at bounding box center [372, 285] width 43 height 43
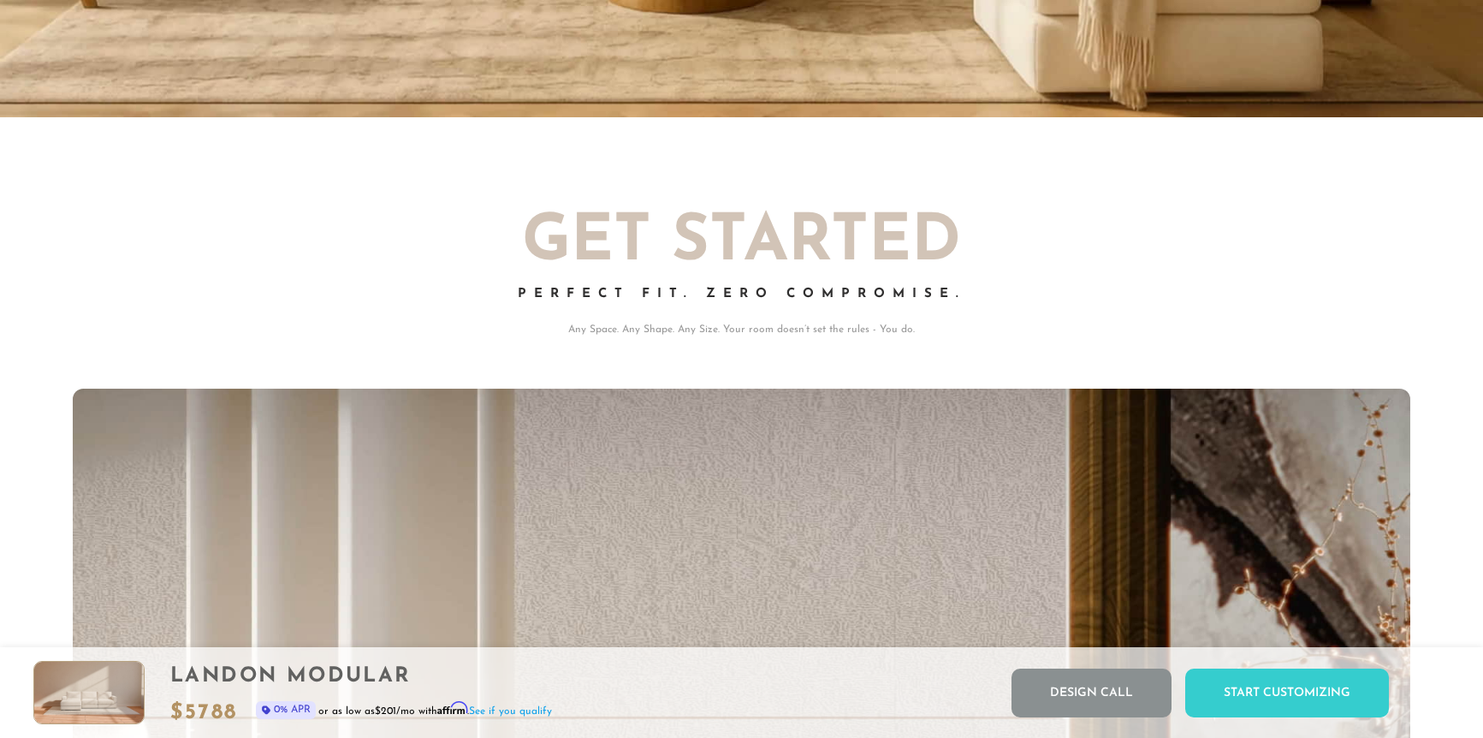
scroll to position [1, 1]
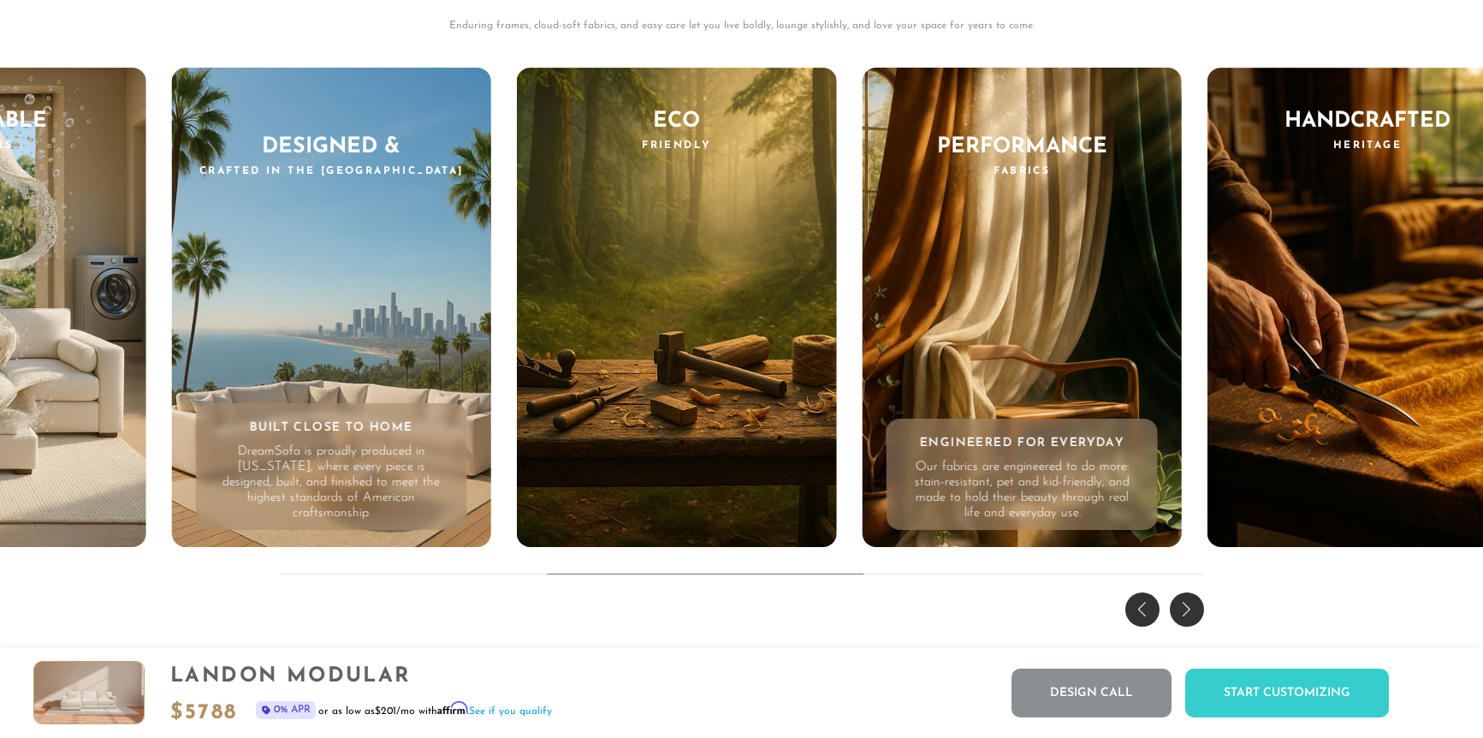
click at [907, 511] on p "Our fabrics are engineered to do more: stain-resistant, pet and kid-friendly, a…" at bounding box center [1021, 490] width 229 height 62
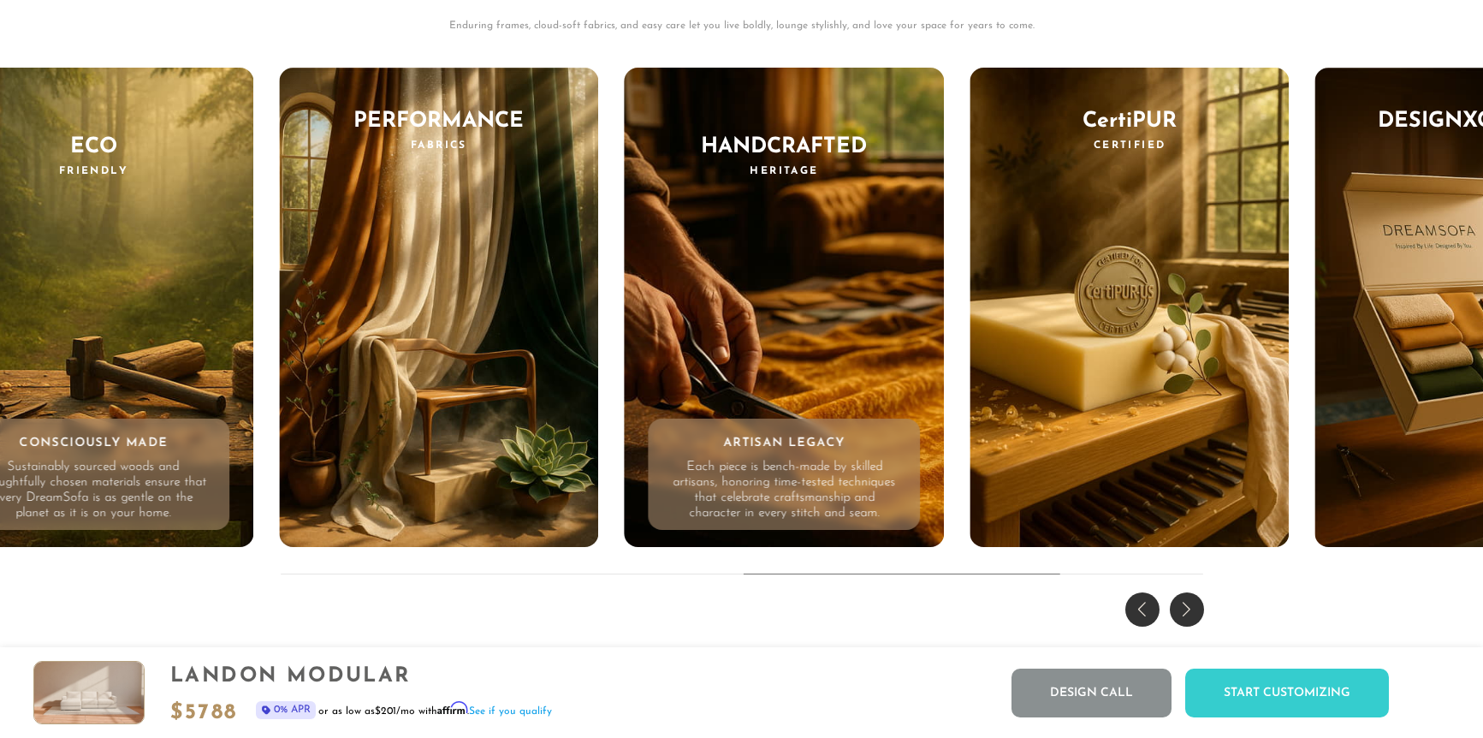
click at [834, 292] on div "Handcrafted Heritage Artisan Legacy Each piece is bench-made by skilled artisan…" at bounding box center [785, 307] width 320 height 479
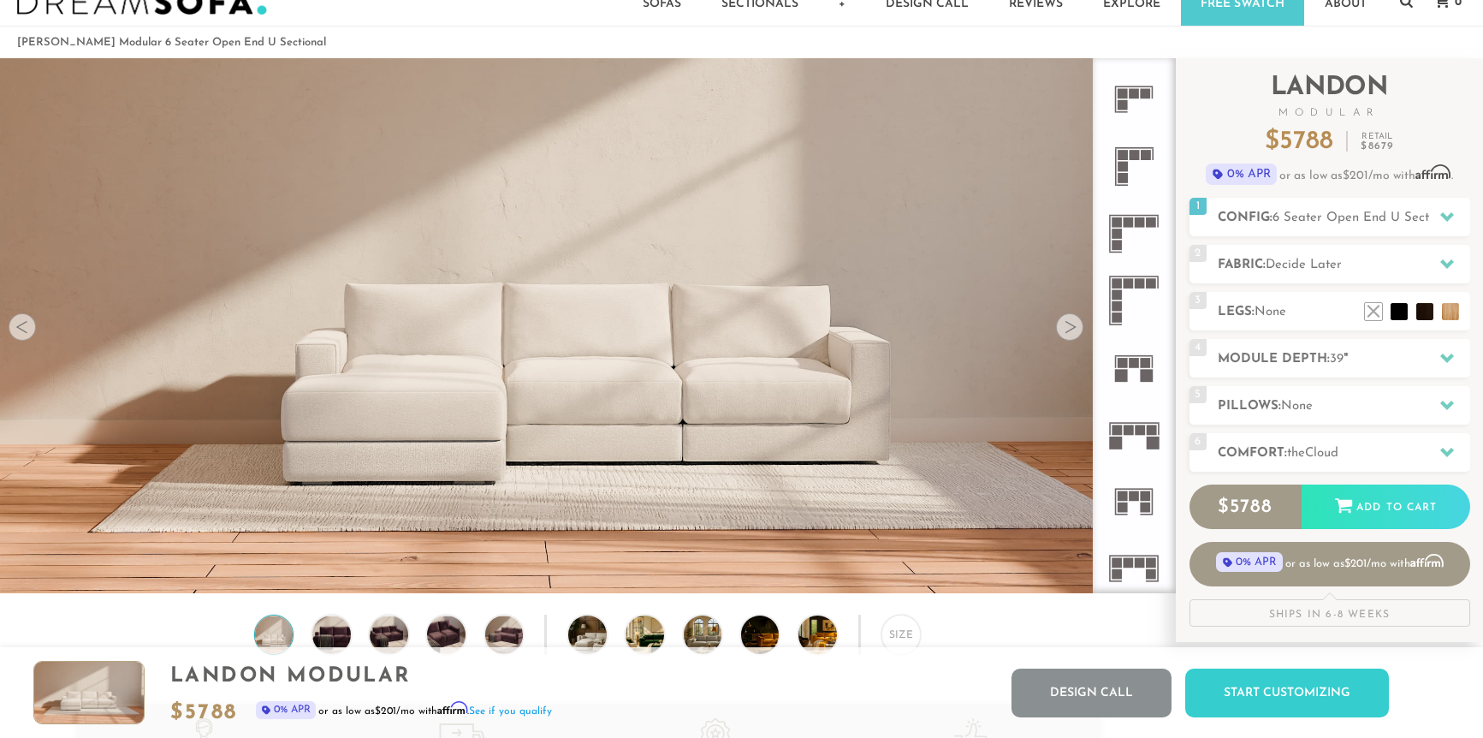
scroll to position [0, 0]
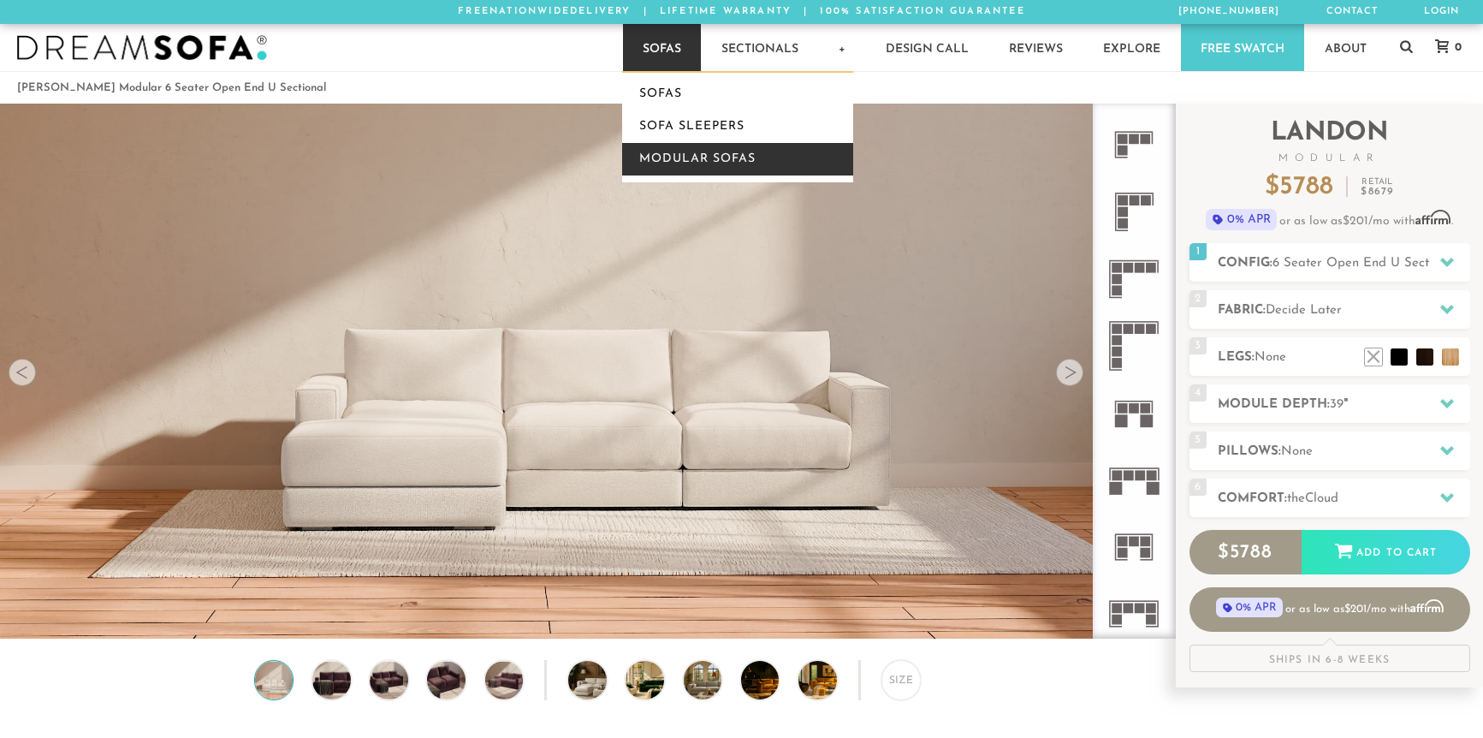
click at [707, 163] on link "Modular Sofas" at bounding box center [737, 159] width 231 height 33
